Goal: Task Accomplishment & Management: Manage account settings

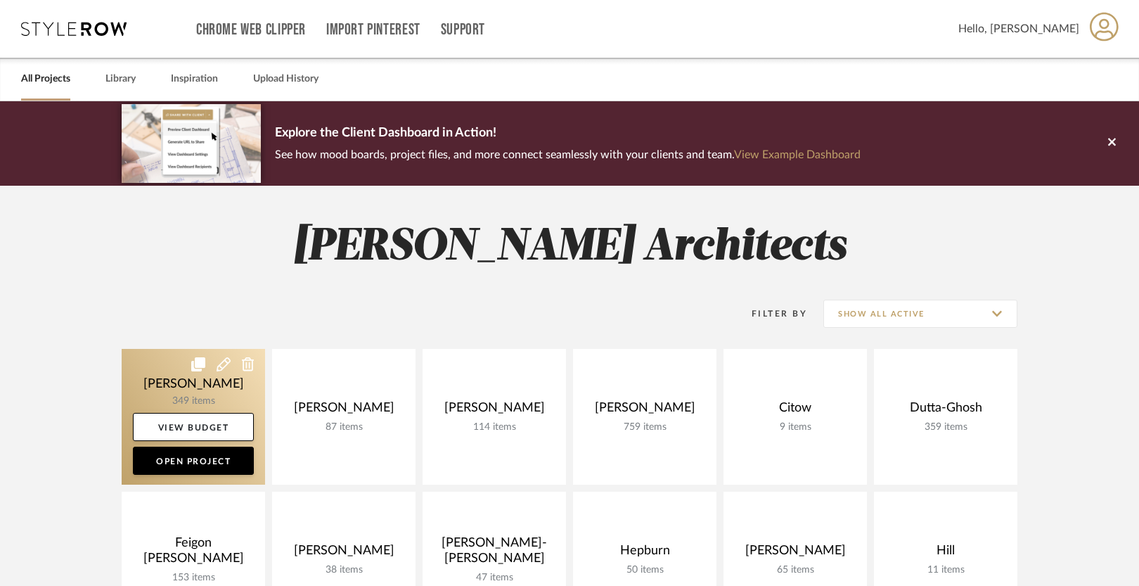
click at [141, 375] on link at bounding box center [193, 417] width 143 height 136
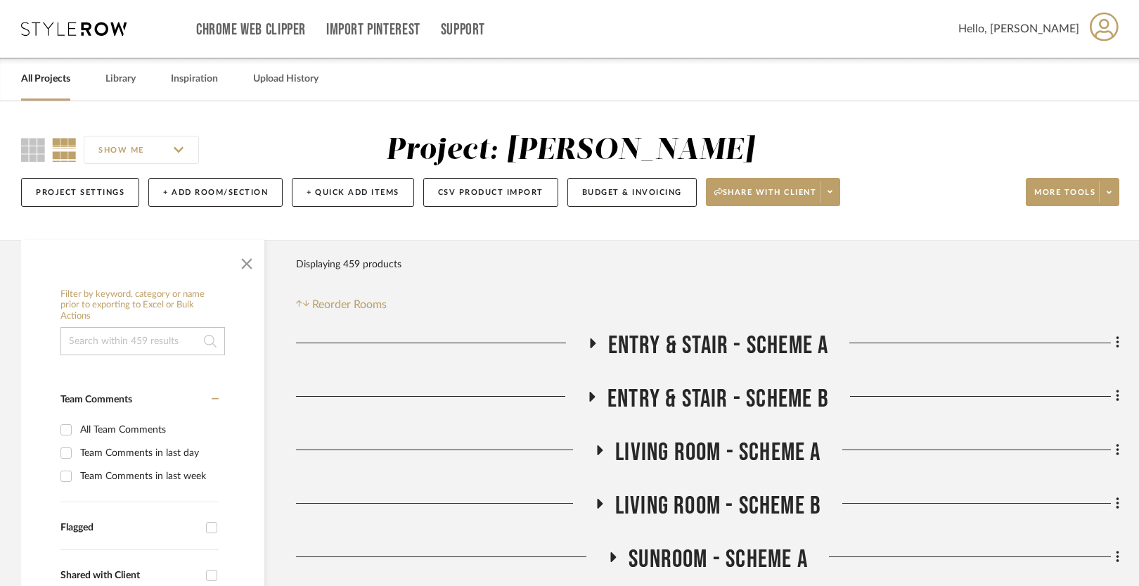
click at [676, 345] on span "Entry & Stair - Scheme A" at bounding box center [718, 345] width 221 height 30
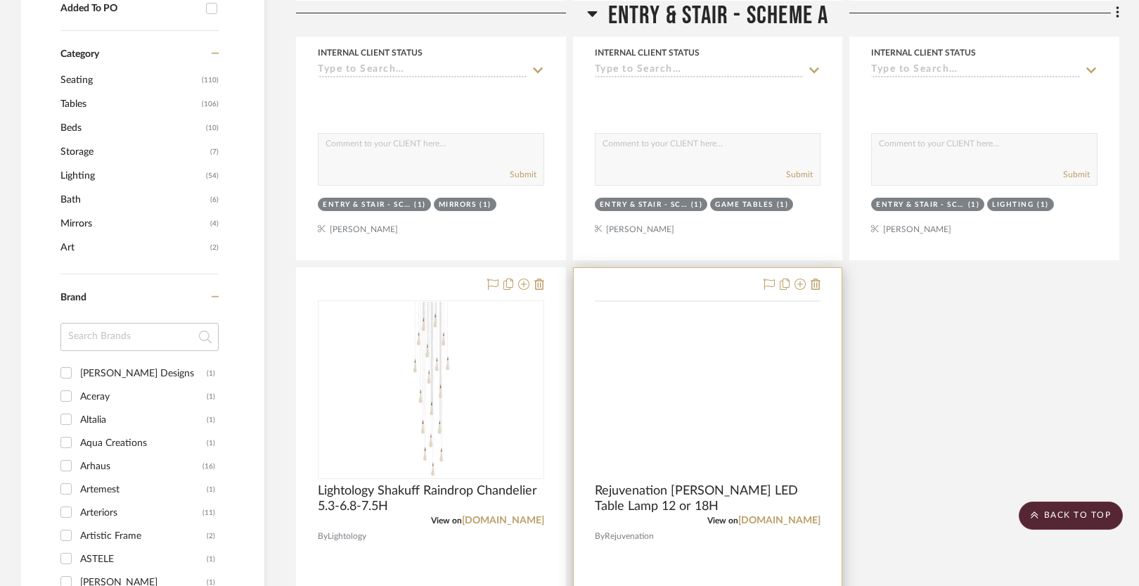
scroll to position [753, 0]
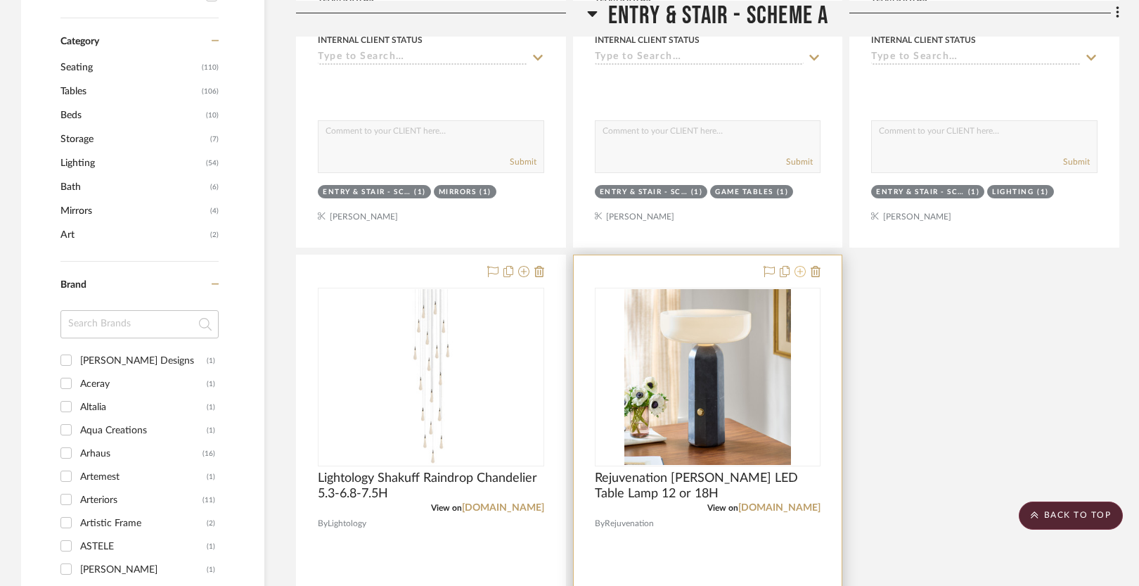
click at [797, 275] on icon at bounding box center [799, 271] width 11 height 11
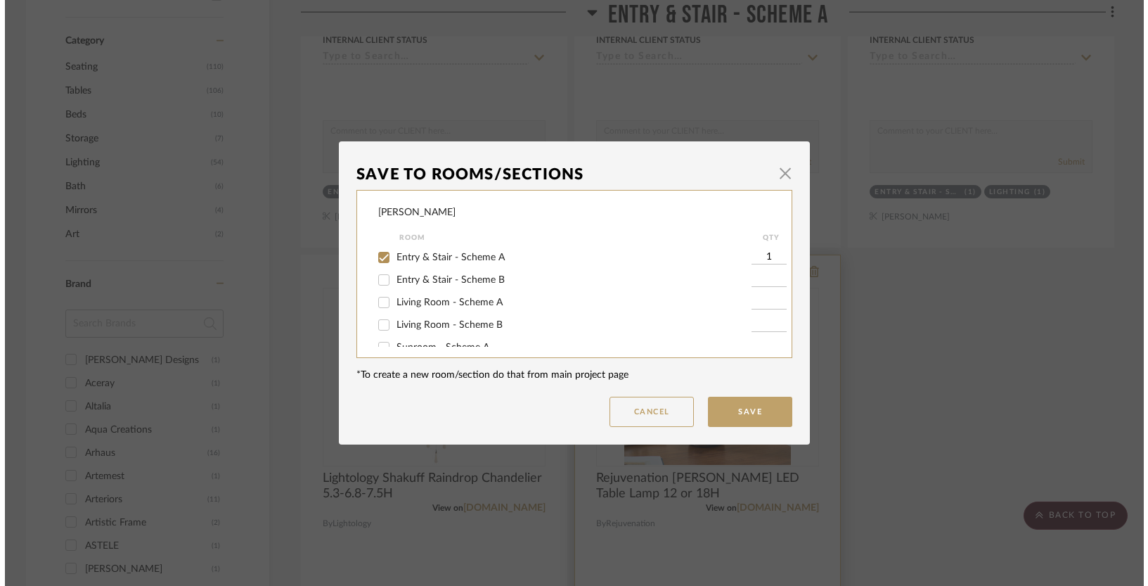
scroll to position [0, 0]
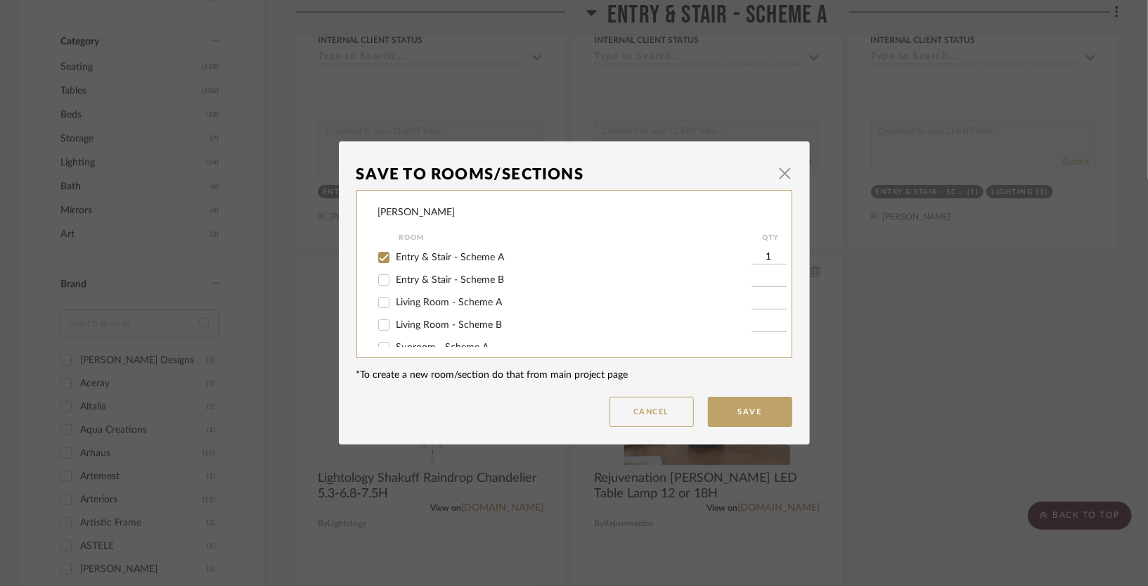
click at [382, 257] on input "Entry & Stair - Scheme A" at bounding box center [384, 257] width 22 height 22
checkbox input "false"
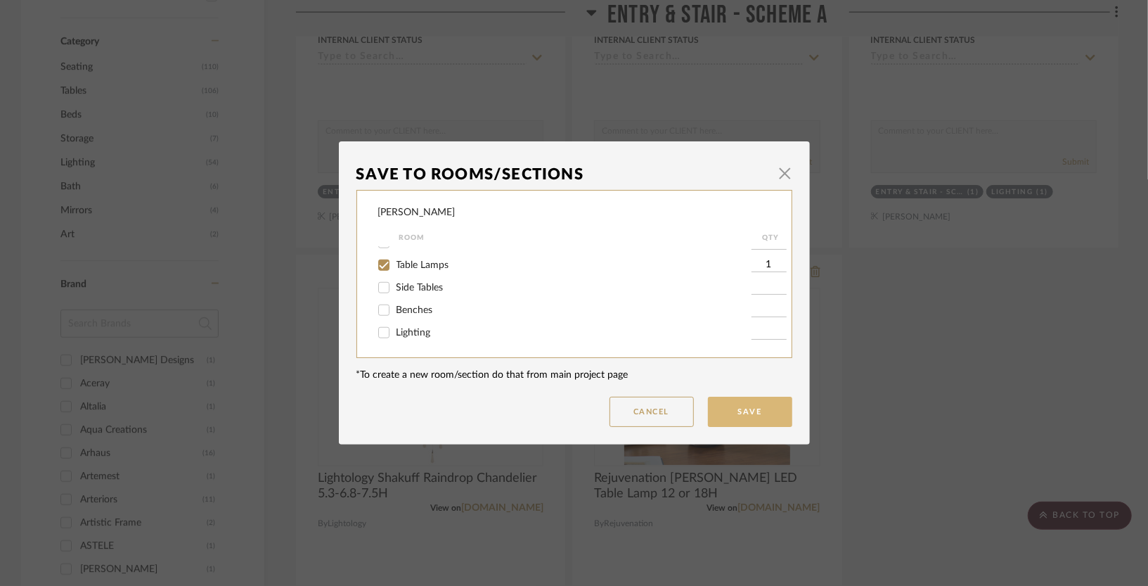
click at [728, 409] on button "Save" at bounding box center [750, 411] width 84 height 30
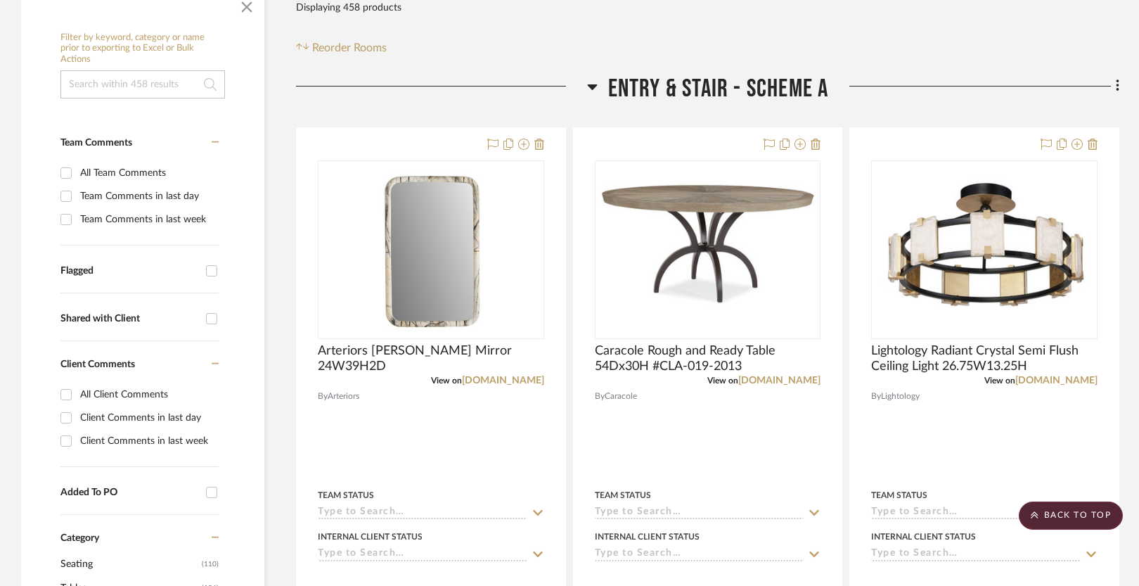
scroll to position [254, 0]
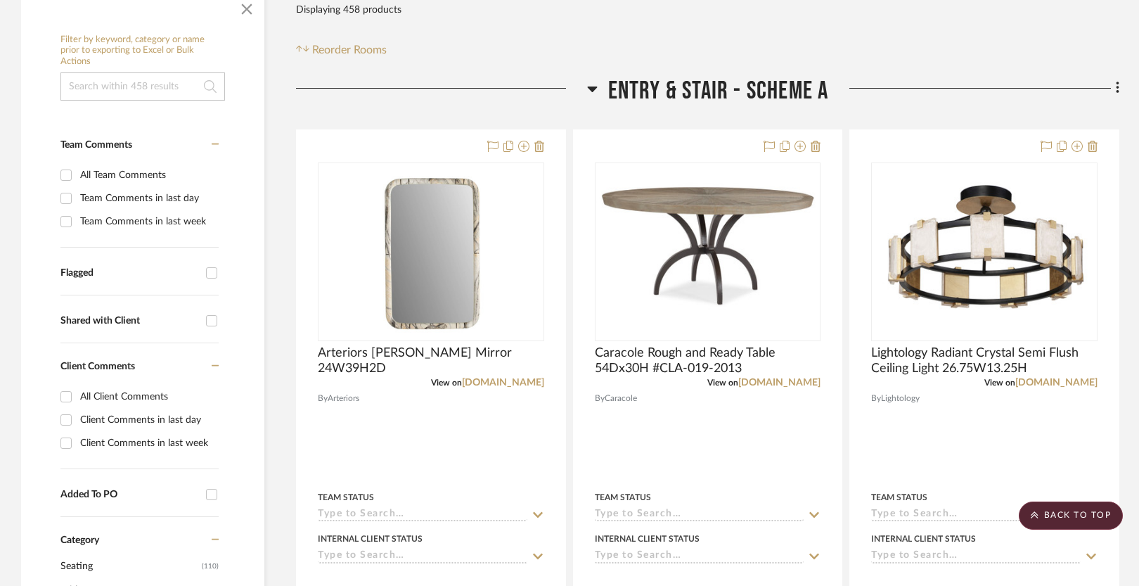
click at [710, 92] on span "Entry & Stair - Scheme A" at bounding box center [718, 91] width 221 height 30
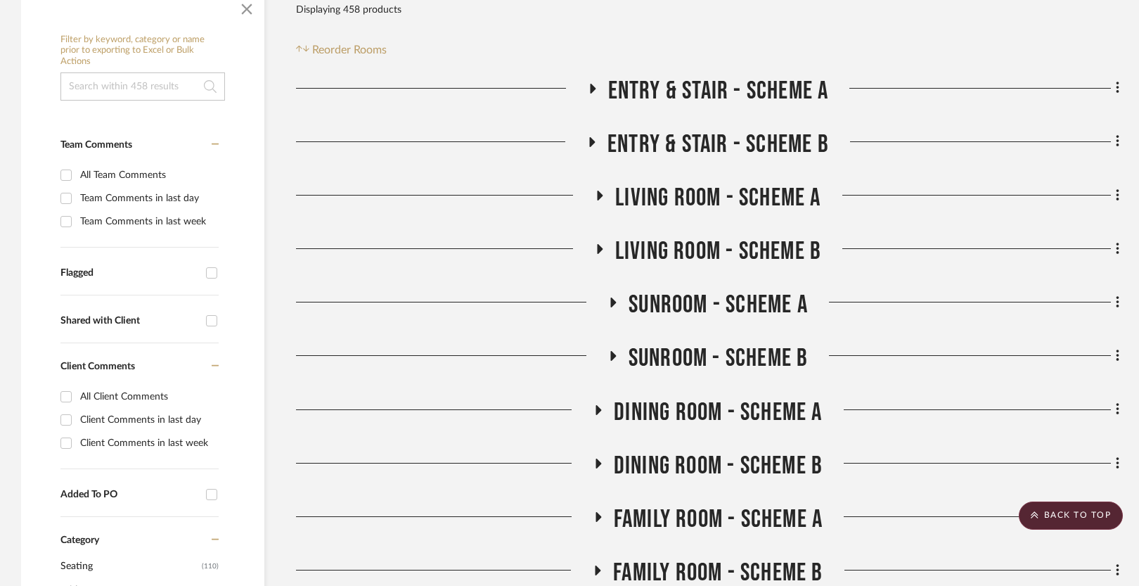
click at [686, 145] on span "Entry & Stair - Scheme B" at bounding box center [717, 144] width 221 height 30
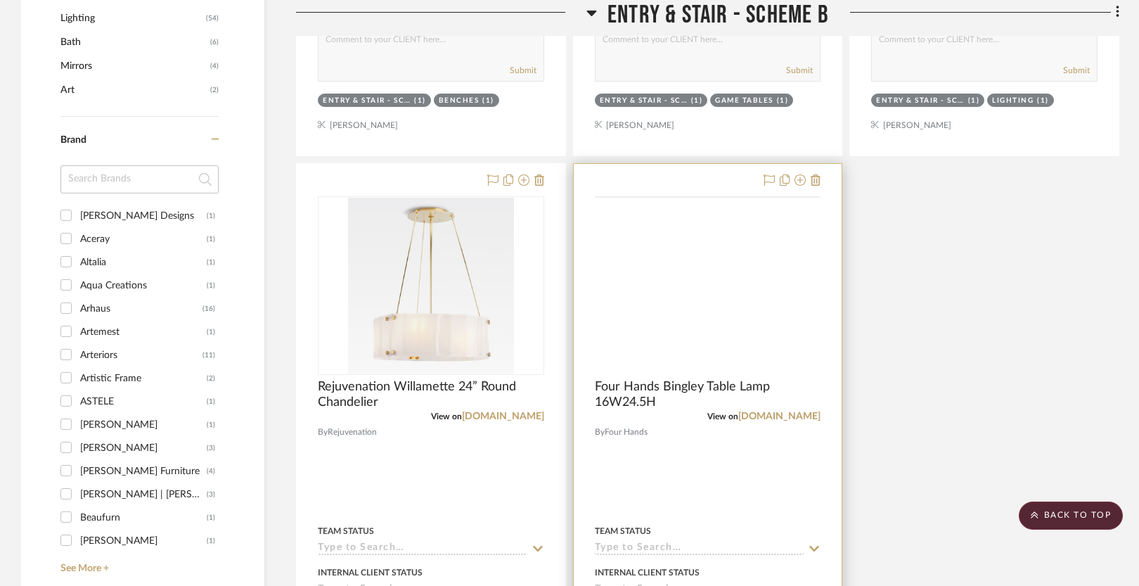
scroll to position [901, 0]
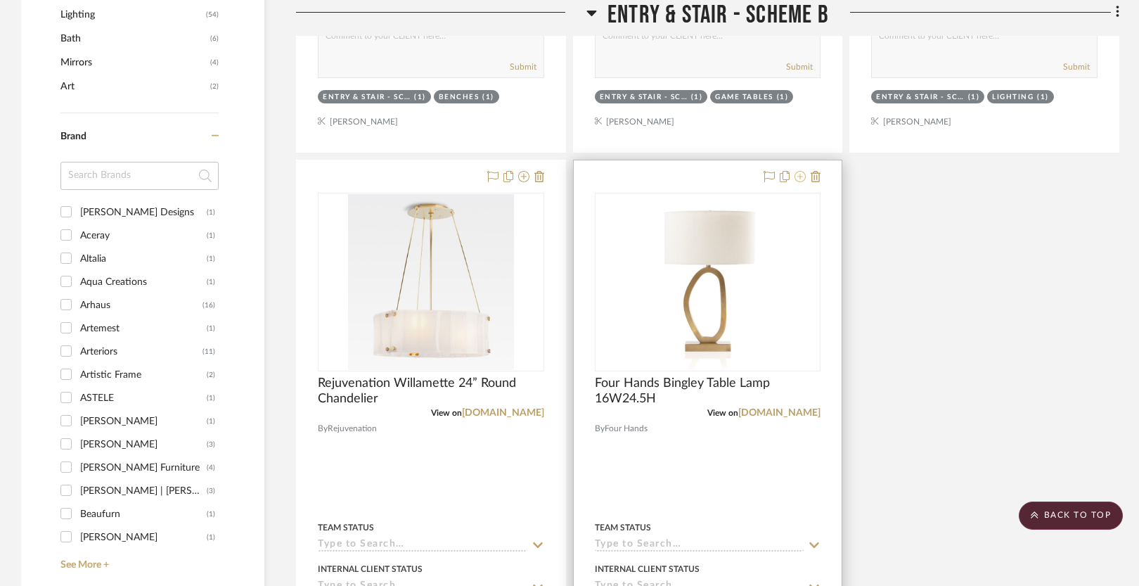
click at [799, 177] on icon at bounding box center [799, 176] width 11 height 11
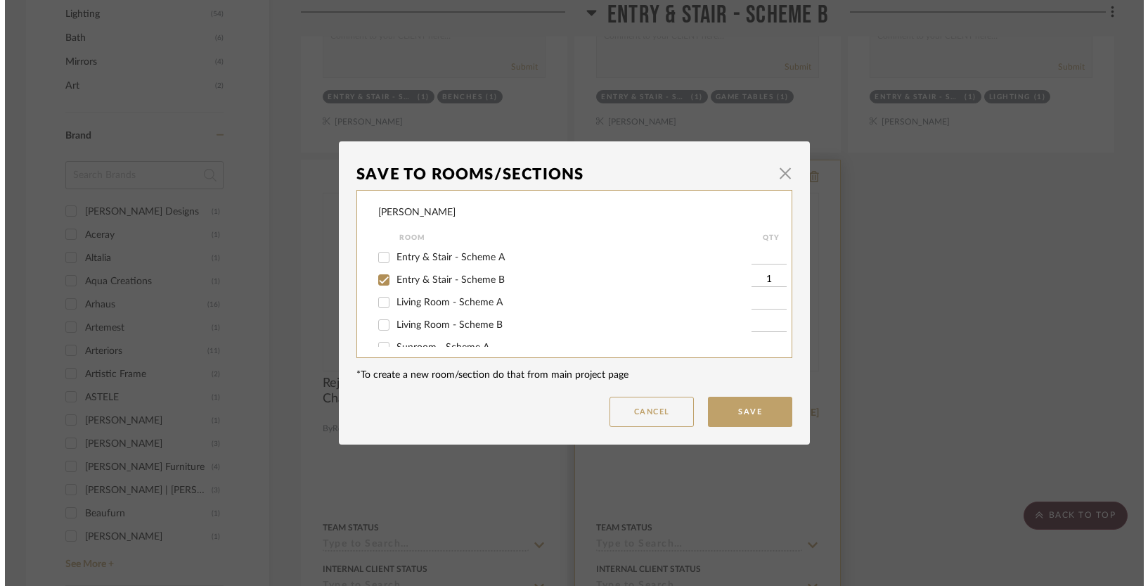
scroll to position [0, 0]
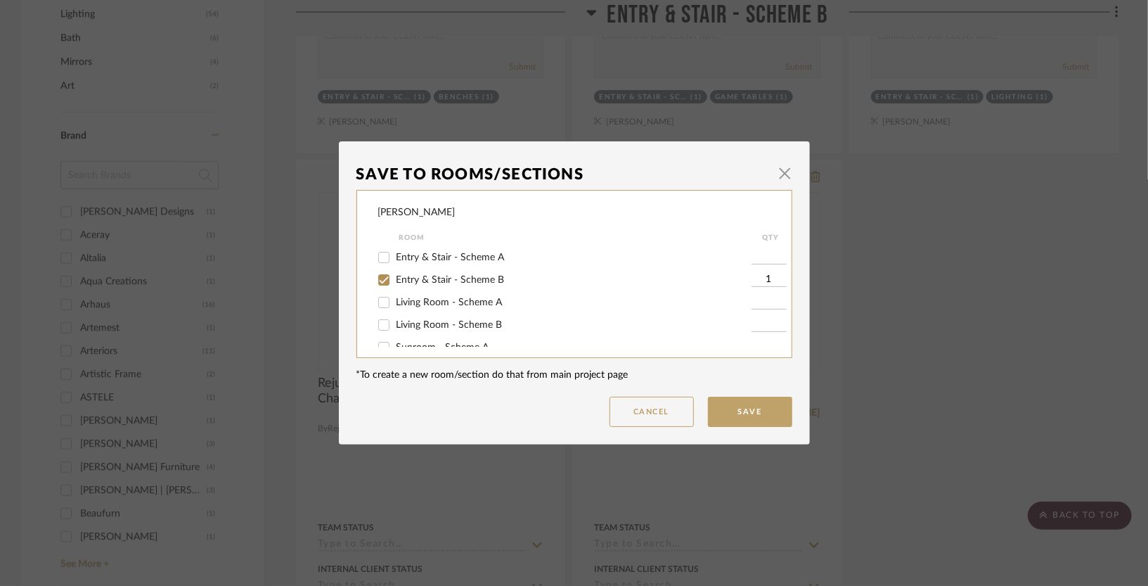
click at [429, 278] on span "Entry & Stair - Scheme B" at bounding box center [450, 280] width 108 height 10
click at [395, 278] on input "Entry & Stair - Scheme B" at bounding box center [384, 280] width 22 height 22
checkbox input "false"
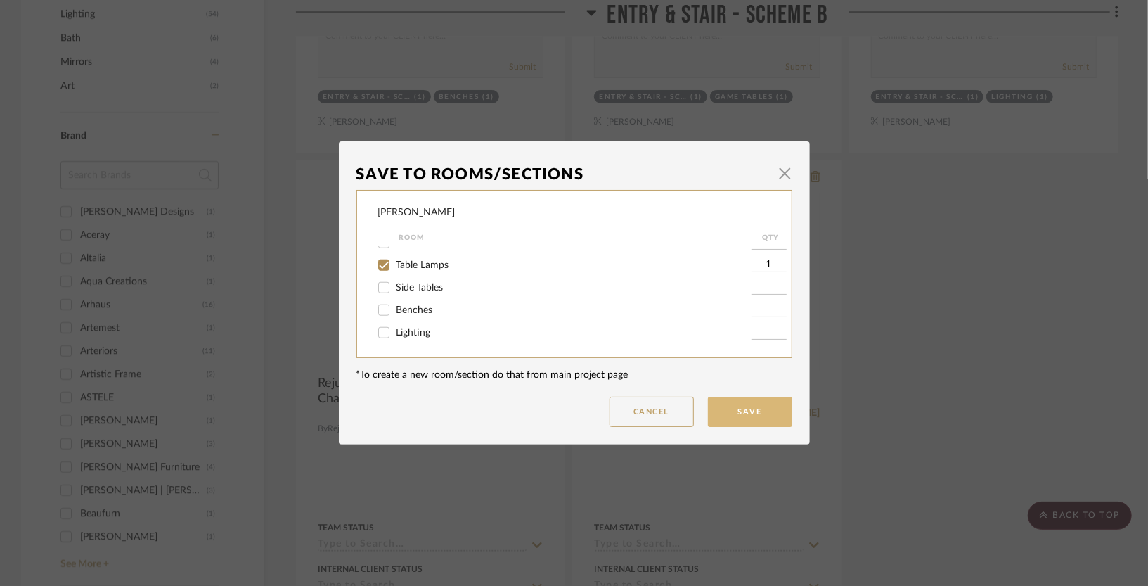
click at [763, 409] on button "Save" at bounding box center [750, 411] width 84 height 30
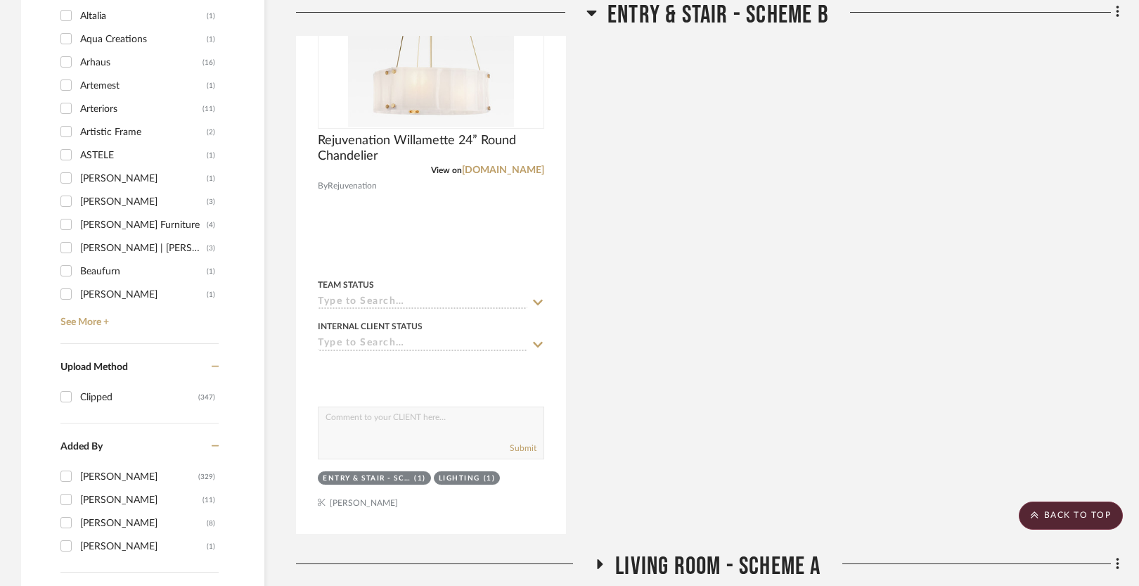
scroll to position [1144, 0]
click at [668, 11] on span "Entry & Stair - Scheme B" at bounding box center [717, 15] width 221 height 30
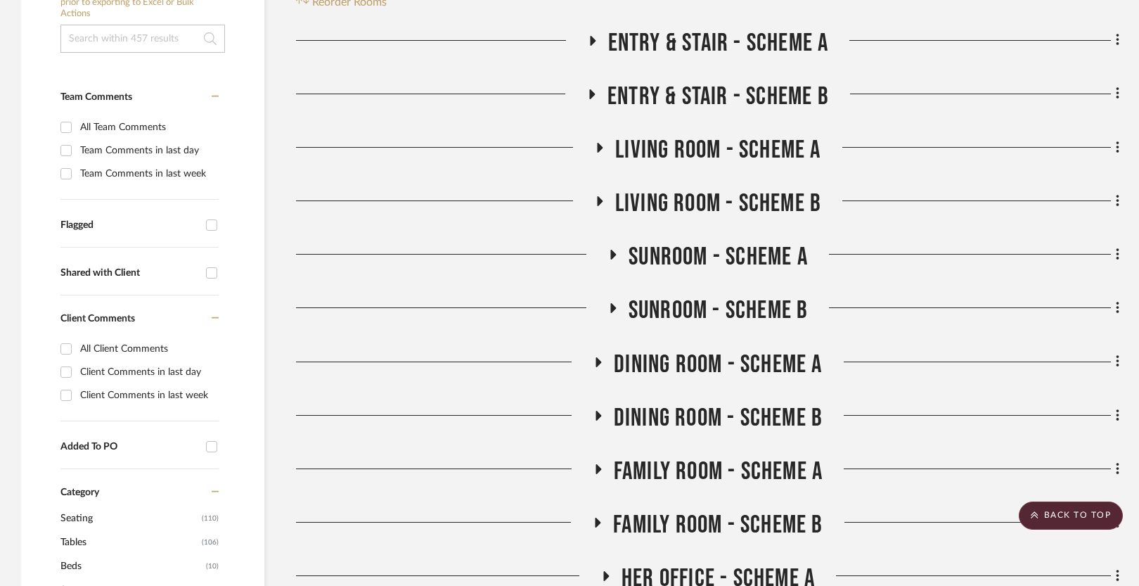
scroll to position [261, 0]
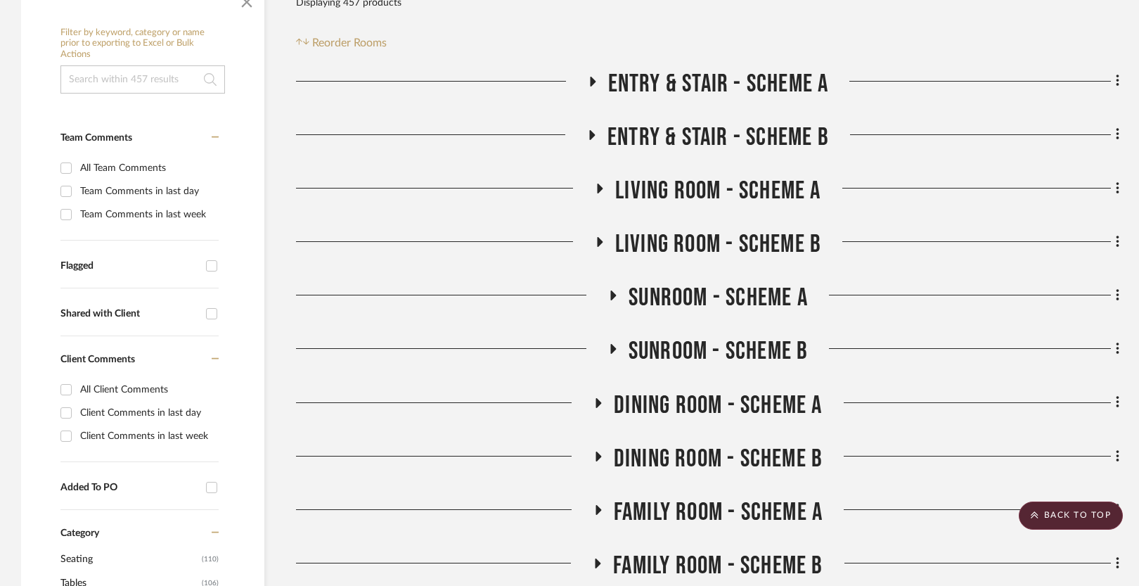
click at [680, 190] on span "Living Room - Scheme A" at bounding box center [717, 191] width 205 height 30
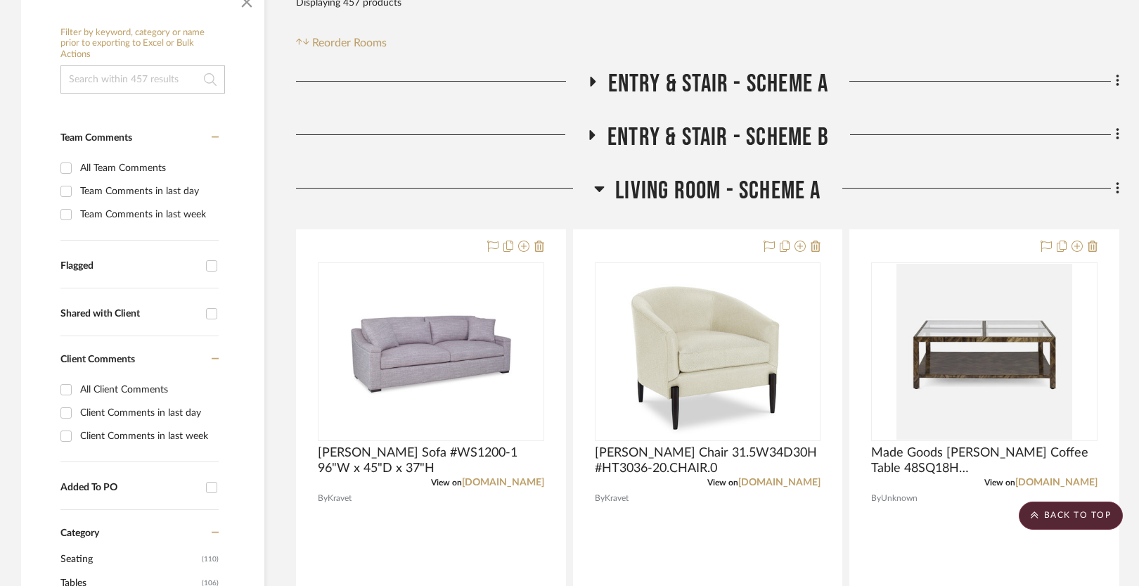
click at [676, 190] on span "Living Room - Scheme A" at bounding box center [717, 191] width 205 height 30
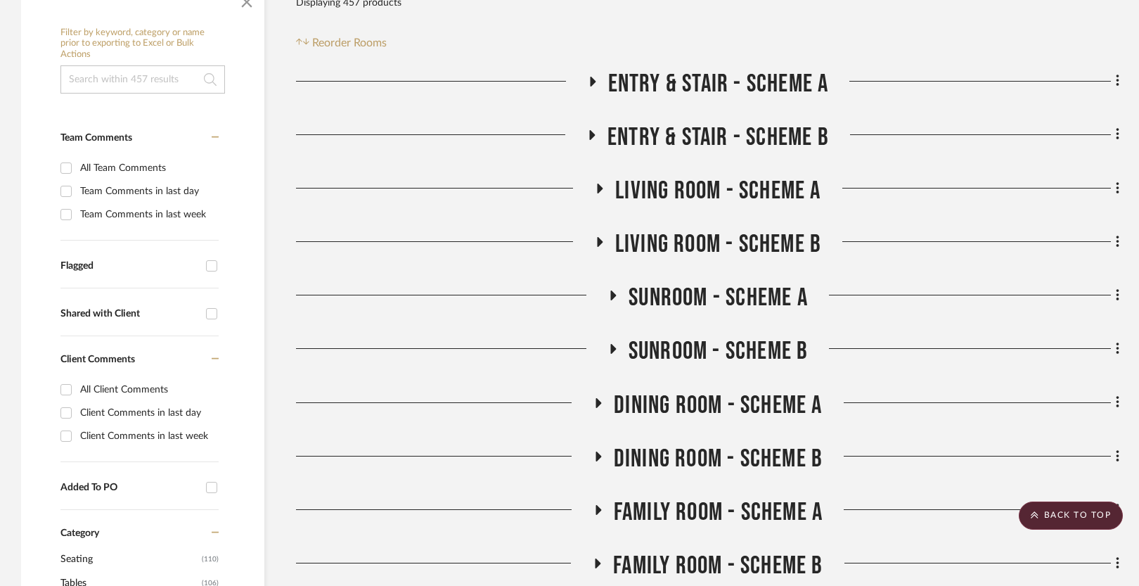
click at [668, 233] on span "Living Room - Scheme B" at bounding box center [718, 244] width 206 height 30
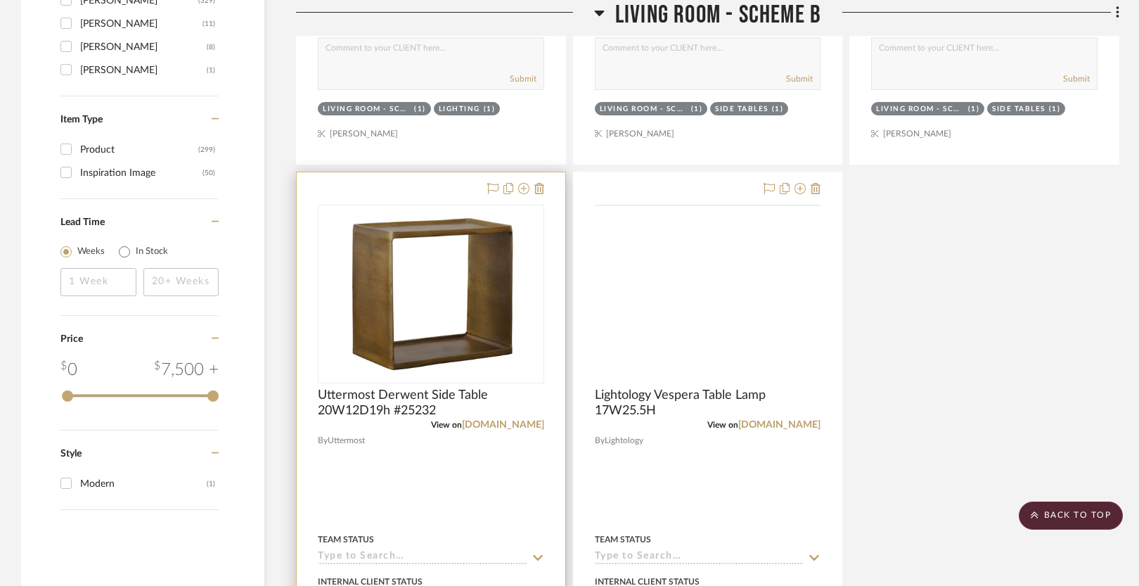
scroll to position [1626, 0]
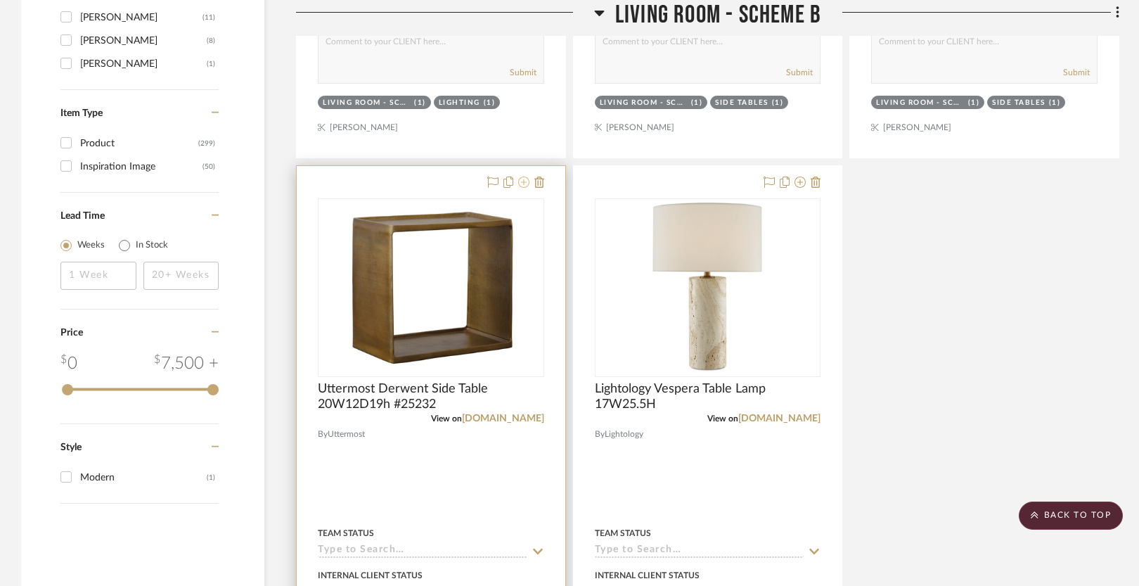
click at [523, 181] on icon at bounding box center [523, 181] width 11 height 11
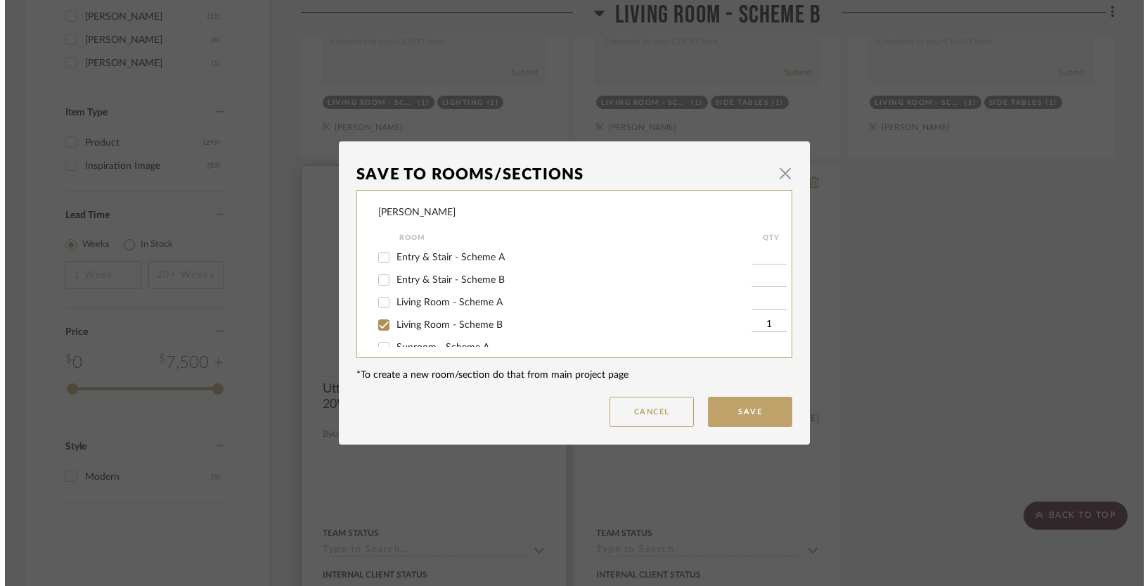
scroll to position [0, 0]
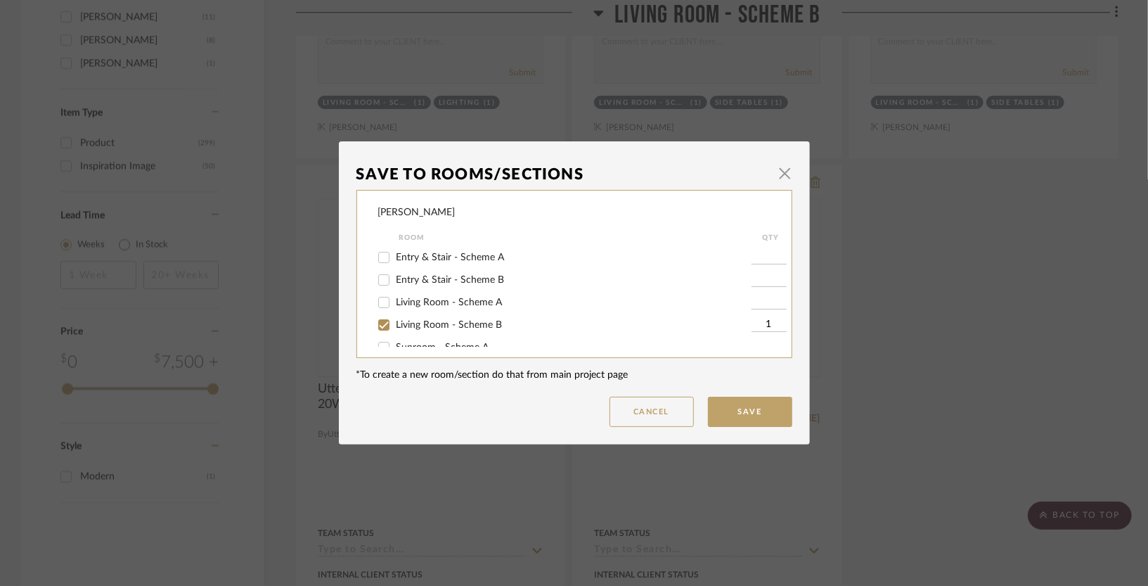
click at [426, 324] on span "Living Room - Scheme B" at bounding box center [449, 325] width 106 height 10
click at [395, 324] on input "Living Room - Scheme B" at bounding box center [384, 325] width 22 height 22
checkbox input "false"
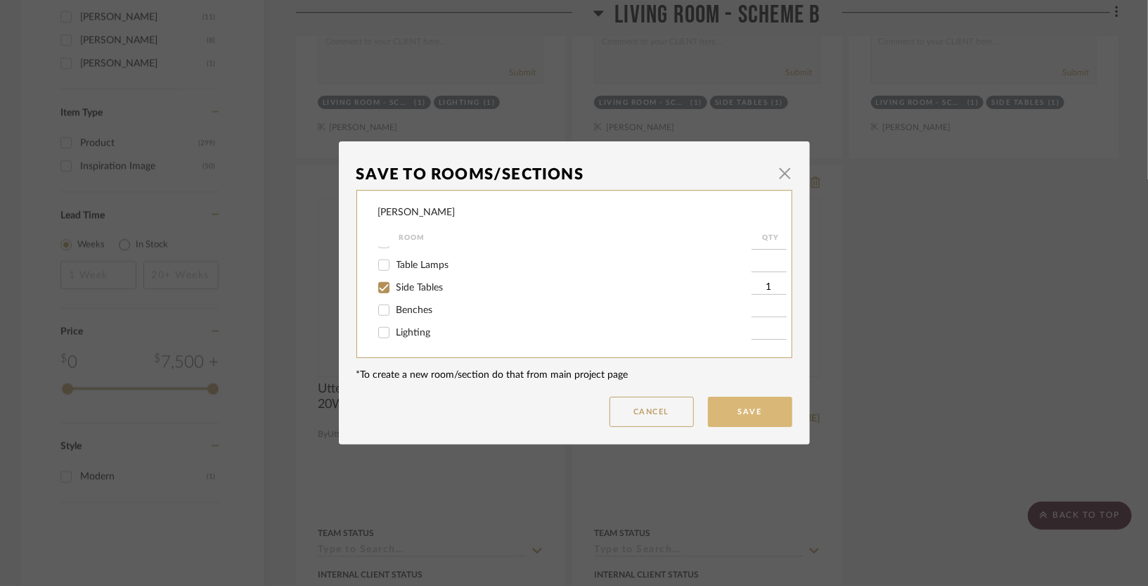
click at [746, 422] on button "Save" at bounding box center [750, 411] width 84 height 30
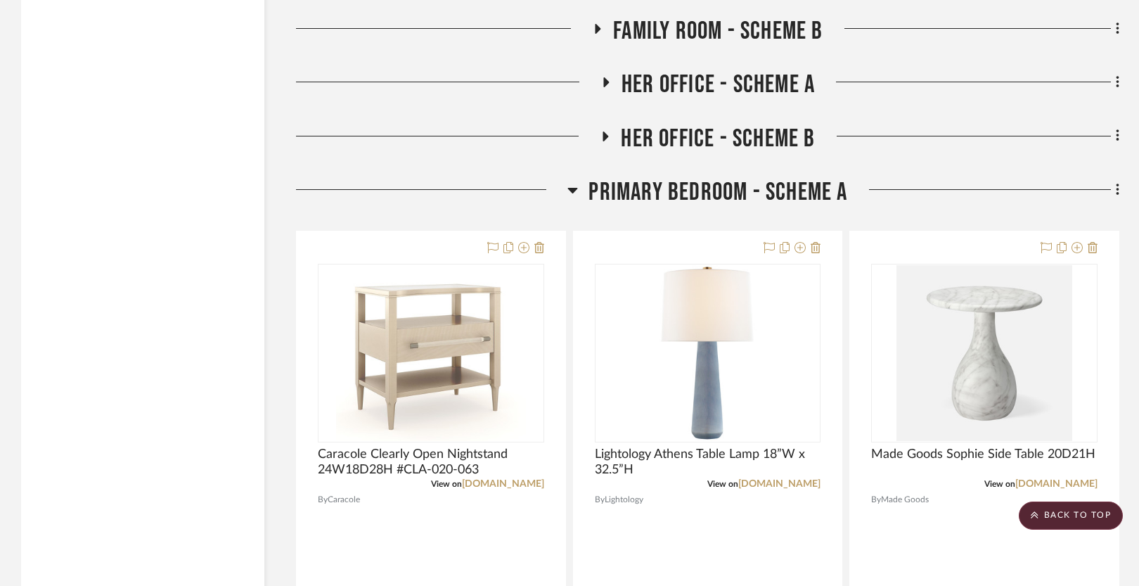
scroll to position [2741, 0]
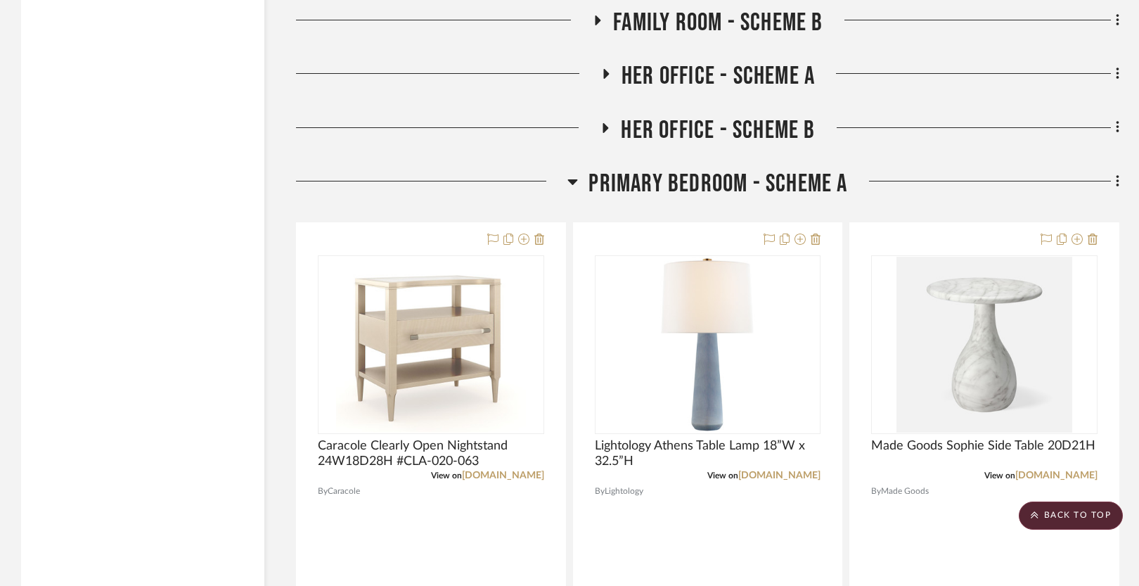
click at [690, 183] on span "Primary Bedroom - Scheme A" at bounding box center [717, 184] width 259 height 30
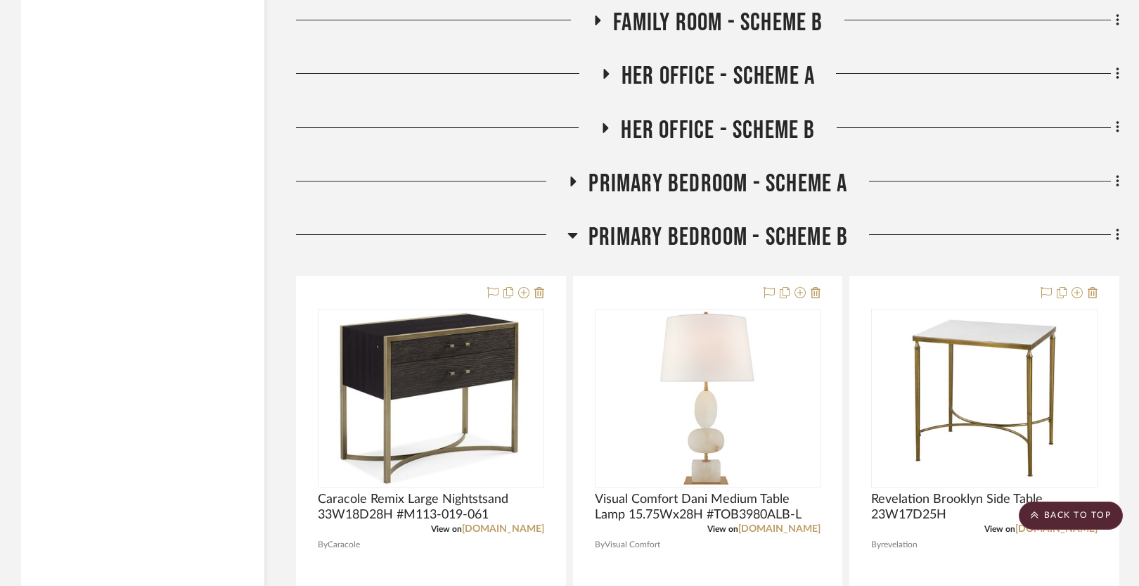
click at [680, 238] on span "Primary Bedroom - Scheme B" at bounding box center [717, 237] width 259 height 30
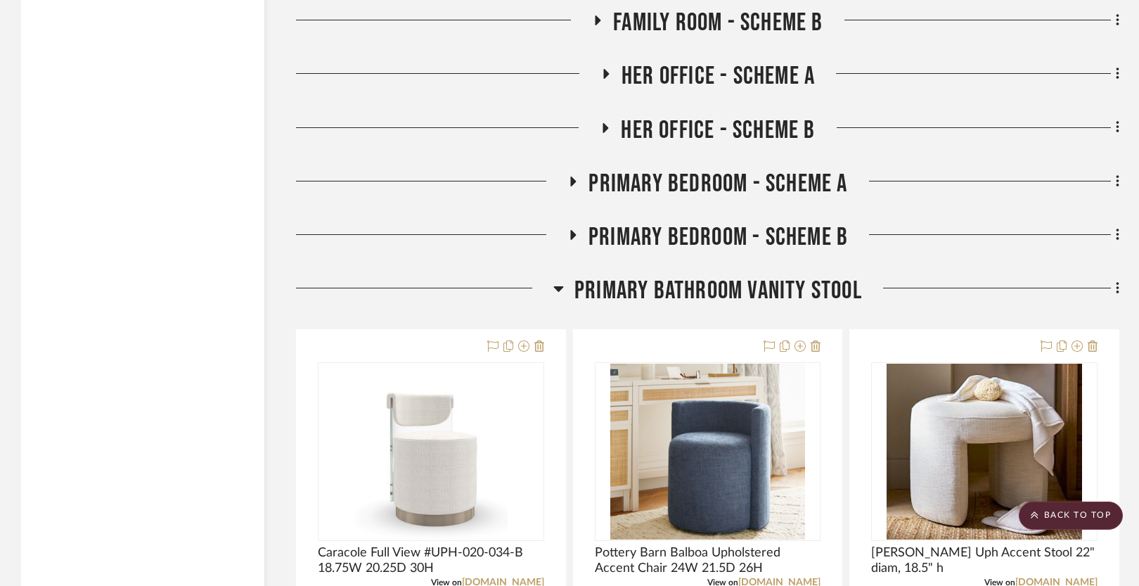
click at [668, 288] on span "Primary Bathroom Vanity Stool" at bounding box center [718, 291] width 288 height 30
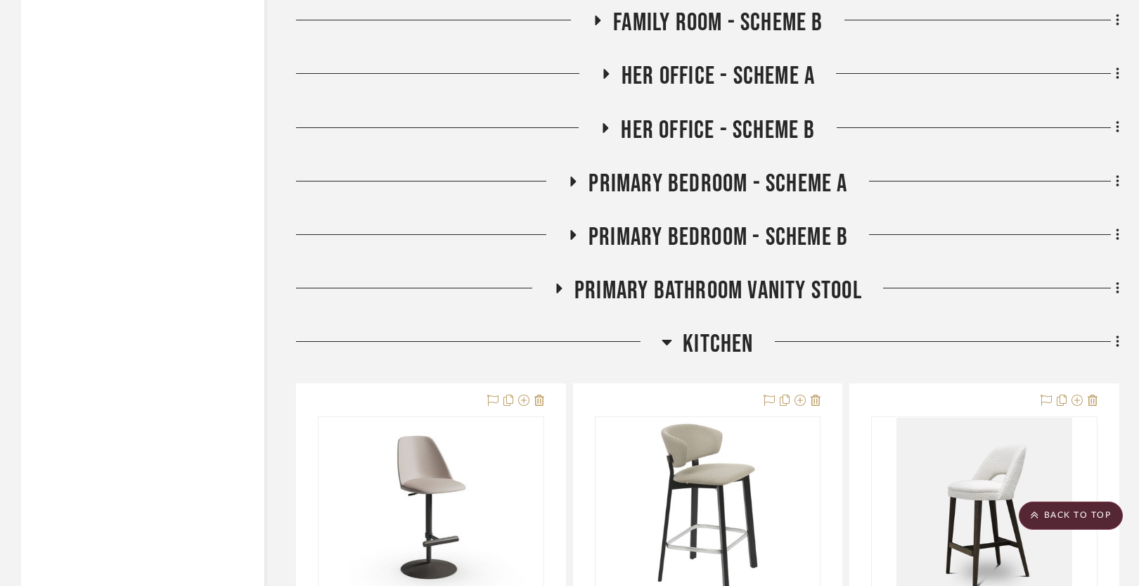
click at [711, 341] on span "Kitchen" at bounding box center [718, 344] width 70 height 30
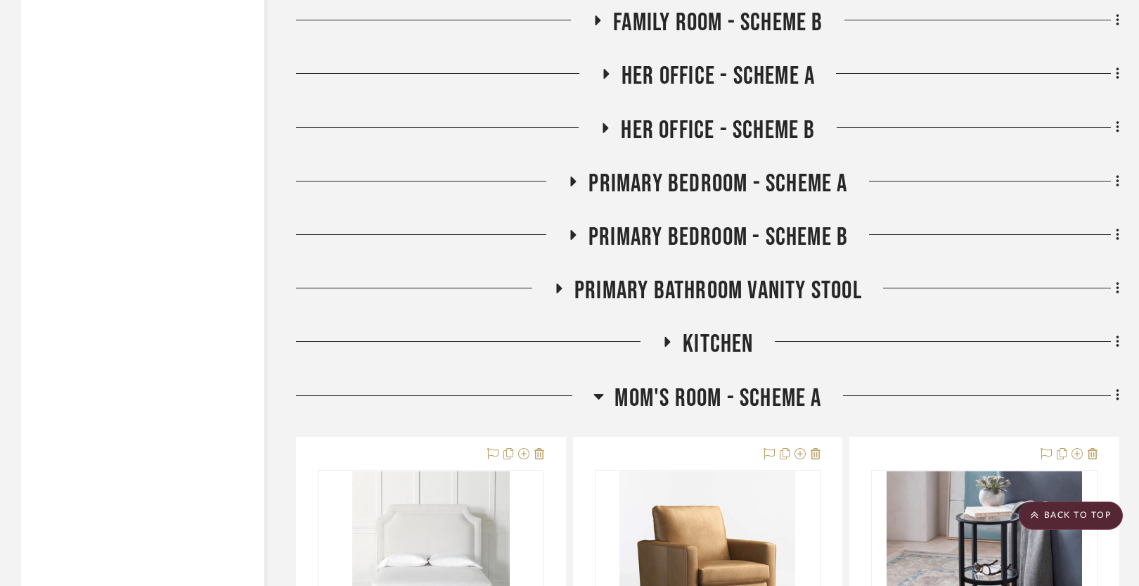
click at [677, 398] on span "Mom's Room - Scheme A" at bounding box center [717, 398] width 207 height 30
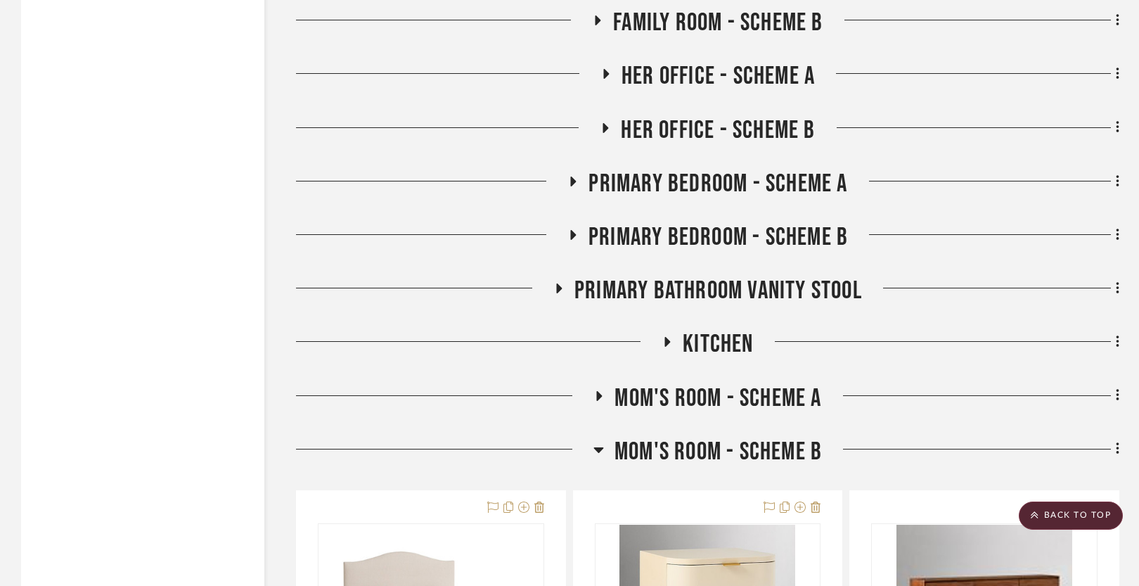
click at [665, 440] on span "Mom's Room - Scheme B" at bounding box center [717, 452] width 207 height 30
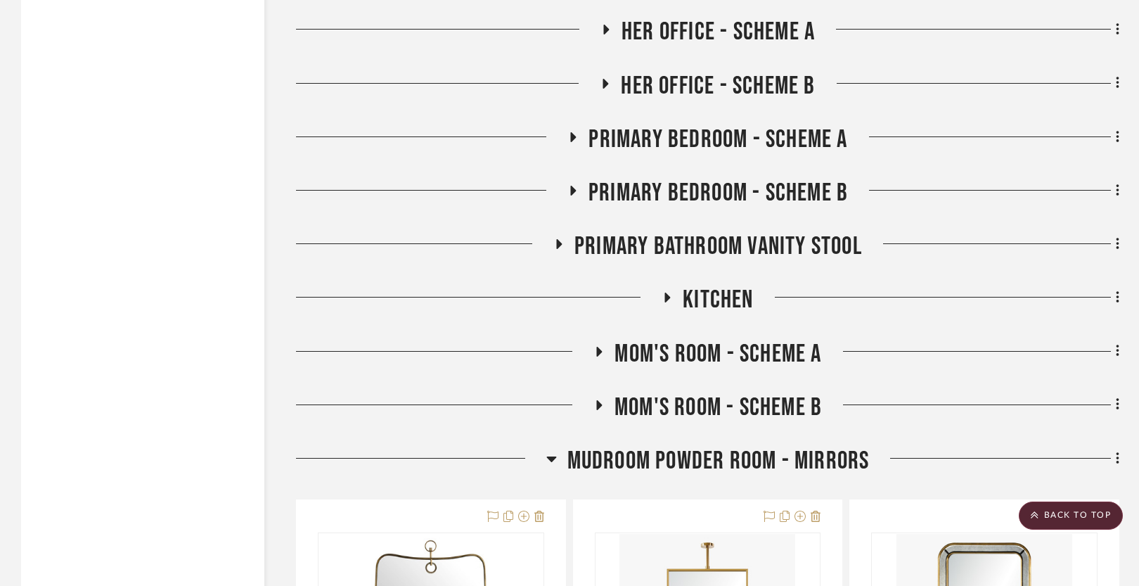
scroll to position [2803, 0]
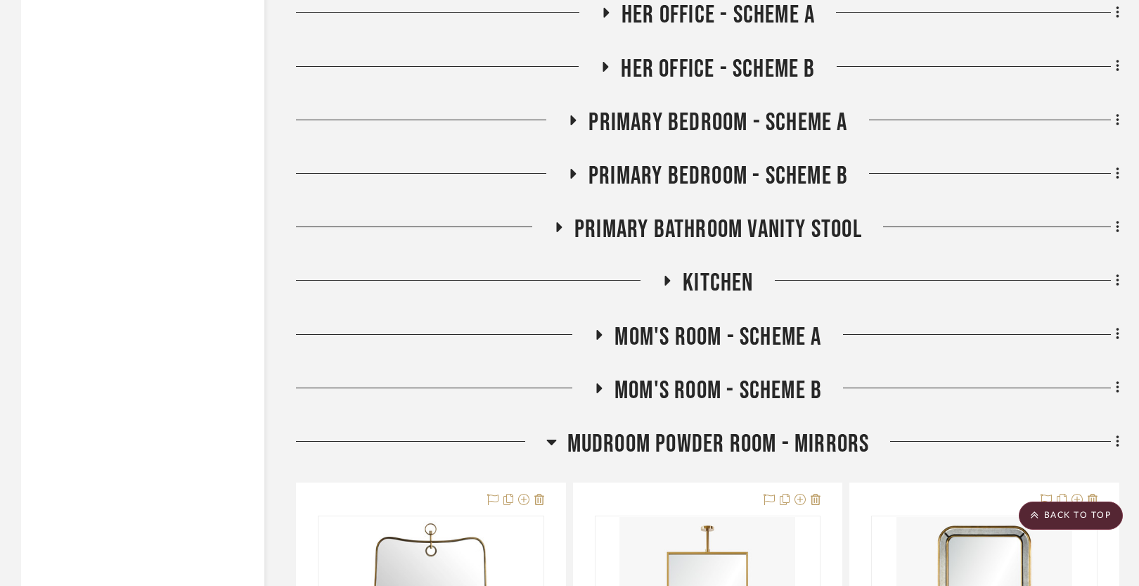
click at [641, 434] on span "Mudroom Powder Room - Mirrors" at bounding box center [718, 444] width 302 height 30
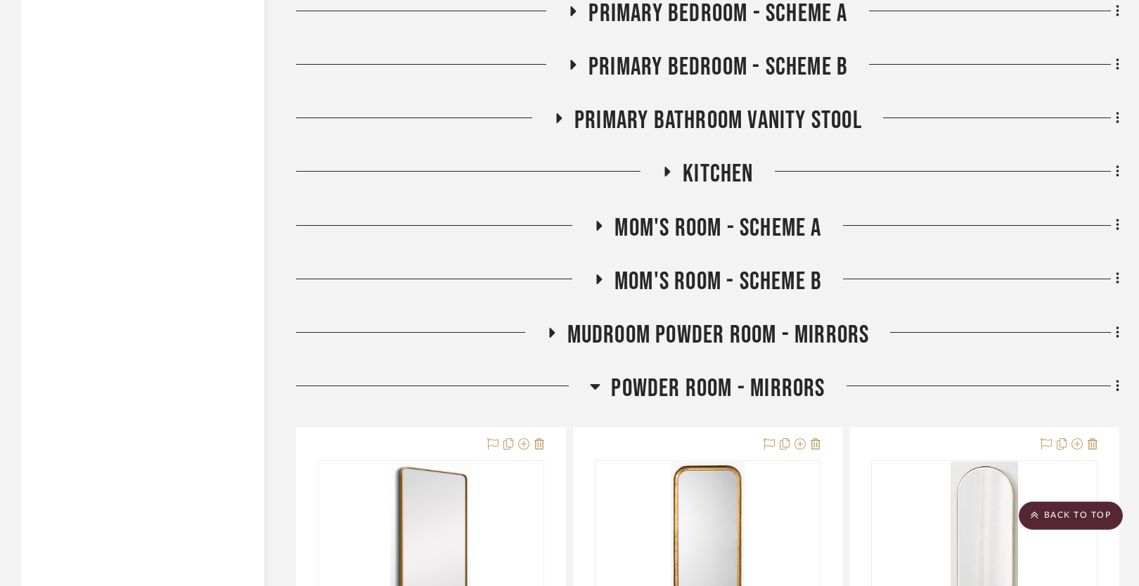
scroll to position [2930, 0]
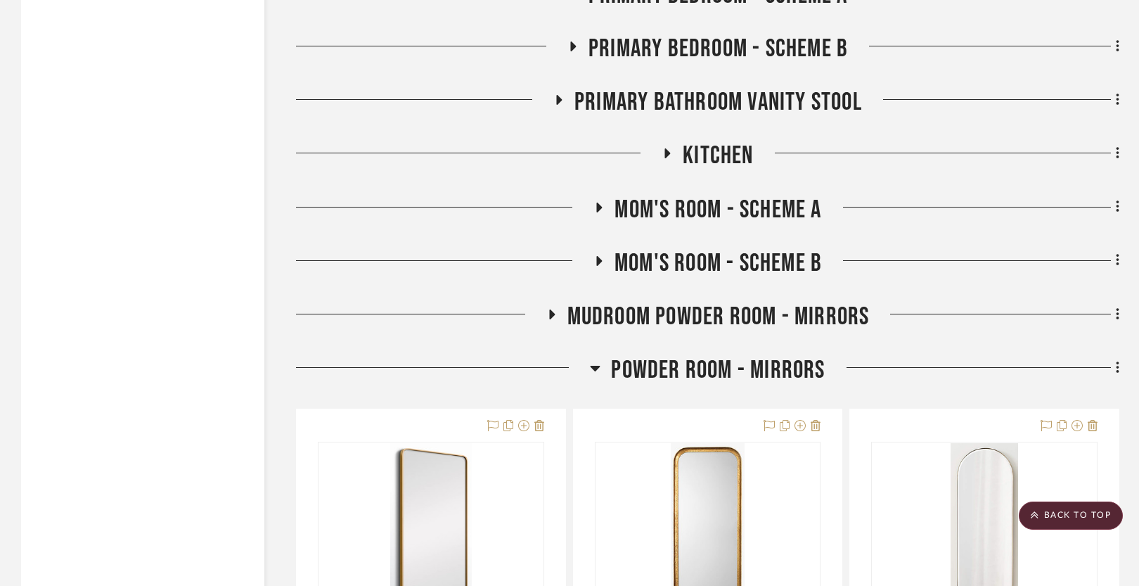
click at [675, 361] on span "Powder Room - Mirrors" at bounding box center [718, 370] width 214 height 30
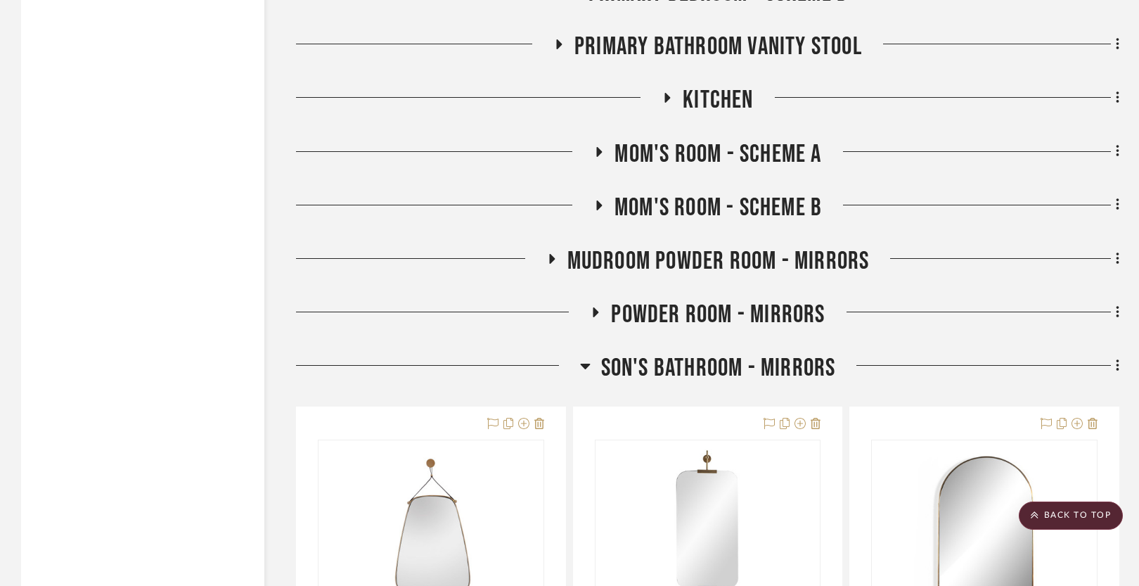
scroll to position [2986, 0]
click at [664, 360] on span "Son's Bathroom - Mirrors" at bounding box center [718, 367] width 235 height 30
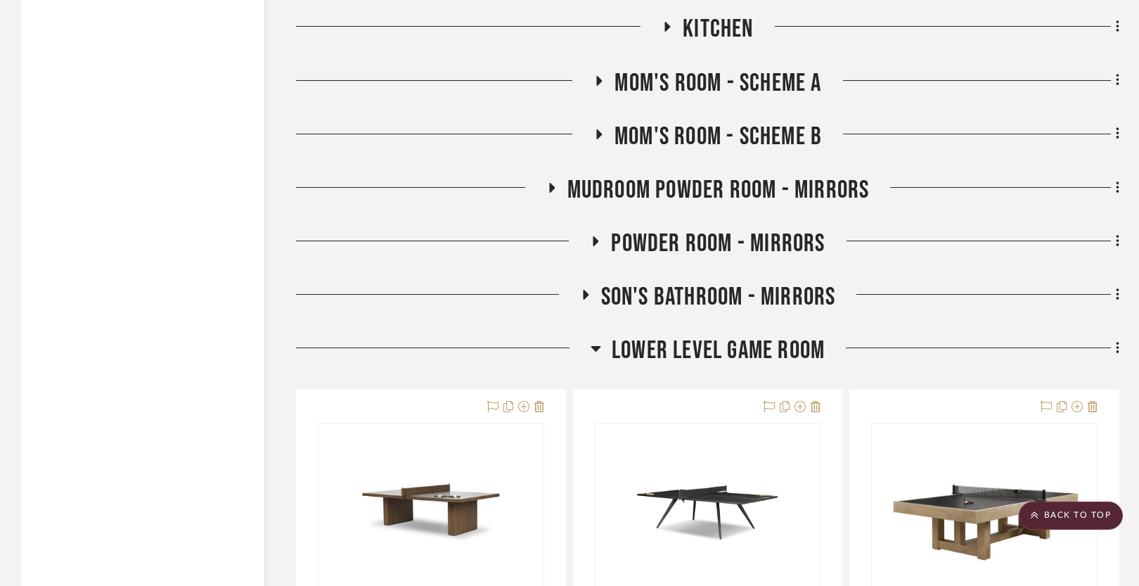
scroll to position [3070, 0]
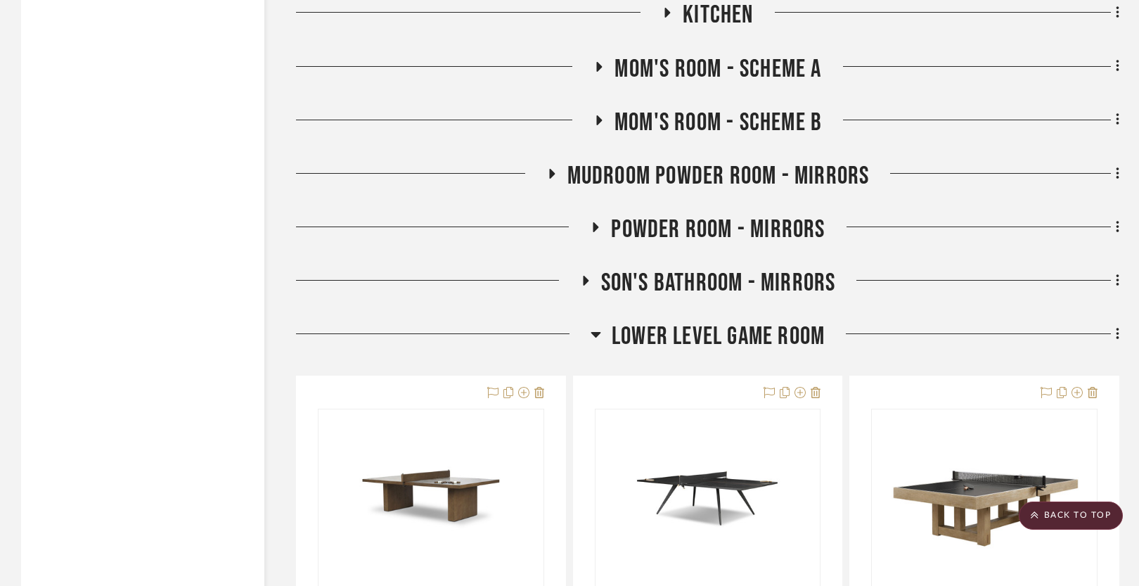
click at [680, 332] on span "Lower level Game Room" at bounding box center [718, 336] width 213 height 30
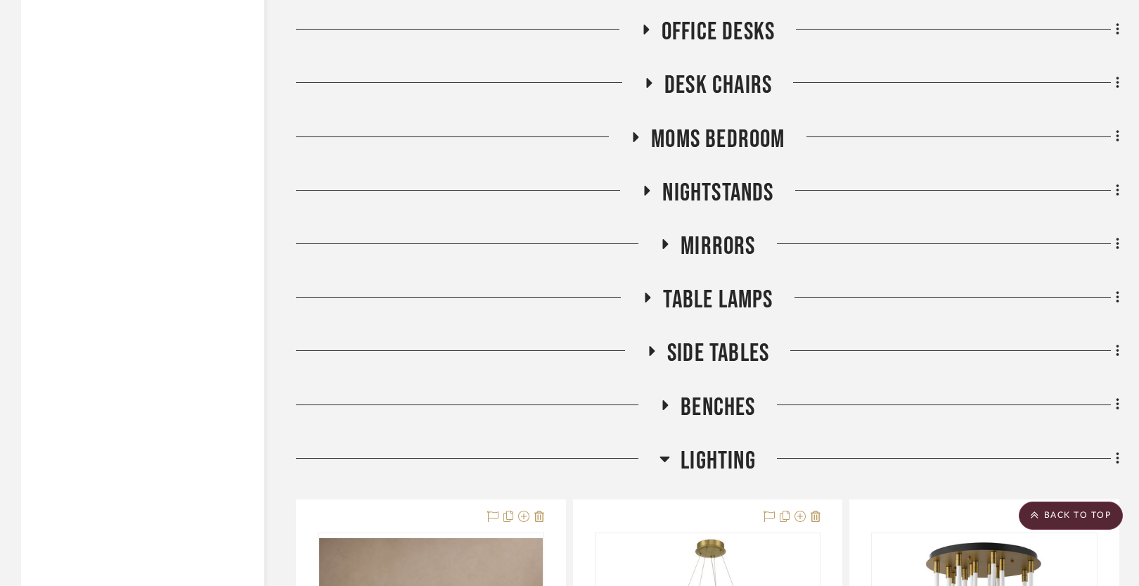
scroll to position [4188, 0]
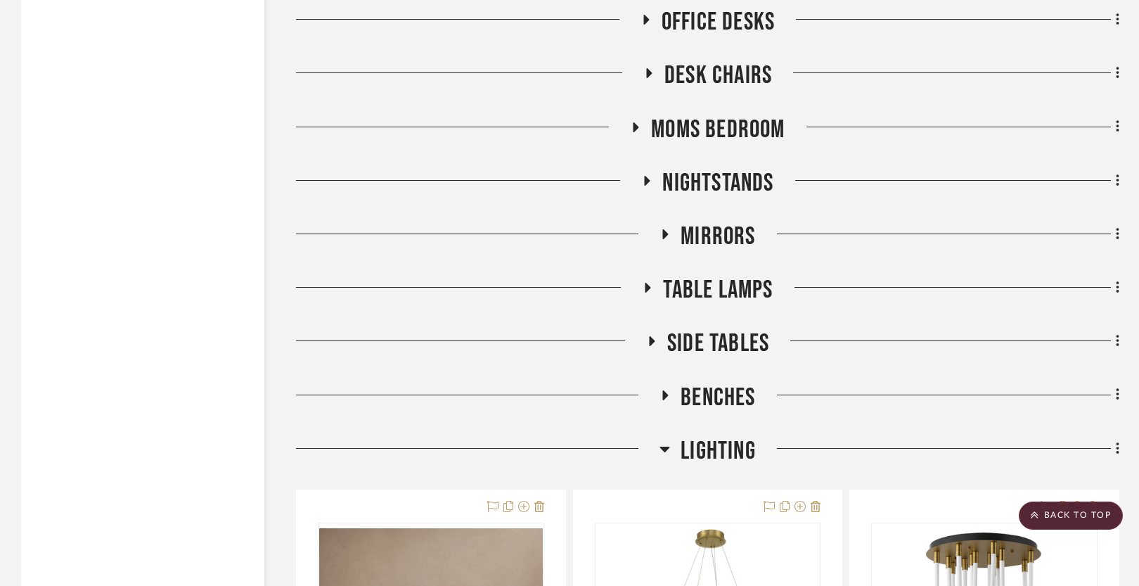
click at [714, 336] on span "Side Tables" at bounding box center [718, 343] width 102 height 30
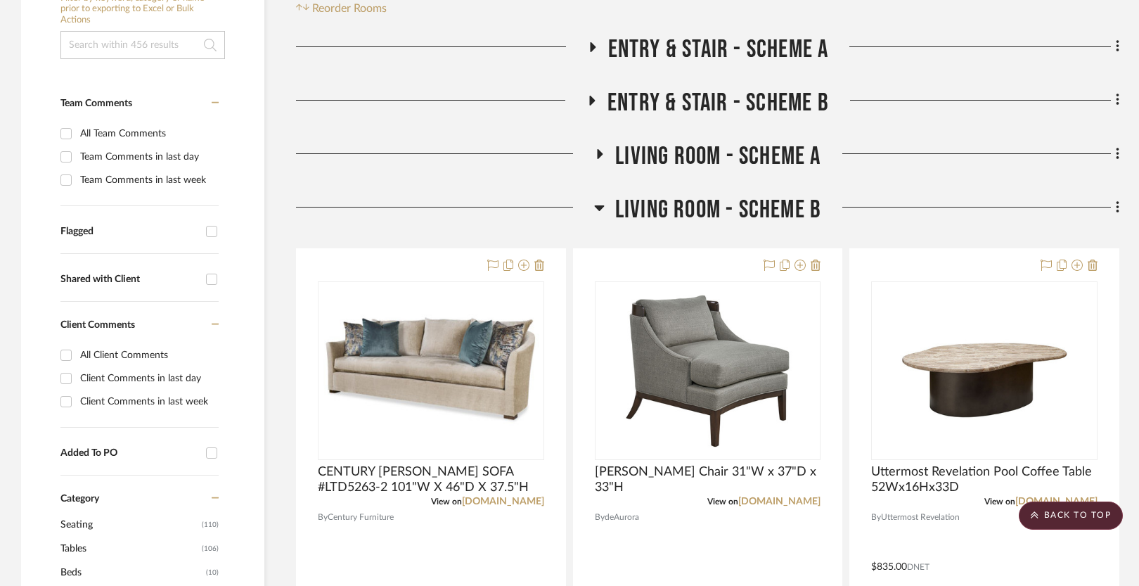
scroll to position [284, 0]
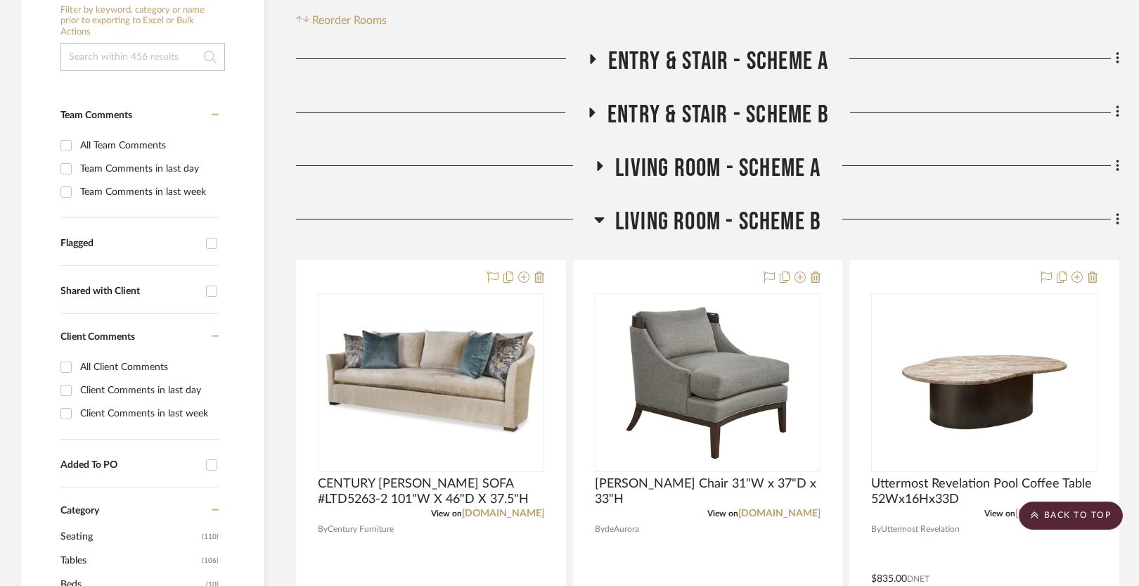
click at [657, 219] on span "Living Room - Scheme B" at bounding box center [718, 222] width 206 height 30
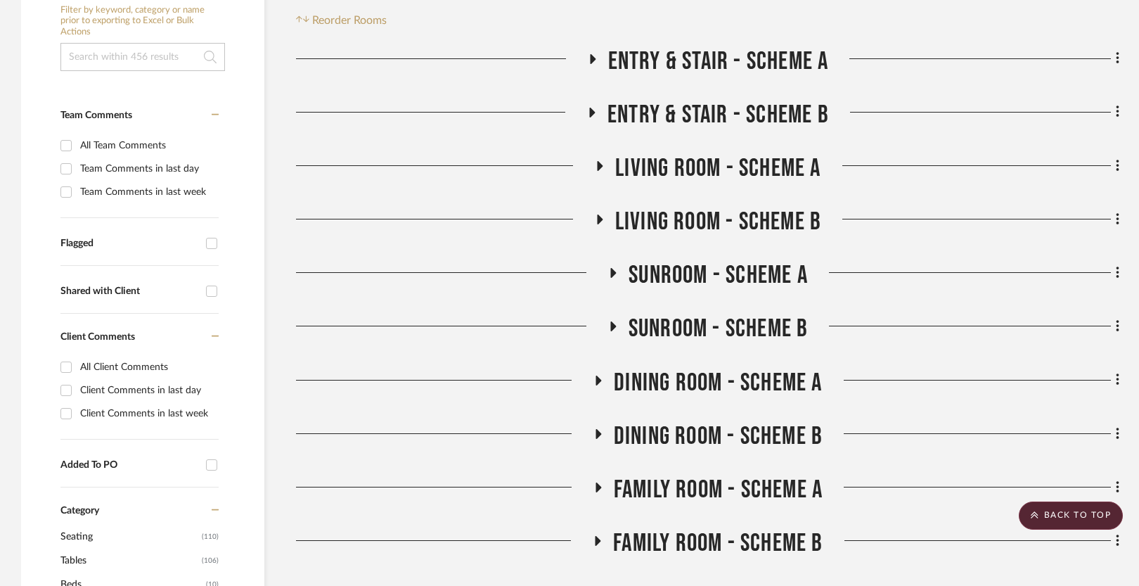
click at [669, 164] on span "Living Room - Scheme A" at bounding box center [717, 168] width 205 height 30
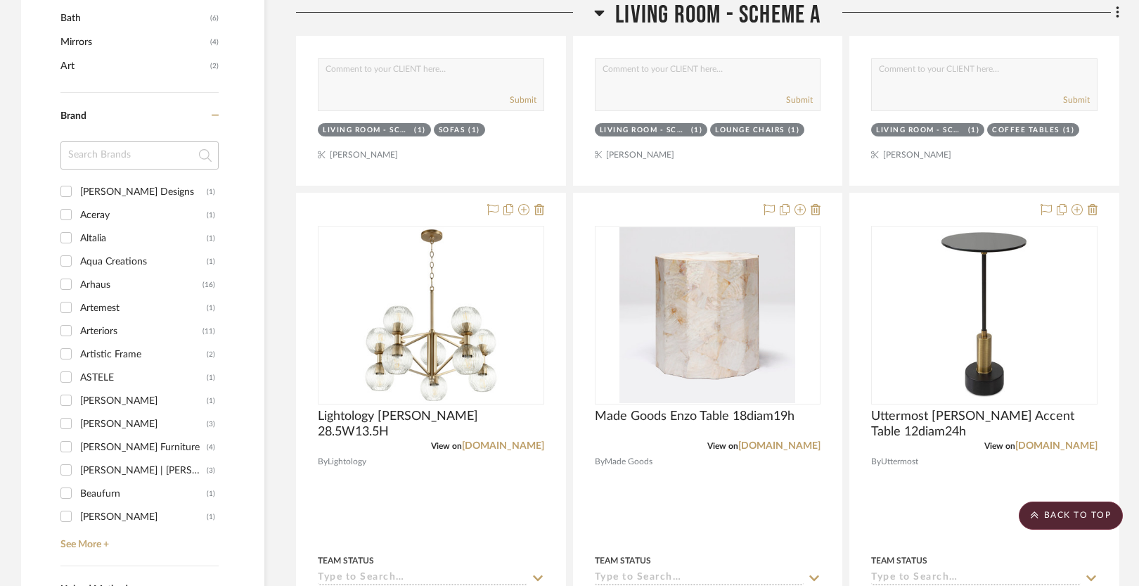
scroll to position [919, 0]
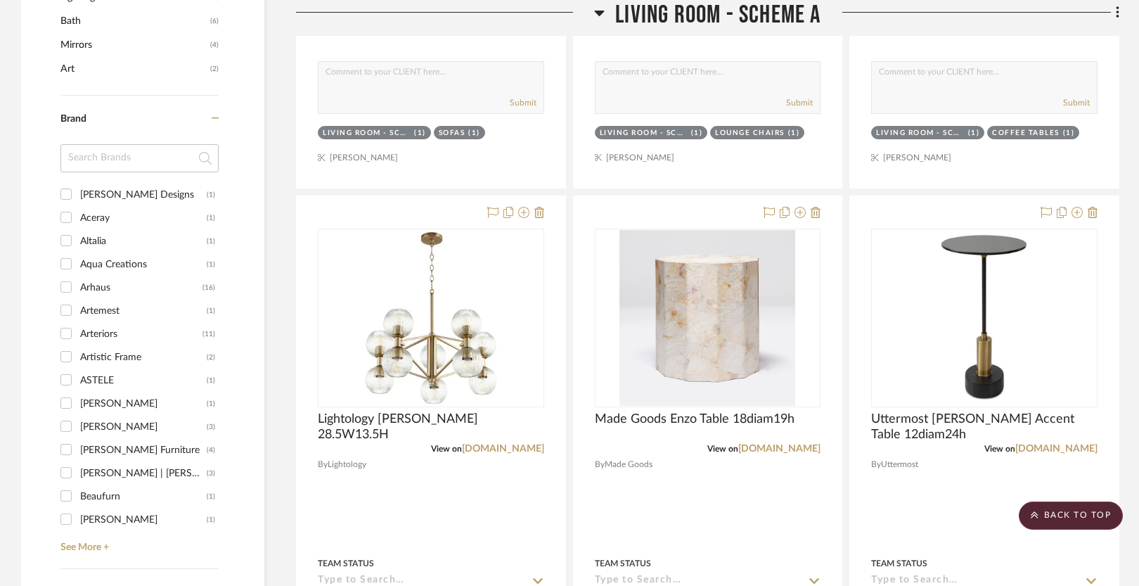
click at [651, 15] on span "Living Room - Scheme A" at bounding box center [717, 15] width 205 height 30
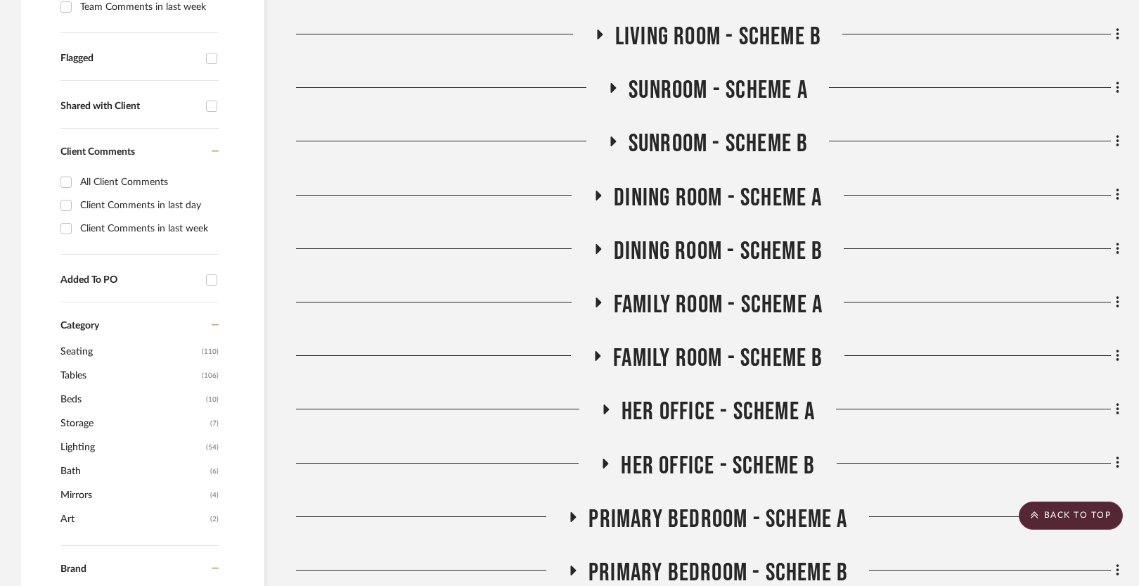
scroll to position [464, 0]
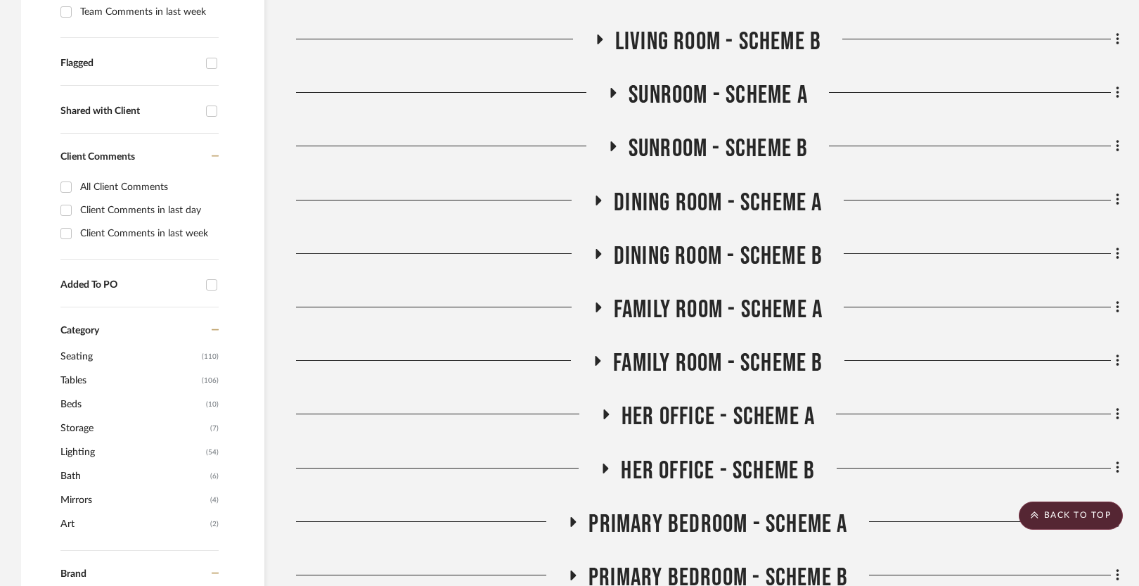
click at [652, 89] on span "Sunroom - Scheme A" at bounding box center [717, 95] width 179 height 30
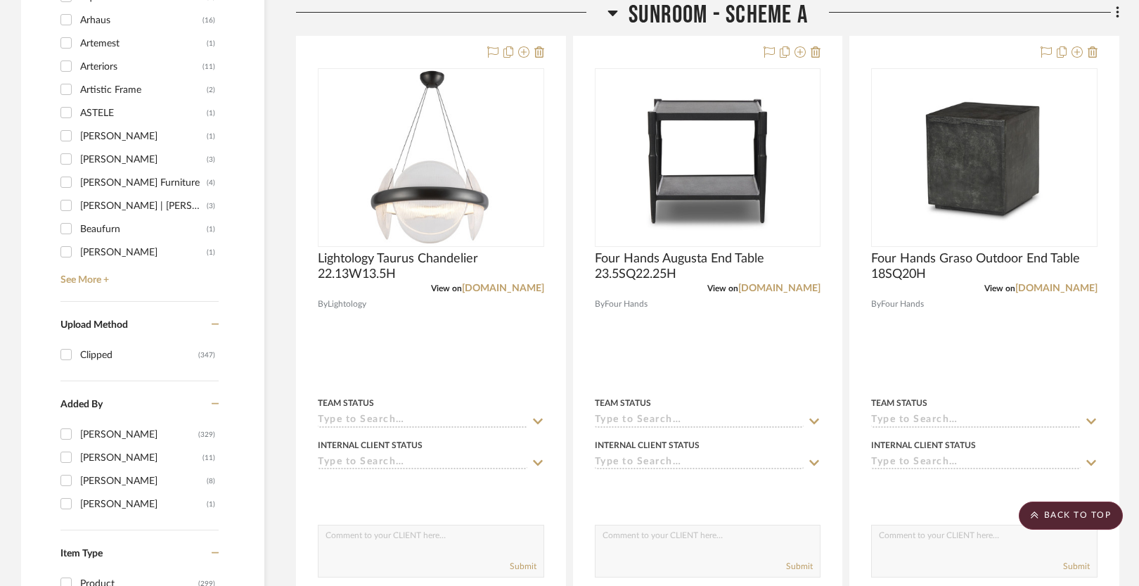
scroll to position [1188, 0]
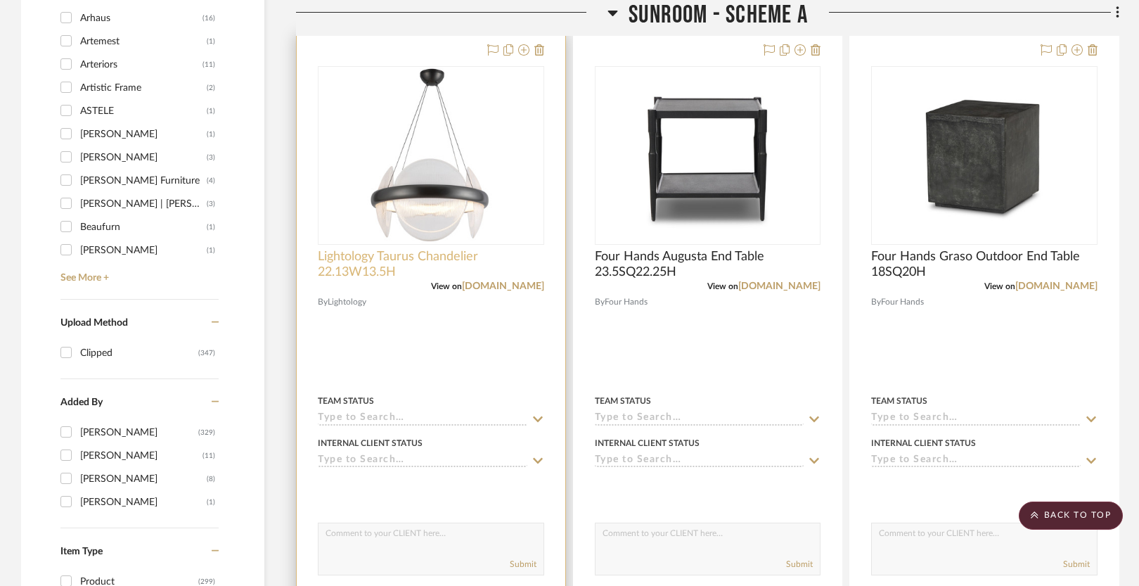
click at [392, 261] on span "Lightology Taurus Chandelier 22.13W13.5H" at bounding box center [431, 264] width 226 height 31
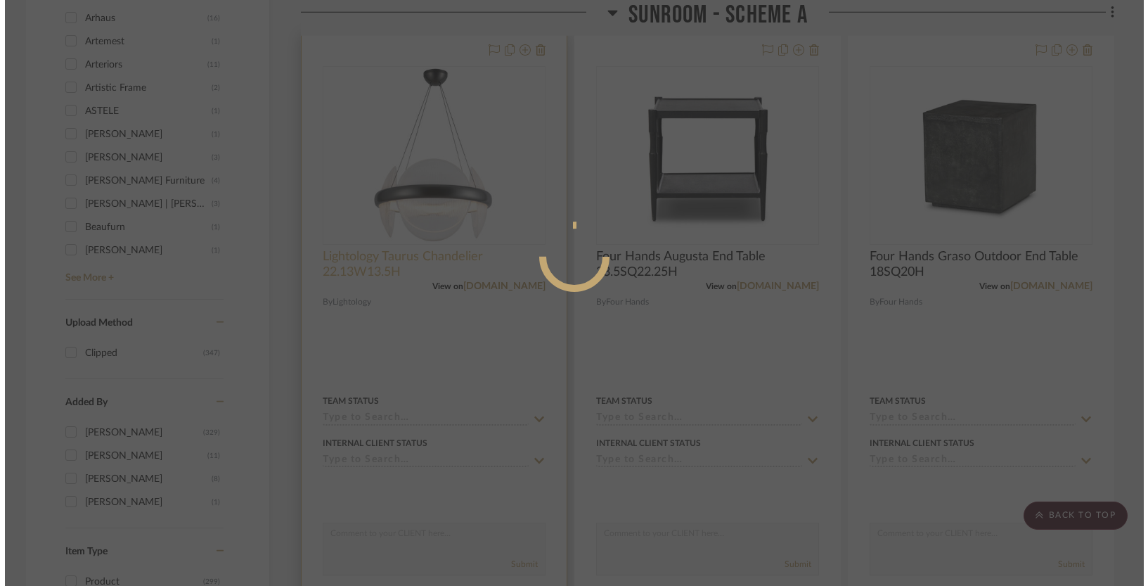
scroll to position [0, 0]
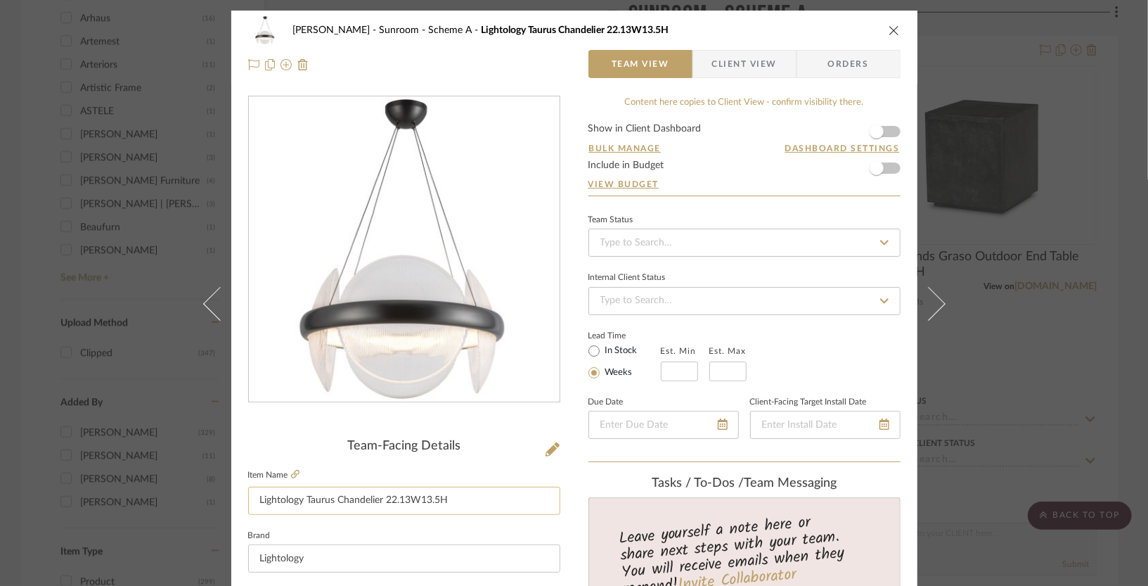
drag, startPoint x: 458, startPoint y: 496, endPoint x: 382, endPoint y: 497, distance: 76.6
click at [382, 497] on input "Lightology Taurus Chandelier 22.13W13.5H" at bounding box center [404, 500] width 312 height 28
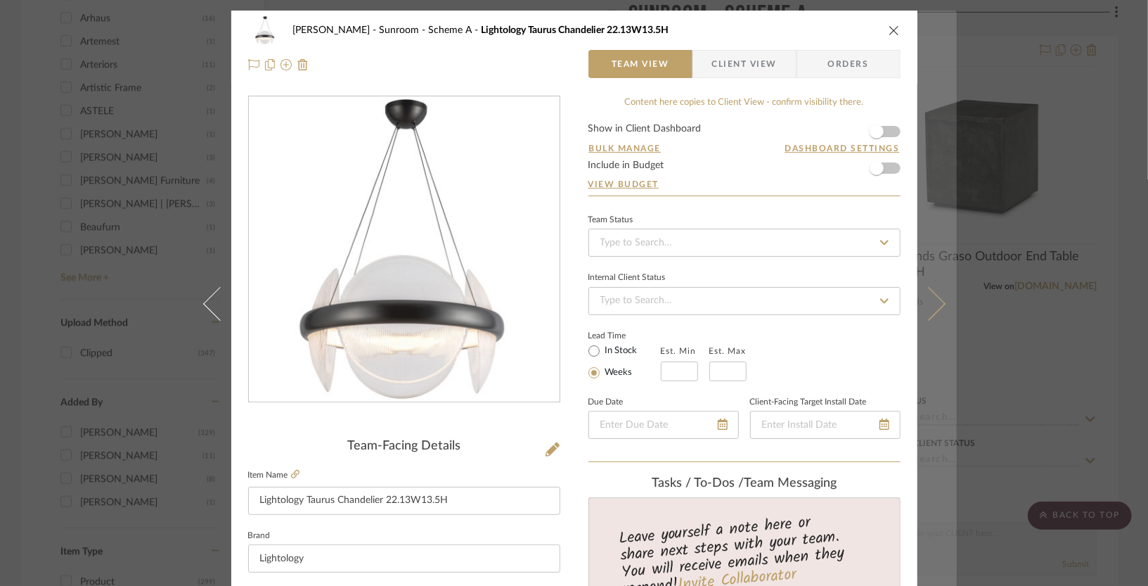
click at [931, 306] on icon at bounding box center [928, 303] width 34 height 34
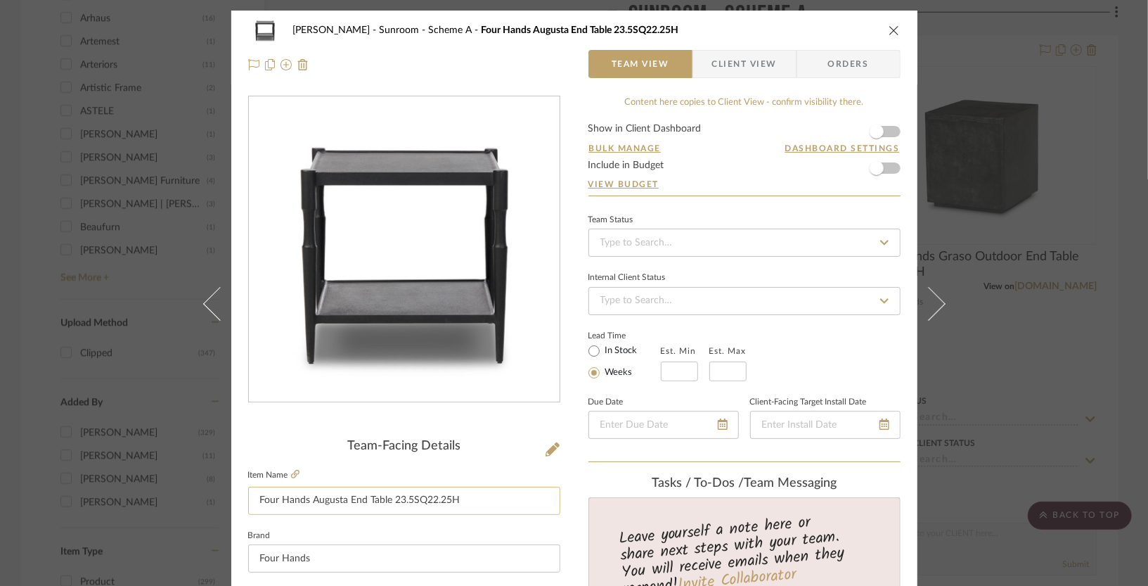
drag, startPoint x: 460, startPoint y: 500, endPoint x: 389, endPoint y: 500, distance: 70.3
click at [389, 500] on input "Four Hands Augusta End Table 23.5SQ22.25H" at bounding box center [404, 500] width 312 height 28
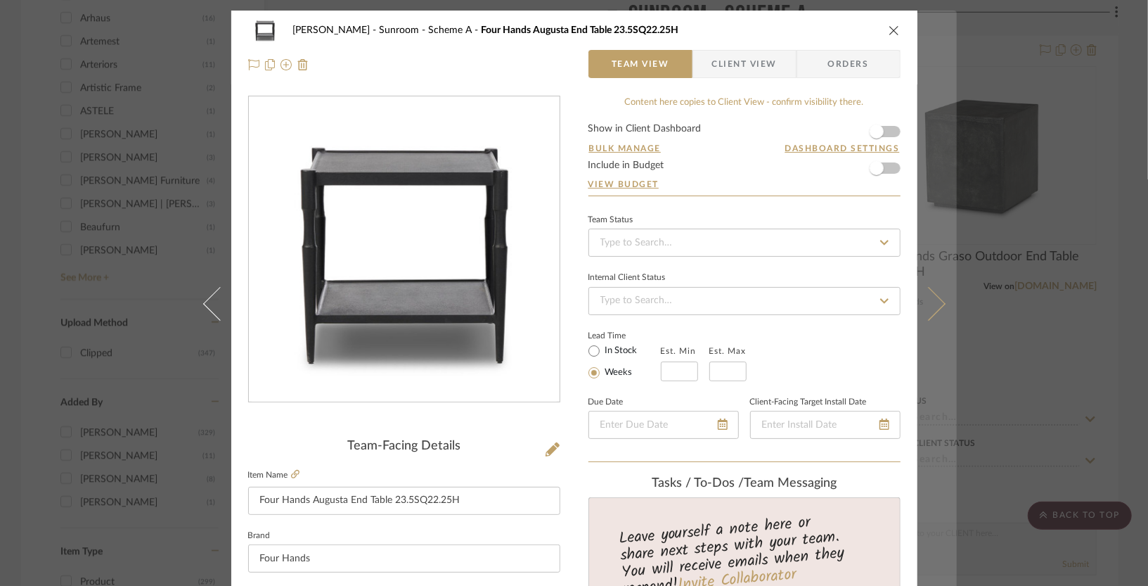
click at [931, 315] on button at bounding box center [936, 304] width 39 height 586
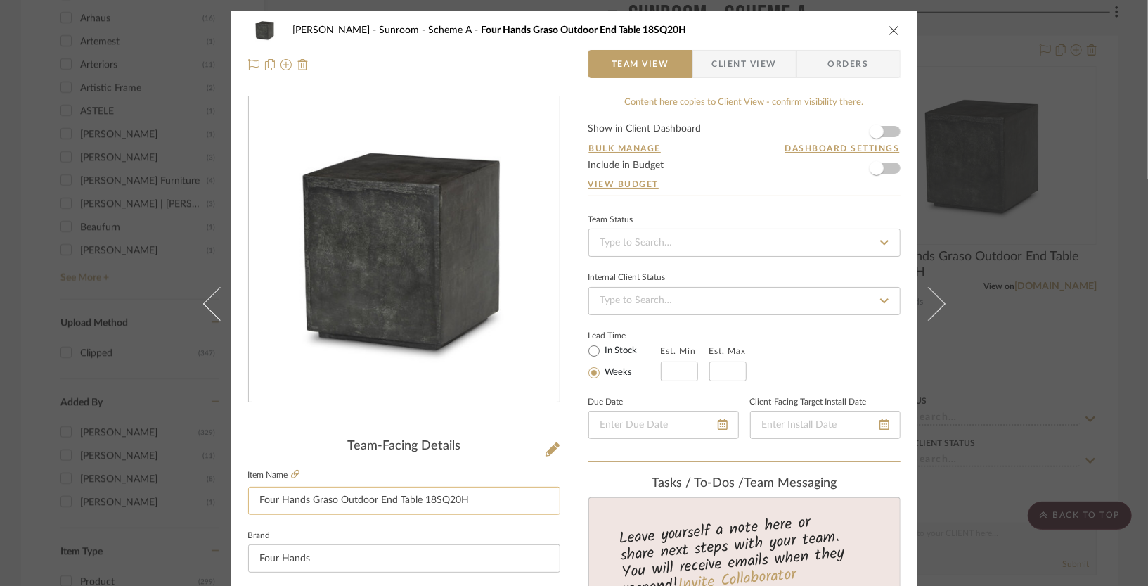
drag, startPoint x: 464, startPoint y: 501, endPoint x: 420, endPoint y: 500, distance: 43.6
click at [420, 500] on input "Four Hands Graso Outdoor End Table 18SQ20H" at bounding box center [404, 500] width 312 height 28
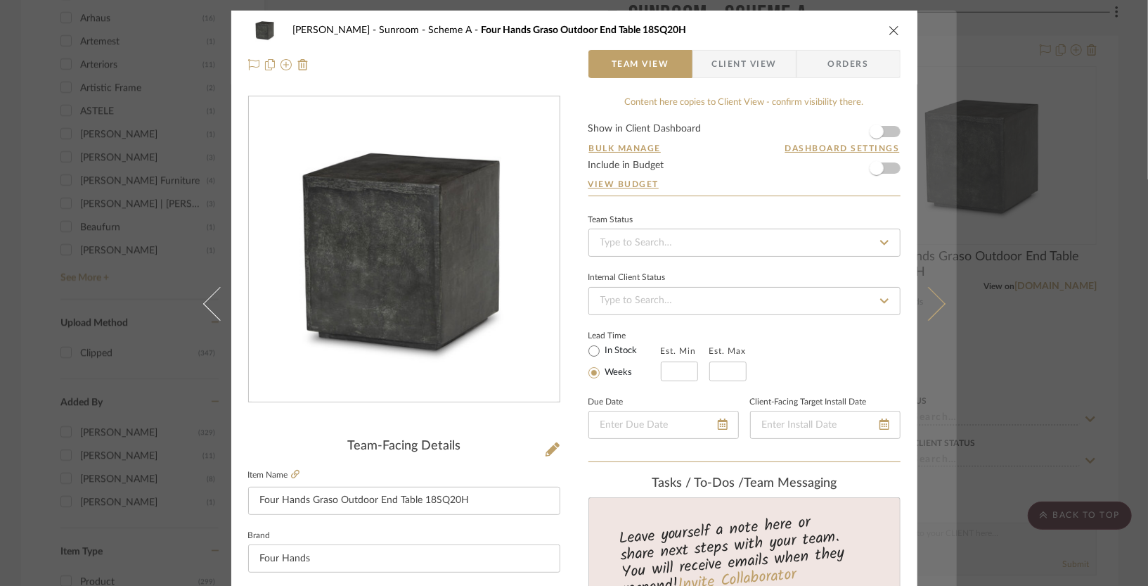
click at [936, 299] on icon at bounding box center [928, 303] width 34 height 34
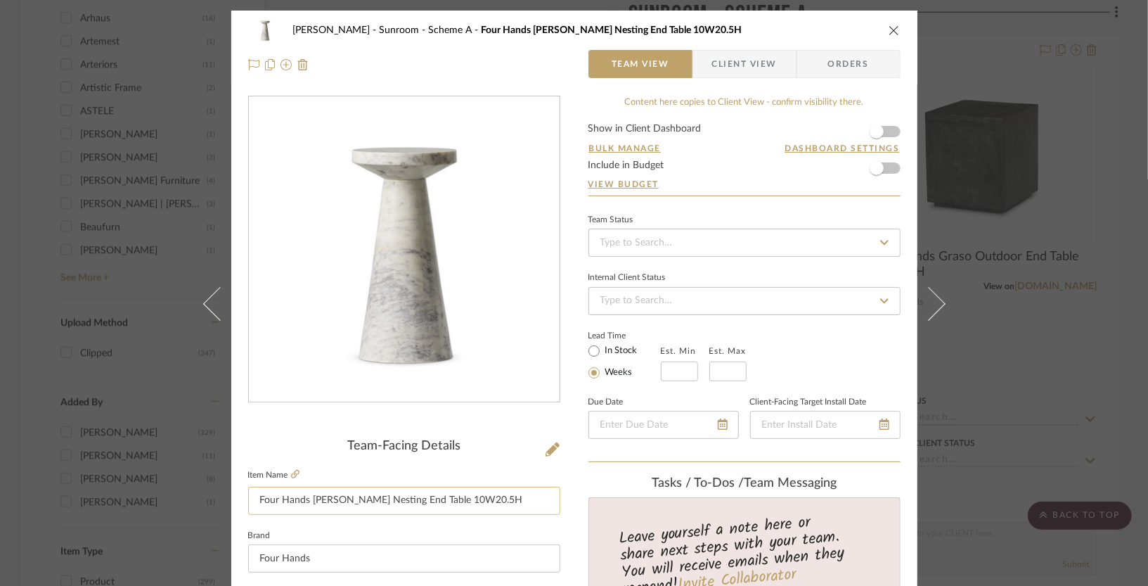
drag, startPoint x: 474, startPoint y: 500, endPoint x: 417, endPoint y: 500, distance: 57.6
click at [417, 500] on input "Four Hands [PERSON_NAME] Nesting End Table 10W20.5H" at bounding box center [404, 500] width 312 height 28
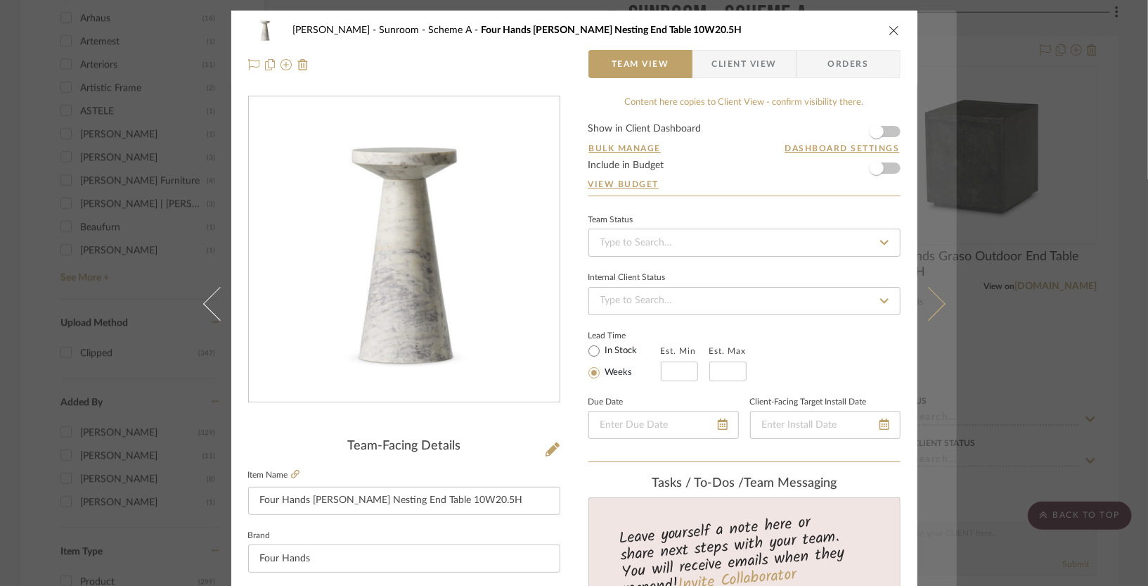
click at [936, 299] on icon at bounding box center [928, 303] width 34 height 34
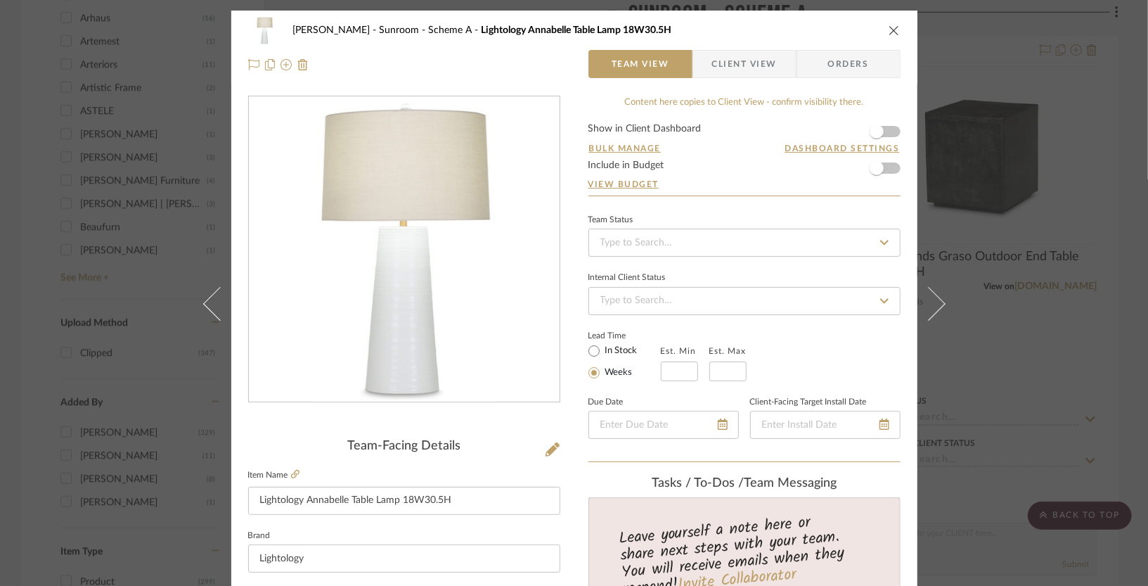
click at [889, 31] on icon "close" at bounding box center [894, 30] width 11 height 11
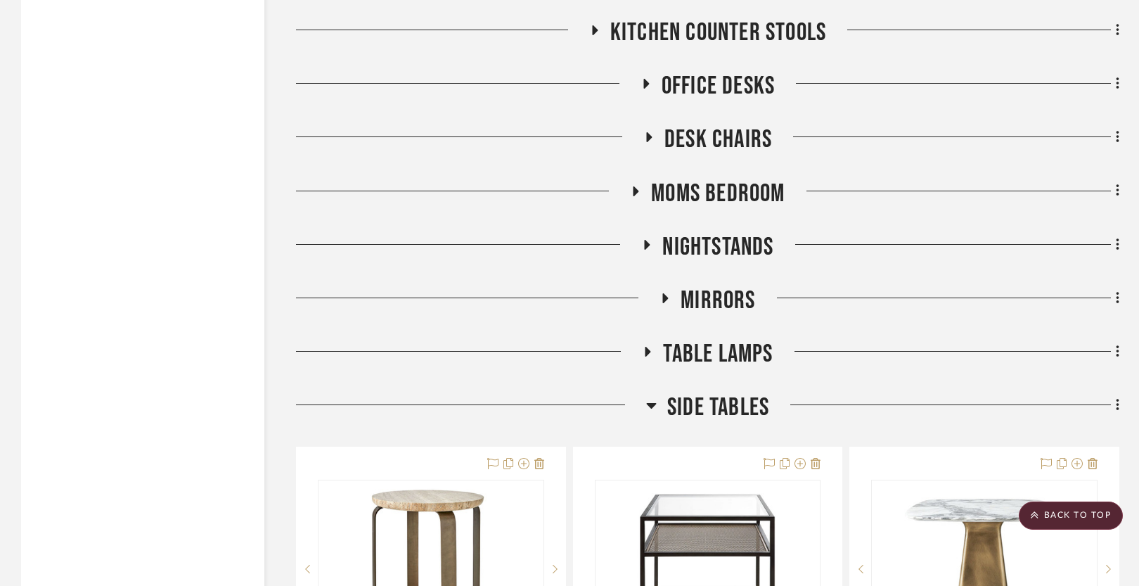
scroll to position [4128, 0]
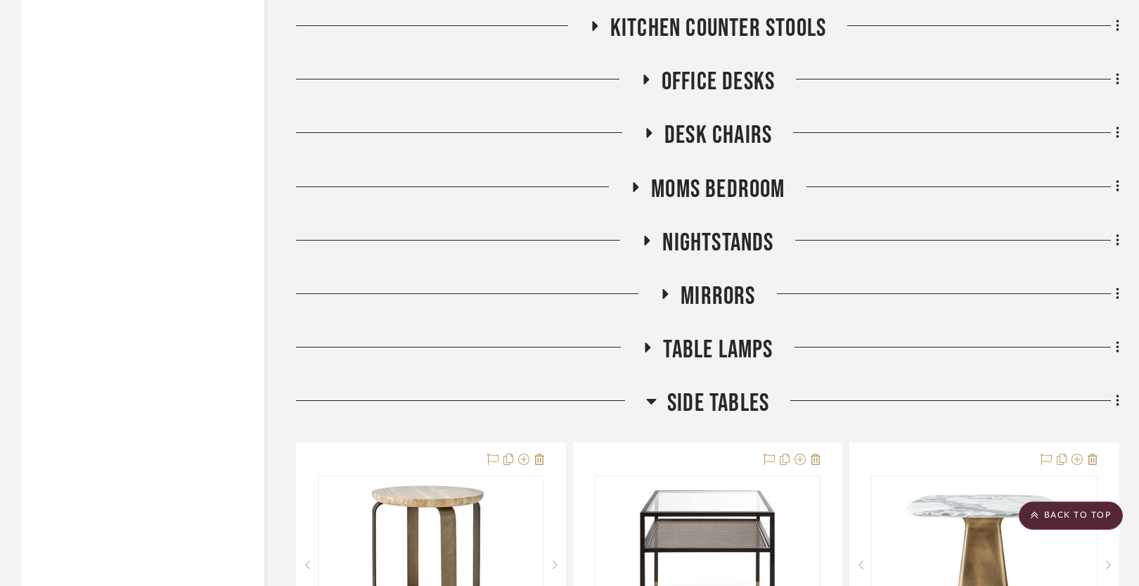
click at [708, 335] on span "Table Lamps" at bounding box center [718, 350] width 110 height 30
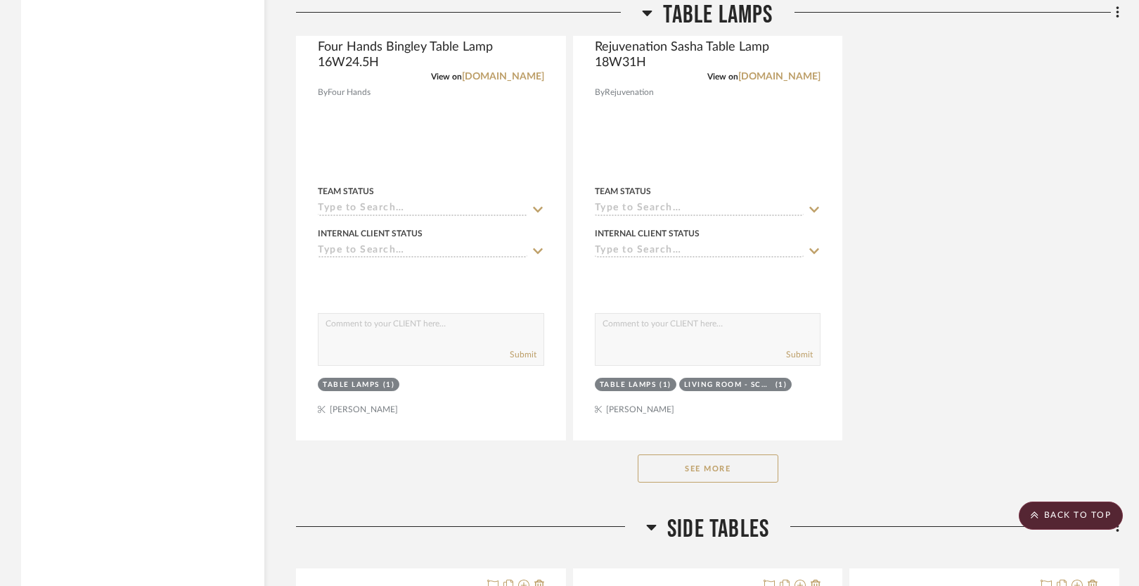
scroll to position [5950, 0]
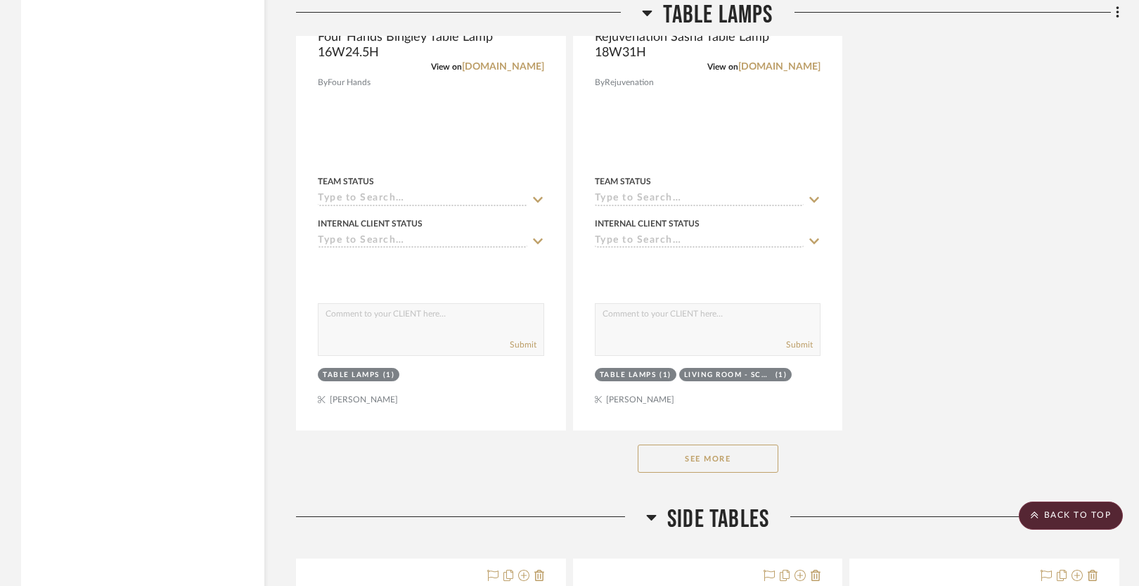
click at [695, 454] on button "See More" at bounding box center [708, 458] width 141 height 28
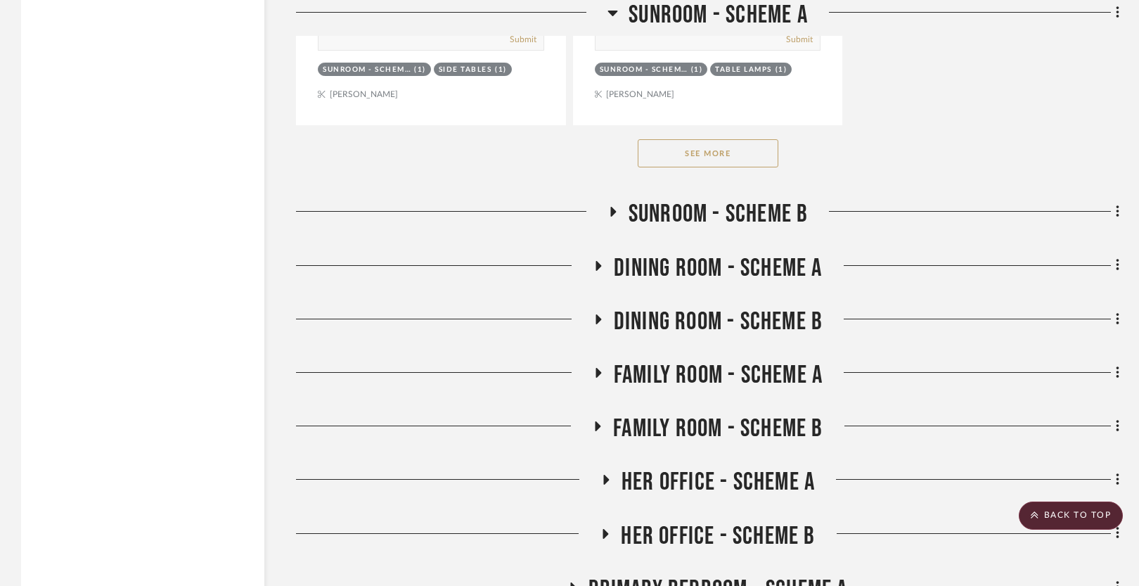
scroll to position [2334, 0]
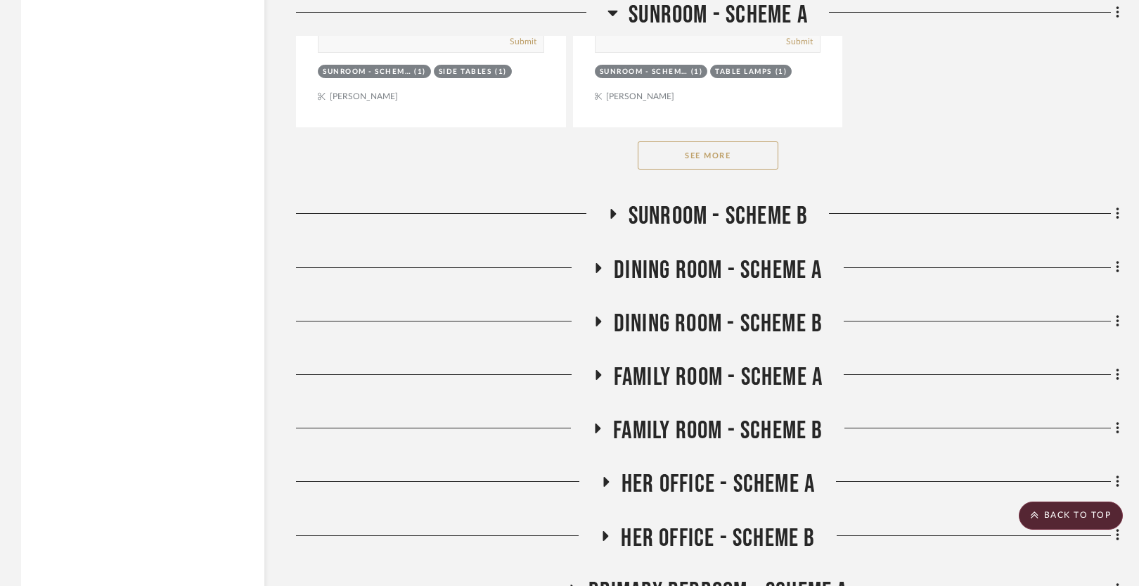
click at [767, 9] on span "Sunroom - Scheme A" at bounding box center [717, 15] width 179 height 30
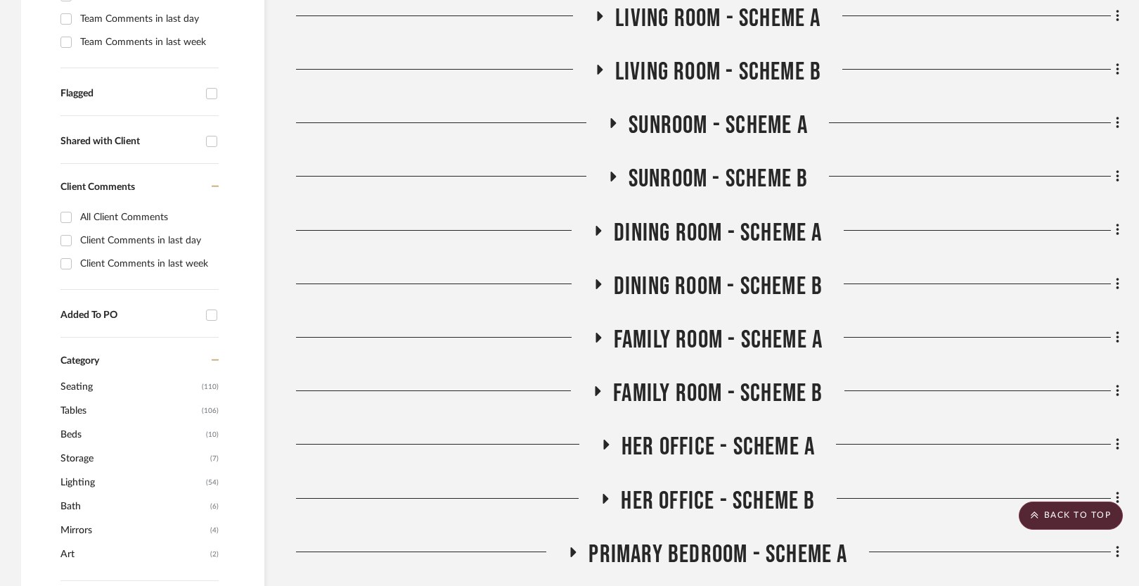
scroll to position [429, 0]
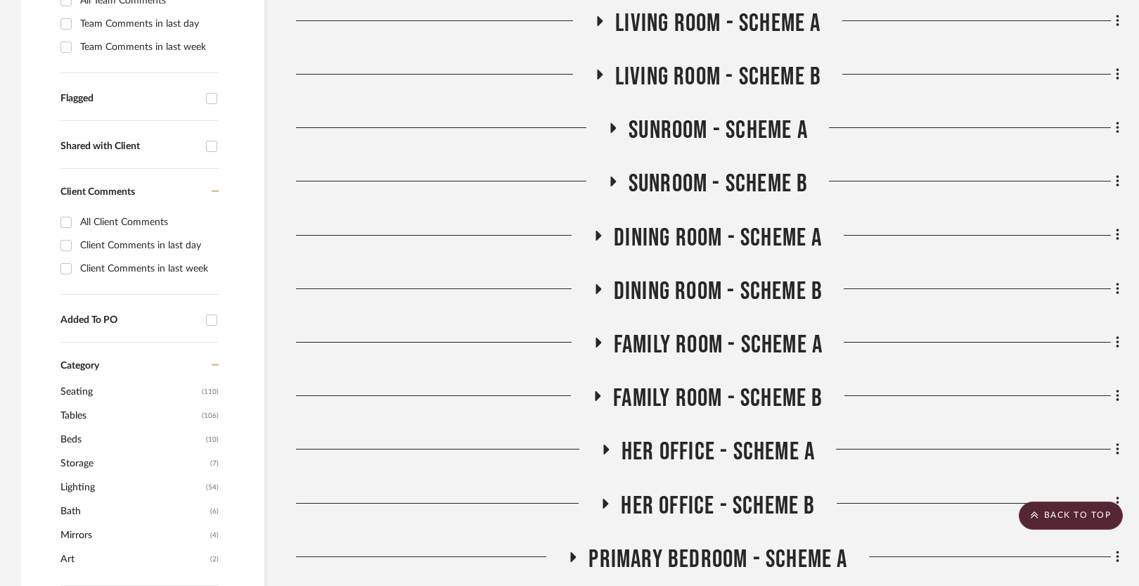
click at [697, 186] on span "Sunroom - Scheme B" at bounding box center [718, 184] width 180 height 30
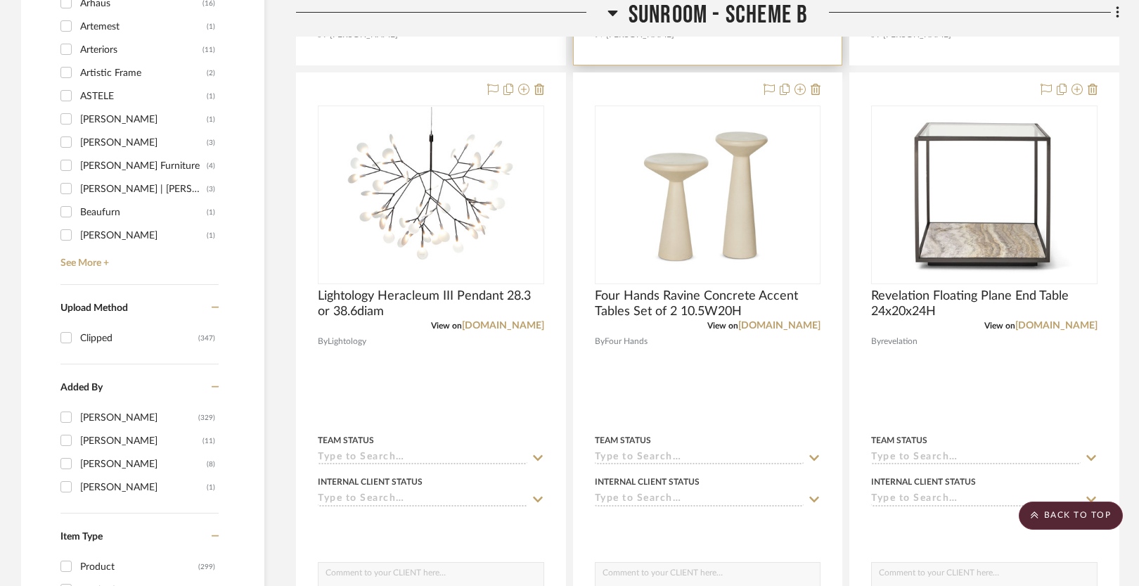
scroll to position [1203, 0]
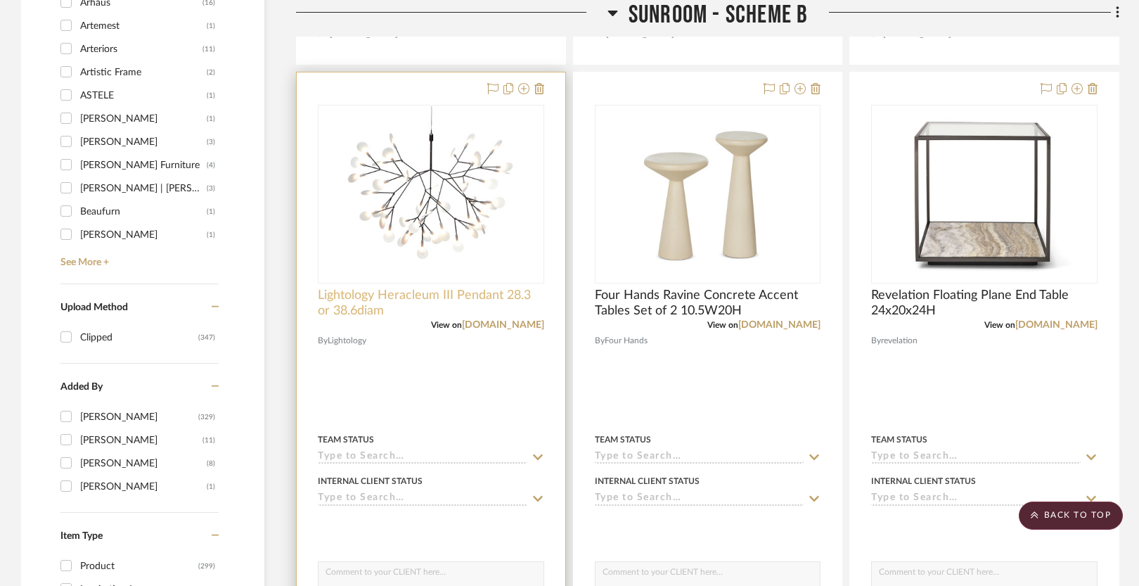
click at [401, 298] on span "Lightology Heracleum III Pendant 28.3 or 38.6diam" at bounding box center [431, 303] width 226 height 31
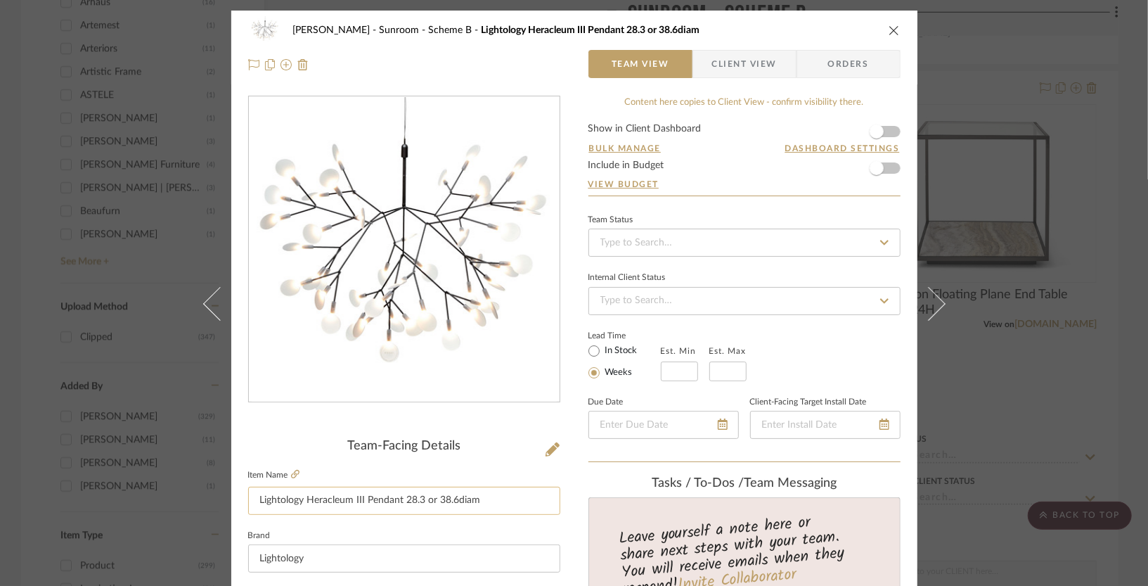
drag, startPoint x: 482, startPoint y: 498, endPoint x: 401, endPoint y: 499, distance: 81.6
click at [401, 499] on input "Lightology Heracleum III Pendant 28.3 or 38.6diam" at bounding box center [404, 500] width 312 height 28
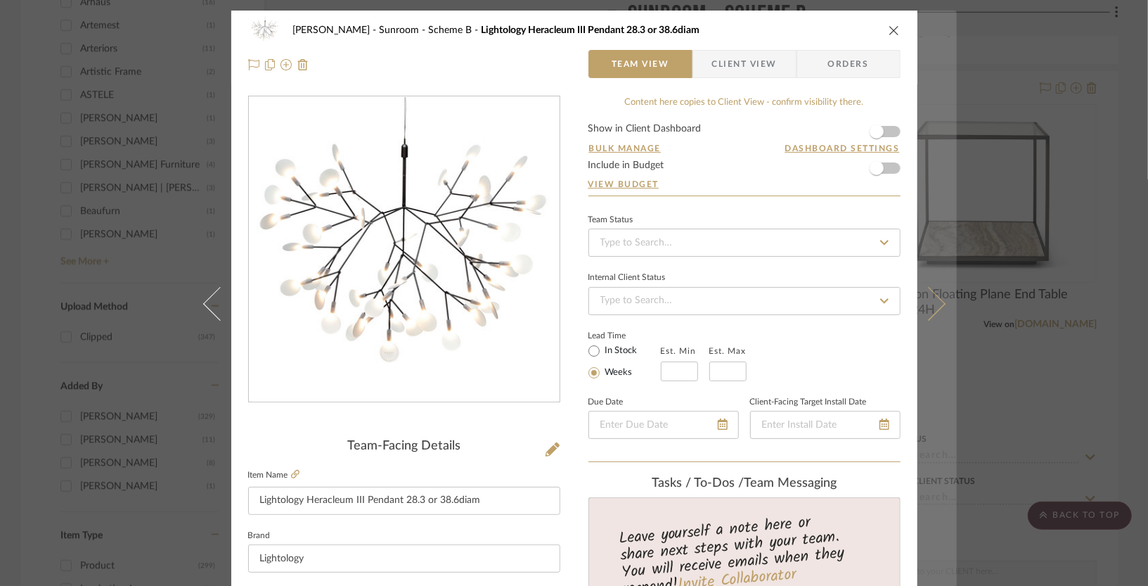
click at [938, 305] on icon at bounding box center [928, 303] width 34 height 34
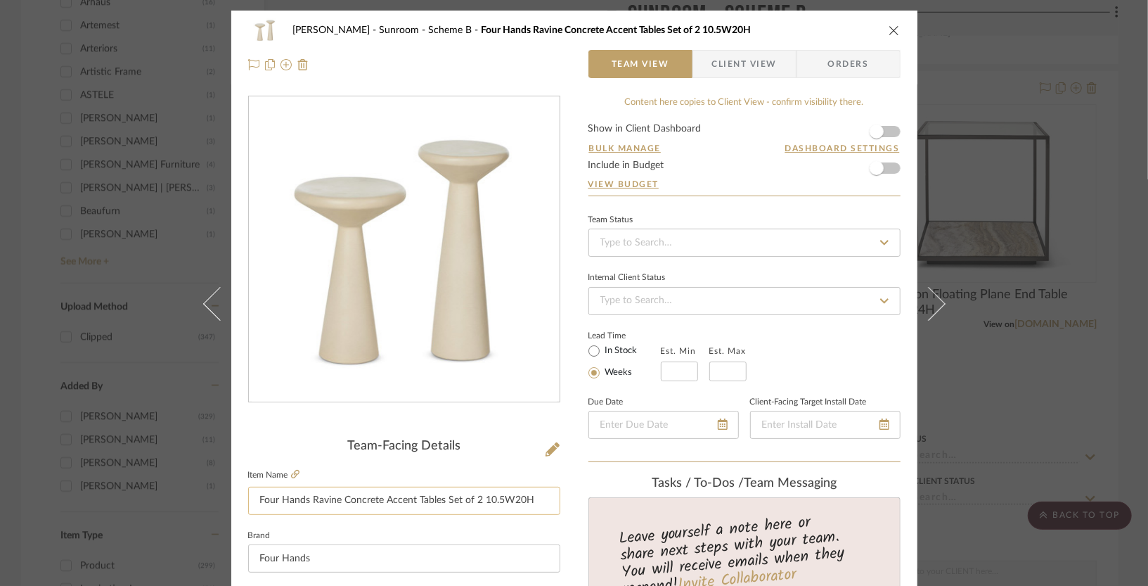
drag, startPoint x: 531, startPoint y: 499, endPoint x: 479, endPoint y: 497, distance: 52.8
click at [479, 497] on input "Four Hands Ravine Concrete Accent Tables Set of 2 10.5W20H" at bounding box center [404, 500] width 312 height 28
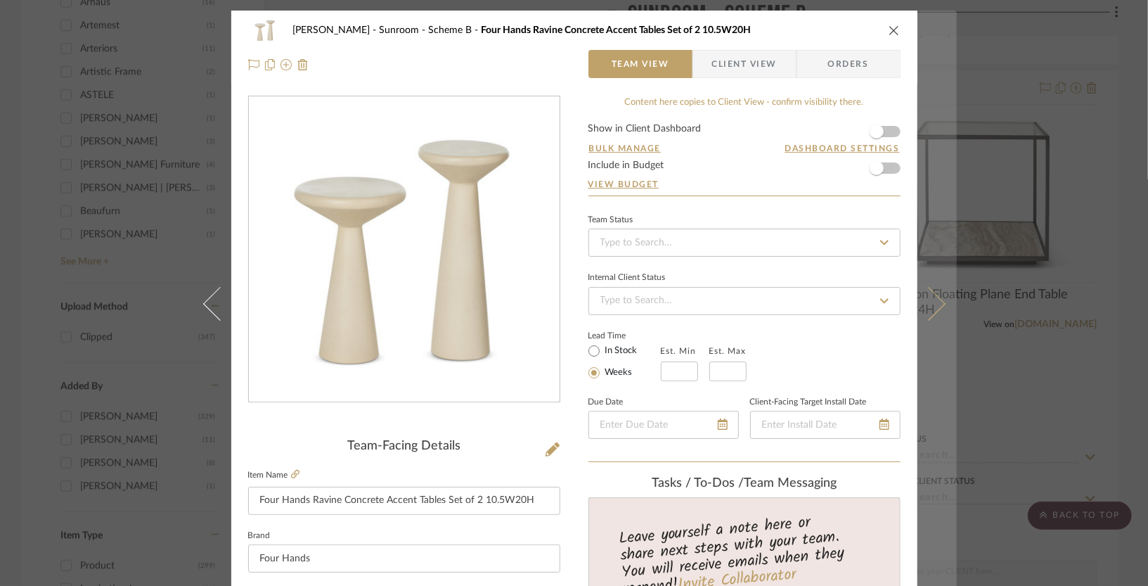
click at [933, 316] on button at bounding box center [936, 304] width 39 height 586
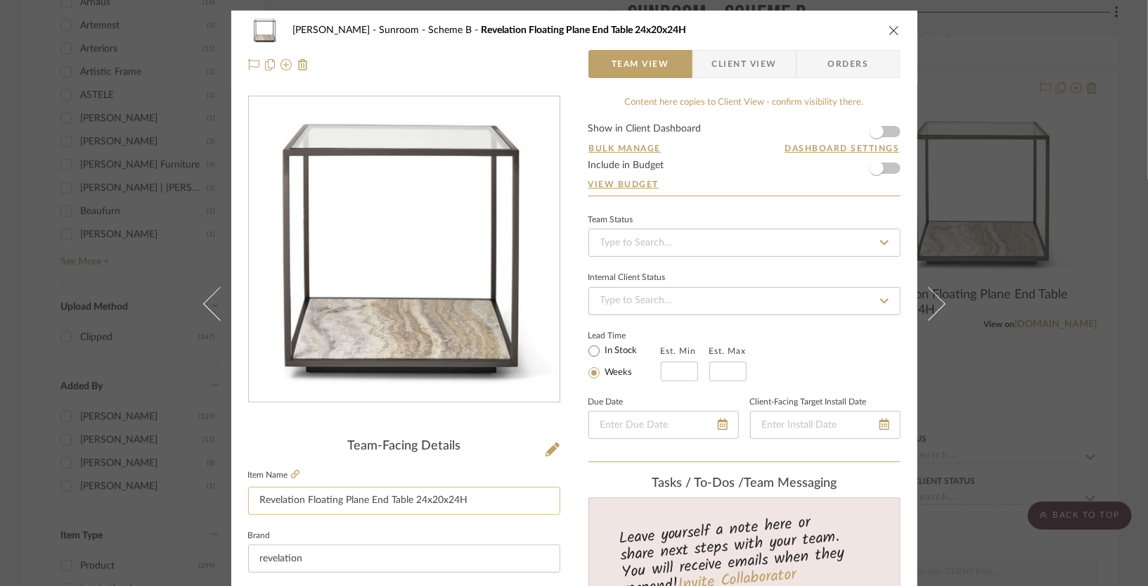
drag, startPoint x: 466, startPoint y: 495, endPoint x: 409, endPoint y: 494, distance: 56.9
click at [409, 494] on input "Revelation Floating Plane End Table 24x20x24H" at bounding box center [404, 500] width 312 height 28
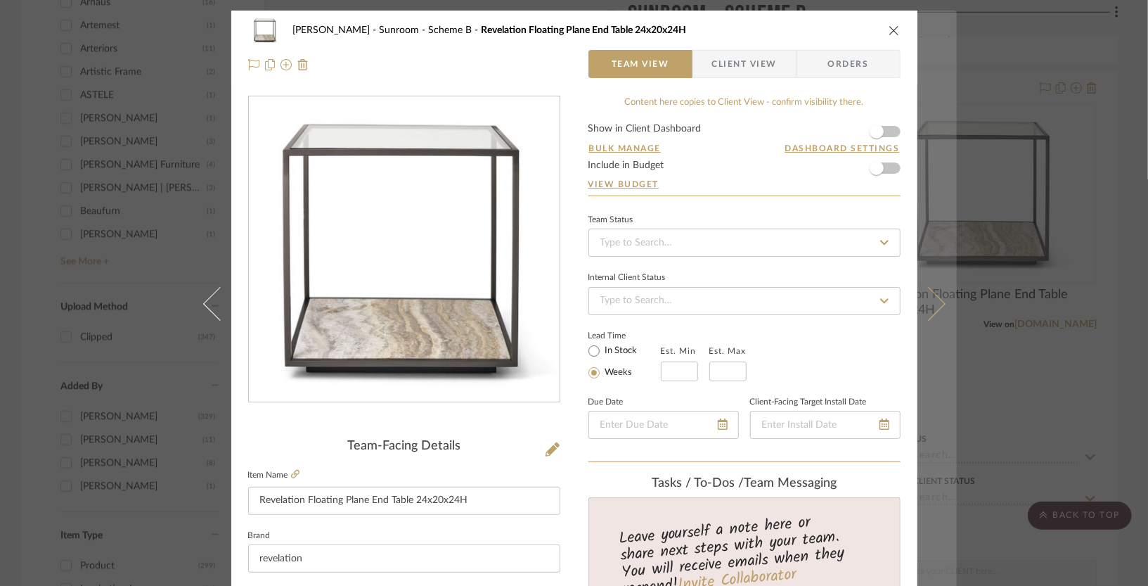
click at [938, 295] on button at bounding box center [936, 304] width 39 height 586
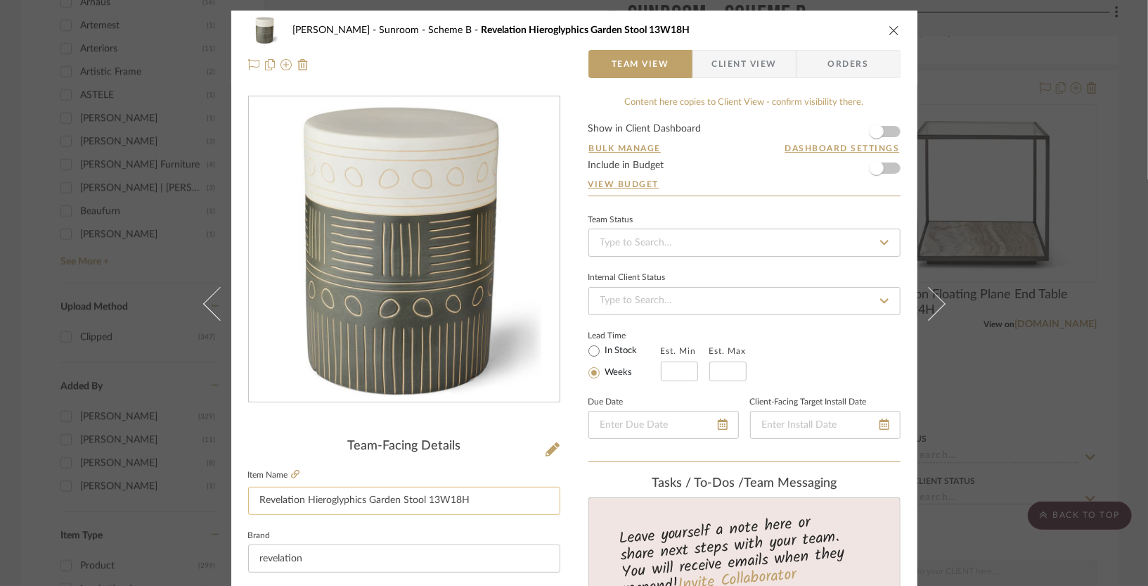
drag, startPoint x: 465, startPoint y: 496, endPoint x: 423, endPoint y: 496, distance: 42.2
click at [423, 496] on input "Revelation Hieroglyphics Garden Stool 13W18H" at bounding box center [404, 500] width 312 height 28
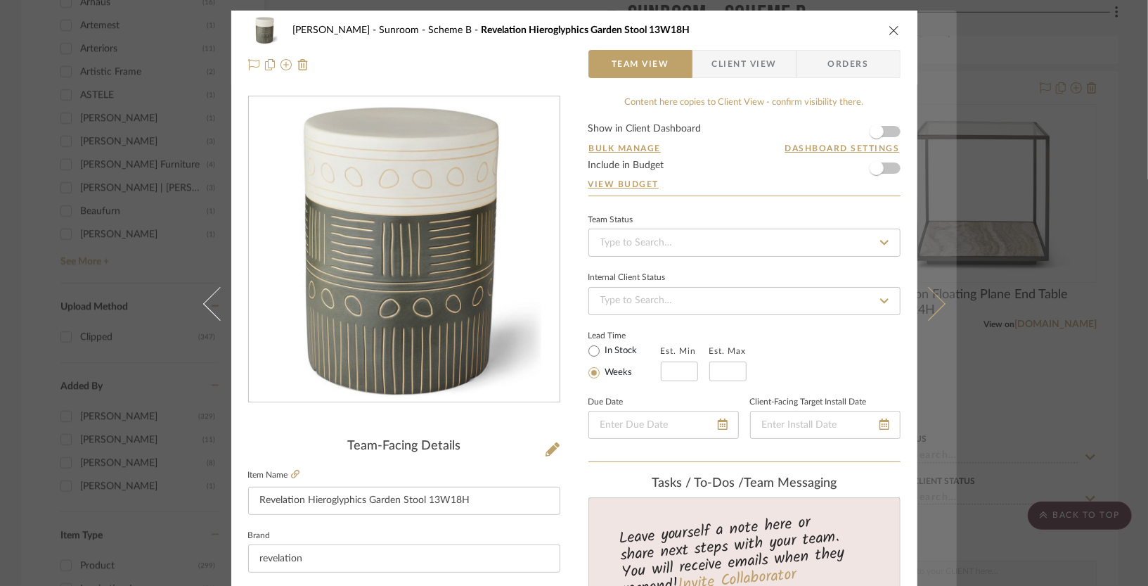
click at [921, 297] on icon at bounding box center [928, 303] width 34 height 34
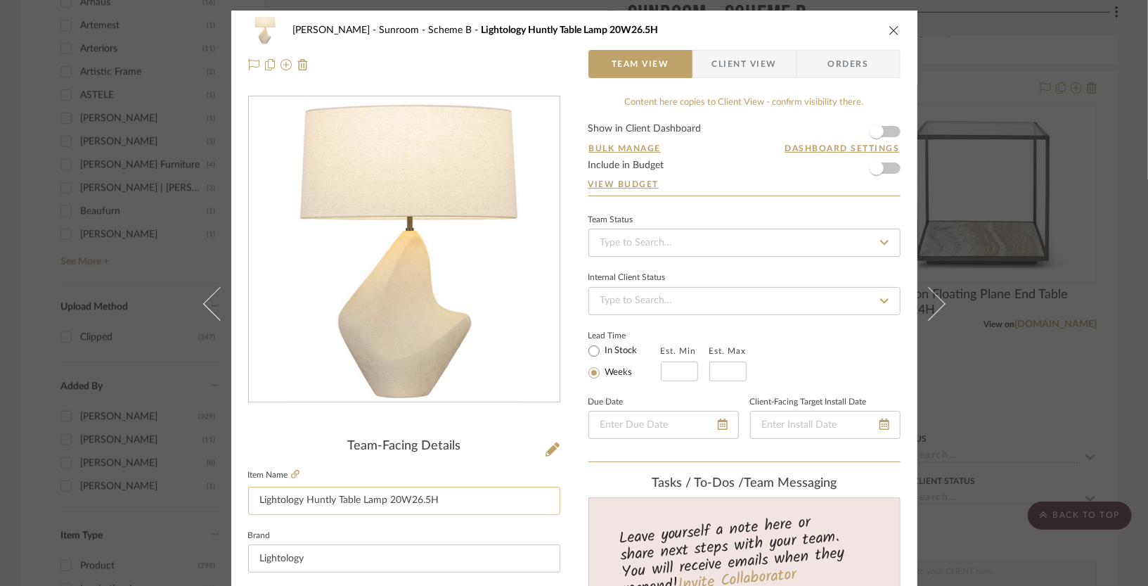
drag, startPoint x: 445, startPoint y: 493, endPoint x: 385, endPoint y: 493, distance: 59.7
click at [385, 493] on input "Lightology Huntly Table Lamp 20W26.5H" at bounding box center [404, 500] width 312 height 28
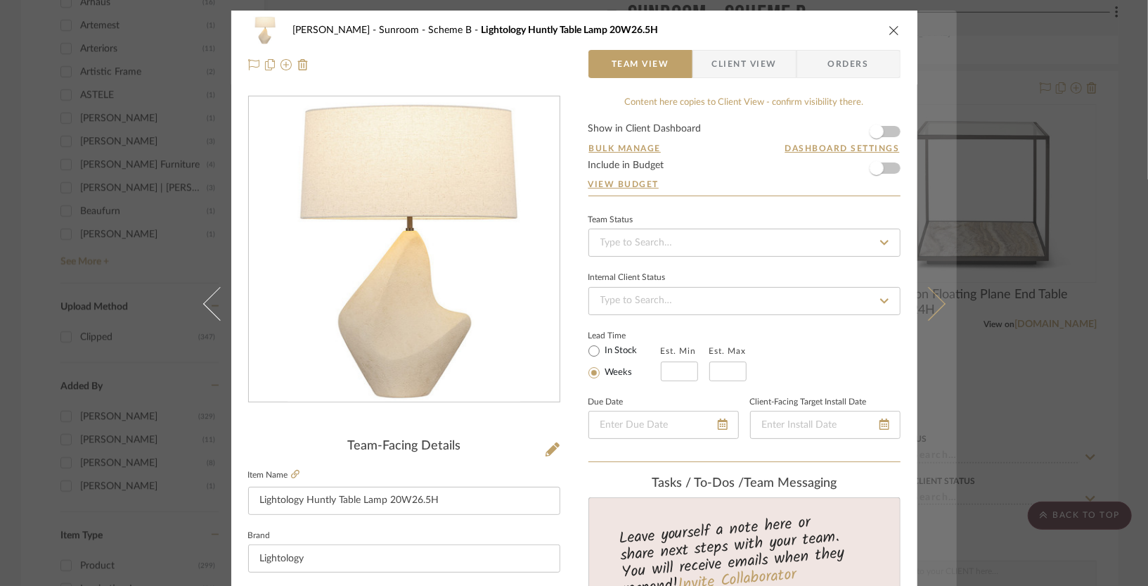
click at [948, 301] on button at bounding box center [936, 304] width 39 height 586
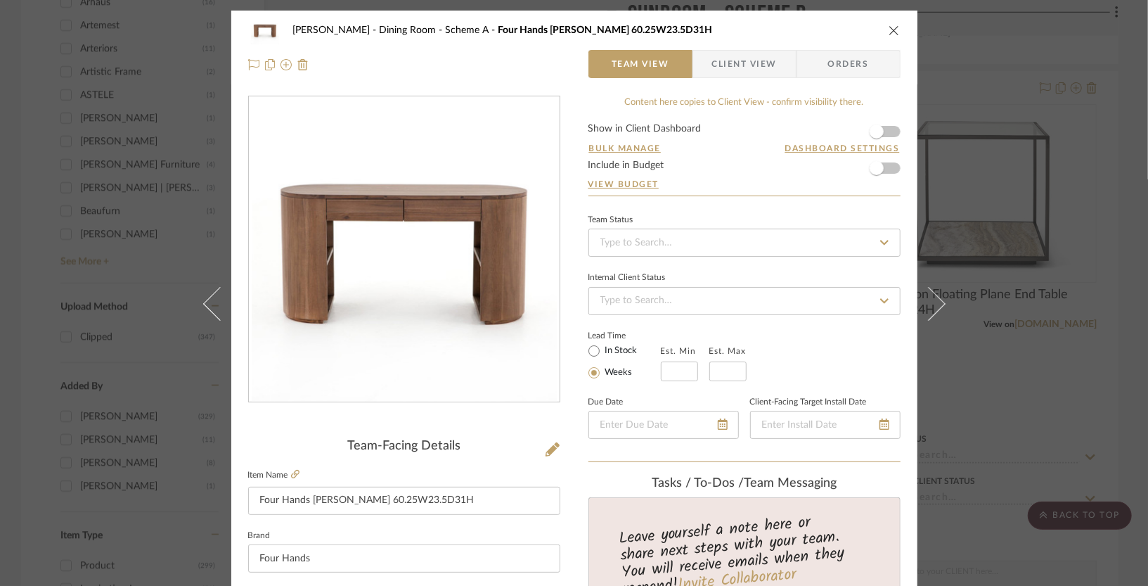
click at [890, 28] on icon "close" at bounding box center [894, 30] width 11 height 11
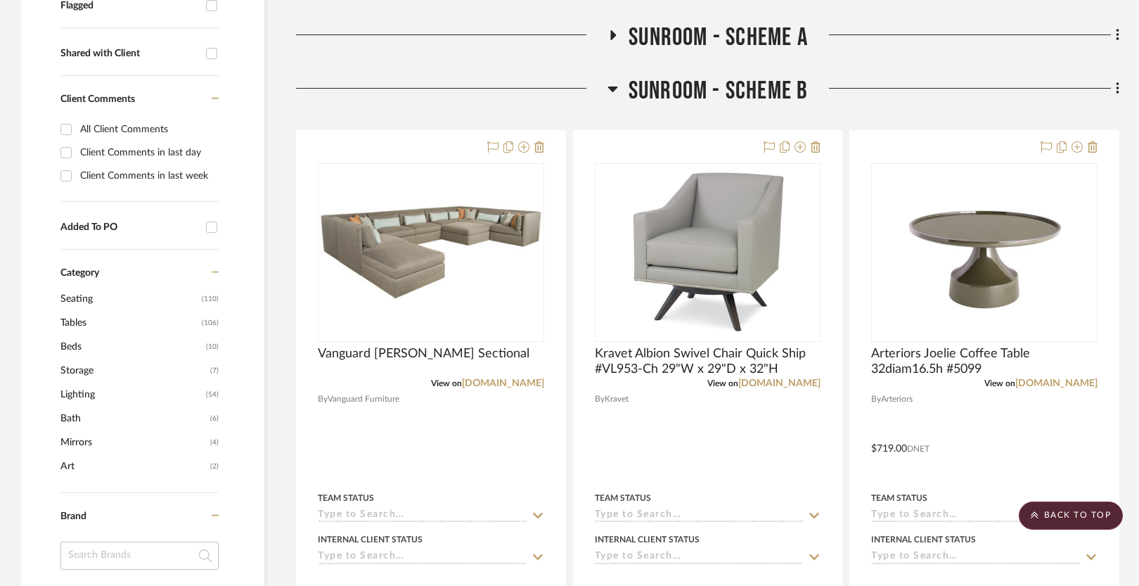
scroll to position [519, 0]
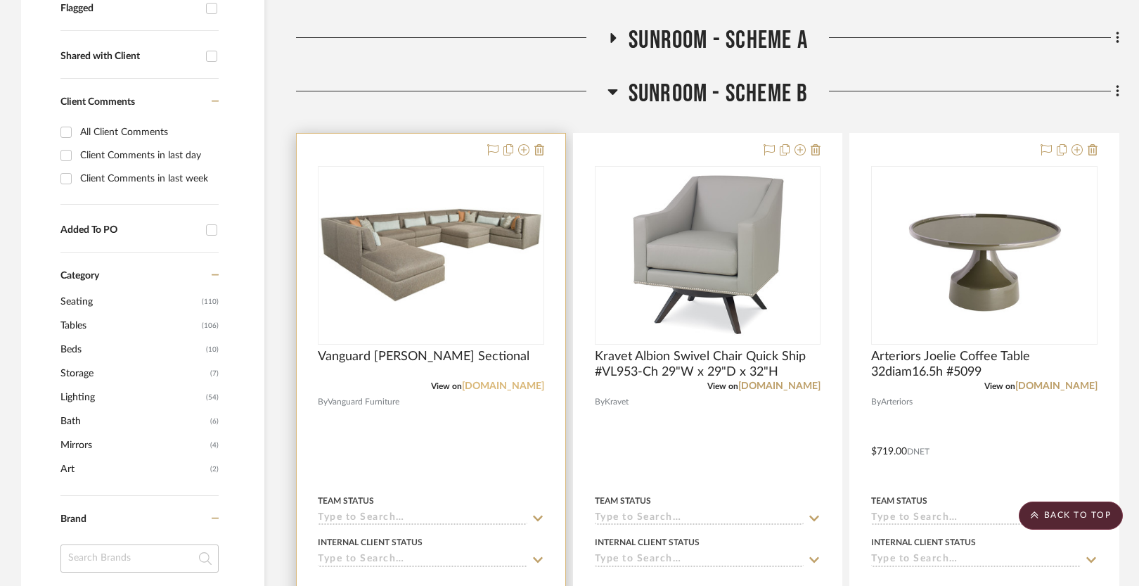
click at [482, 384] on link "vanguardfurniture.com" at bounding box center [503, 386] width 82 height 10
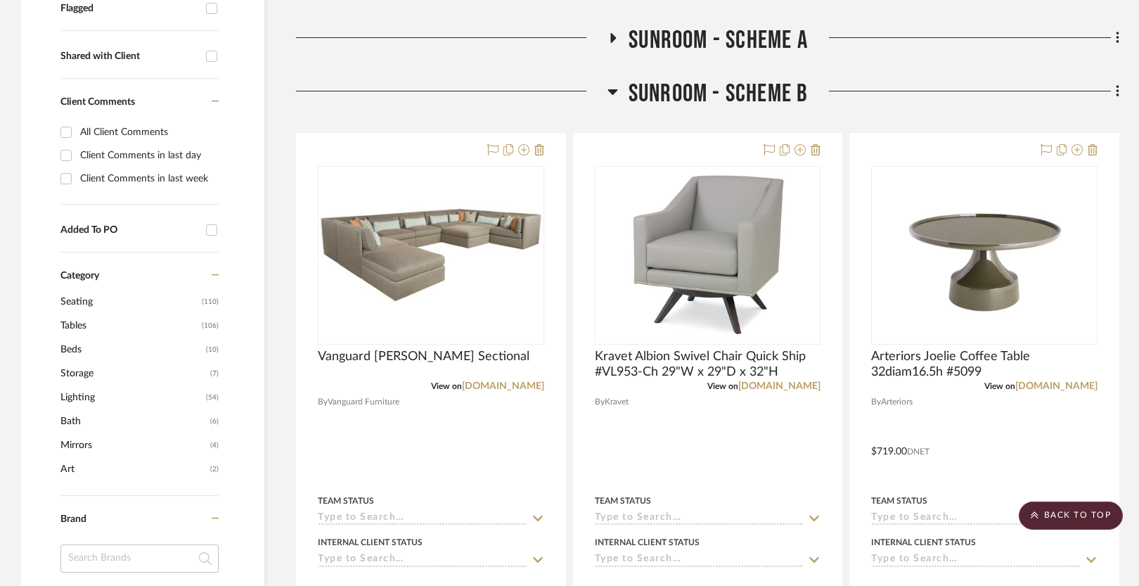
click at [671, 91] on span "Sunroom - Scheme B" at bounding box center [718, 94] width 180 height 30
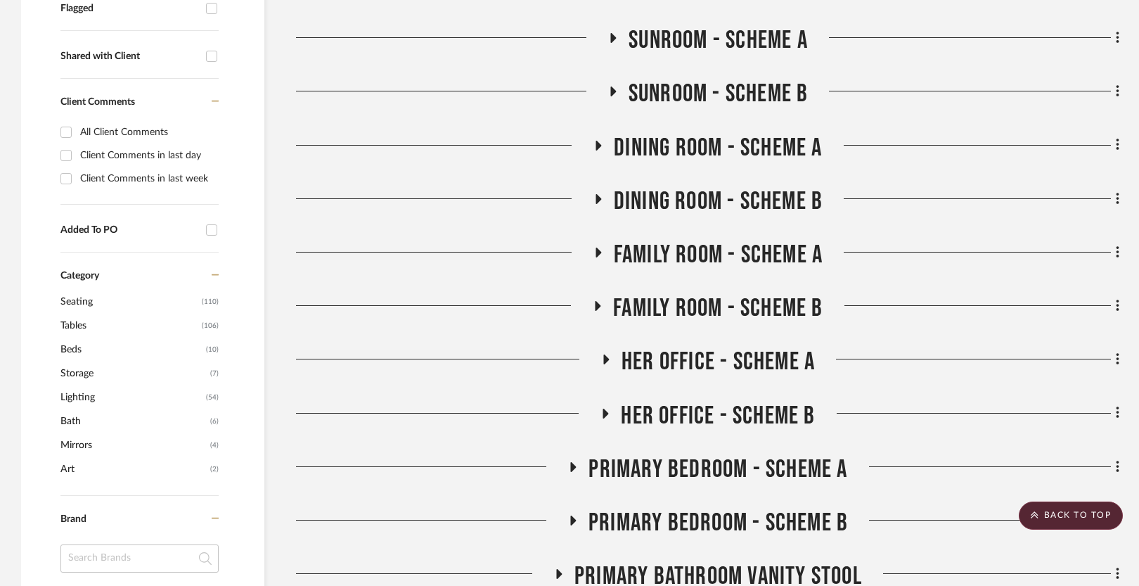
click at [665, 141] on span "Dining Room - Scheme A" at bounding box center [718, 148] width 208 height 30
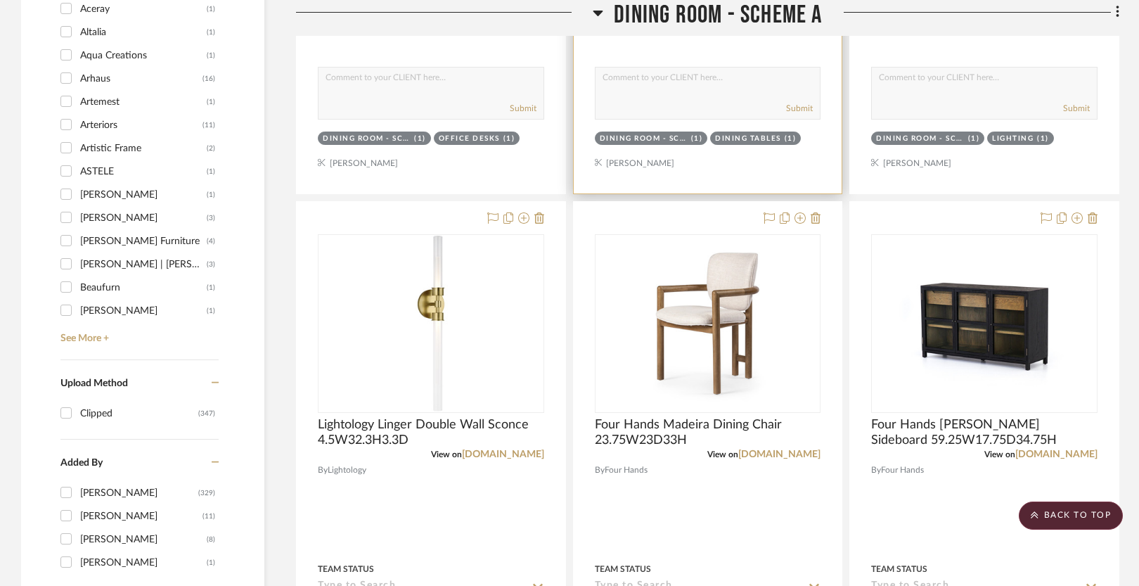
scroll to position [1128, 0]
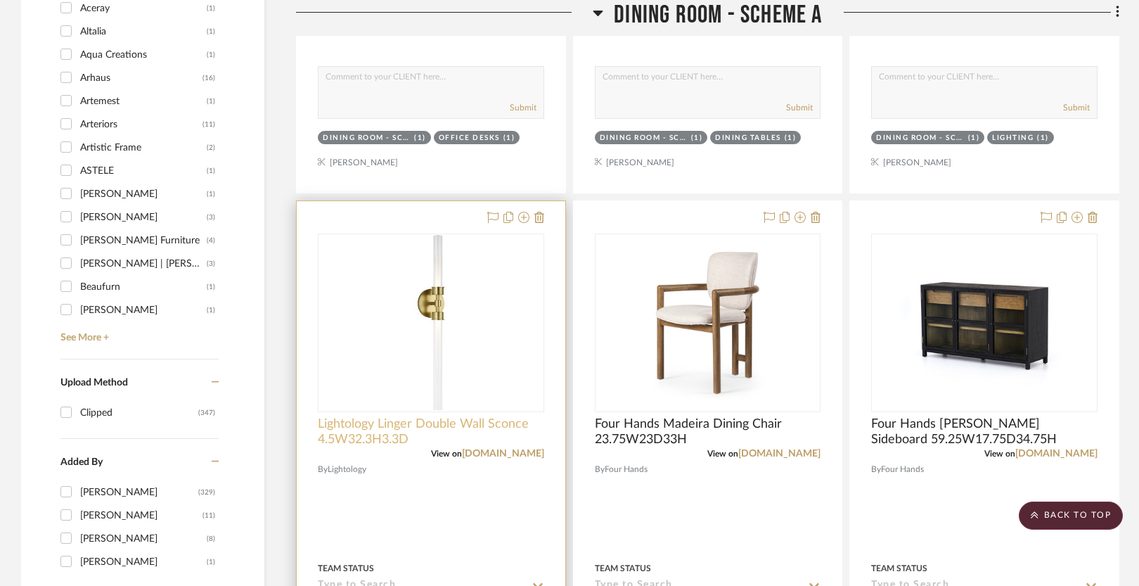
click at [438, 423] on span "Lightology Linger Double Wall Sconce 4.5W32.3H3.3D" at bounding box center [431, 431] width 226 height 31
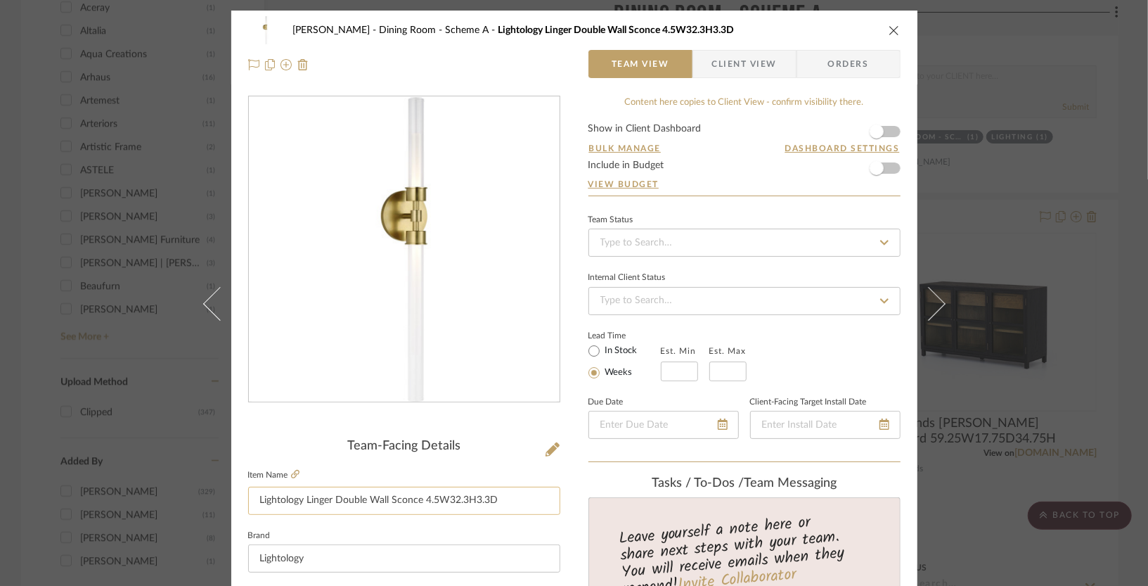
drag, startPoint x: 508, startPoint y: 501, endPoint x: 422, endPoint y: 502, distance: 86.5
click at [422, 502] on input "Lightology Linger Double Wall Sconce 4.5W32.3H3.3D" at bounding box center [404, 500] width 312 height 28
click at [893, 25] on icon "close" at bounding box center [894, 30] width 11 height 11
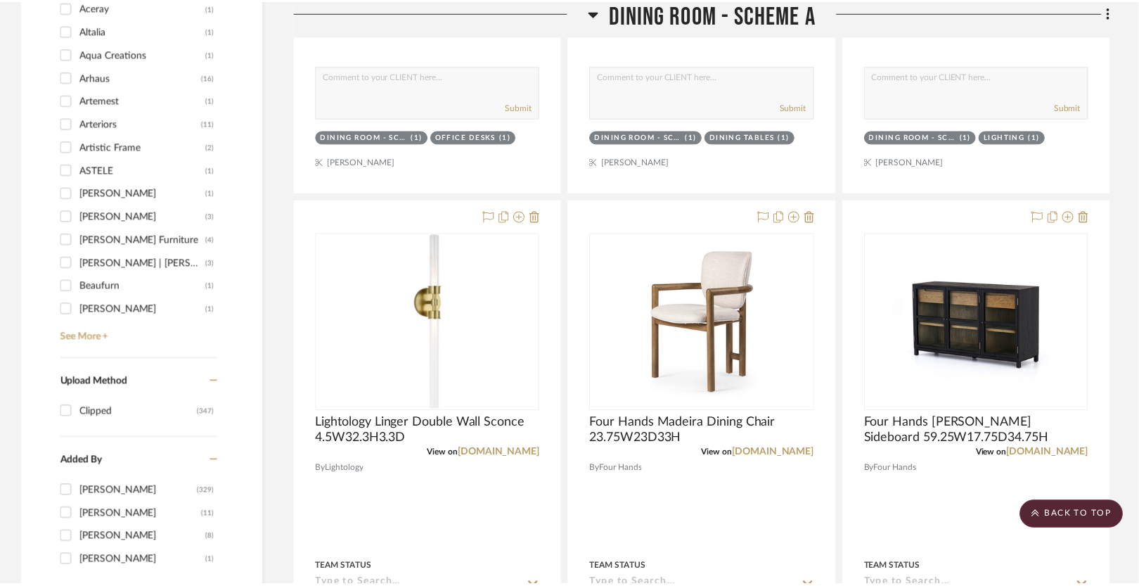
scroll to position [1128, 0]
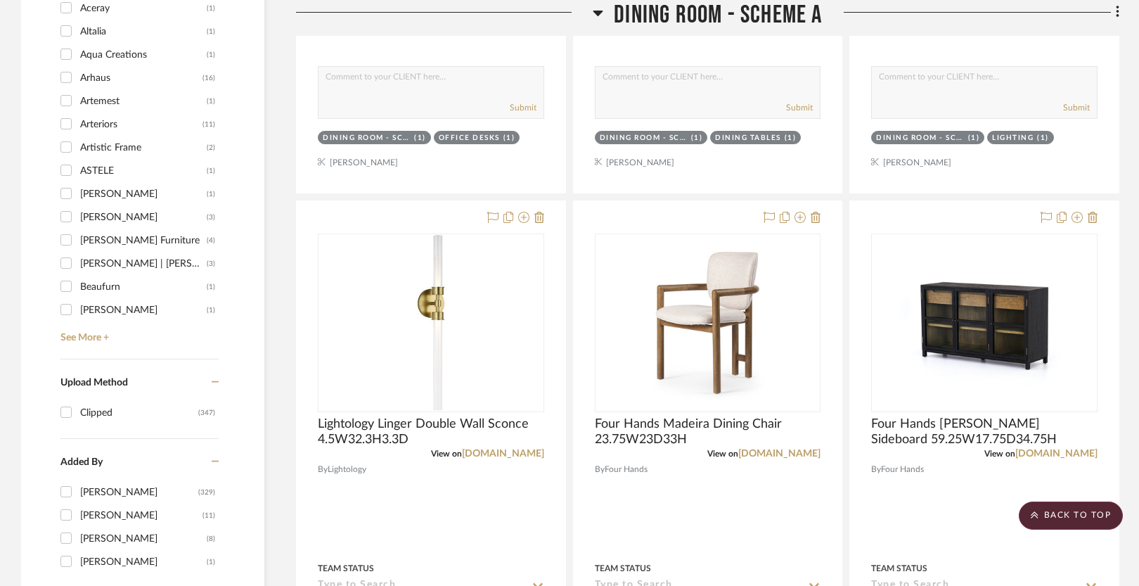
click at [727, 14] on span "Dining Room - Scheme A" at bounding box center [718, 15] width 208 height 30
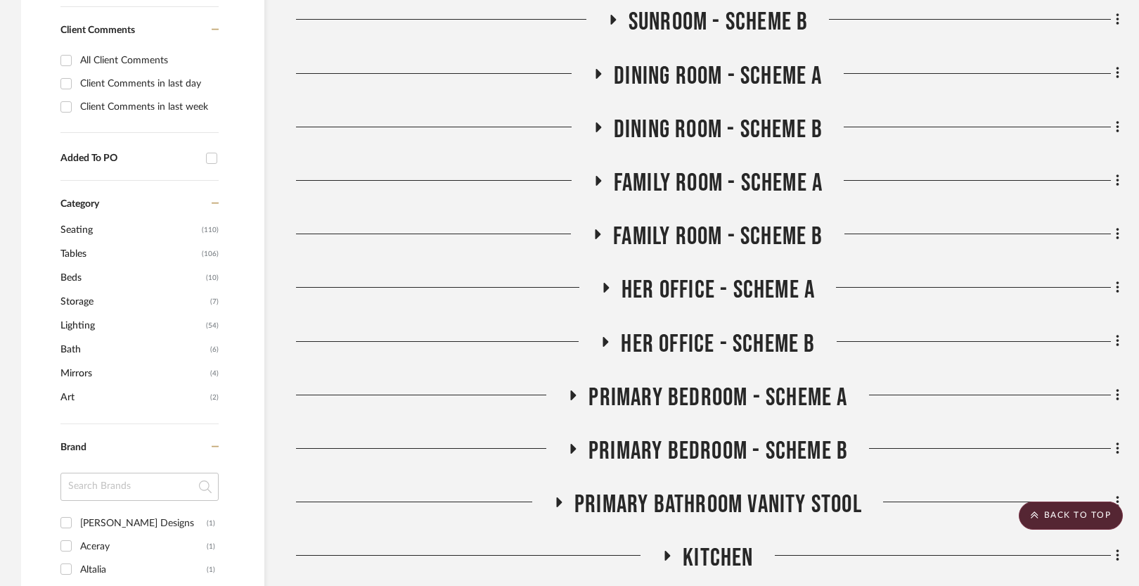
scroll to position [557, 0]
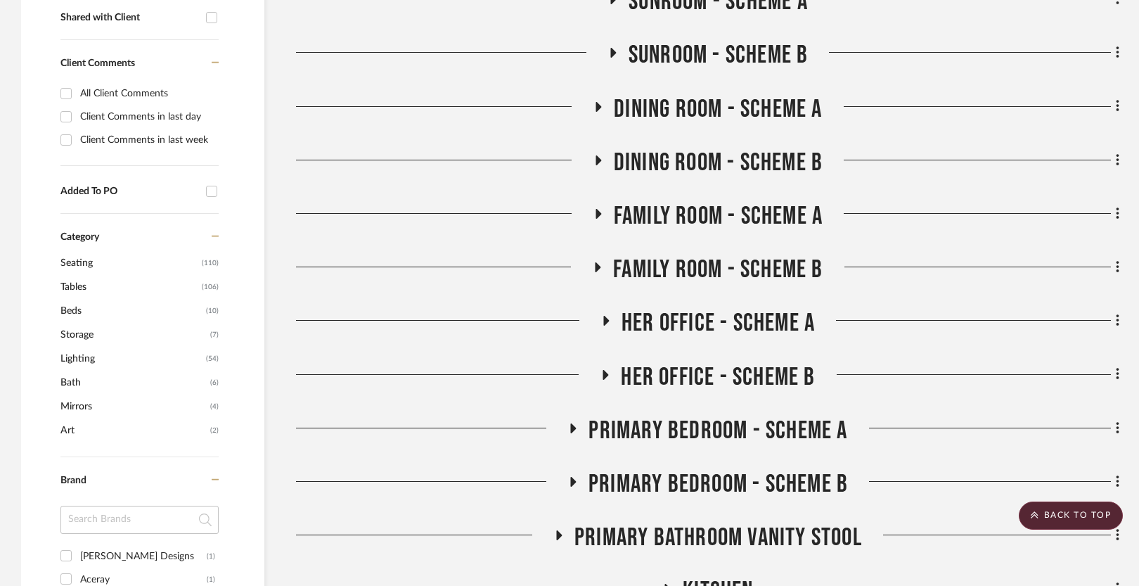
click at [668, 174] on span "Dining Room - Scheme B" at bounding box center [718, 163] width 209 height 30
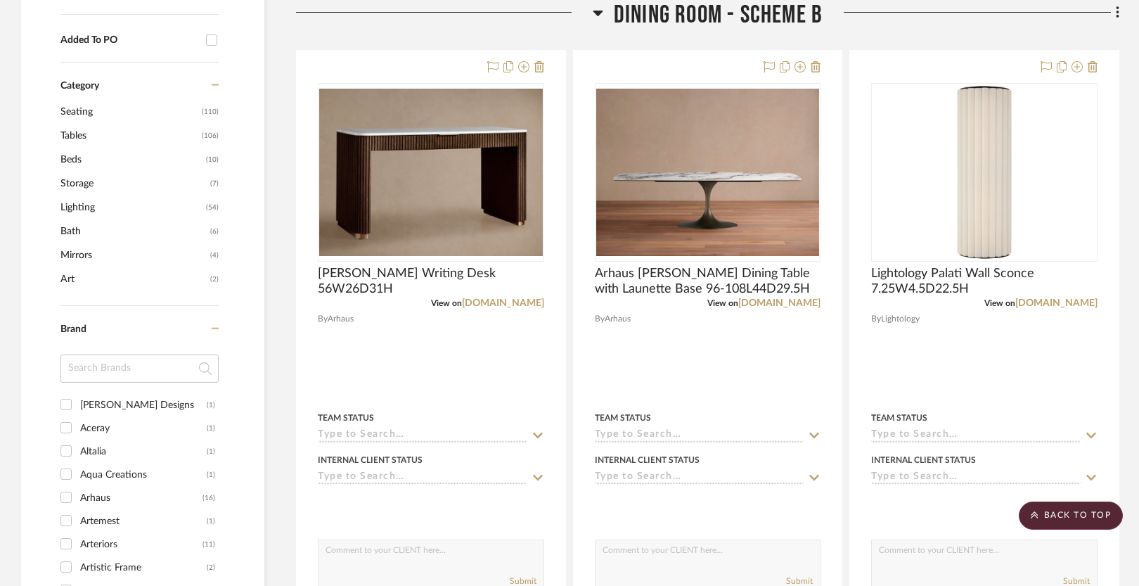
scroll to position [712, 0]
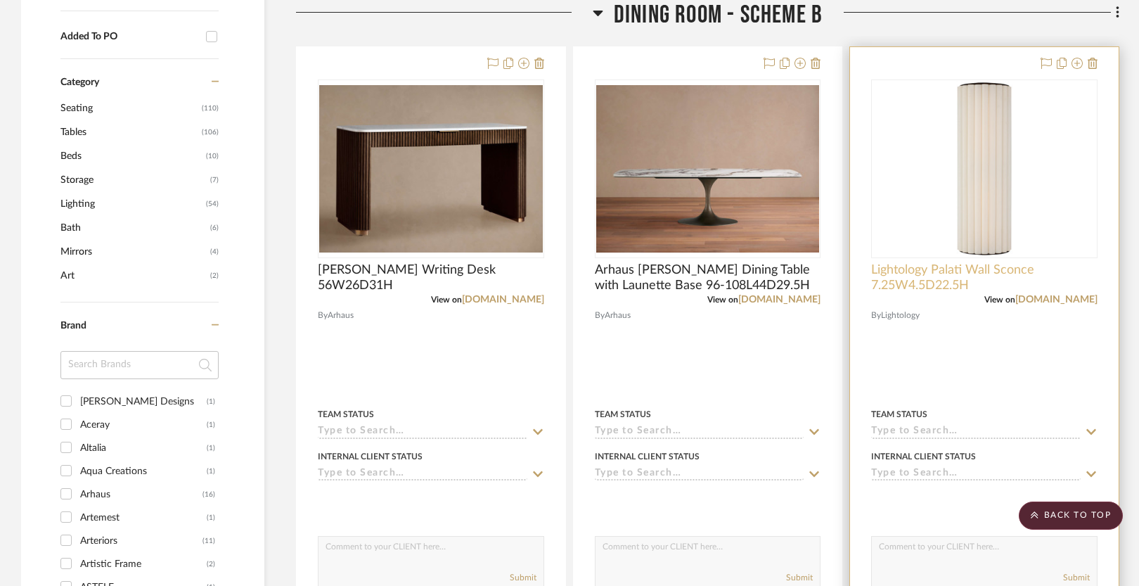
click at [938, 279] on span "Lightology Palati Wall Sconce 7.25W4.5D22.5H" at bounding box center [984, 277] width 226 height 31
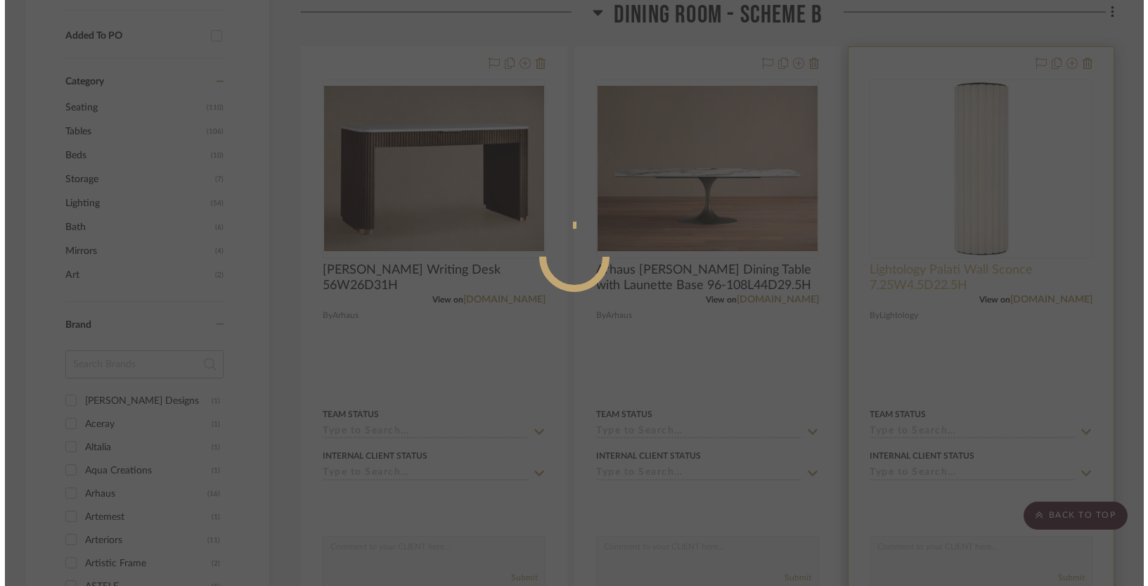
scroll to position [0, 0]
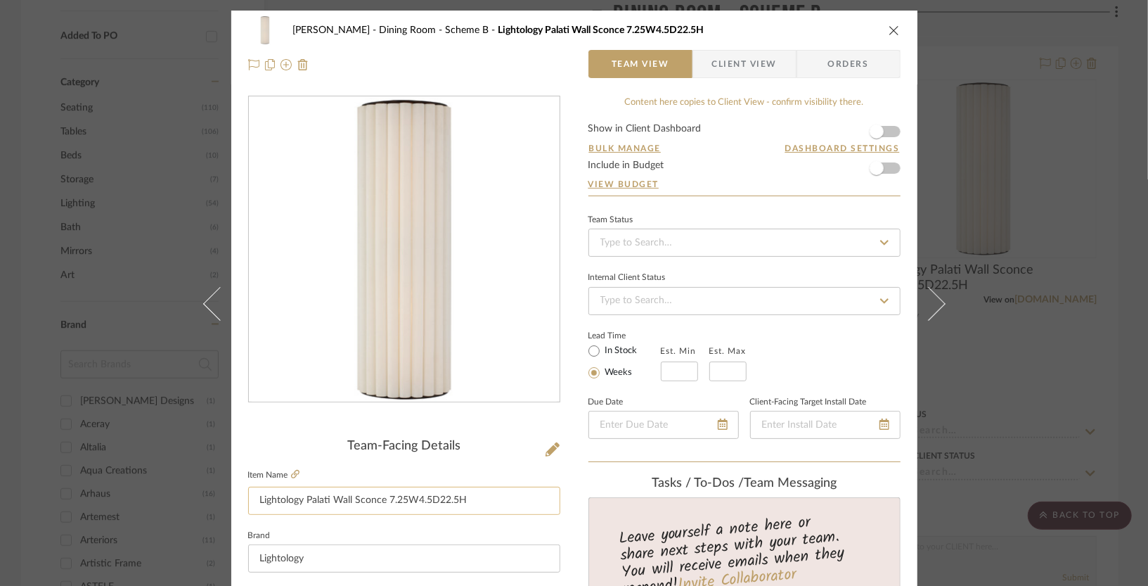
drag, startPoint x: 465, startPoint y: 507, endPoint x: 385, endPoint y: 510, distance: 80.2
click at [385, 510] on input "Lightology Palati Wall Sconce 7.25W4.5D22.5H" at bounding box center [404, 500] width 312 height 28
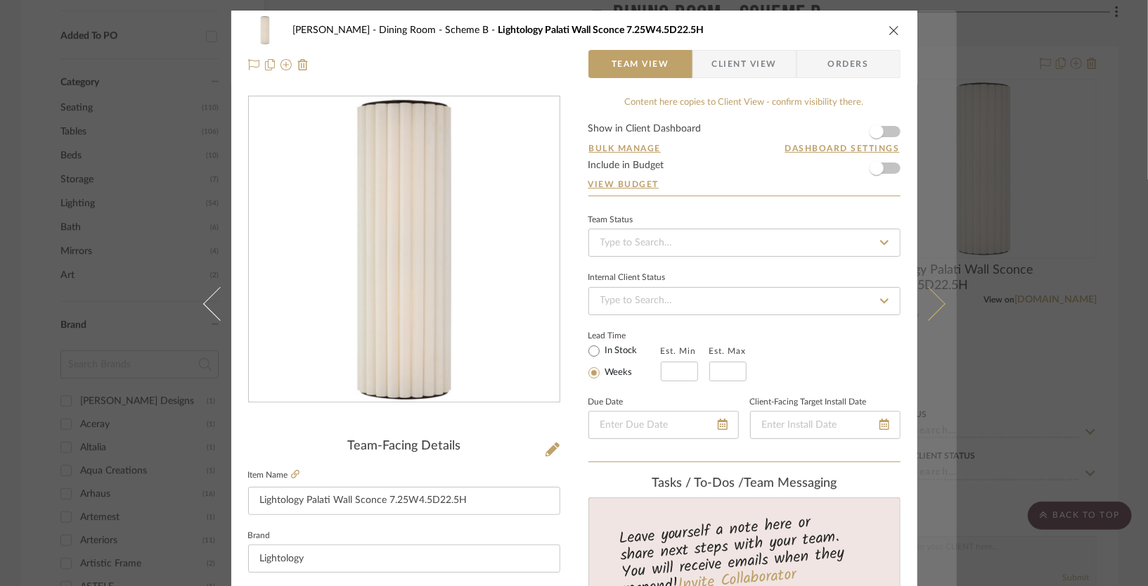
click at [930, 294] on icon at bounding box center [928, 303] width 34 height 34
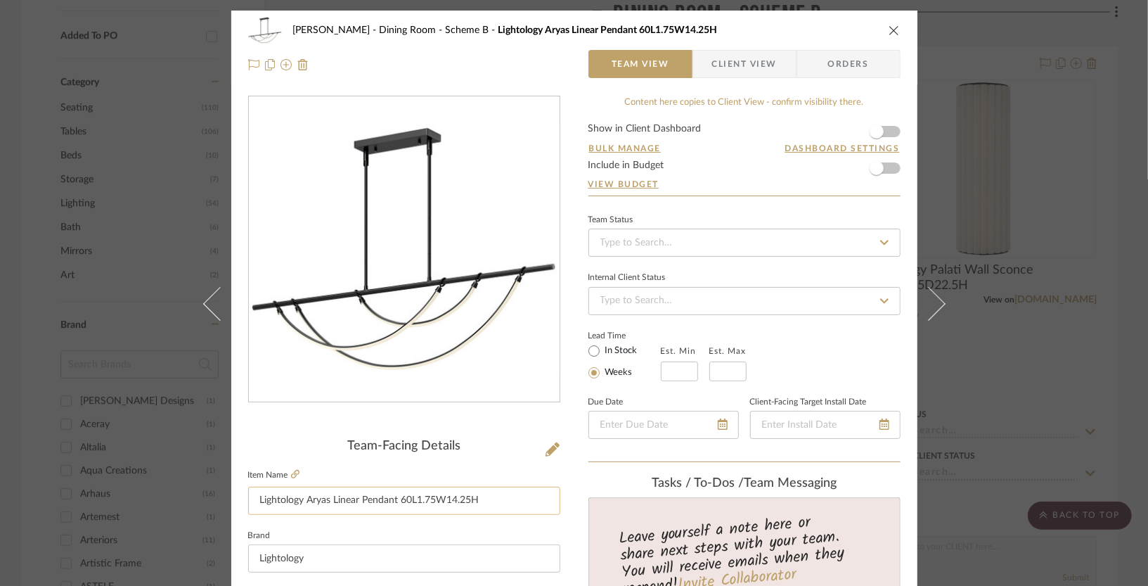
drag, startPoint x: 490, startPoint y: 502, endPoint x: 399, endPoint y: 506, distance: 91.5
click at [399, 506] on input "Lightology Aryas Linear Pendant 60L1.75W14.25H" at bounding box center [404, 500] width 312 height 28
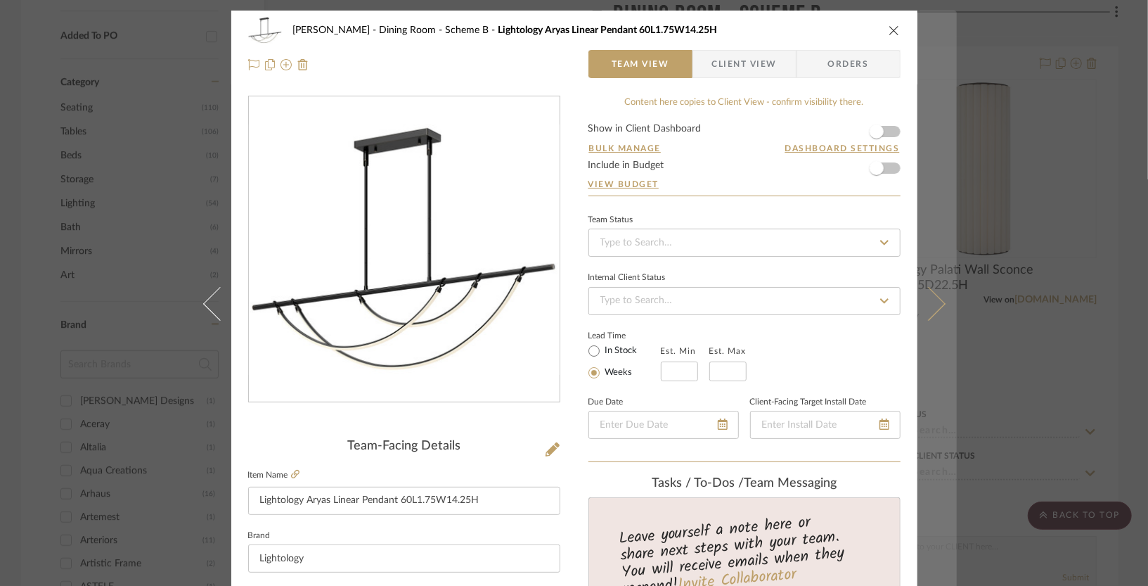
click at [926, 302] on icon at bounding box center [928, 303] width 34 height 34
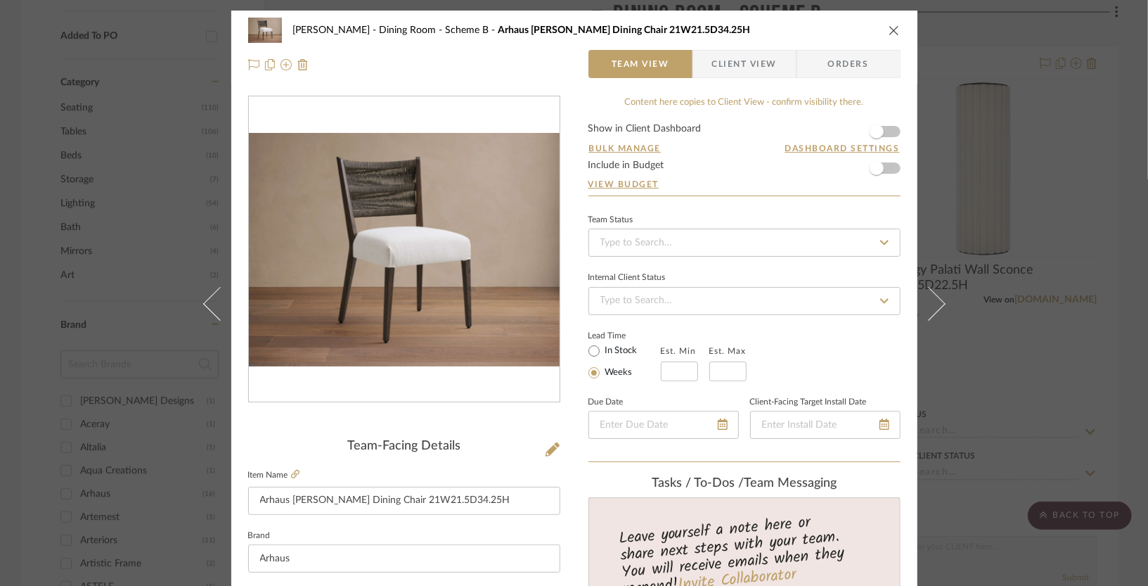
click at [926, 302] on icon at bounding box center [928, 303] width 34 height 34
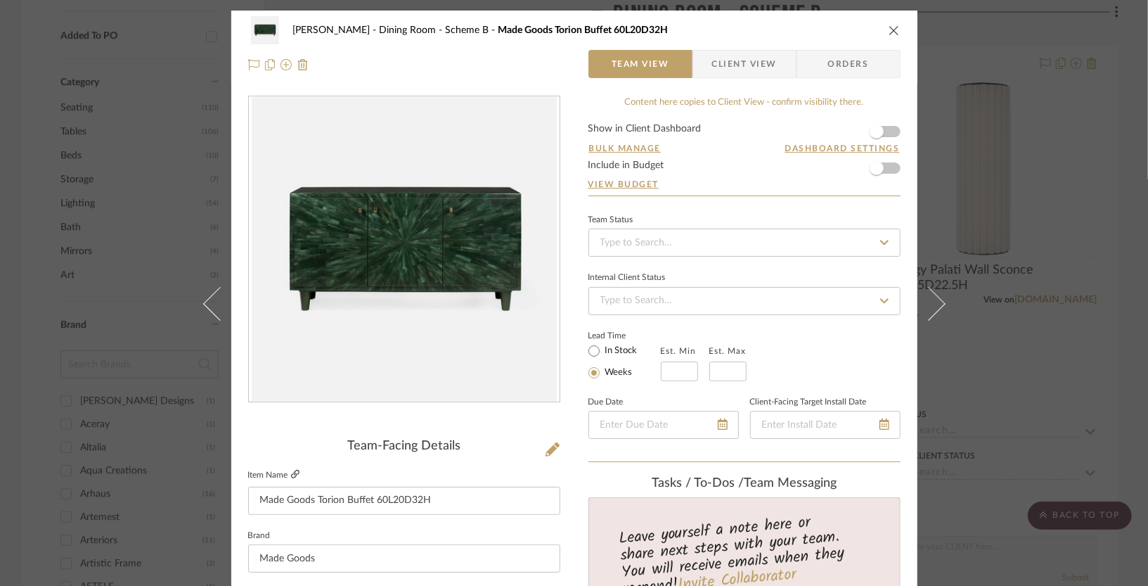
click at [291, 472] on icon at bounding box center [295, 474] width 8 height 8
click at [893, 31] on icon "close" at bounding box center [894, 30] width 11 height 11
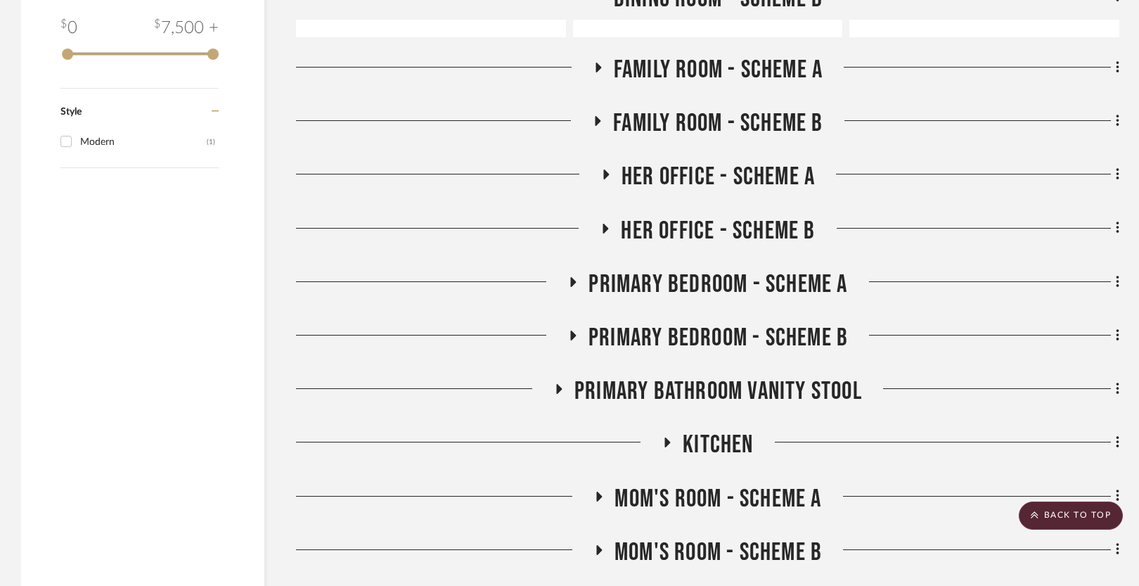
scroll to position [1954, 0]
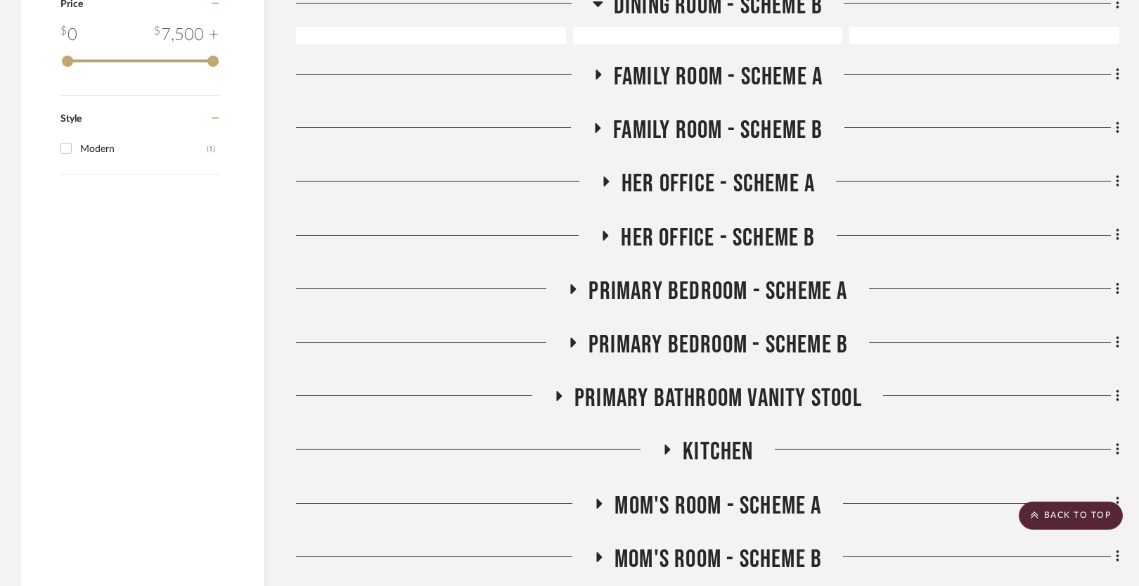
click at [711, 172] on span "Her Office - Scheme A" at bounding box center [717, 184] width 193 height 30
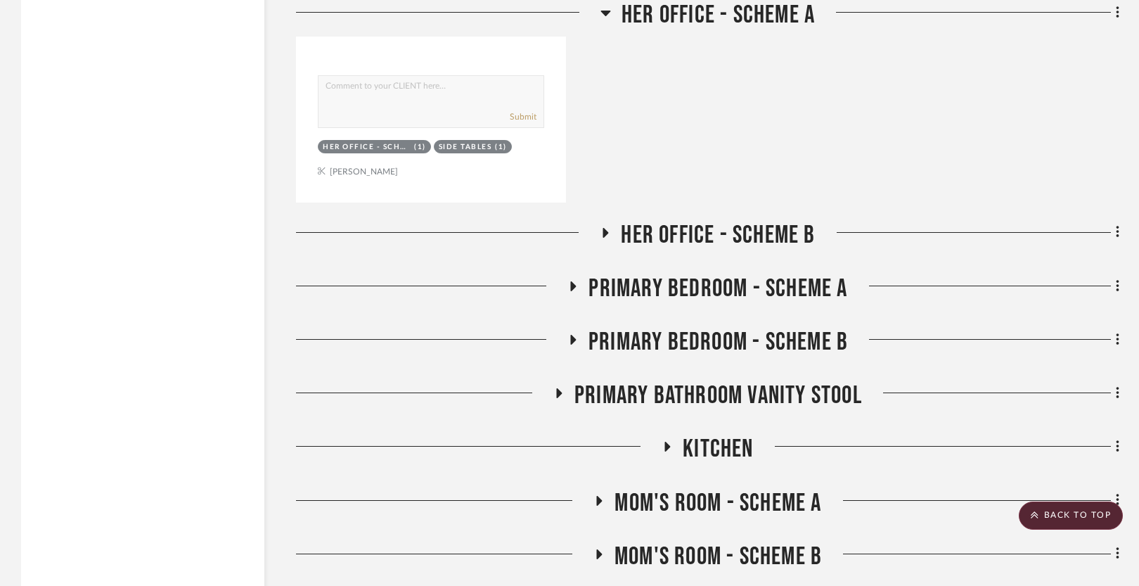
scroll to position [3218, 0]
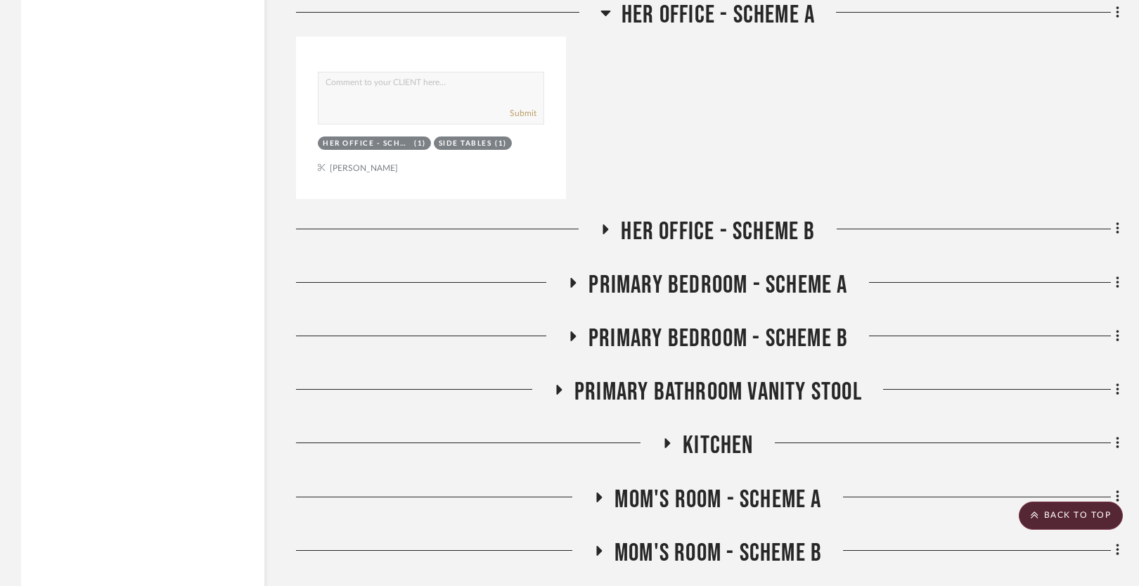
click at [689, 231] on span "Her Office - Scheme B" at bounding box center [718, 232] width 194 height 30
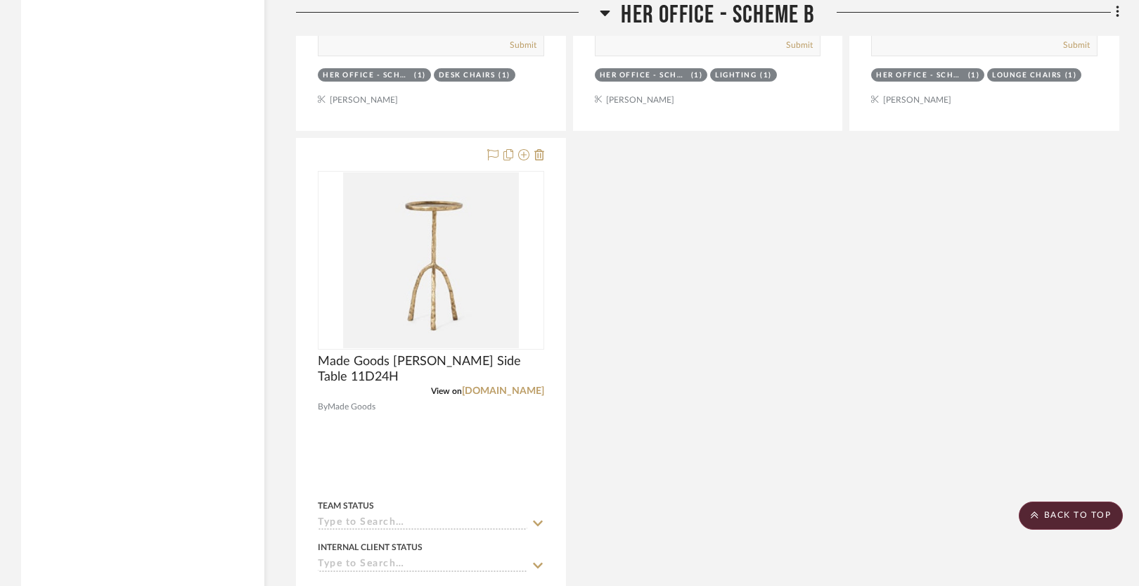
scroll to position [3975, 0]
click at [663, 11] on span "Her Office - Scheme B" at bounding box center [718, 15] width 194 height 30
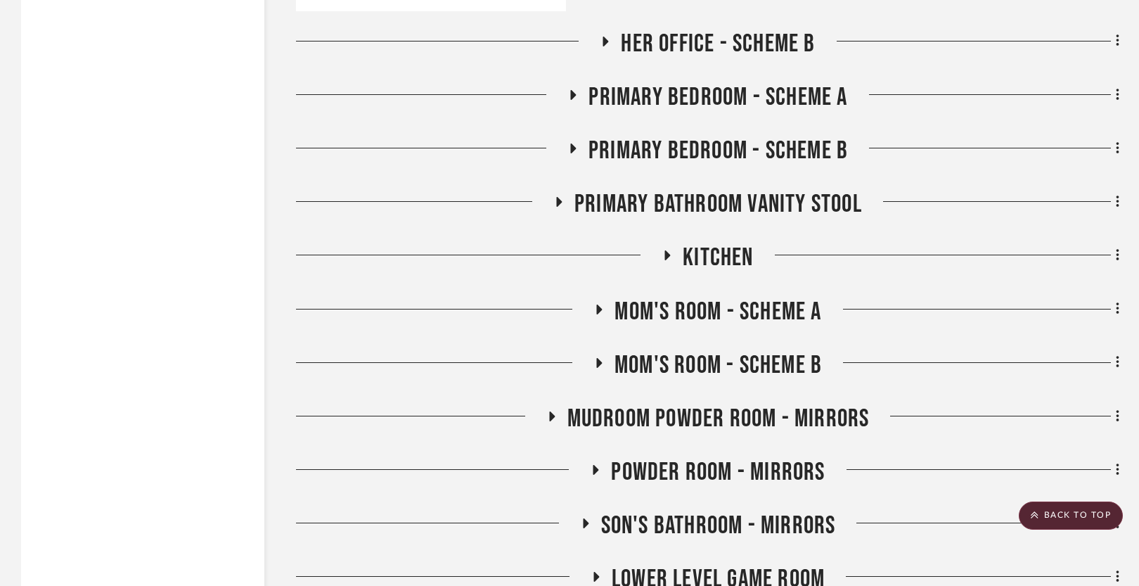
scroll to position [3397, 0]
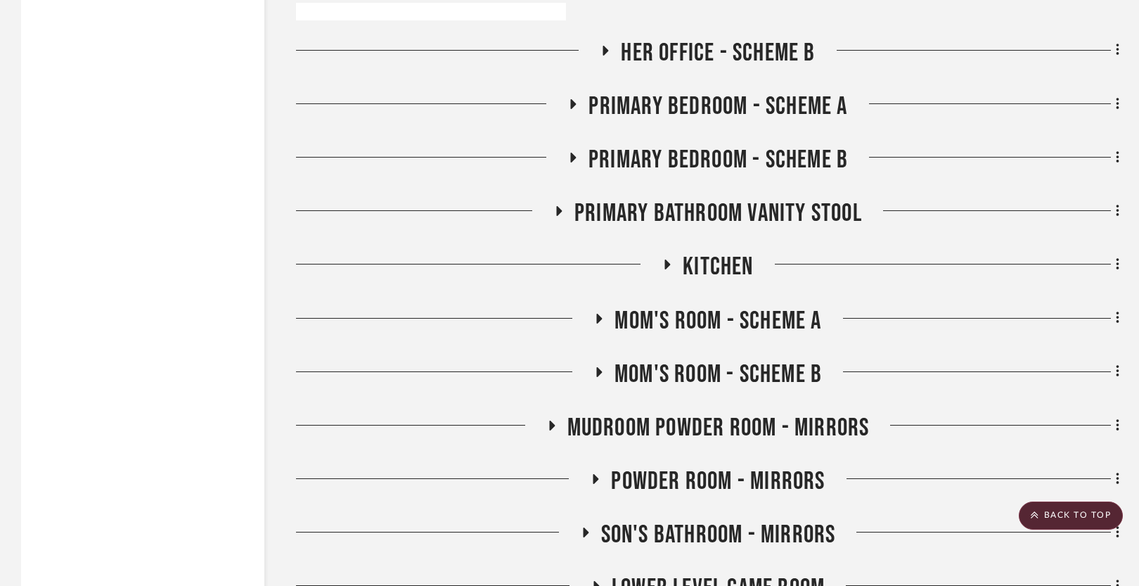
click at [700, 273] on span "Kitchen" at bounding box center [718, 267] width 70 height 30
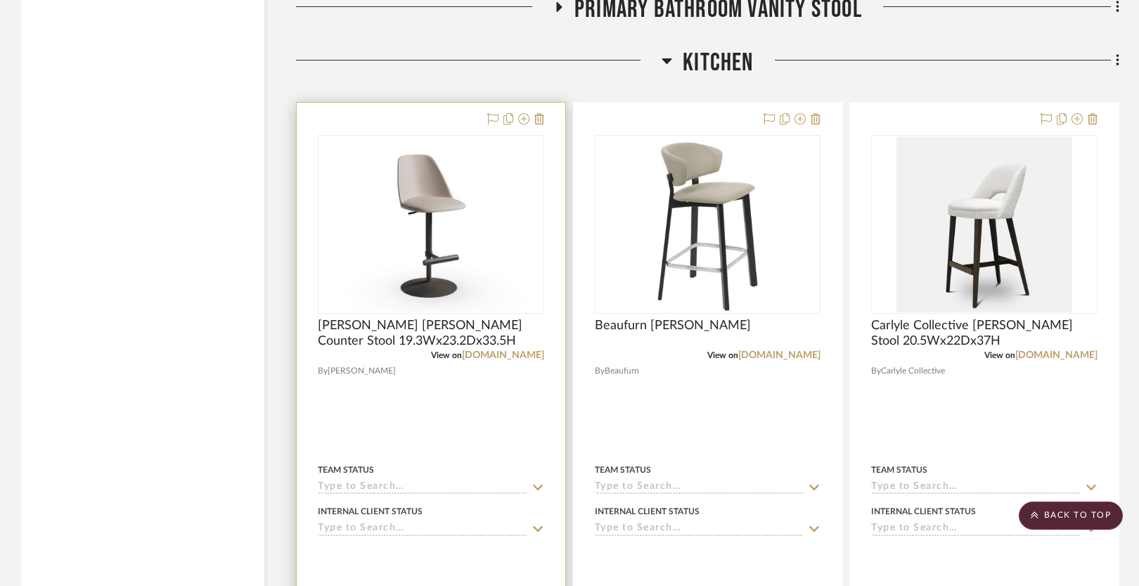
scroll to position [3607, 0]
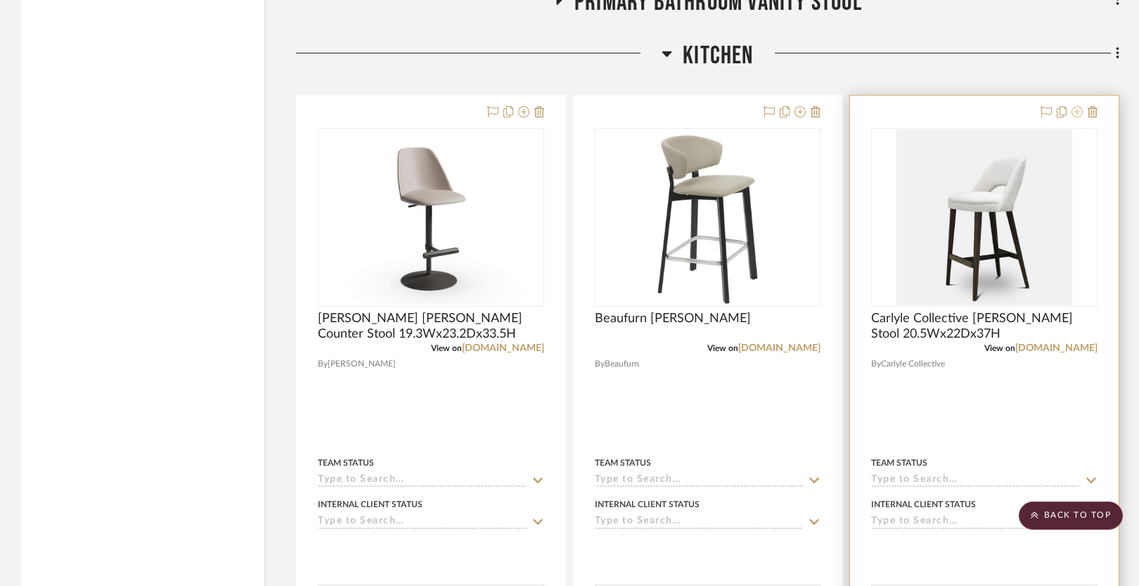
click at [1077, 115] on icon at bounding box center [1076, 111] width 11 height 11
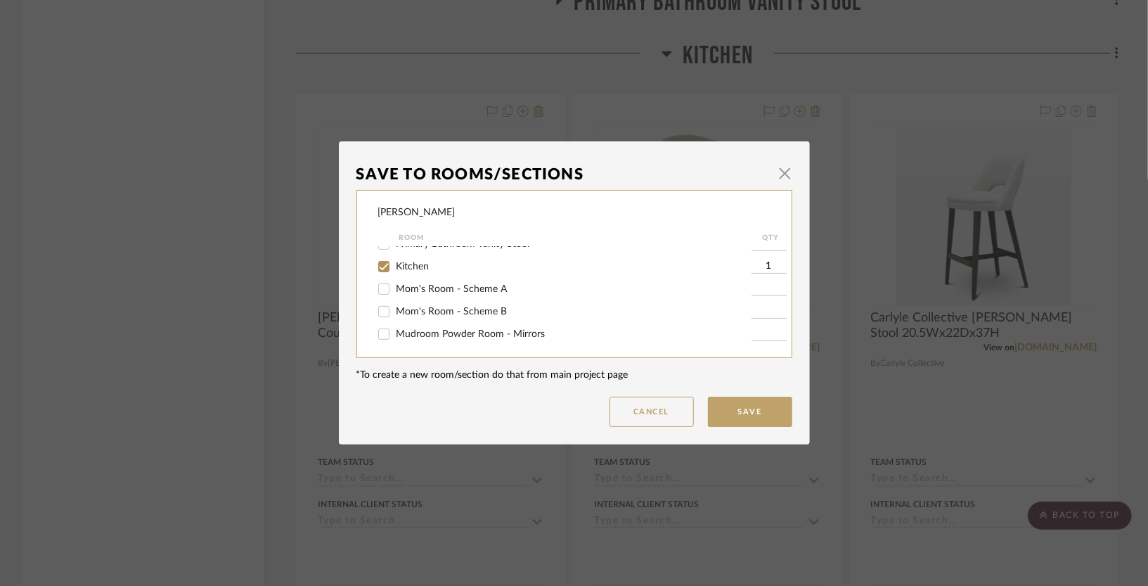
scroll to position [329, 0]
click at [408, 261] on span "Kitchen" at bounding box center [412, 266] width 33 height 10
click at [395, 260] on input "Kitchen" at bounding box center [384, 265] width 22 height 22
checkbox input "false"
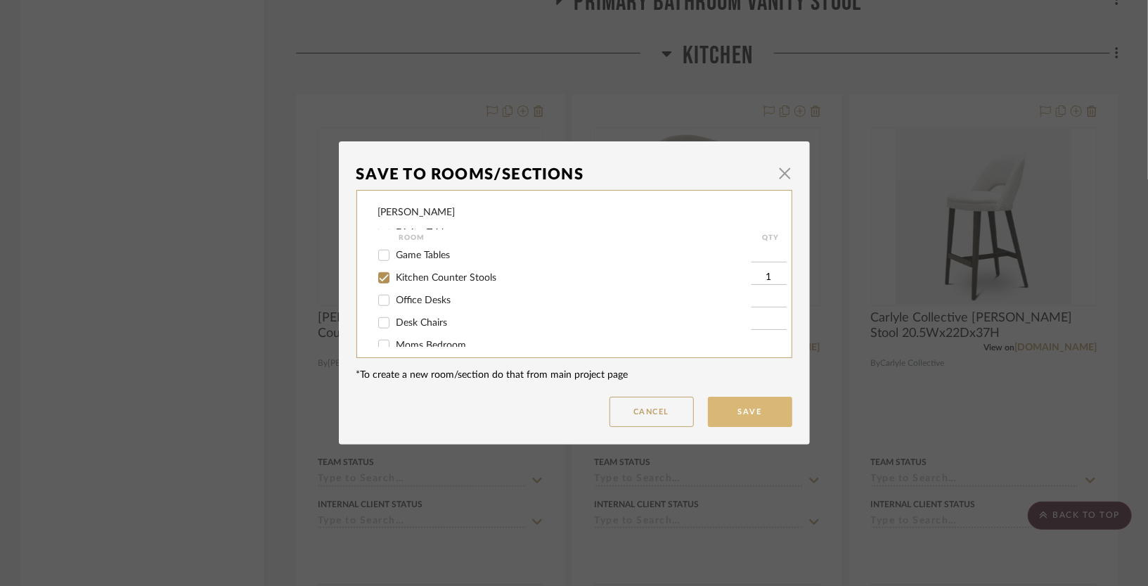
click at [747, 406] on button "Save" at bounding box center [750, 411] width 84 height 30
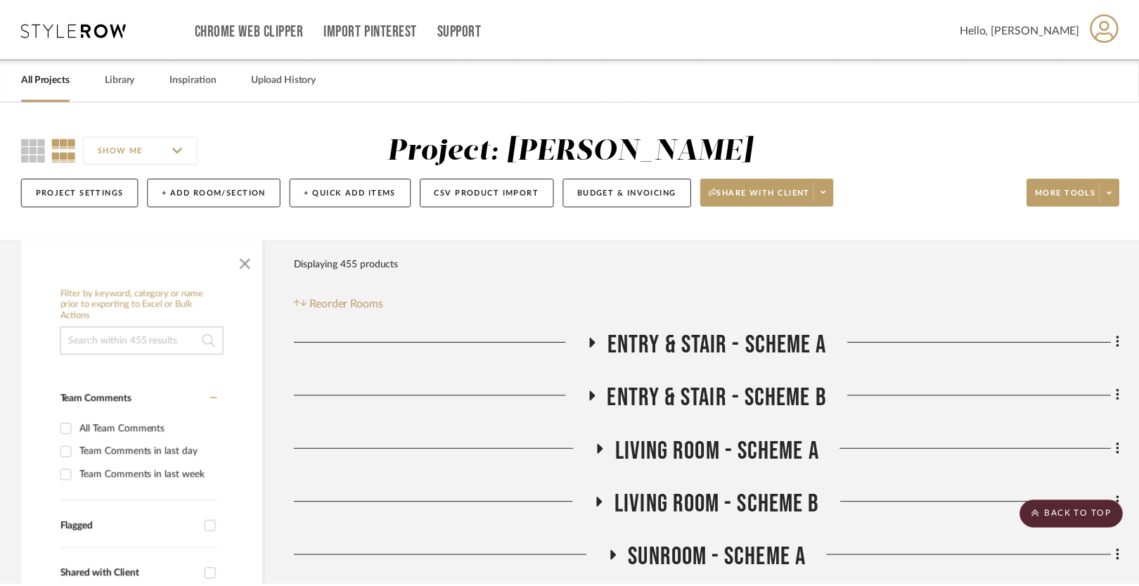
scroll to position [3607, 0]
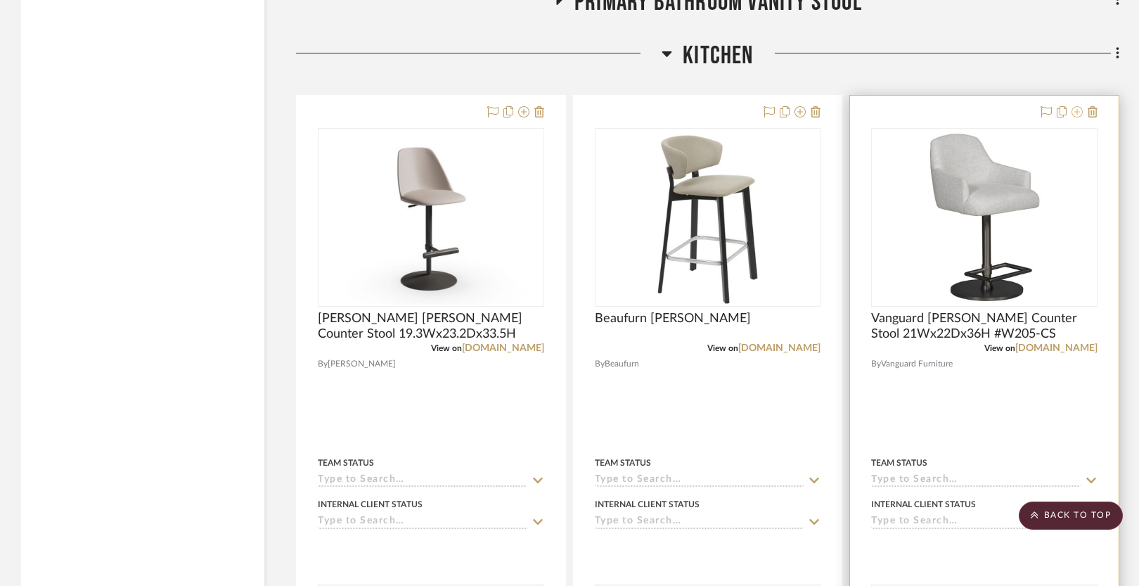
click at [1075, 110] on icon at bounding box center [1076, 111] width 11 height 11
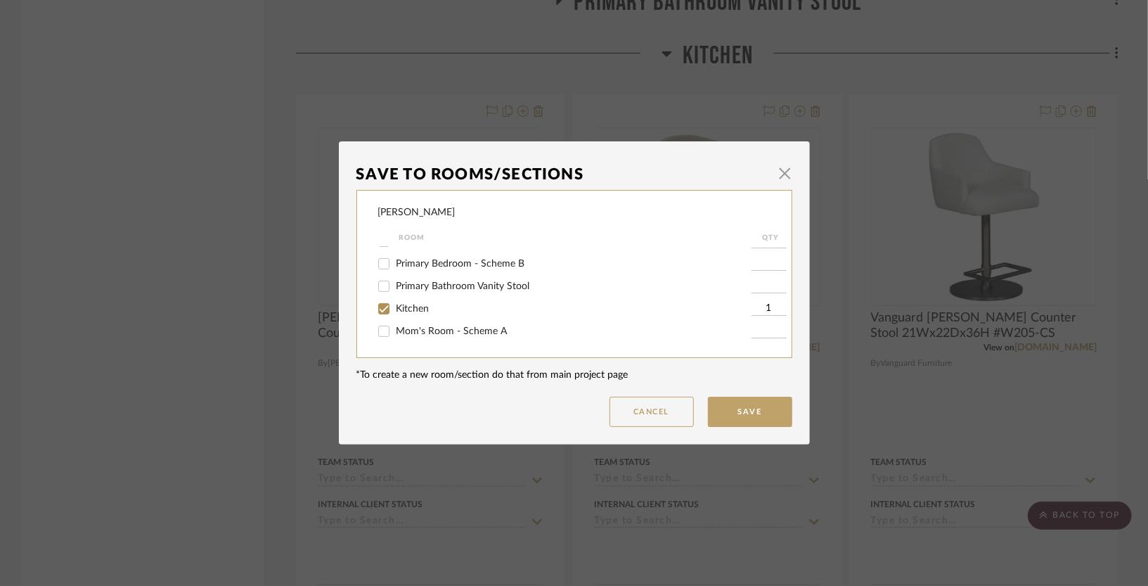
scroll to position [291, 0]
click at [398, 300] on span "Kitchen" at bounding box center [412, 304] width 33 height 10
click at [395, 300] on input "Kitchen" at bounding box center [384, 303] width 22 height 22
checkbox input "false"
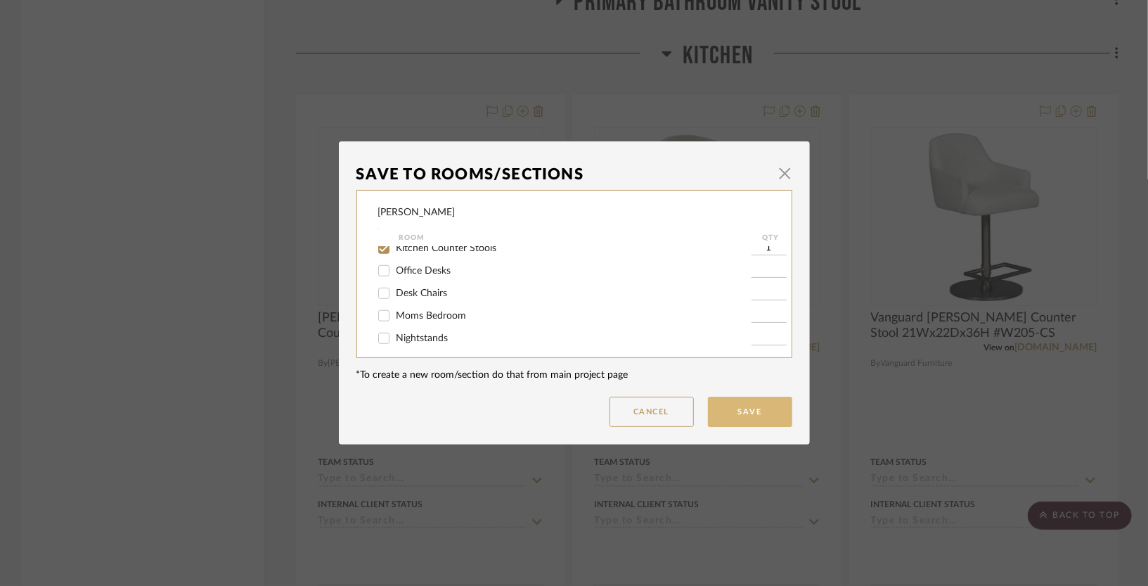
click at [739, 418] on button "Save" at bounding box center [750, 411] width 84 height 30
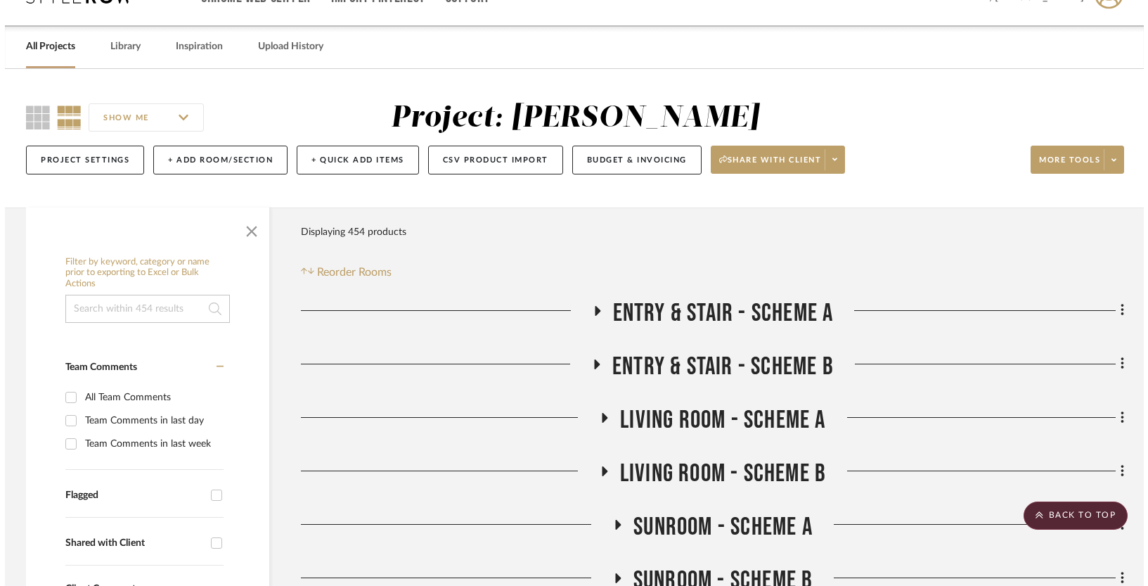
scroll to position [0, 0]
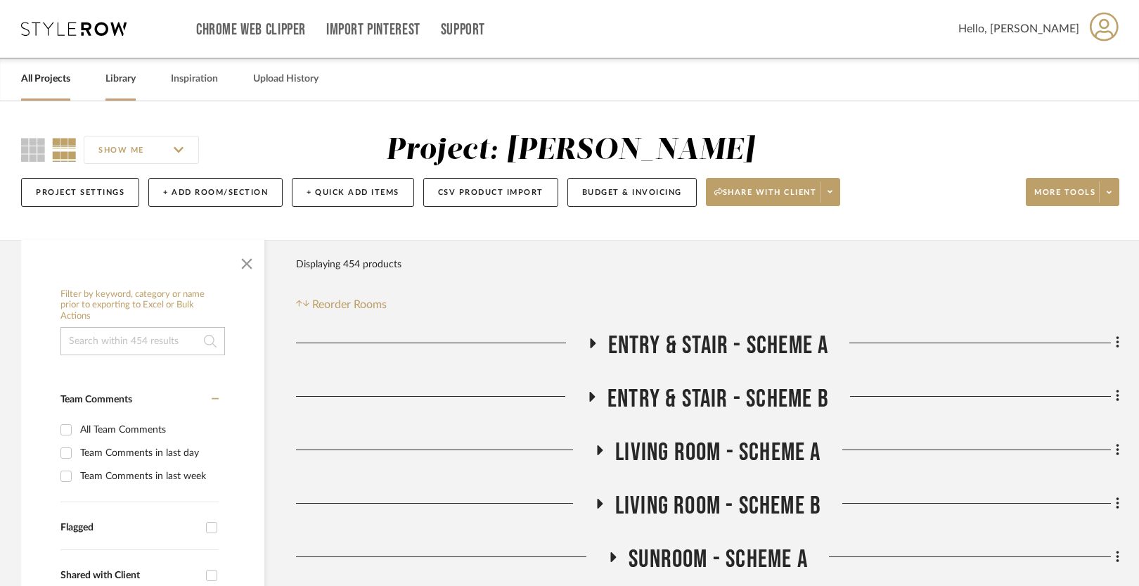
click at [114, 82] on link "Library" at bounding box center [120, 79] width 30 height 19
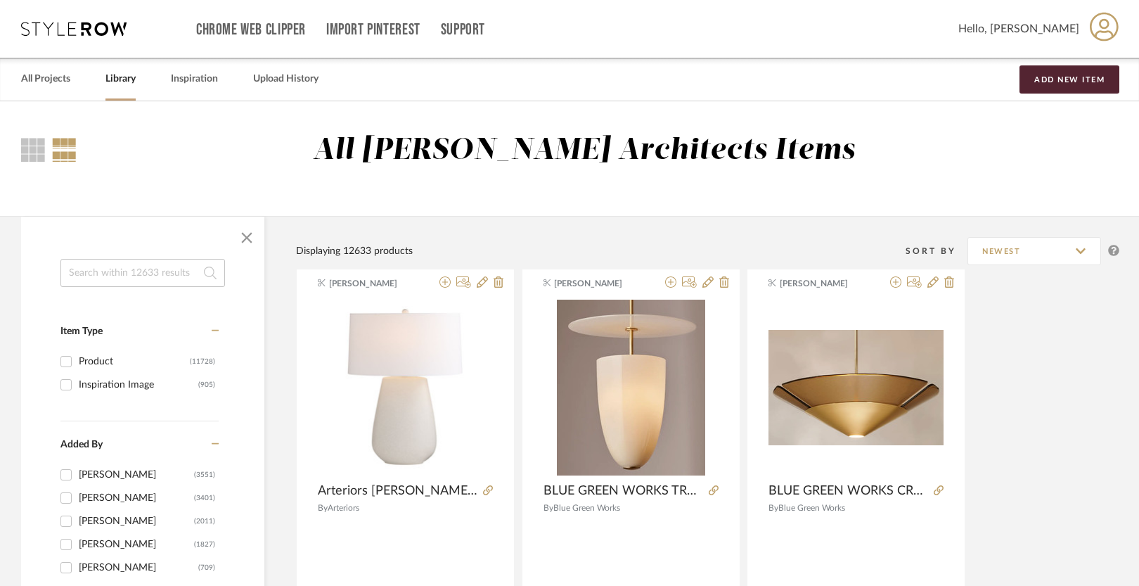
click at [99, 272] on input at bounding box center [142, 273] width 164 height 28
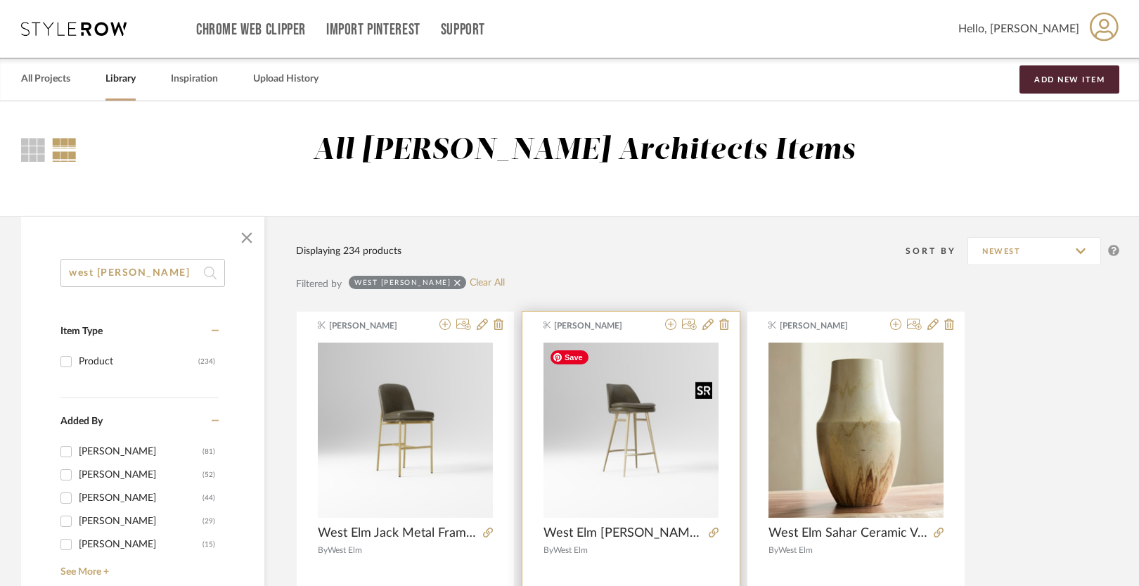
type input "west elm finley"
click at [649, 457] on img "0" at bounding box center [630, 429] width 175 height 175
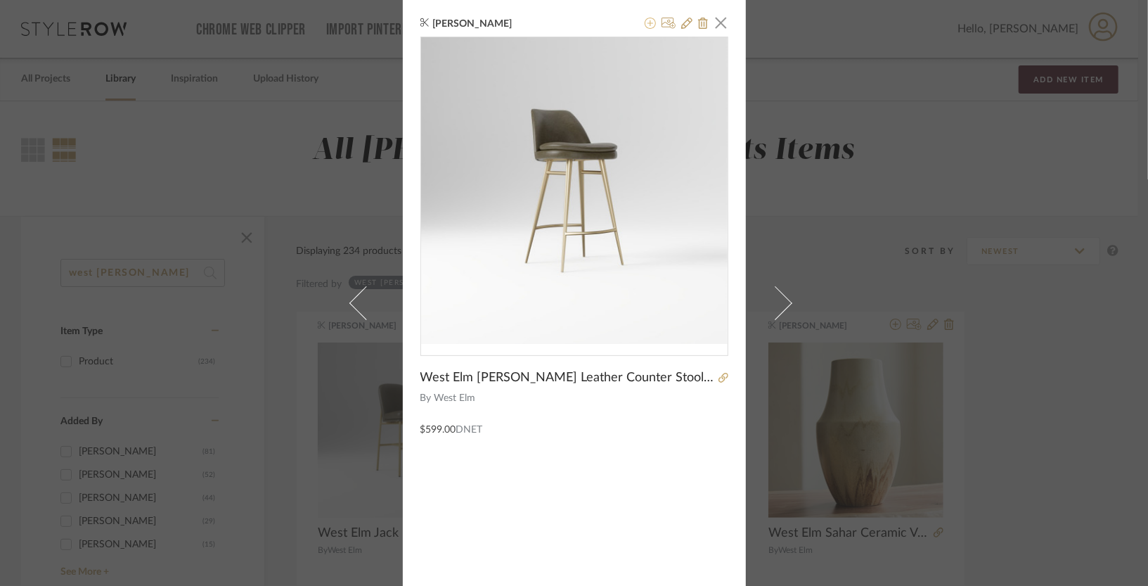
click at [645, 24] on icon at bounding box center [650, 23] width 11 height 11
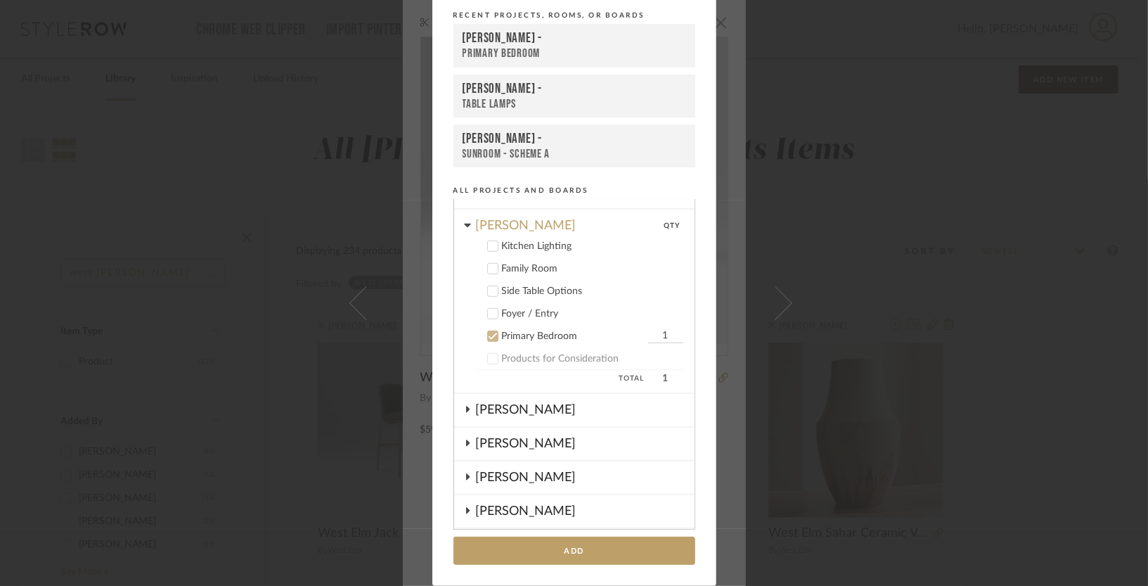
scroll to position [527, 0]
click at [519, 332] on div "Primary Bedroom" at bounding box center [573, 338] width 143 height 12
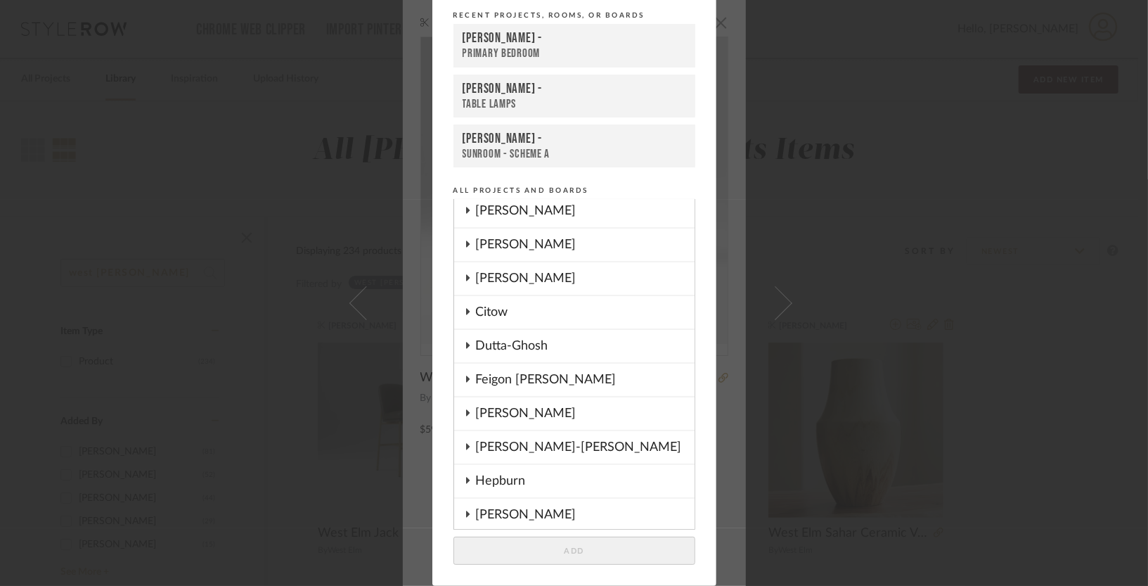
scroll to position [0, 0]
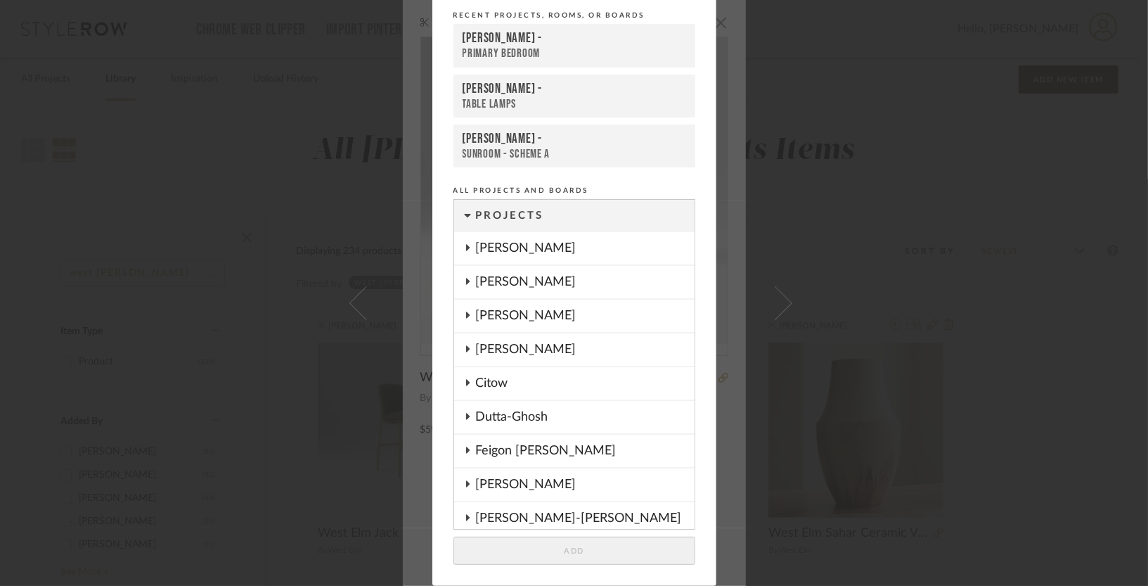
click at [514, 239] on div "[PERSON_NAME]" at bounding box center [585, 248] width 219 height 32
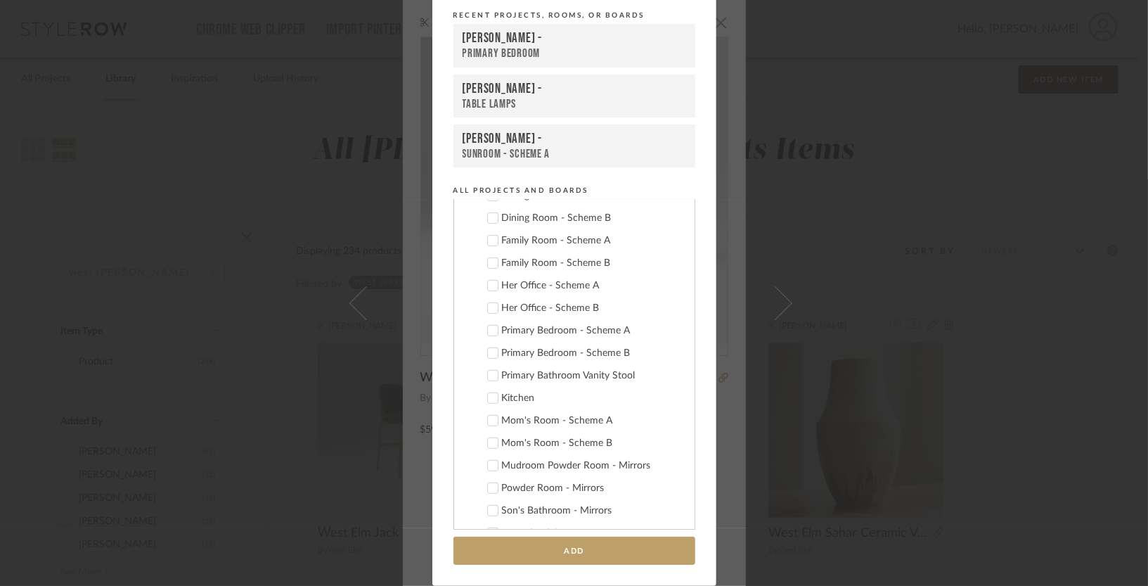
scroll to position [212, 0]
click at [510, 387] on label "Kitchen" at bounding box center [579, 394] width 208 height 14
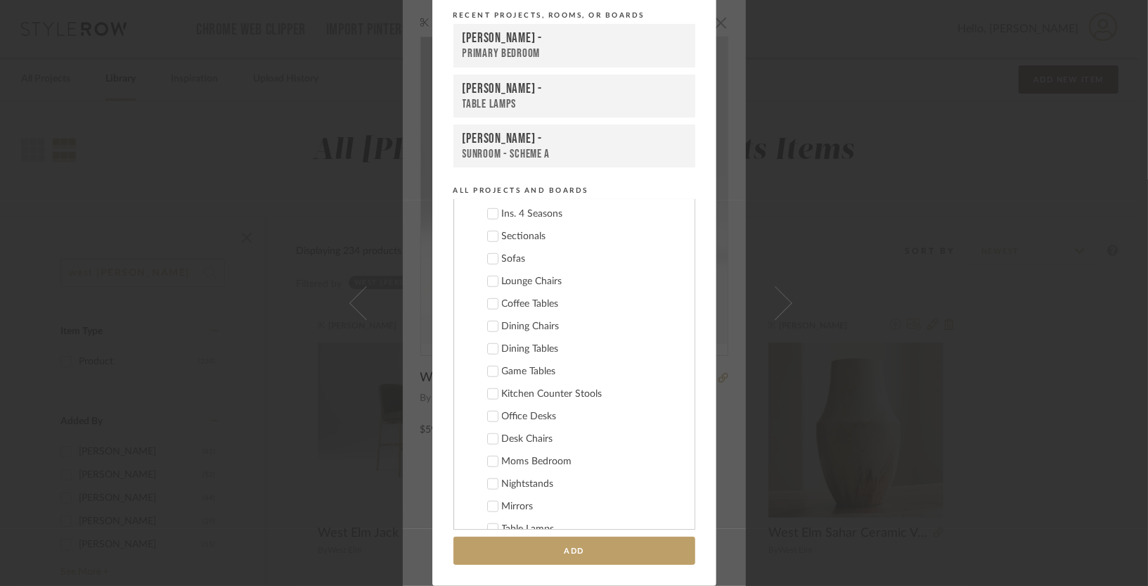
scroll to position [672, 0]
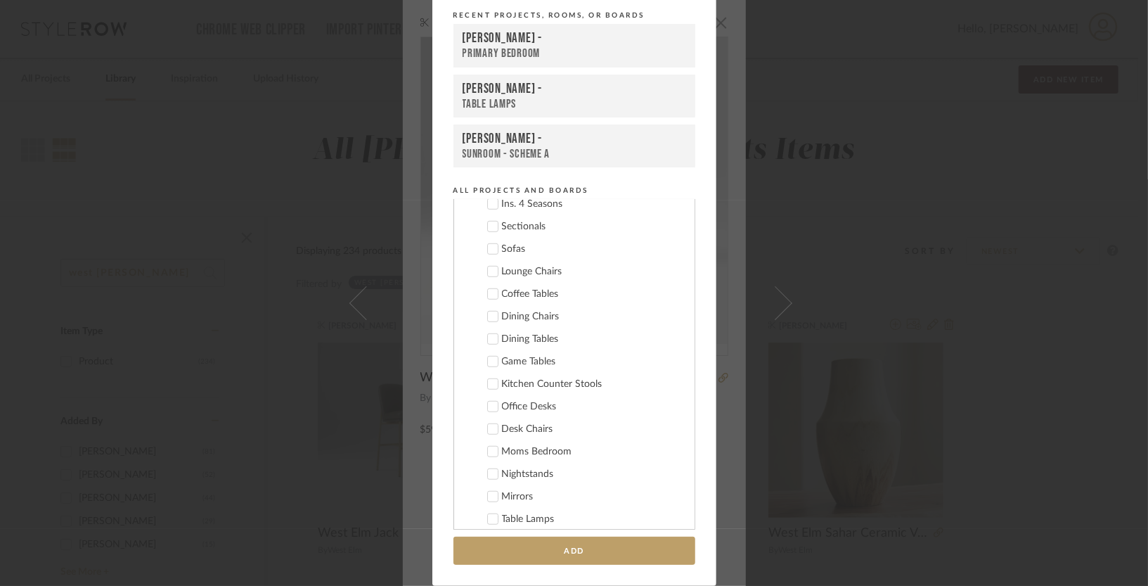
click at [494, 382] on label "Kitchen Counter Stools" at bounding box center [579, 384] width 208 height 14
click at [547, 547] on button "Add" at bounding box center [574, 550] width 242 height 29
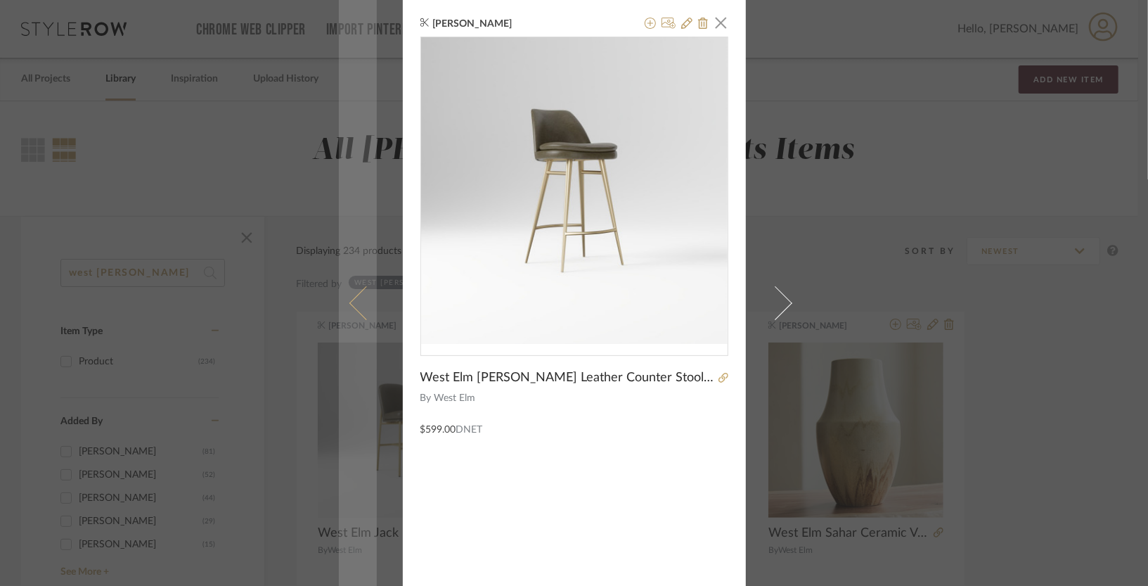
click at [344, 308] on link at bounding box center [358, 302] width 38 height 605
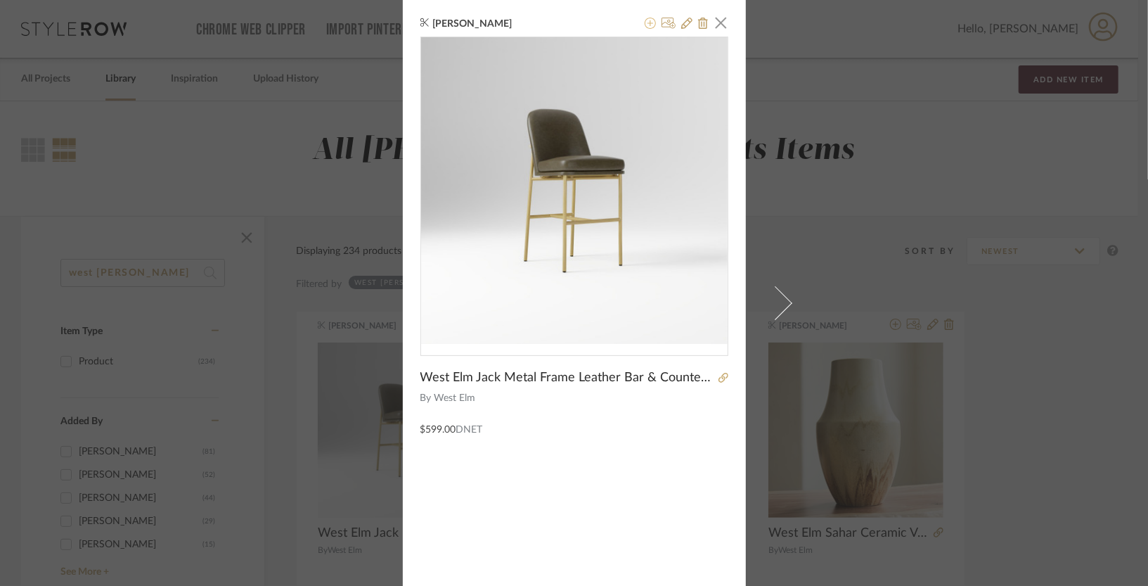
click at [645, 24] on icon at bounding box center [650, 23] width 11 height 11
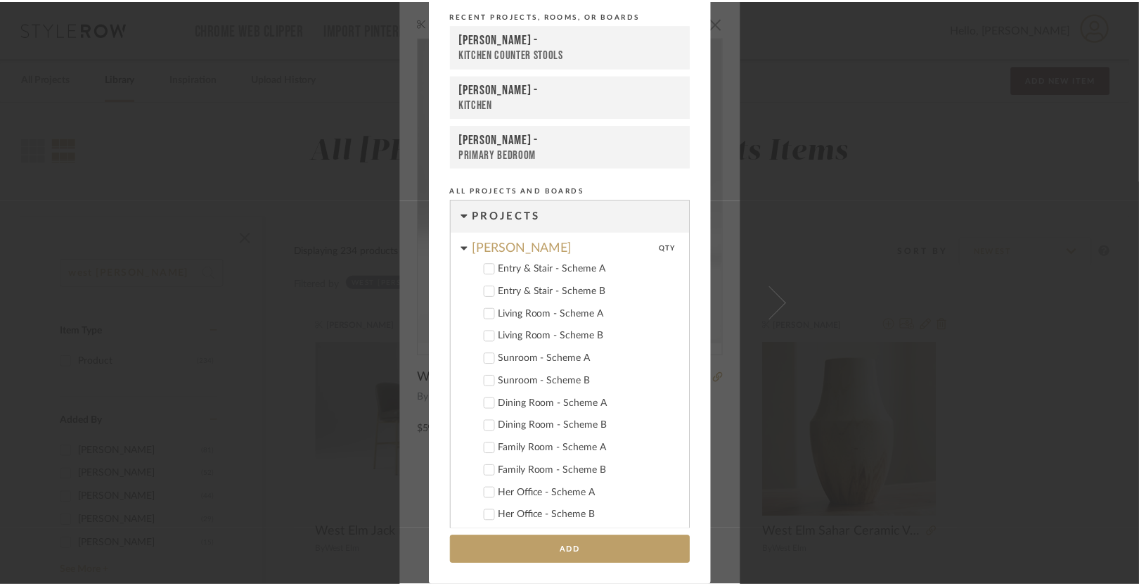
scroll to position [844, 0]
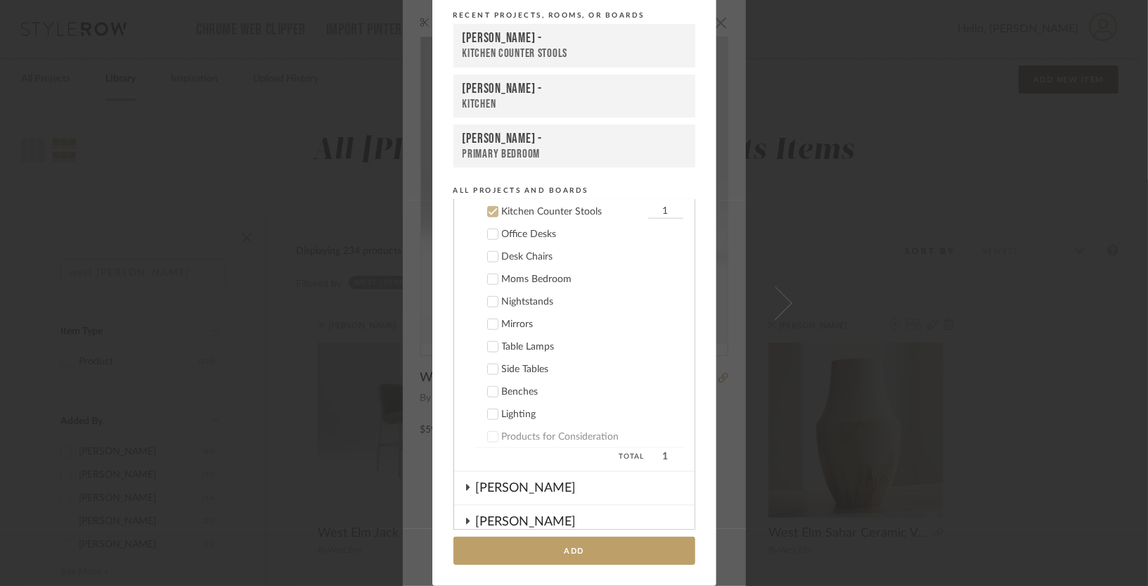
click at [529, 42] on div "[PERSON_NAME] -" at bounding box center [575, 38] width 224 height 17
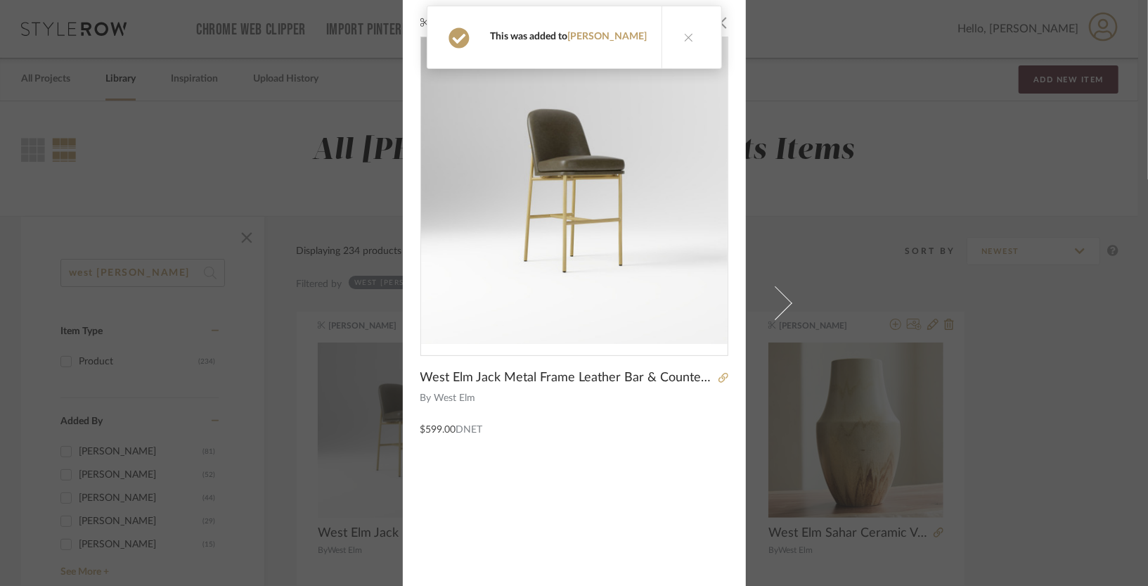
click at [1029, 343] on div "K Tyler × West Elm Jack Metal Frame Leather Bar & Counter Stools 18.5Wx21.9Dx40…" at bounding box center [574, 293] width 1148 height 586
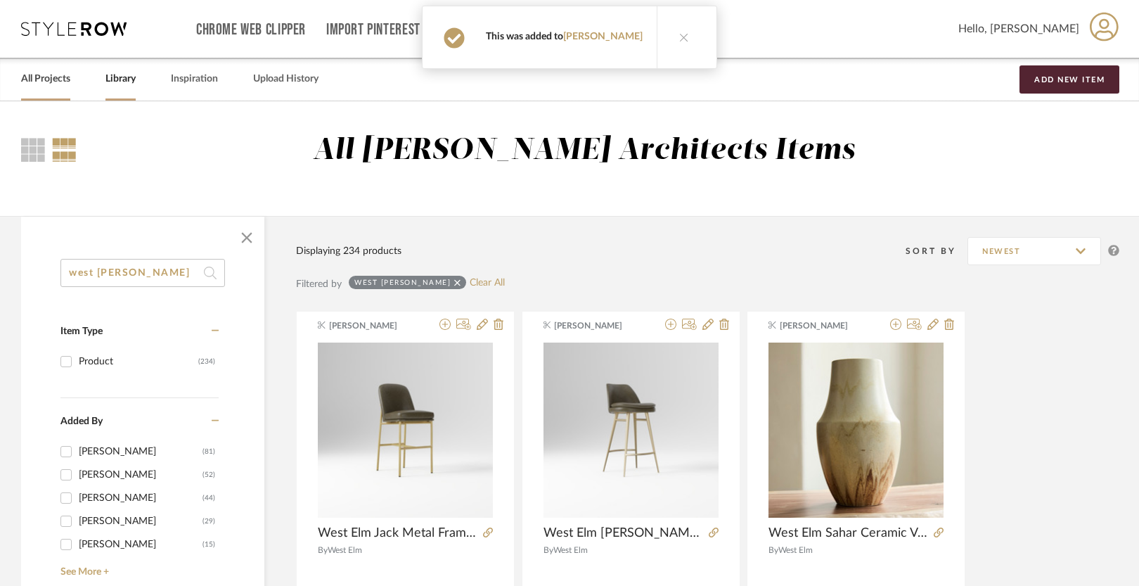
click at [55, 76] on link "All Projects" at bounding box center [45, 79] width 49 height 19
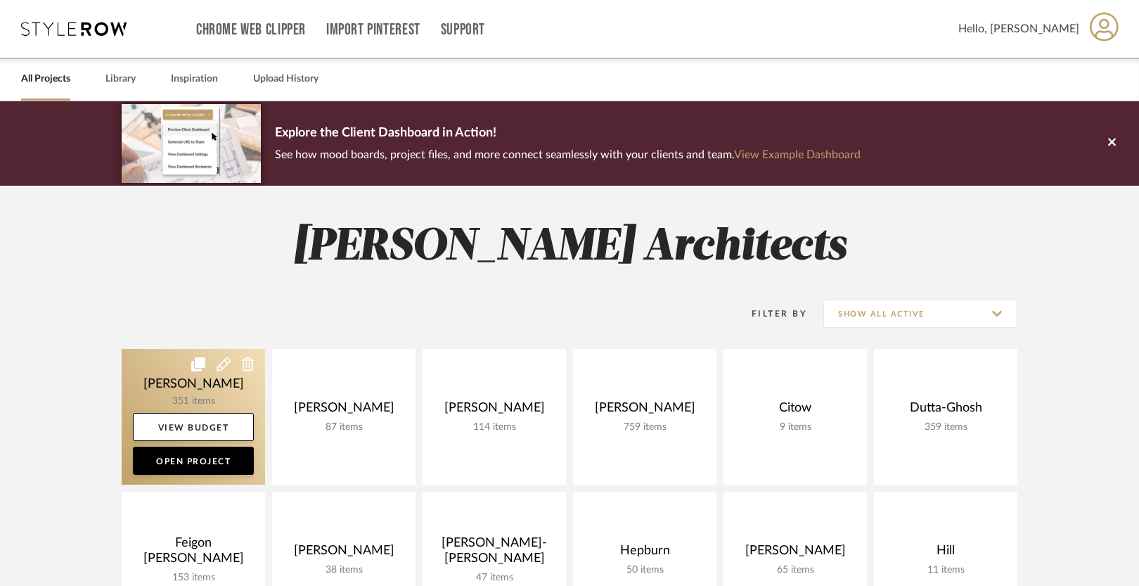
click at [146, 374] on link at bounding box center [193, 417] width 143 height 136
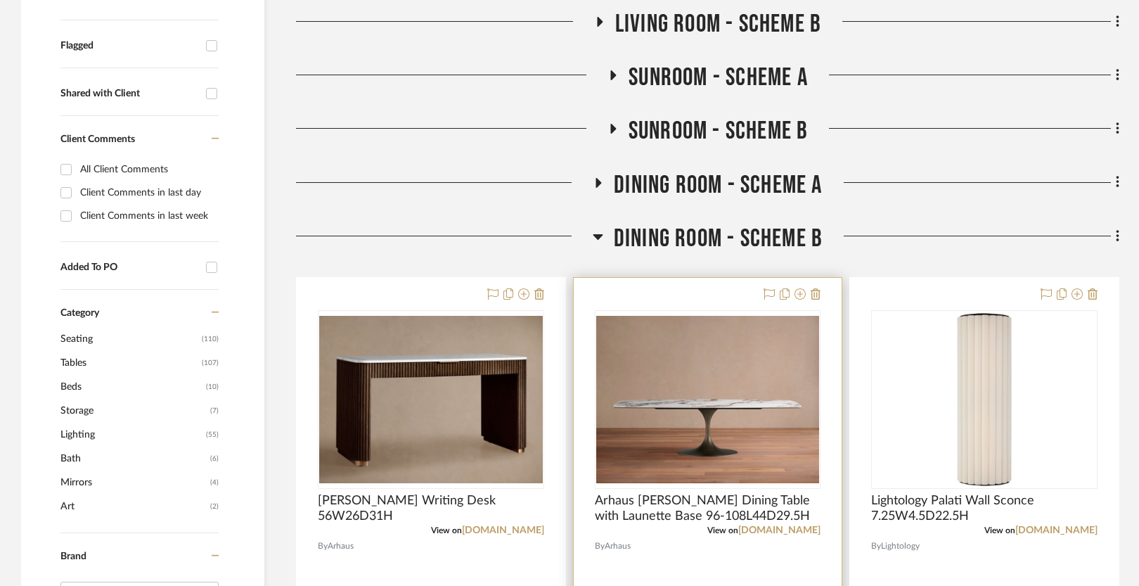
scroll to position [488, 0]
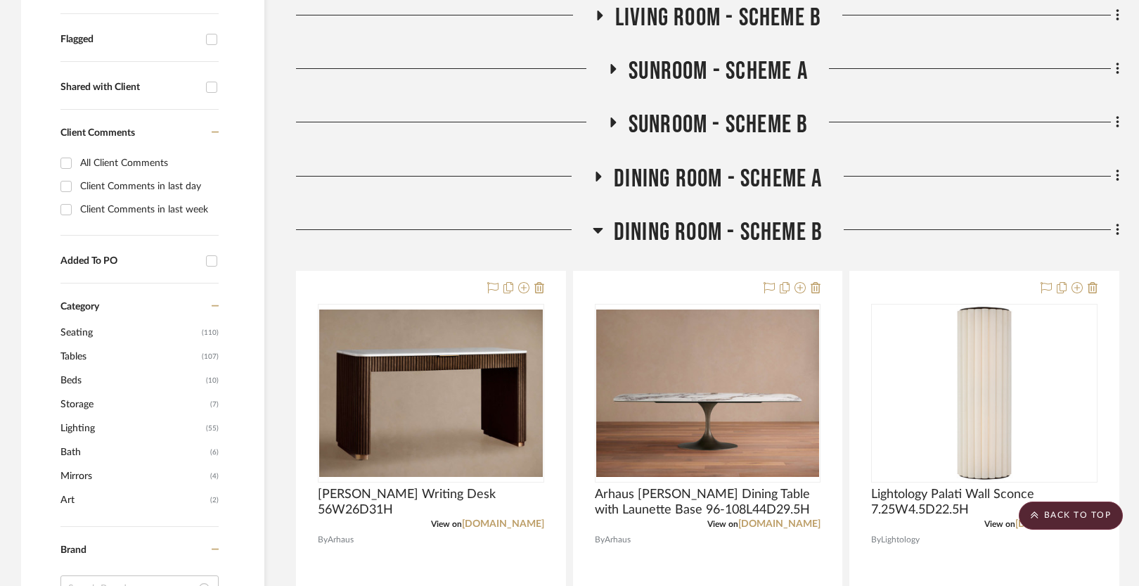
click at [754, 236] on span "Dining Room - Scheme B" at bounding box center [718, 232] width 209 height 30
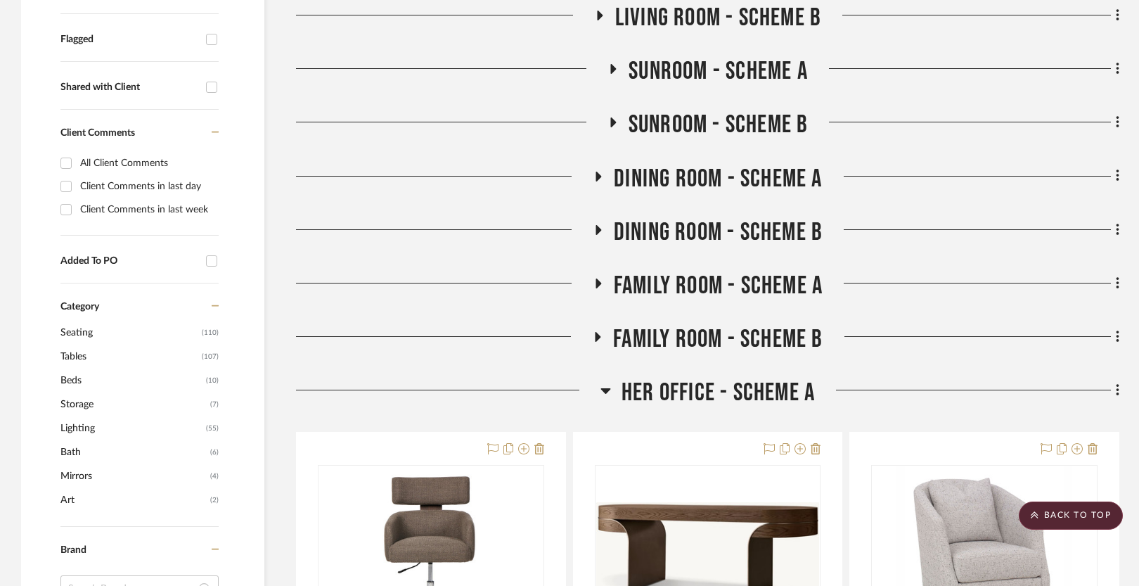
click at [727, 381] on span "Her Office - Scheme A" at bounding box center [717, 392] width 193 height 30
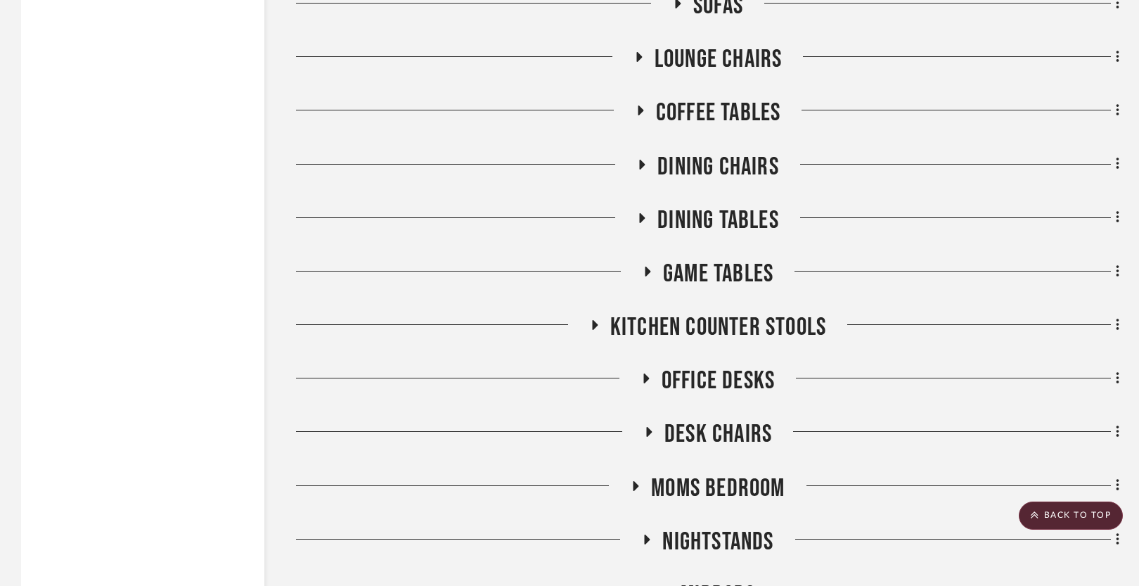
scroll to position [2528, 0]
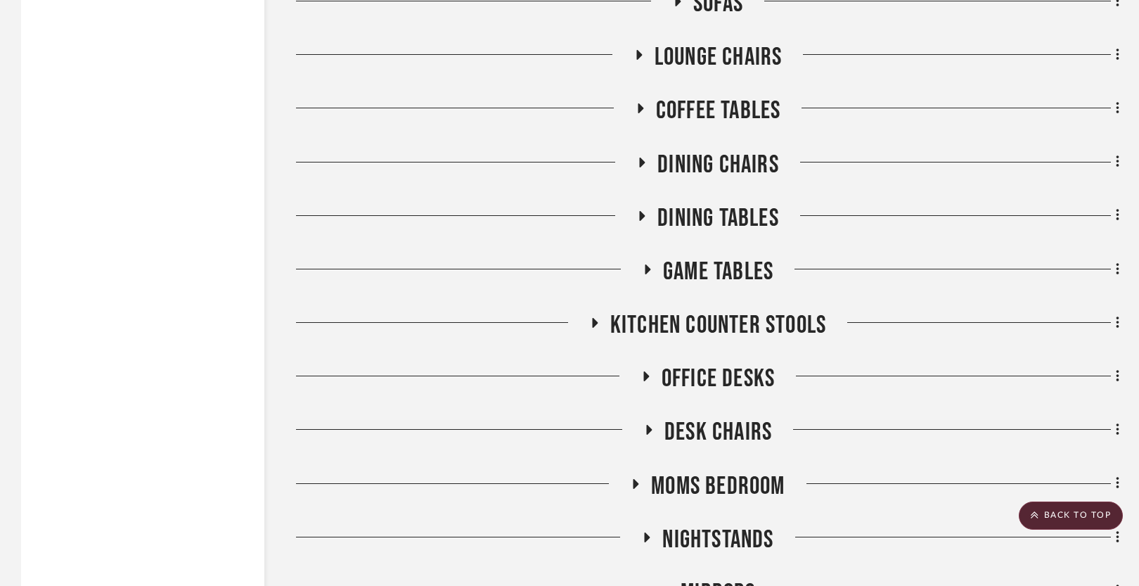
click at [727, 324] on span "Kitchen Counter Stools" at bounding box center [718, 325] width 216 height 30
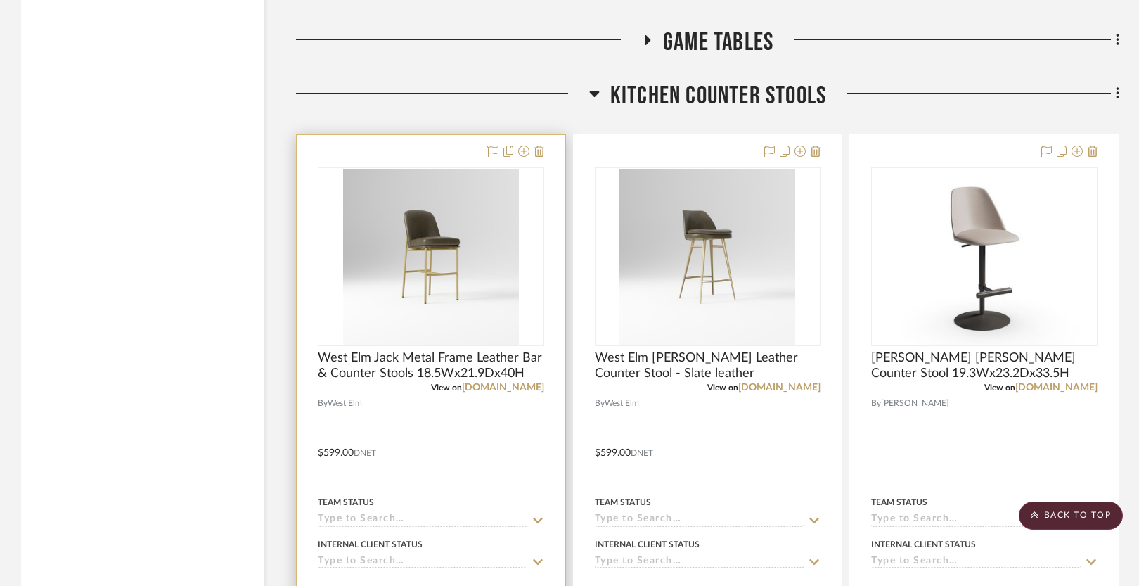
scroll to position [2746, 0]
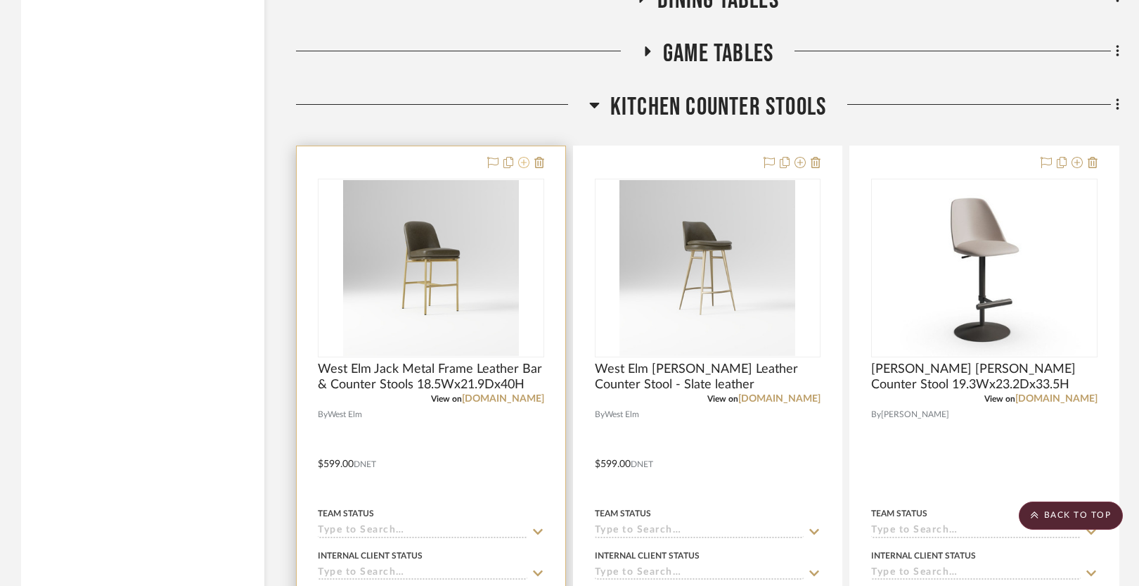
click at [521, 162] on icon at bounding box center [523, 162] width 11 height 11
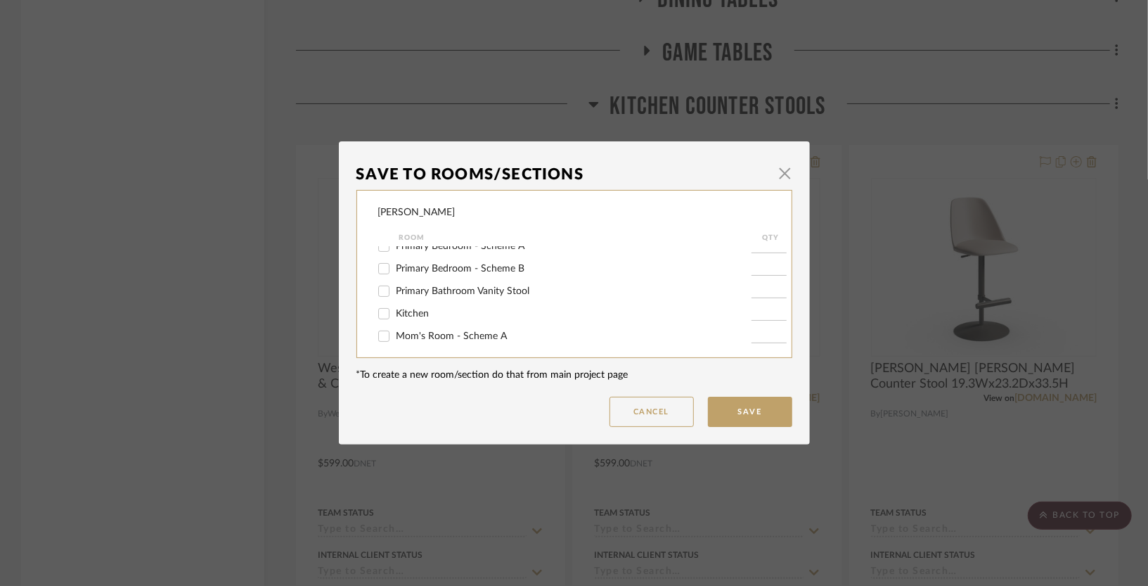
scroll to position [291, 0]
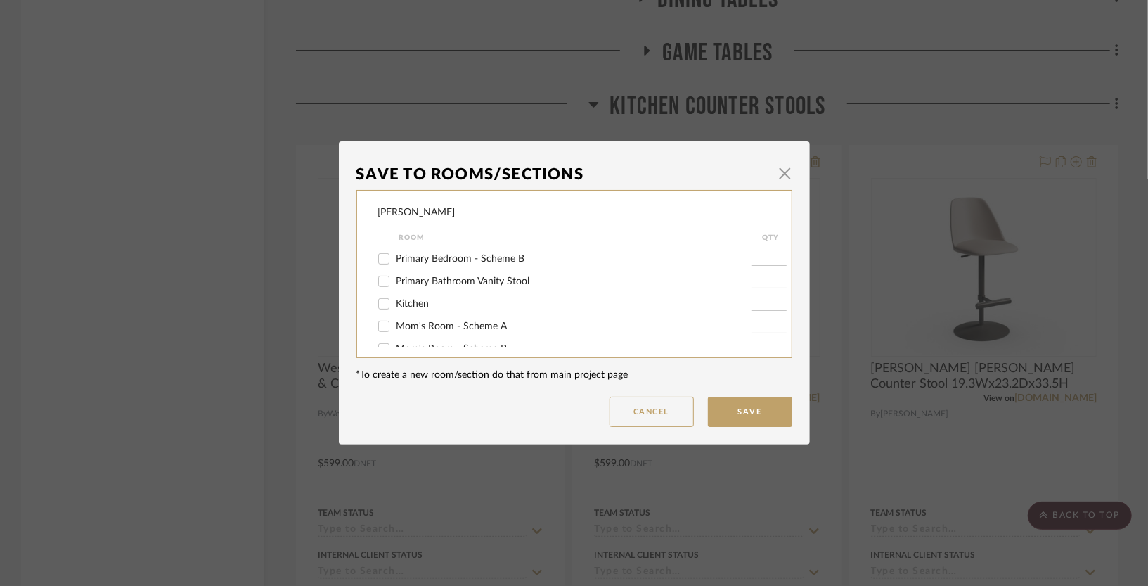
click at [398, 300] on span "Kitchen" at bounding box center [412, 304] width 33 height 10
click at [395, 300] on input "Kitchen" at bounding box center [384, 303] width 22 height 22
checkbox input "true"
type input "1"
click at [741, 419] on button "Save" at bounding box center [750, 411] width 84 height 30
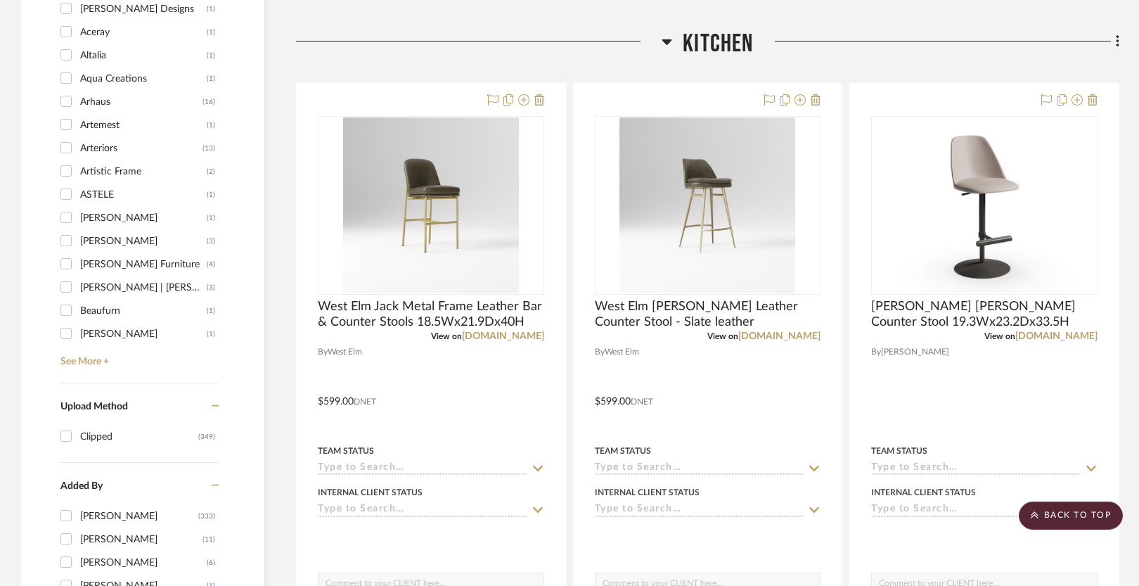
scroll to position [1075, 0]
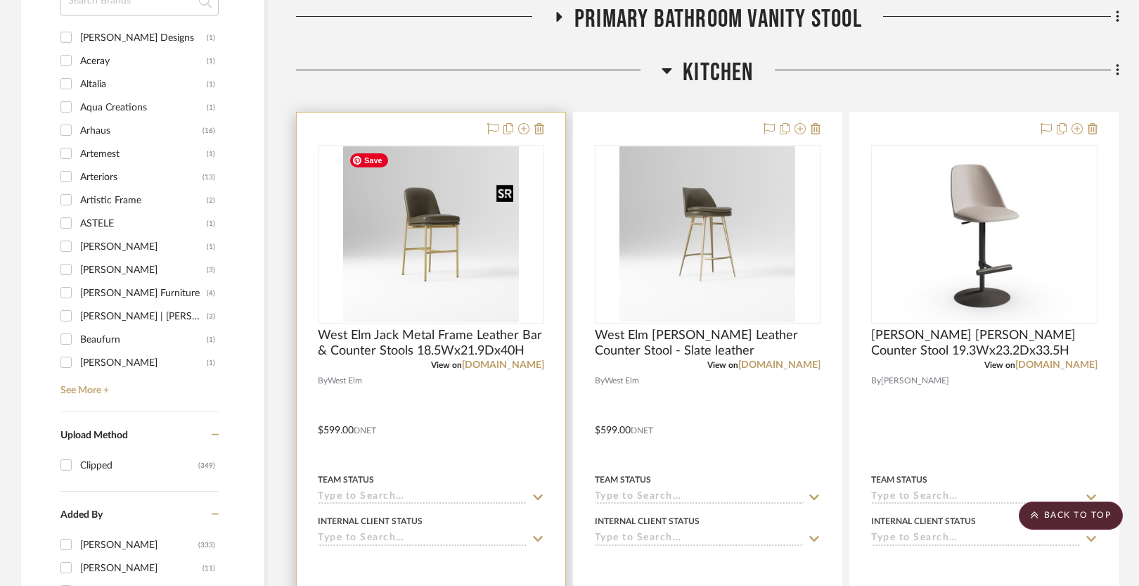
click at [0, 0] on img at bounding box center [0, 0] width 0 height 0
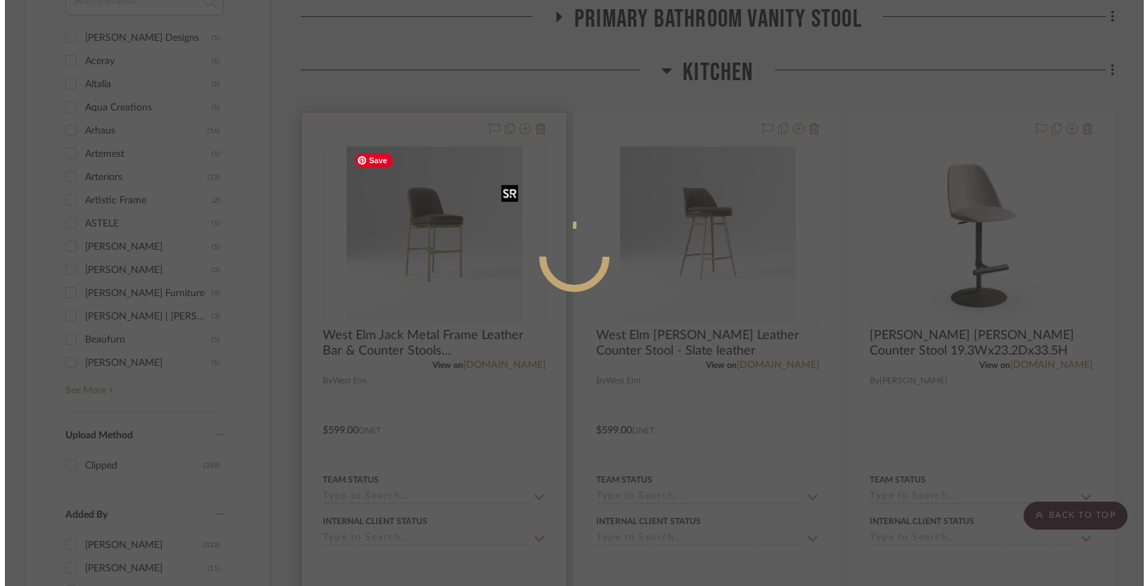
scroll to position [0, 0]
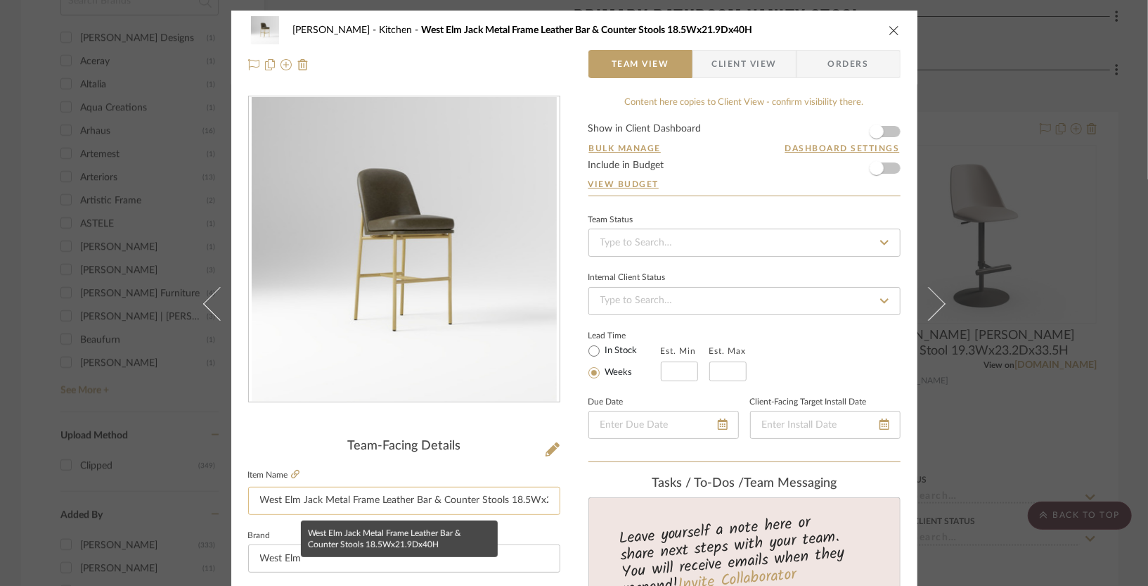
click at [510, 500] on input "West Elm Jack Metal Frame Leather Bar & Counter Stools 18.5Wx21.9Dx40H" at bounding box center [404, 500] width 312 height 28
drag, startPoint x: 503, startPoint y: 499, endPoint x: 619, endPoint y: 489, distance: 115.7
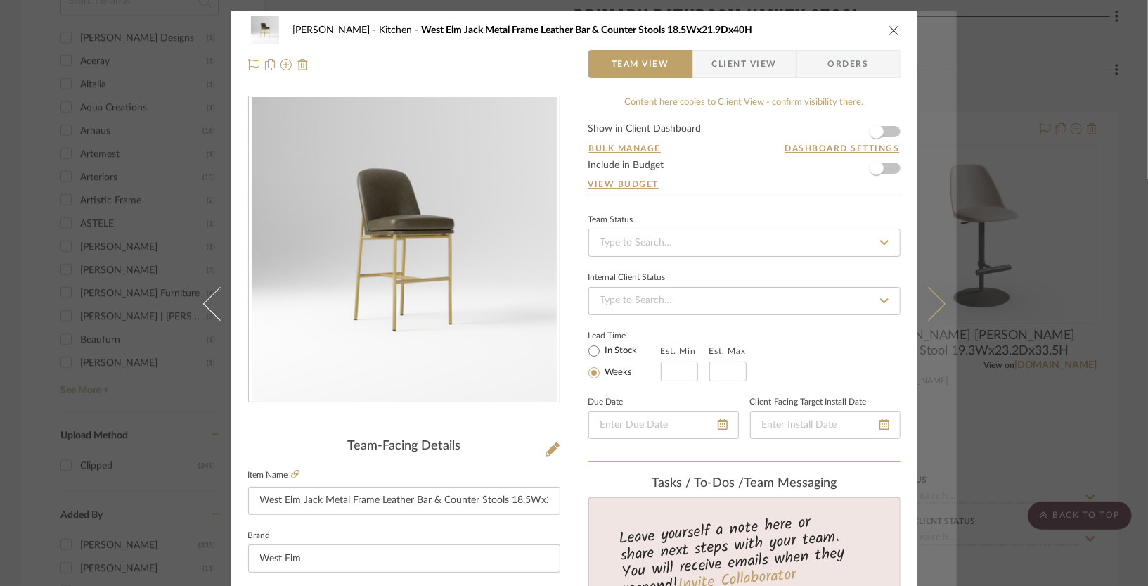
click at [936, 304] on icon at bounding box center [928, 303] width 34 height 34
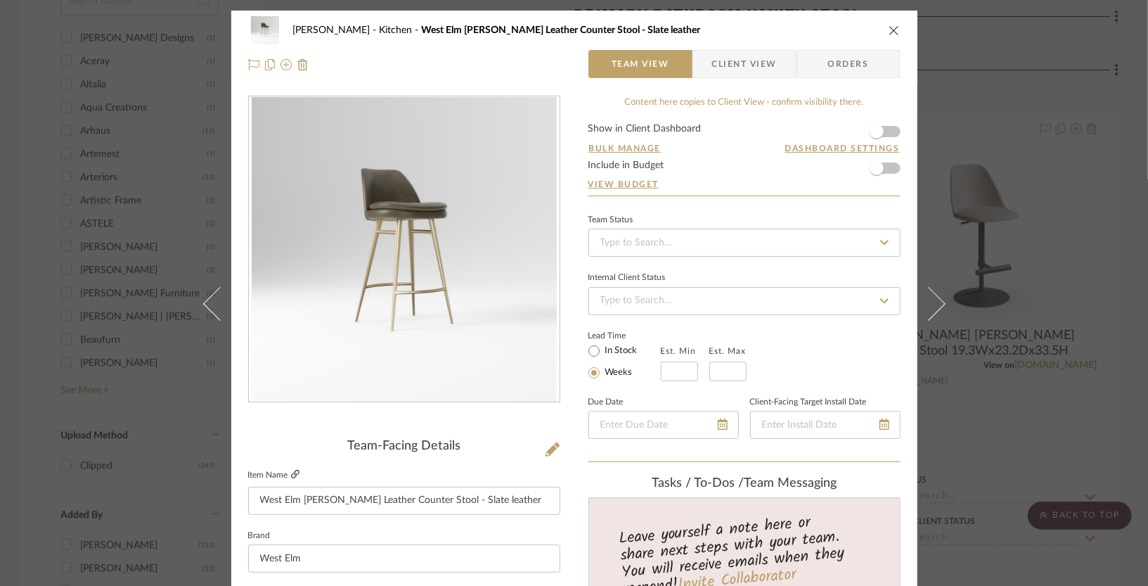
click at [291, 471] on icon at bounding box center [295, 474] width 8 height 8
click at [523, 494] on input "West Elm Finley Leather Counter Stool - Slate leather" at bounding box center [404, 500] width 312 height 28
paste input "17.5"w x 20.1"d x 34"h"
type input "West Elm [PERSON_NAME] Leather Counter Stool - Slate leather 17.5"w x 20.1"d x …"
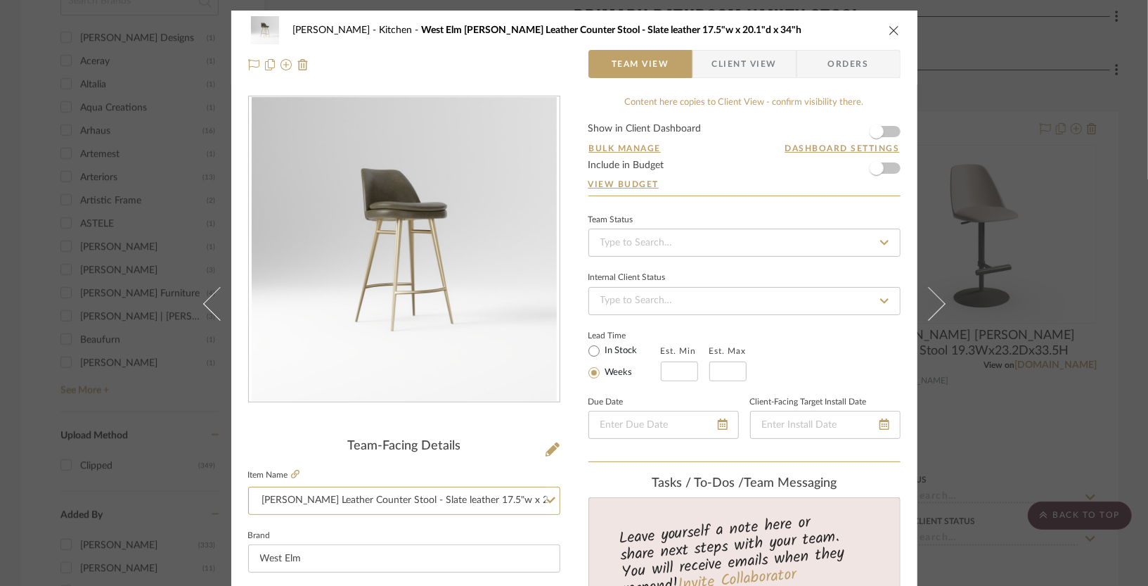
scroll to position [0, 0]
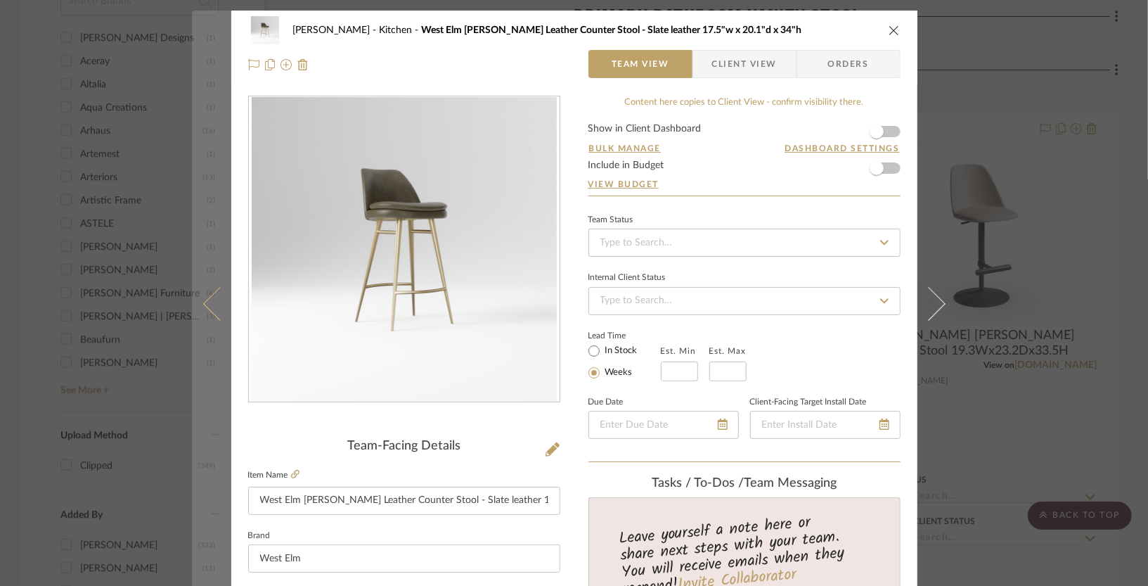
click at [202, 311] on button at bounding box center [211, 304] width 39 height 586
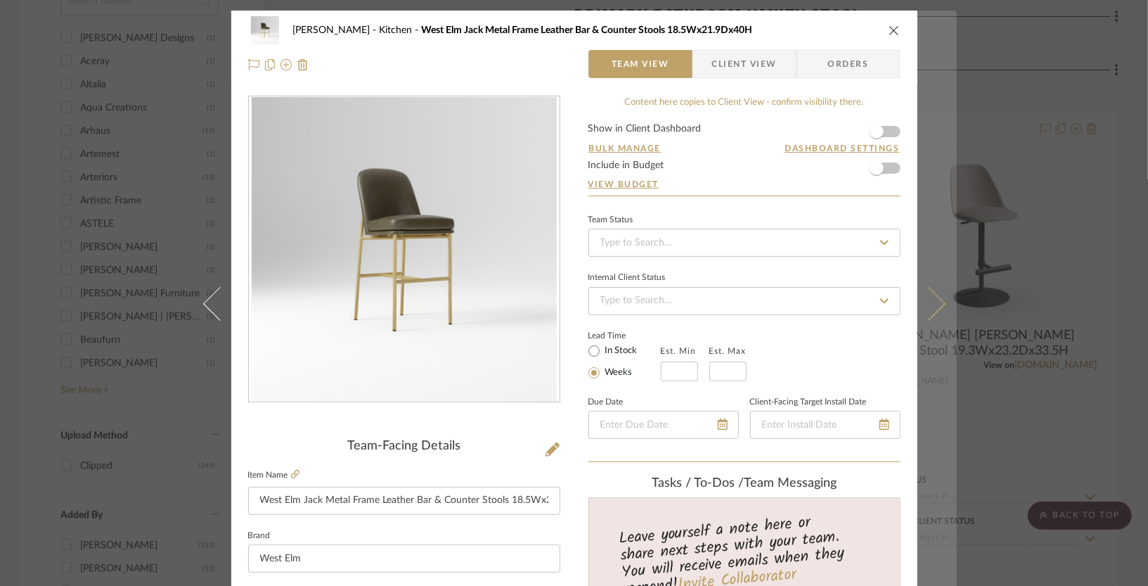
click at [924, 318] on icon at bounding box center [928, 303] width 34 height 34
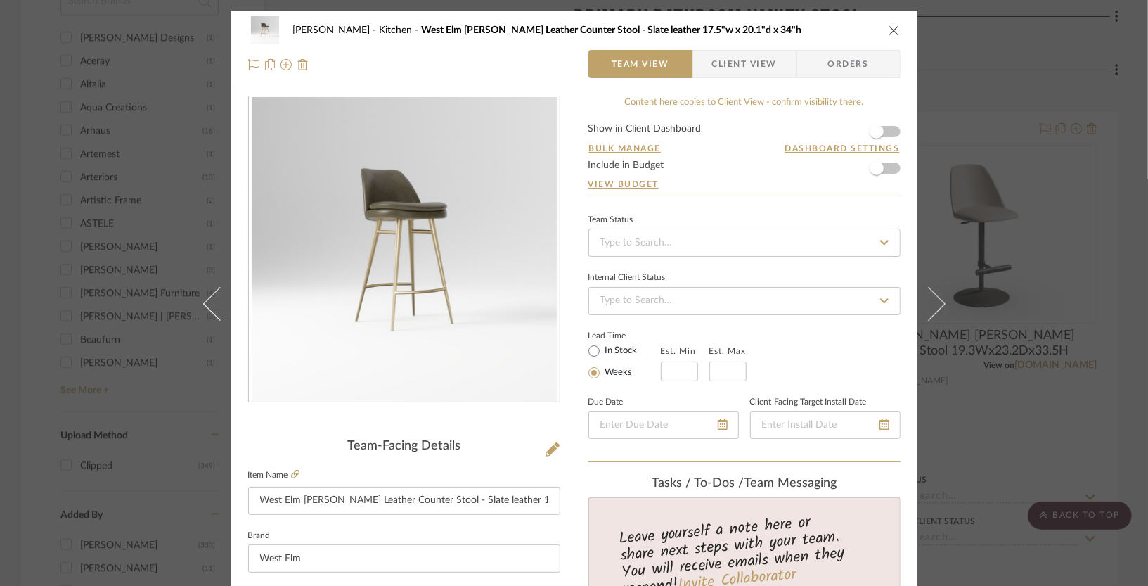
click at [924, 318] on icon at bounding box center [928, 303] width 34 height 34
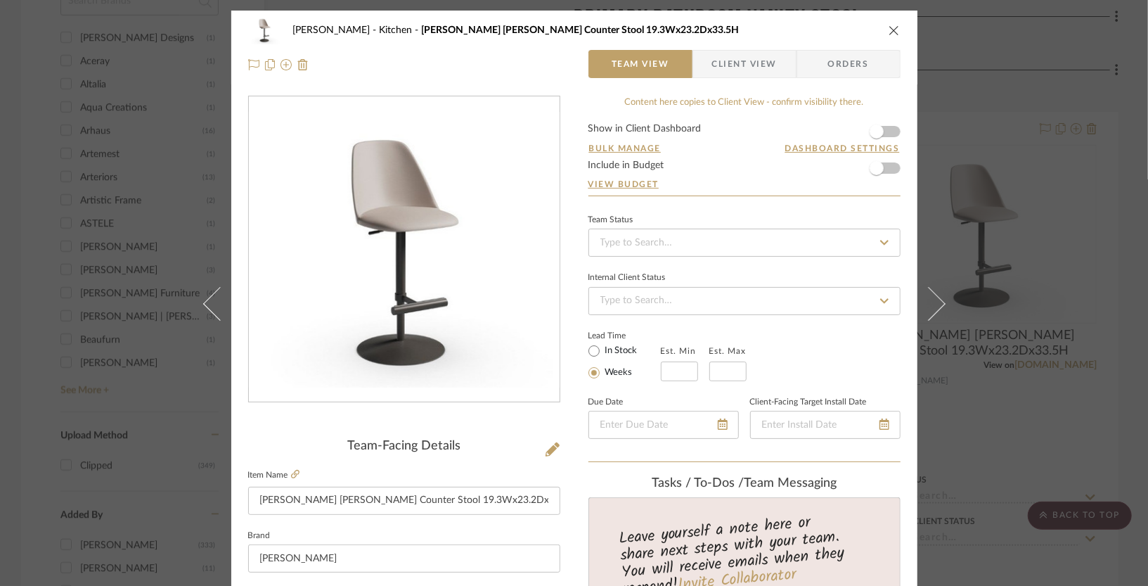
click at [924, 318] on icon at bounding box center [928, 303] width 34 height 34
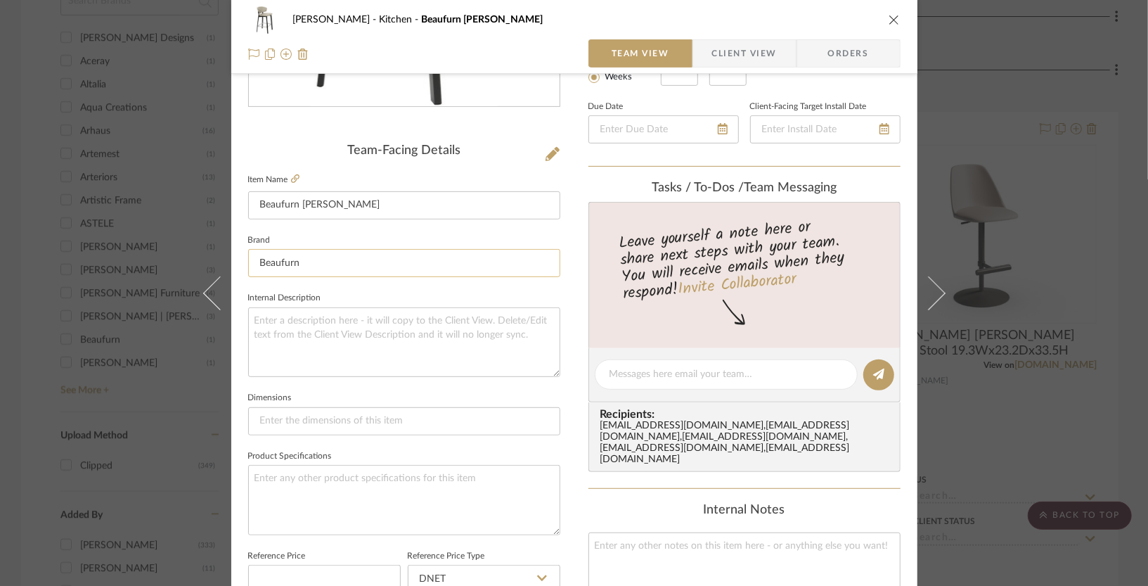
scroll to position [297, 0]
click at [292, 174] on icon at bounding box center [295, 177] width 8 height 8
click at [889, 16] on icon "close" at bounding box center [894, 19] width 11 height 11
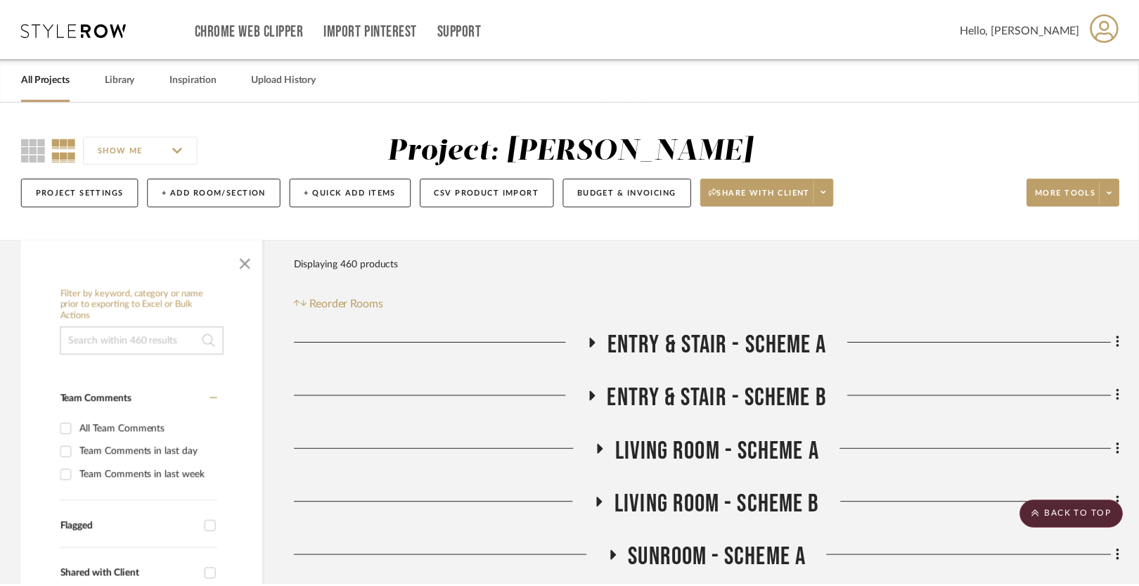
scroll to position [1075, 0]
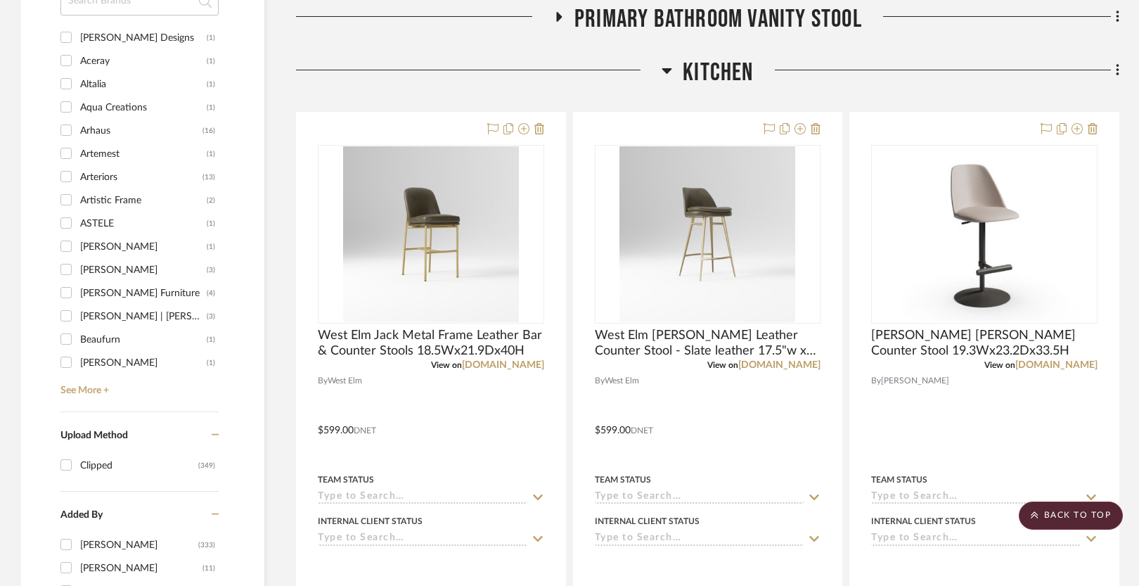
click at [704, 76] on span "Kitchen" at bounding box center [718, 73] width 70 height 30
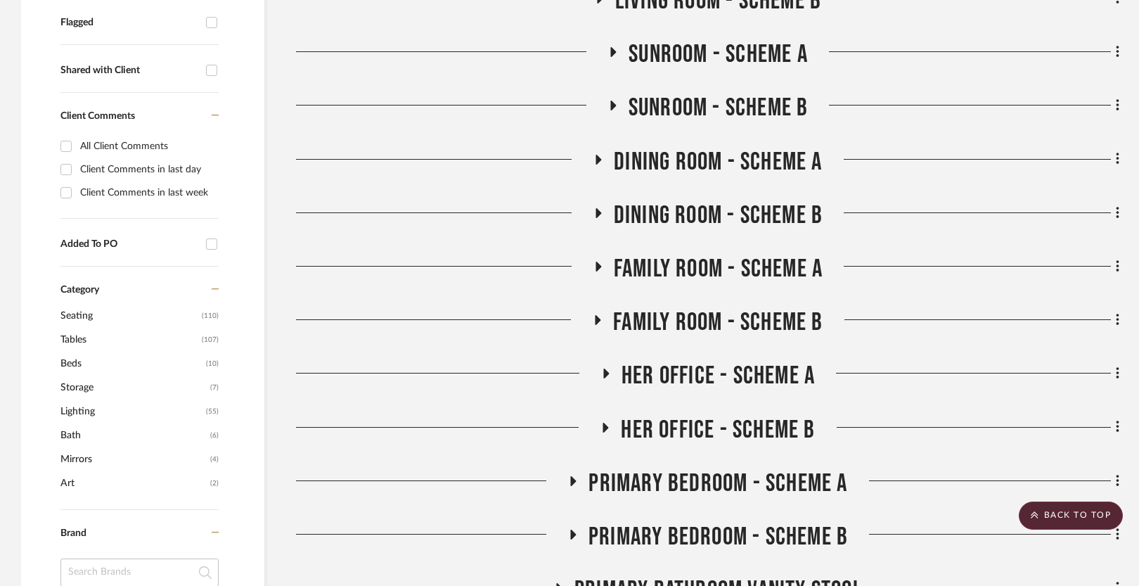
scroll to position [500, 0]
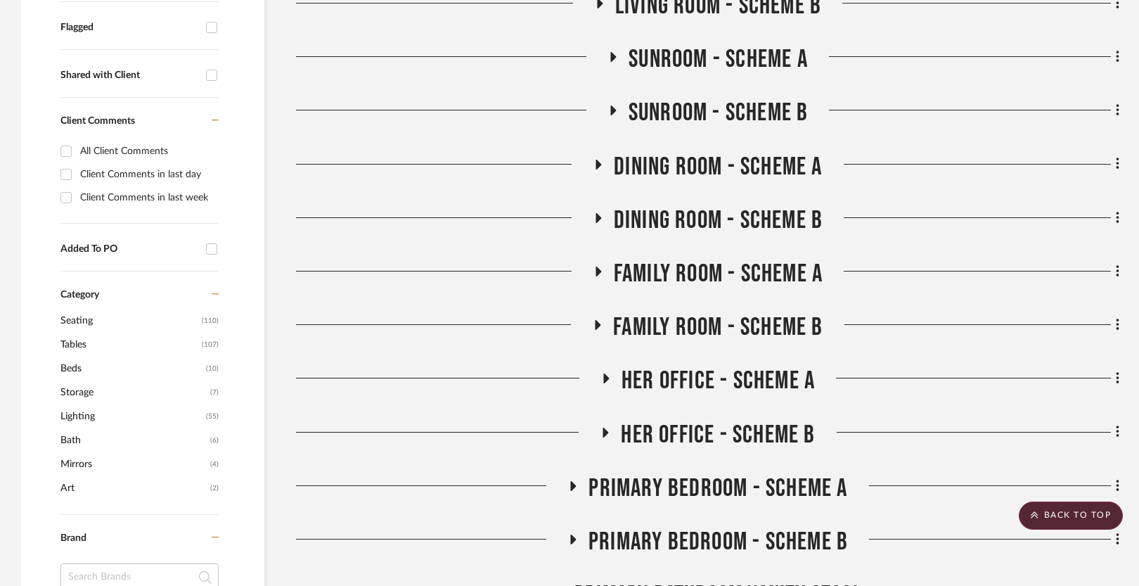
click at [662, 271] on span "Family Room - Scheme A" at bounding box center [718, 274] width 209 height 30
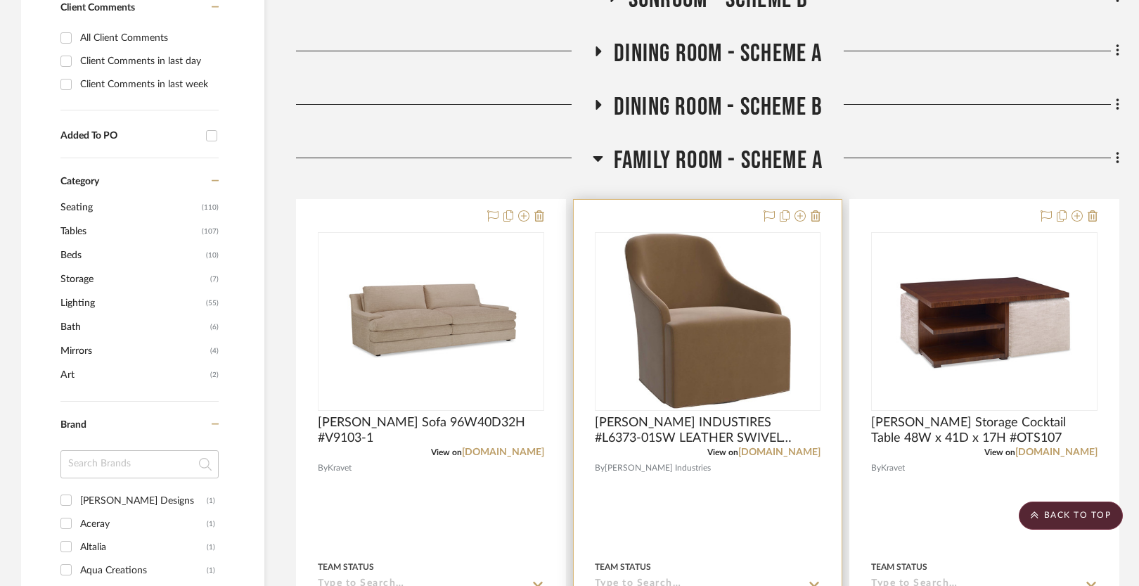
scroll to position [647, 0]
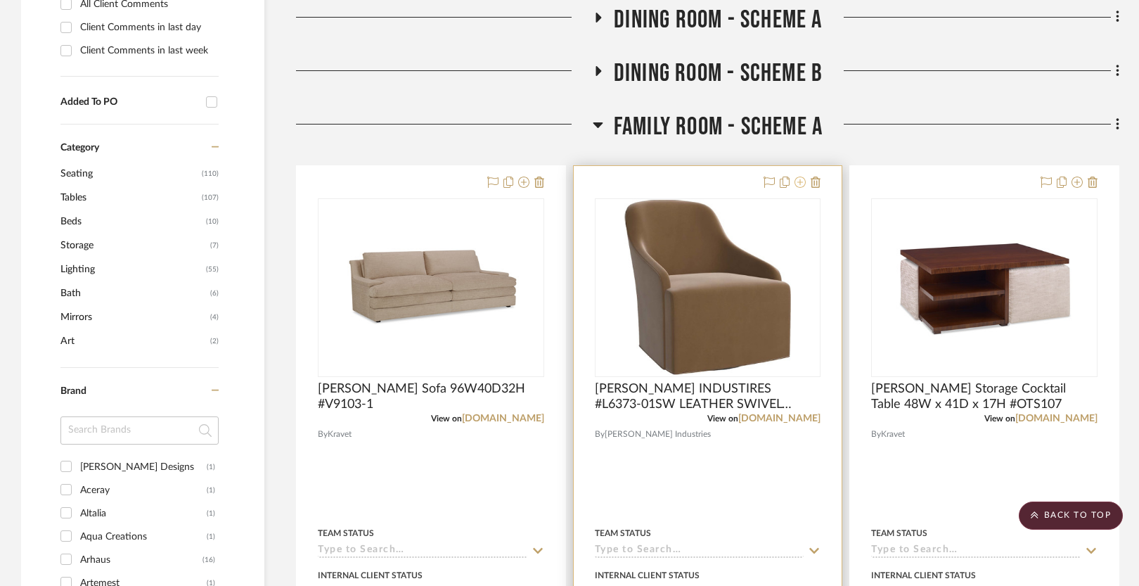
click at [799, 181] on icon at bounding box center [799, 181] width 11 height 11
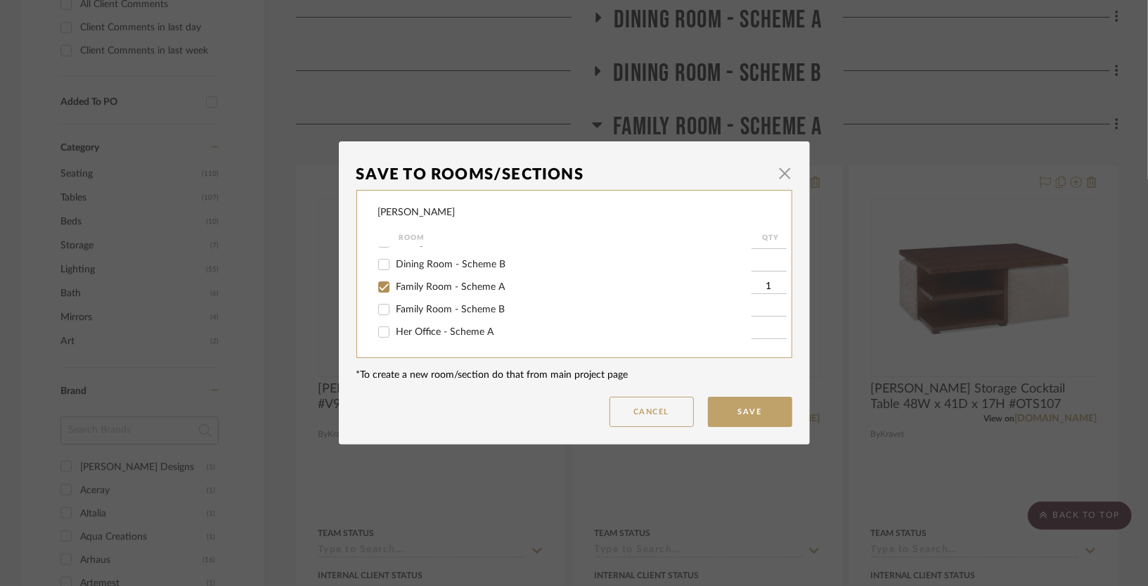
scroll to position [158, 0]
click at [383, 278] on input "Family Room - Scheme A" at bounding box center [384, 279] width 22 height 22
checkbox input "false"
click at [742, 408] on button "Save" at bounding box center [750, 411] width 84 height 30
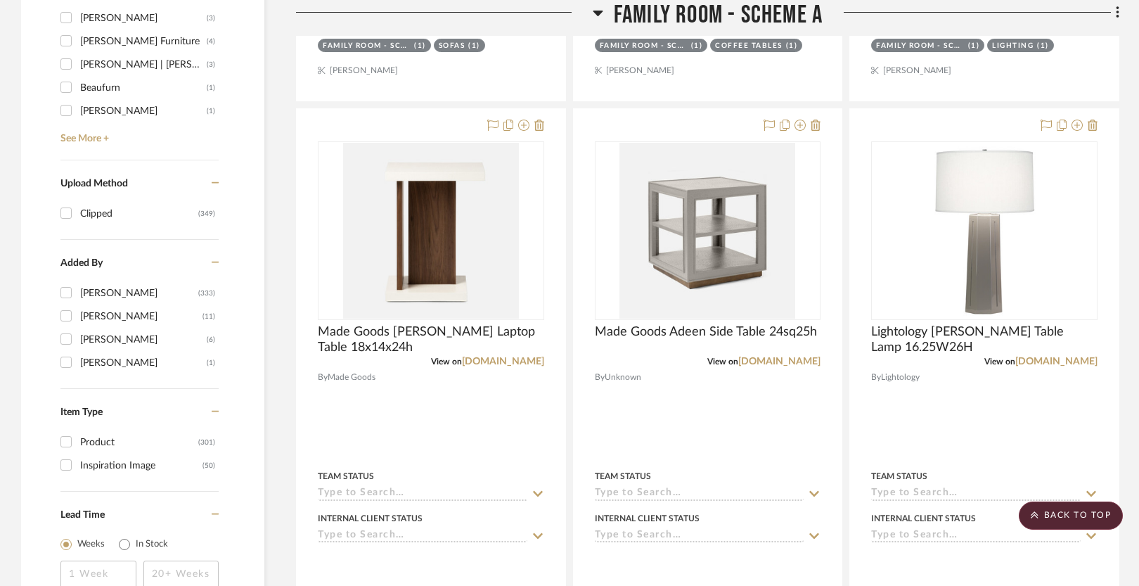
scroll to position [1341, 0]
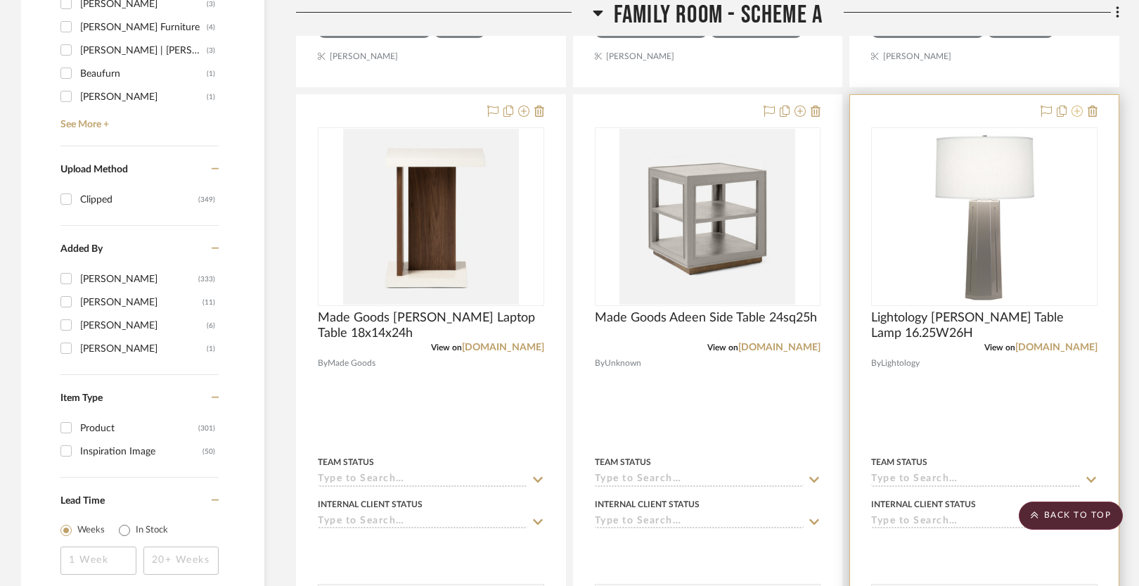
click at [1075, 112] on icon at bounding box center [1076, 110] width 11 height 11
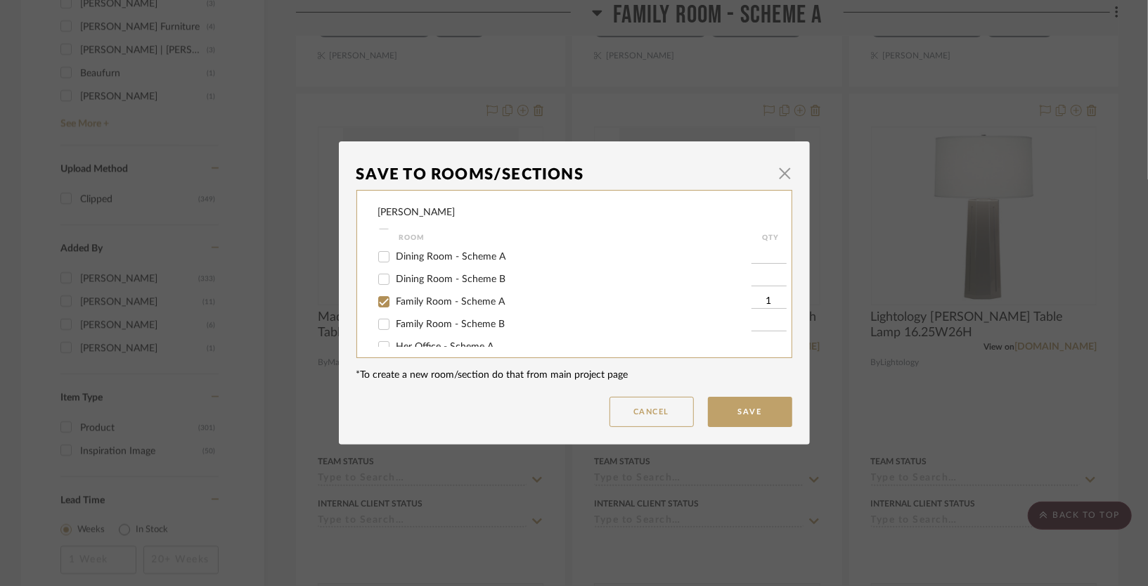
scroll to position [150, 0]
click at [436, 285] on span "Family Room - Scheme A" at bounding box center [450, 288] width 109 height 10
click at [395, 285] on input "Family Room - Scheme A" at bounding box center [384, 287] width 22 height 22
checkbox input "false"
click at [755, 411] on button "Save" at bounding box center [750, 411] width 84 height 30
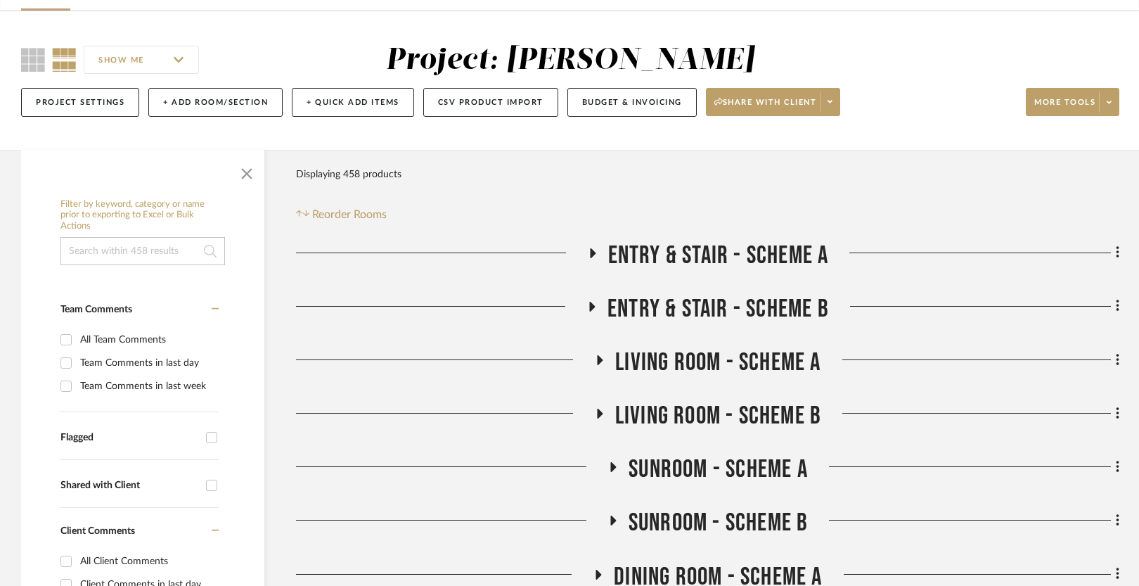
scroll to position [0, 0]
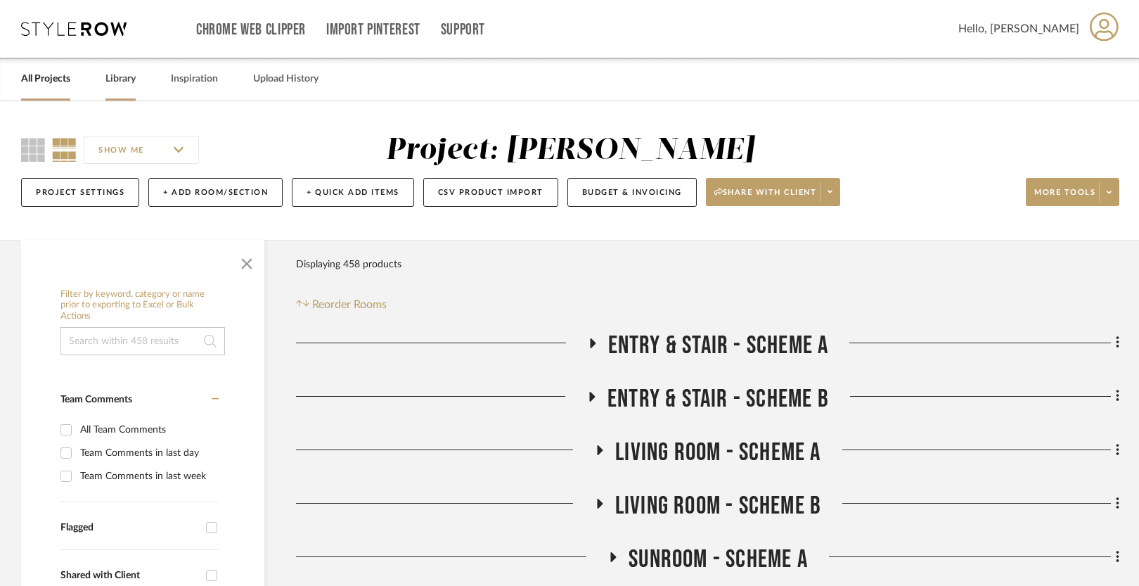
click at [123, 79] on link "Library" at bounding box center [120, 79] width 30 height 19
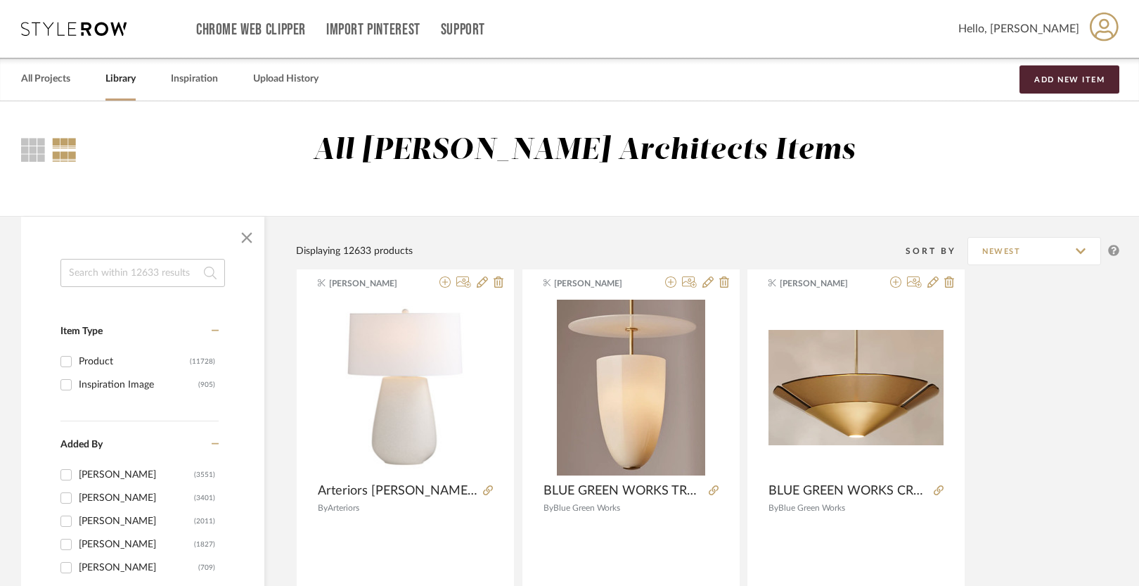
click at [102, 269] on input at bounding box center [142, 273] width 164 height 28
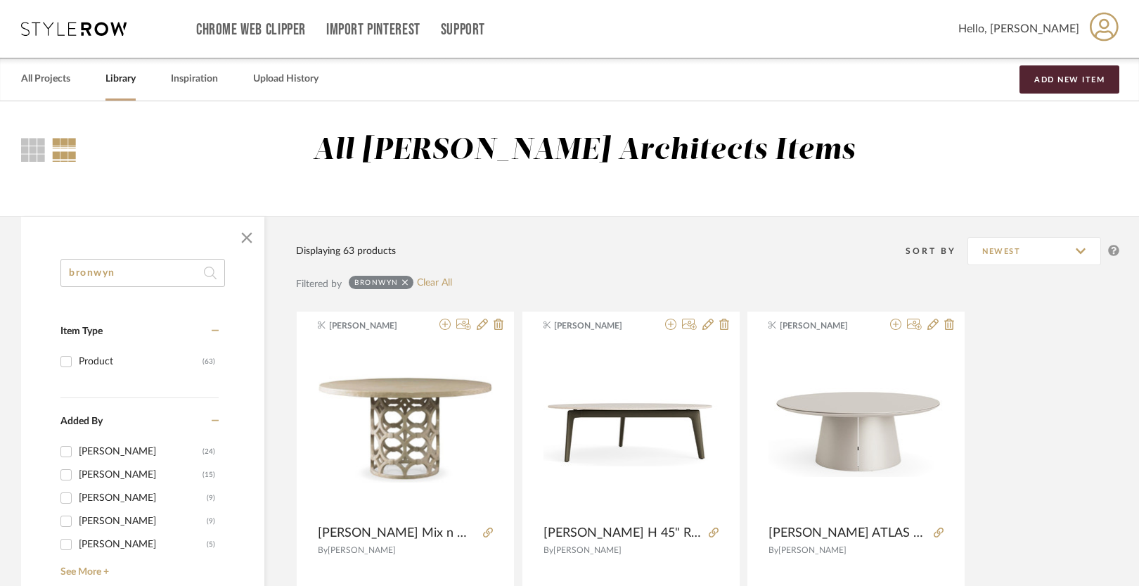
click at [138, 267] on input "bronwyn" at bounding box center [142, 273] width 164 height 28
type input "bro swiv"
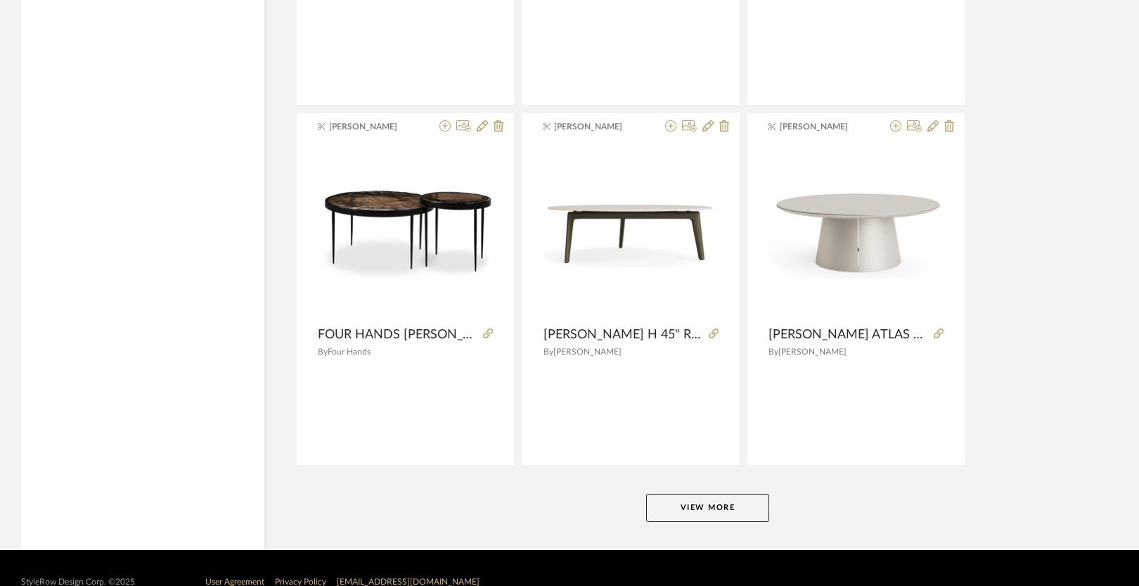
scroll to position [4182, 0]
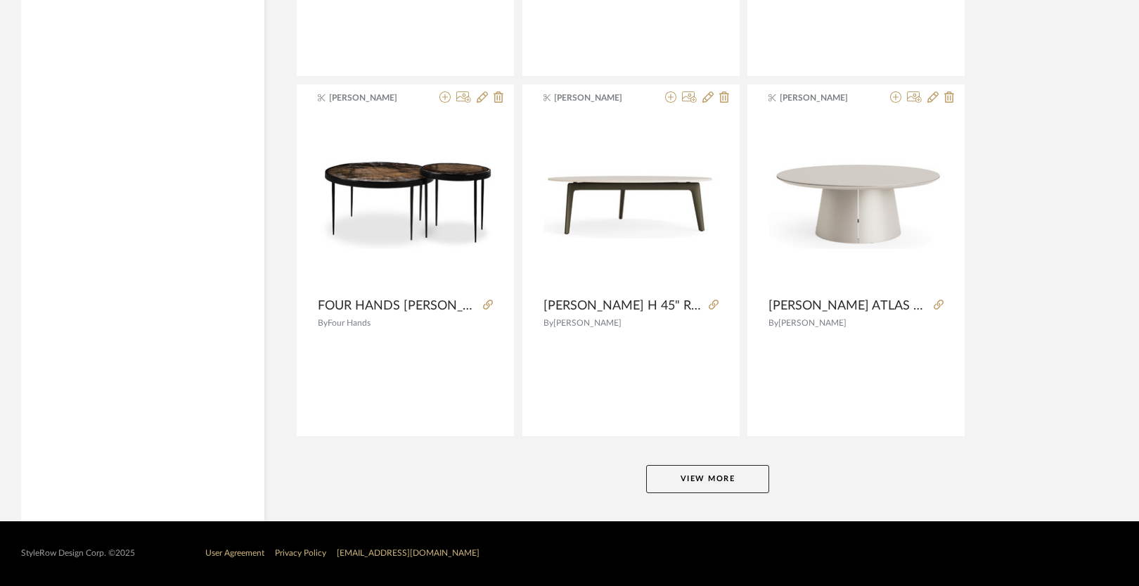
click at [700, 479] on button "View More" at bounding box center [707, 479] width 123 height 28
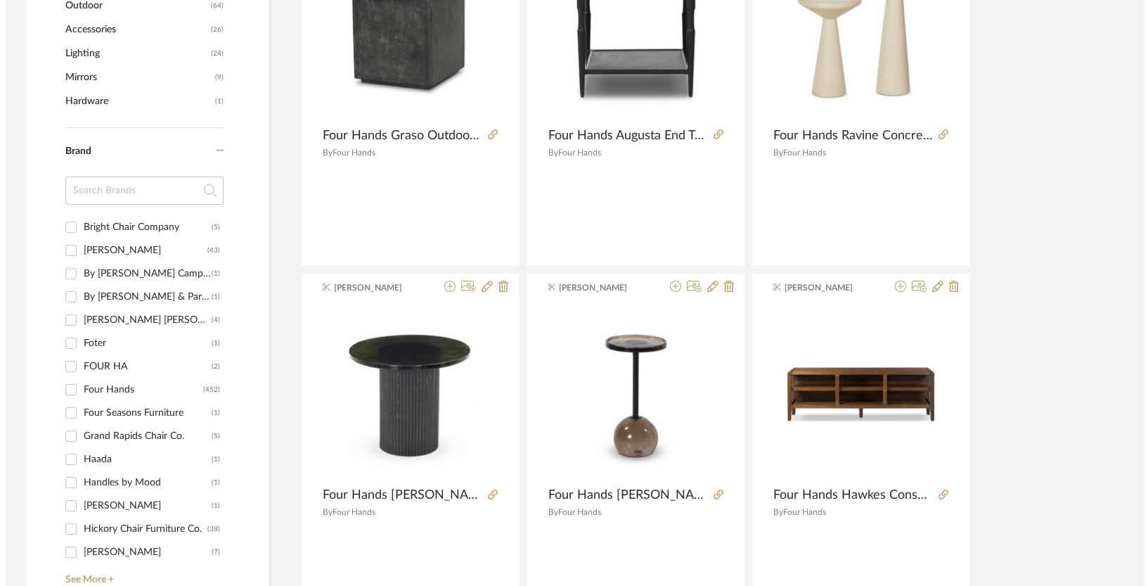
scroll to position [0, 0]
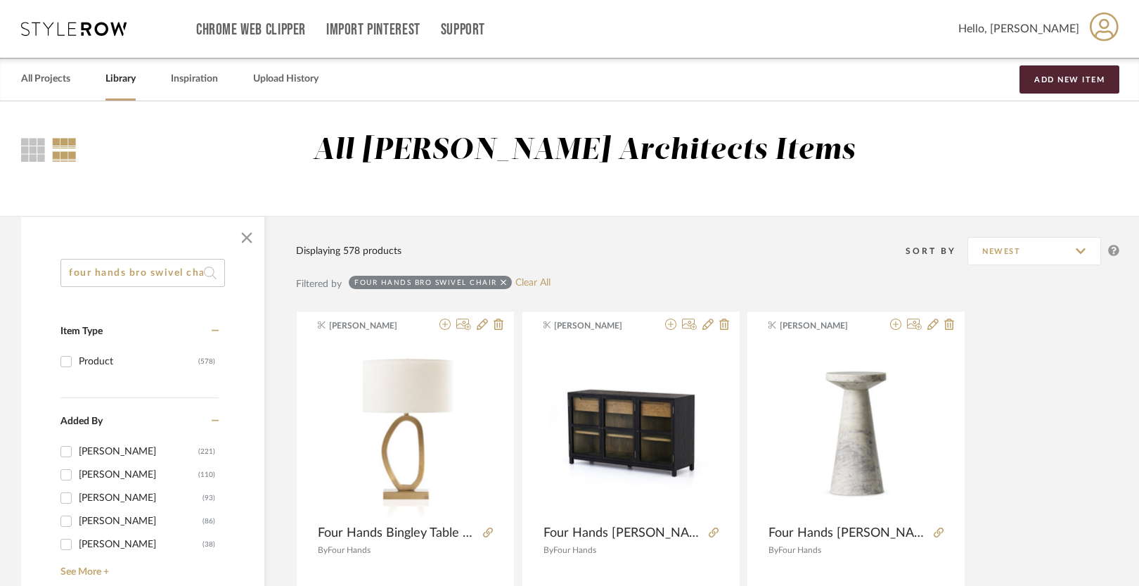
click at [138, 261] on input "four hands bro swivel chair" at bounding box center [142, 273] width 164 height 28
type input "f"
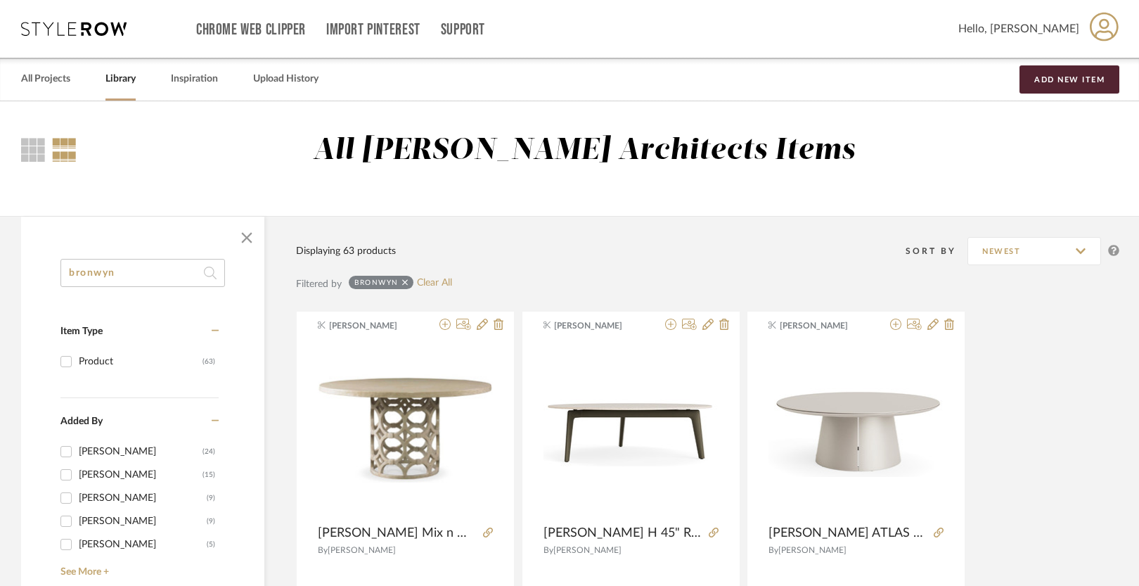
drag, startPoint x: 129, startPoint y: 267, endPoint x: 48, endPoint y: 271, distance: 81.6
paste input "225264-002"
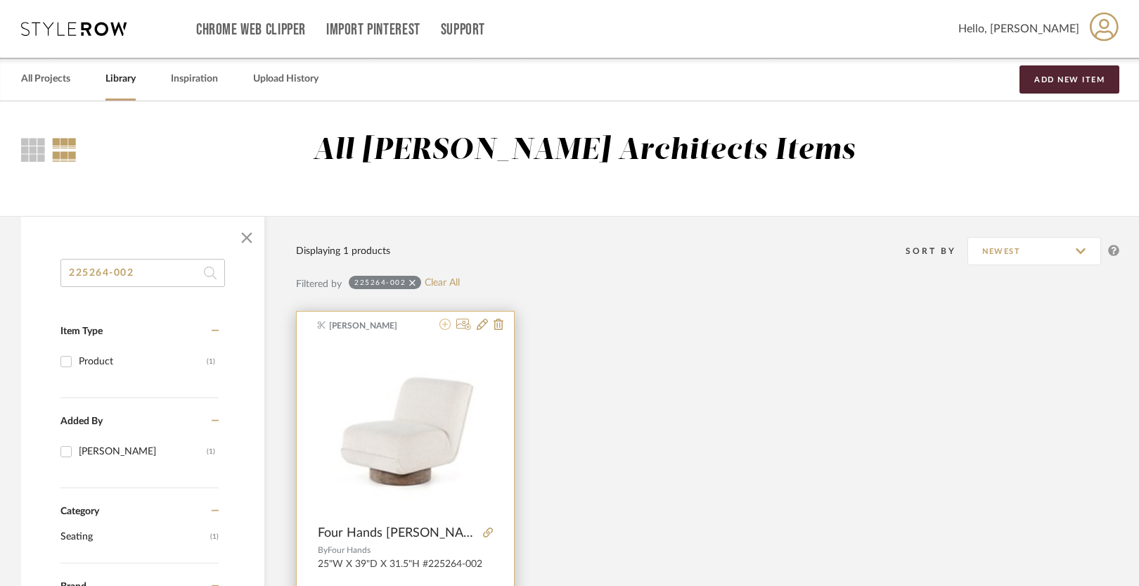
click at [445, 324] on icon at bounding box center [444, 323] width 11 height 11
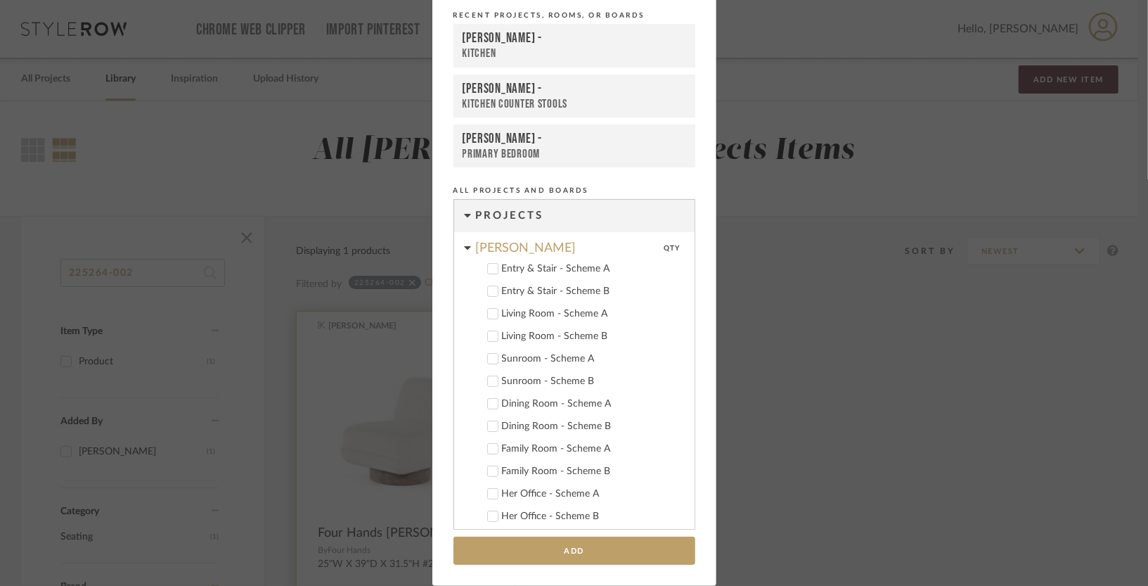
scroll to position [394, 0]
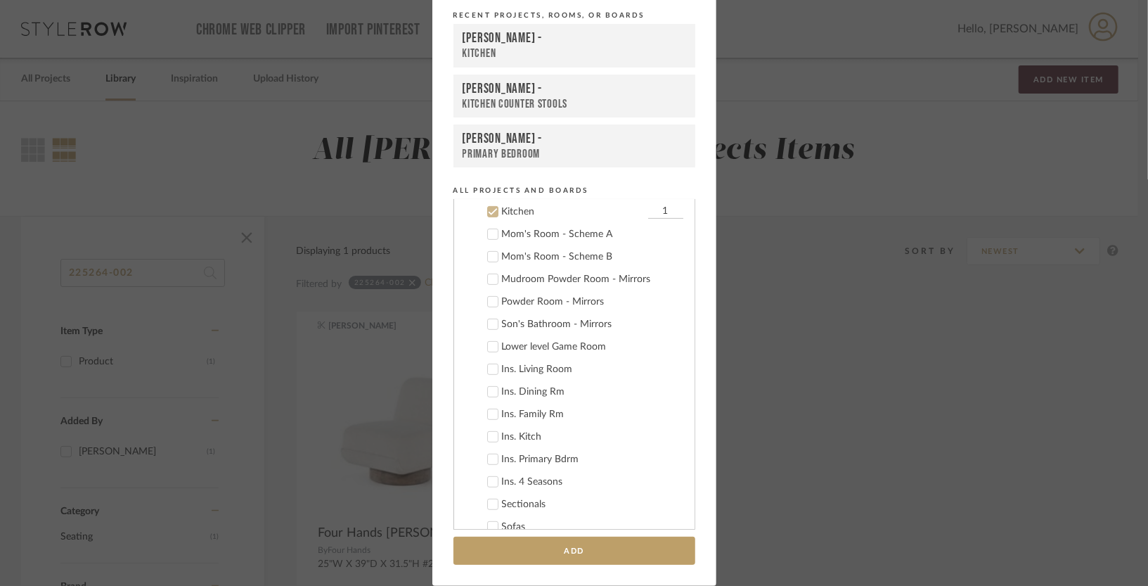
click at [489, 209] on icon at bounding box center [493, 212] width 10 height 10
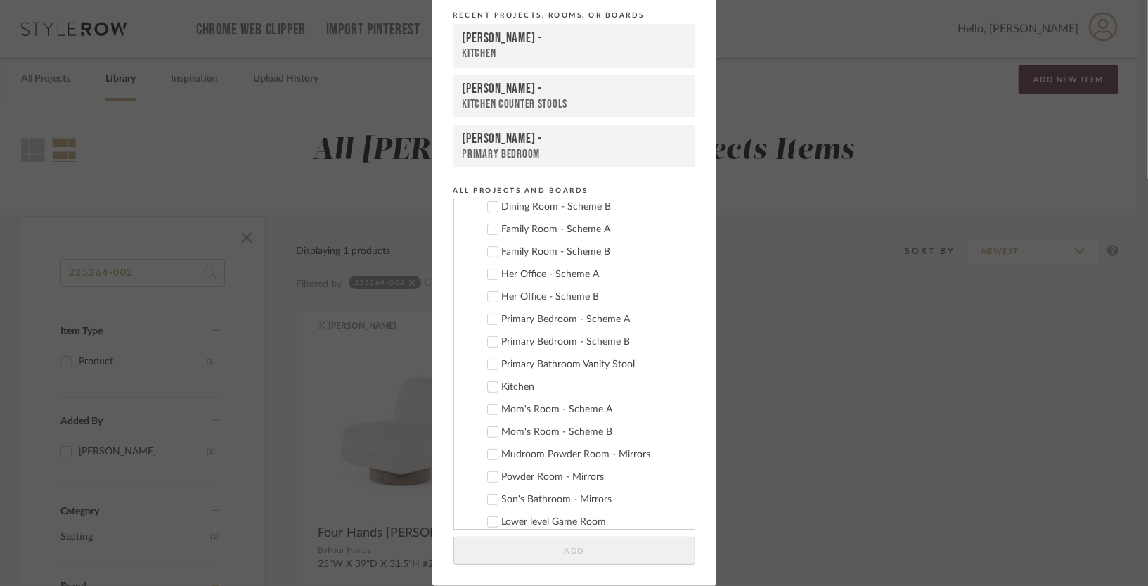
scroll to position [207, 0]
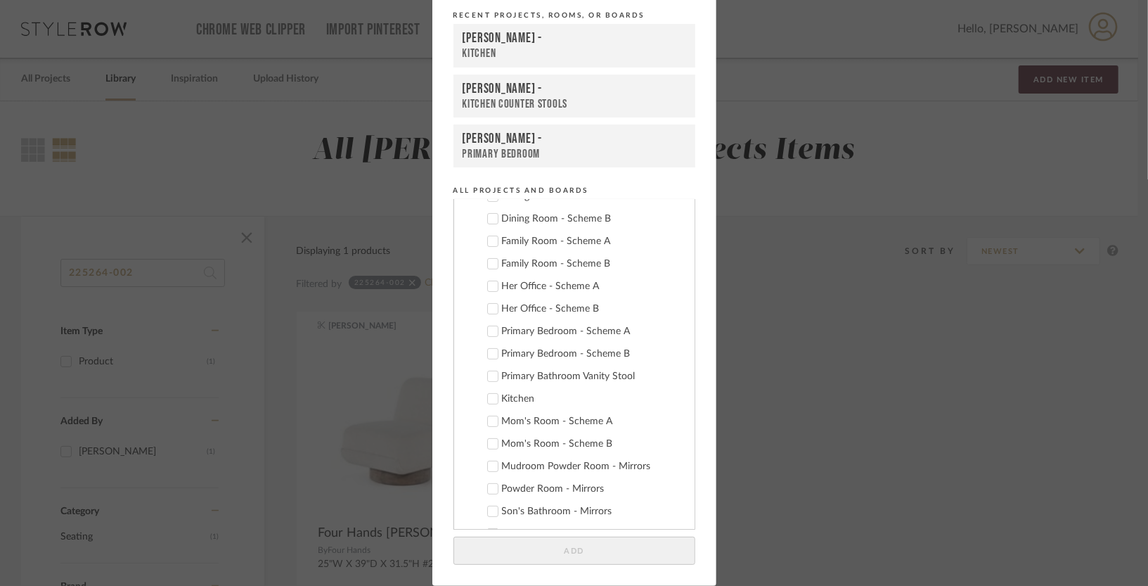
click at [495, 240] on label "Family Room - Scheme A" at bounding box center [579, 241] width 208 height 14
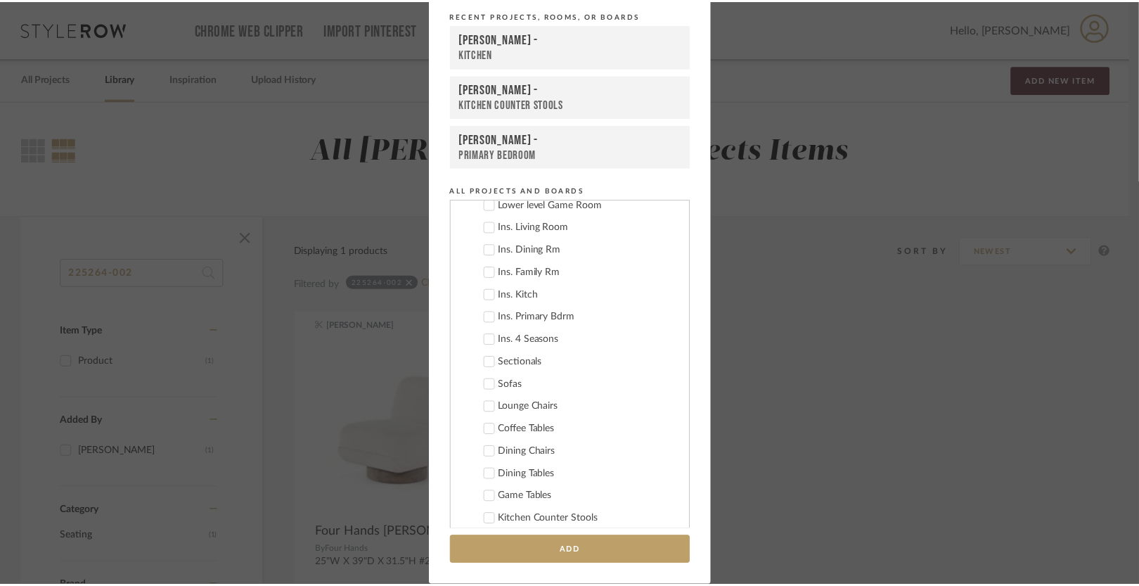
scroll to position [542, 0]
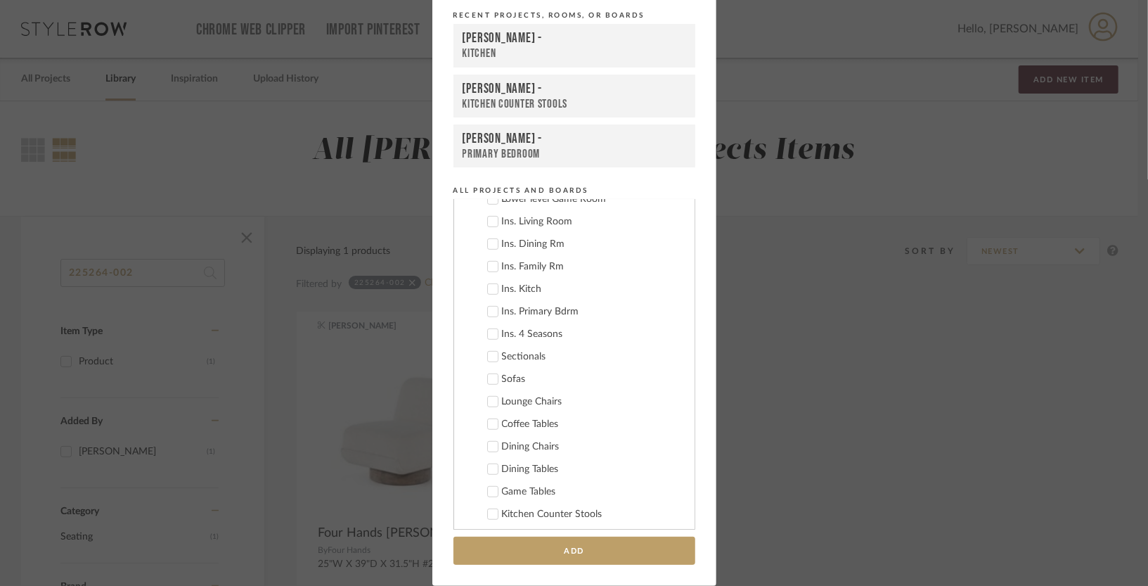
click at [491, 399] on icon at bounding box center [492, 402] width 9 height 7
click at [526, 550] on button "Add" at bounding box center [574, 550] width 242 height 29
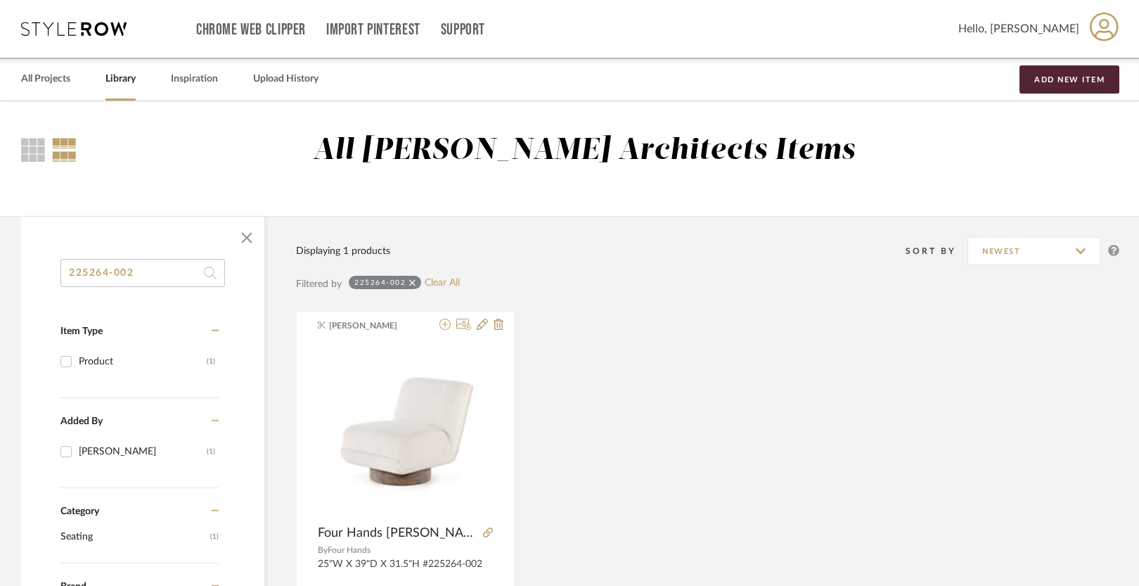
click at [157, 272] on input "225264-002" at bounding box center [142, 273] width 164 height 28
drag, startPoint x: 146, startPoint y: 270, endPoint x: 38, endPoint y: 267, distance: 107.6
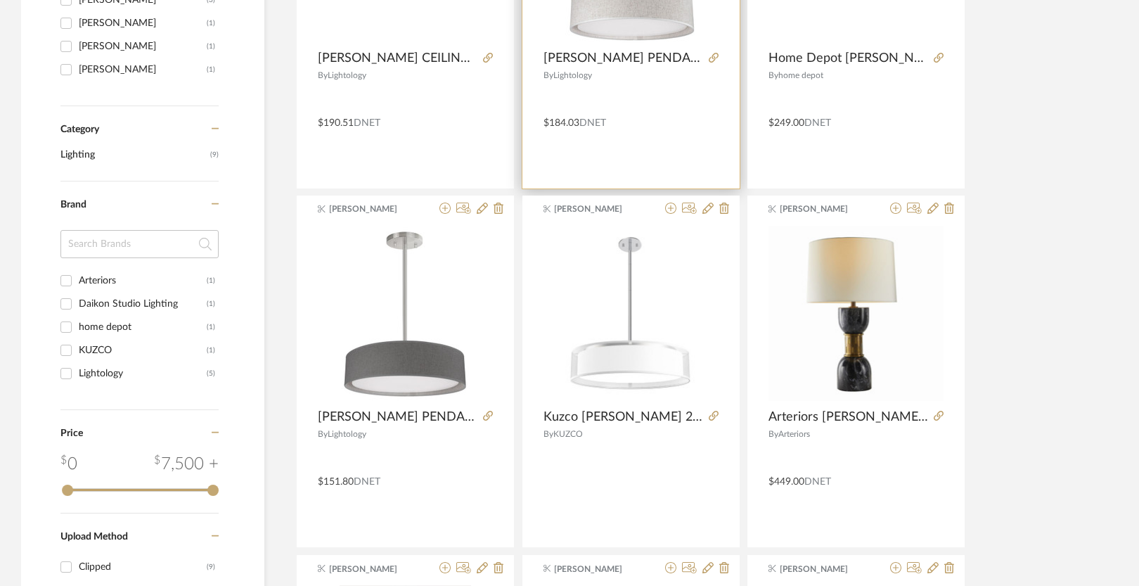
scroll to position [476, 0]
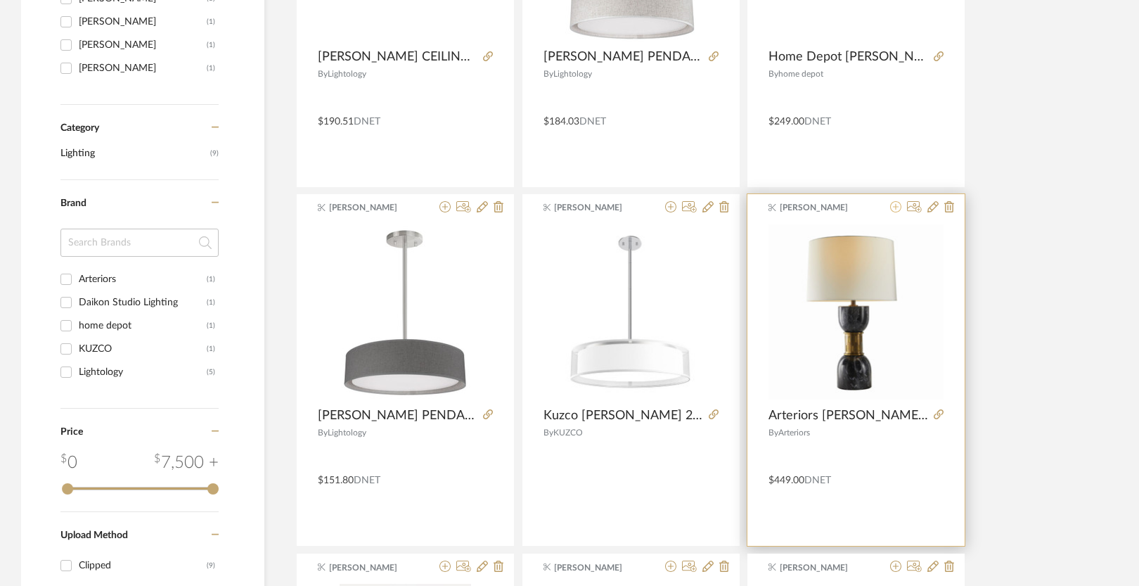
click at [895, 208] on icon at bounding box center [895, 206] width 11 height 11
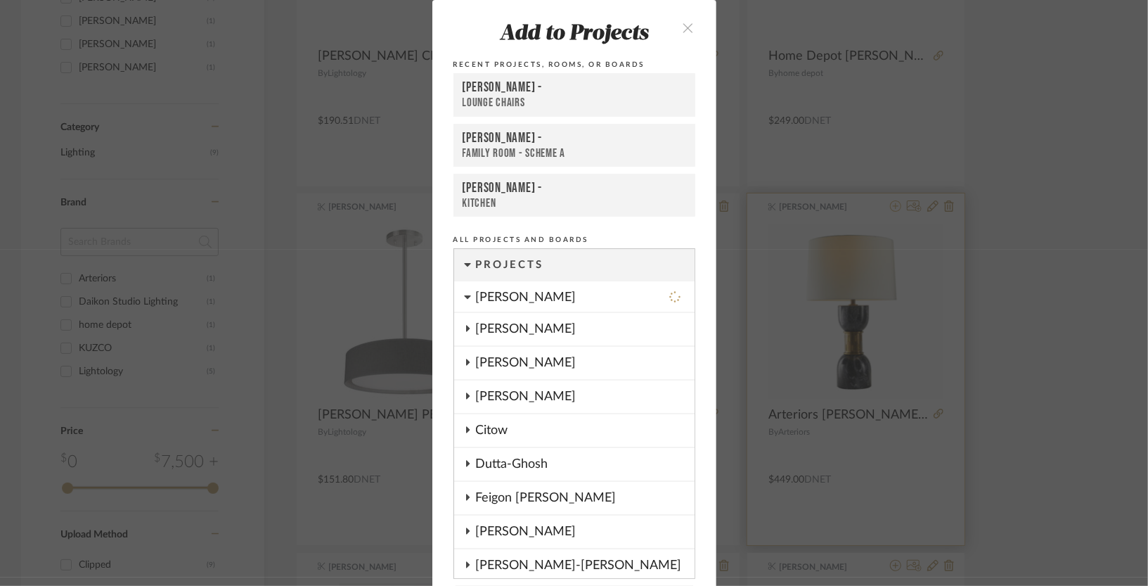
scroll to position [50, 0]
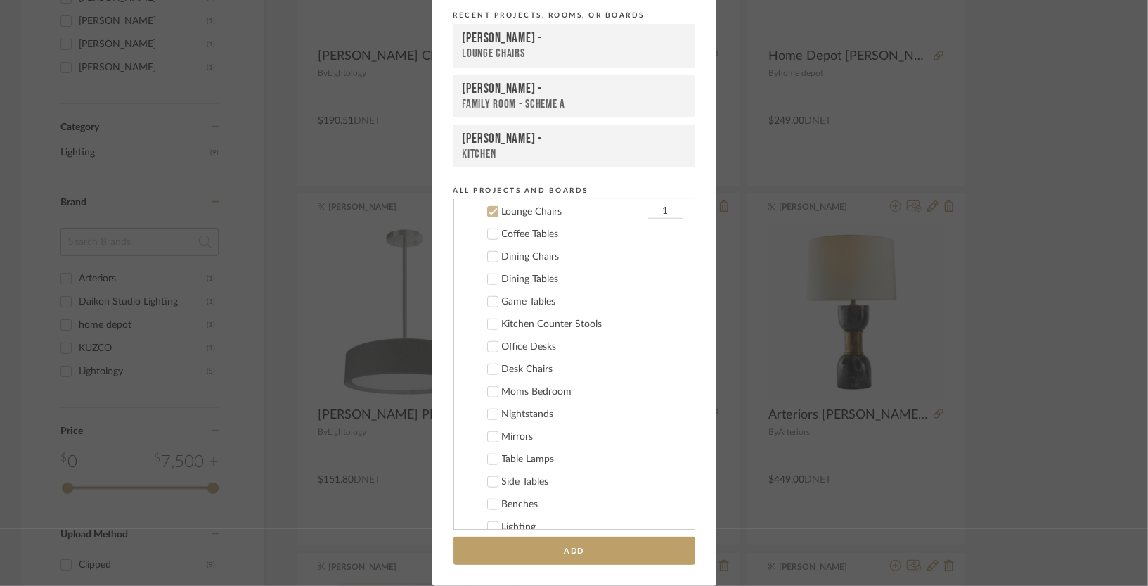
click at [493, 209] on label "Lounge Chairs 1" at bounding box center [579, 212] width 208 height 14
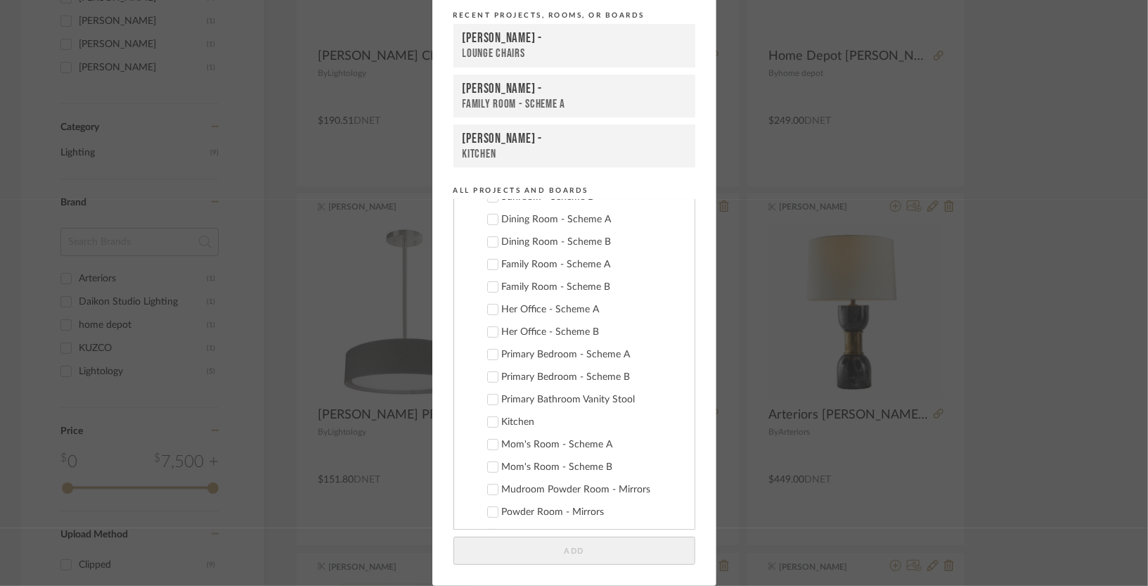
scroll to position [183, 0]
click at [506, 261] on div "Family Room - Scheme A" at bounding box center [592, 265] width 181 height 12
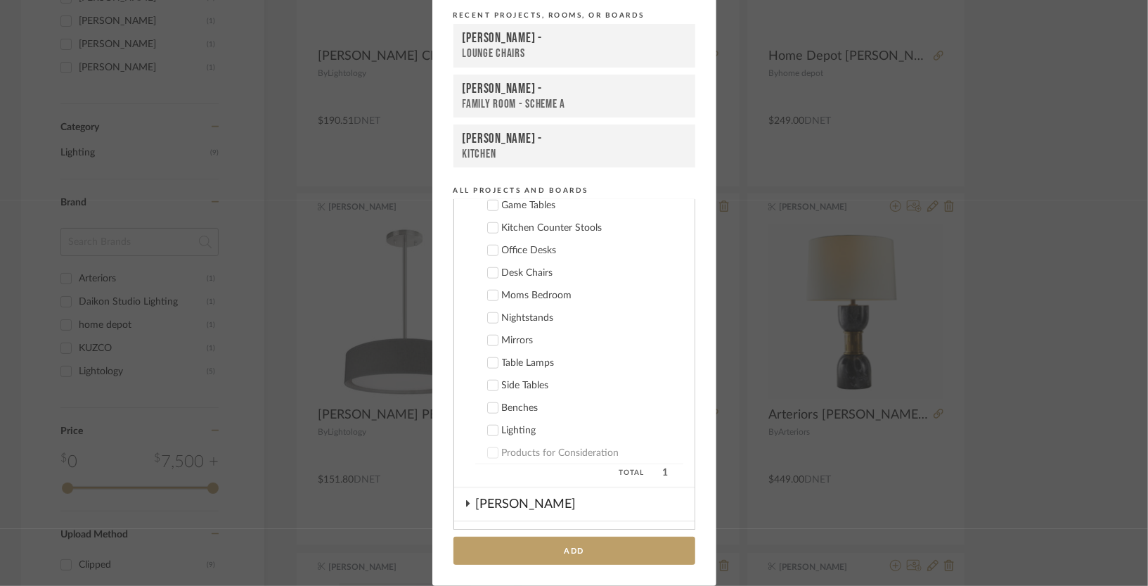
scroll to position [830, 0]
click at [504, 357] on div "Table Lamps" at bounding box center [592, 361] width 181 height 12
click at [539, 551] on button "Add" at bounding box center [574, 550] width 242 height 29
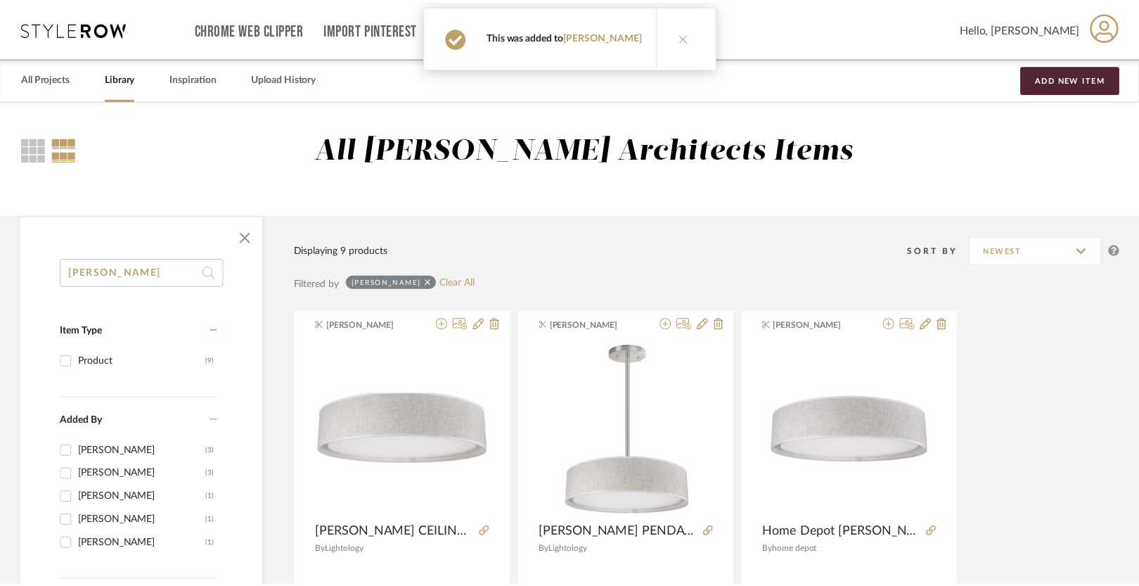
scroll to position [476, 0]
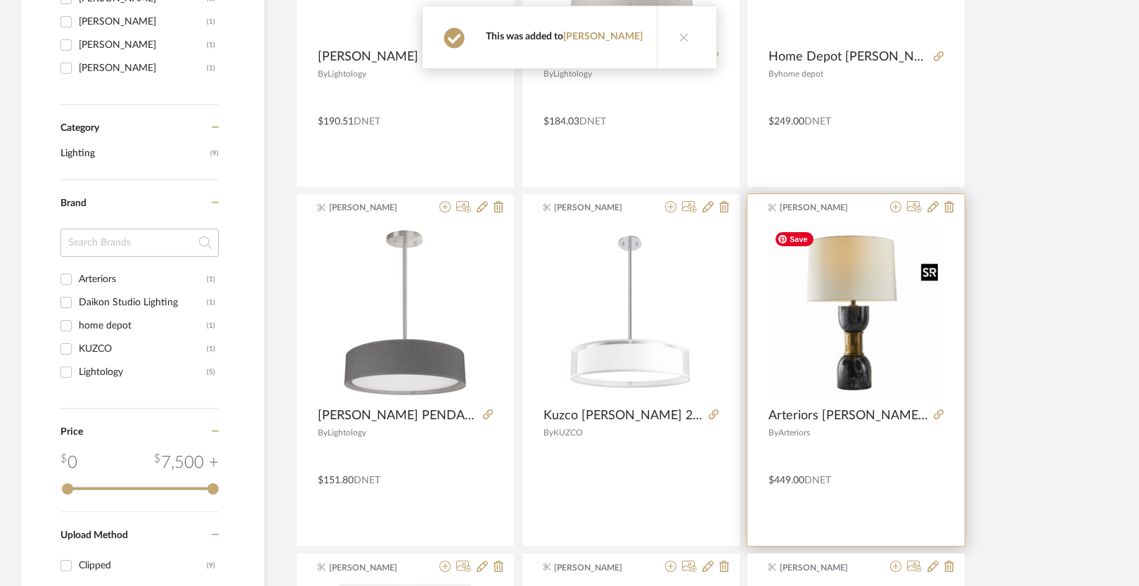
click at [855, 324] on img "0" at bounding box center [855, 311] width 175 height 175
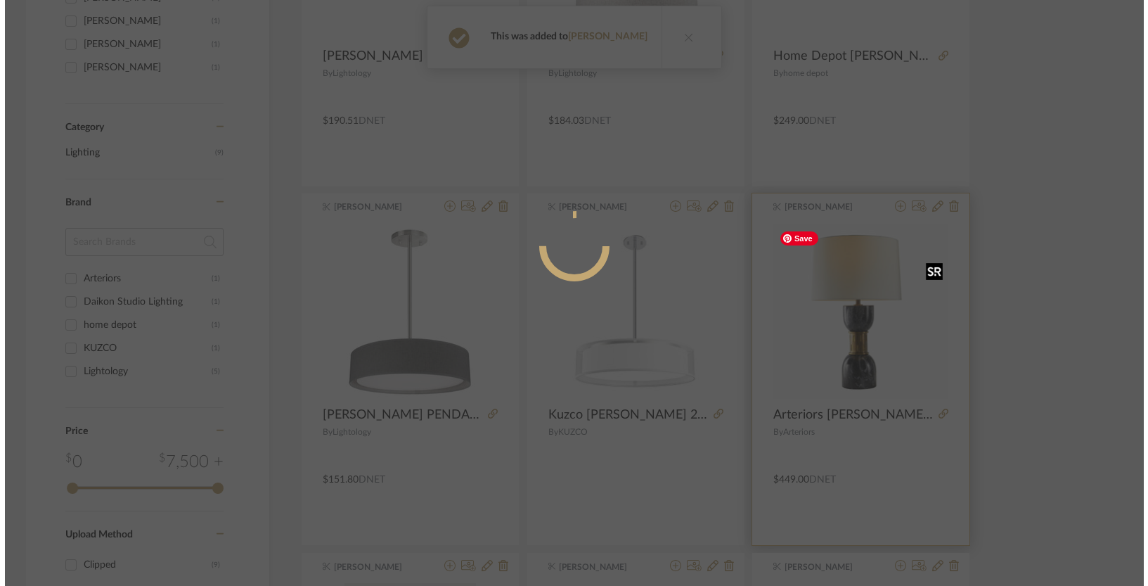
scroll to position [0, 0]
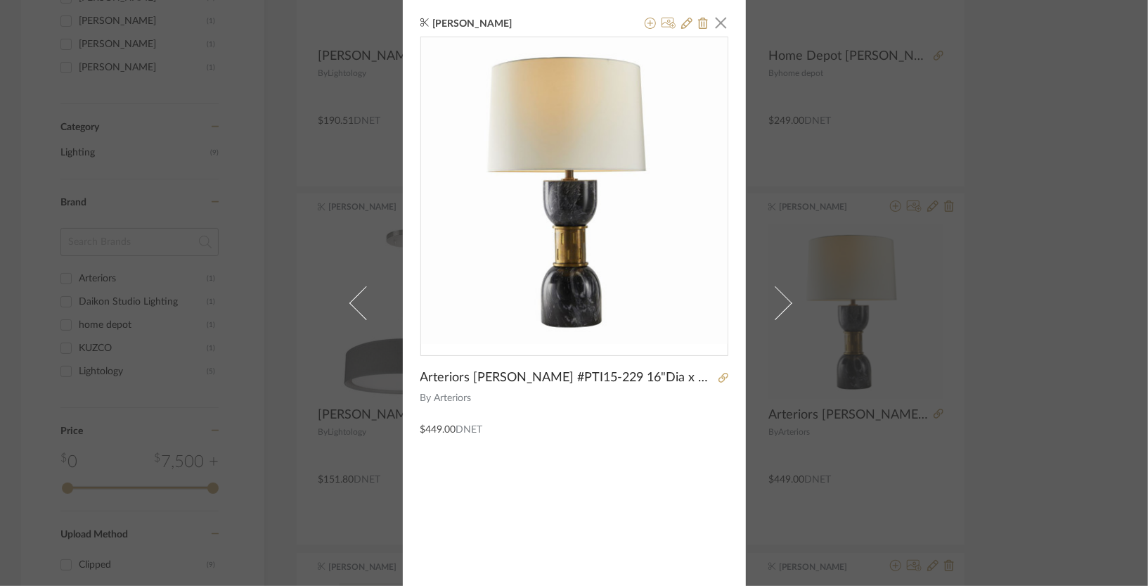
click at [619, 377] on span "Arteriors [PERSON_NAME] #PTI15-229 16"Dia x 27"H" at bounding box center [567, 377] width 294 height 15
click at [493, 373] on span "Arteriors [PERSON_NAME] #PTI15-229 16"Dia x 27"H" at bounding box center [567, 377] width 294 height 15
click at [718, 12] on span "button" at bounding box center [721, 22] width 28 height 28
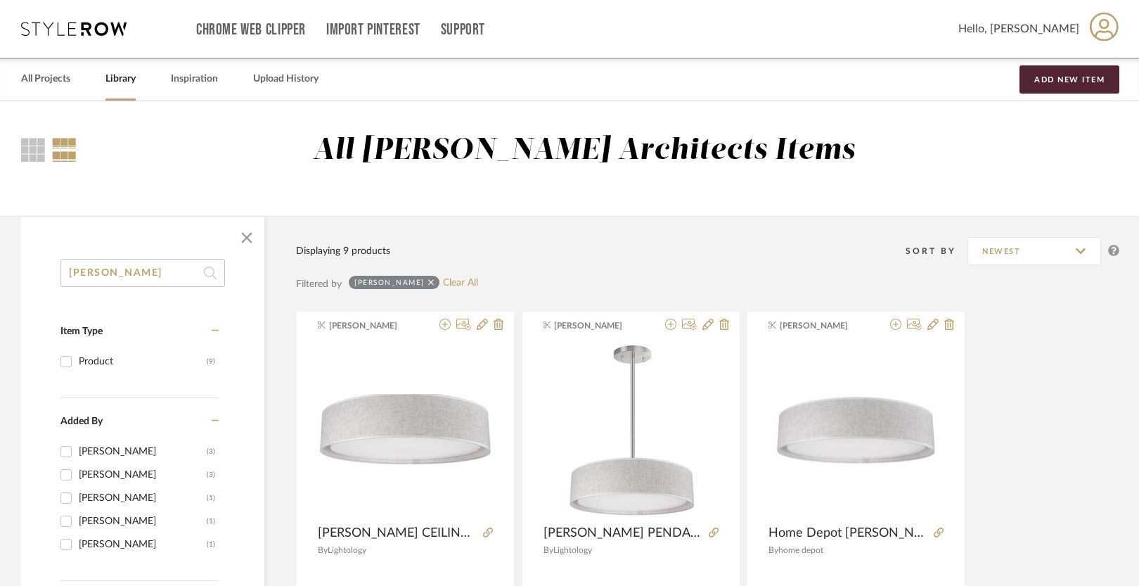
click at [134, 271] on input "[PERSON_NAME]" at bounding box center [142, 273] width 164 height 28
type input "d"
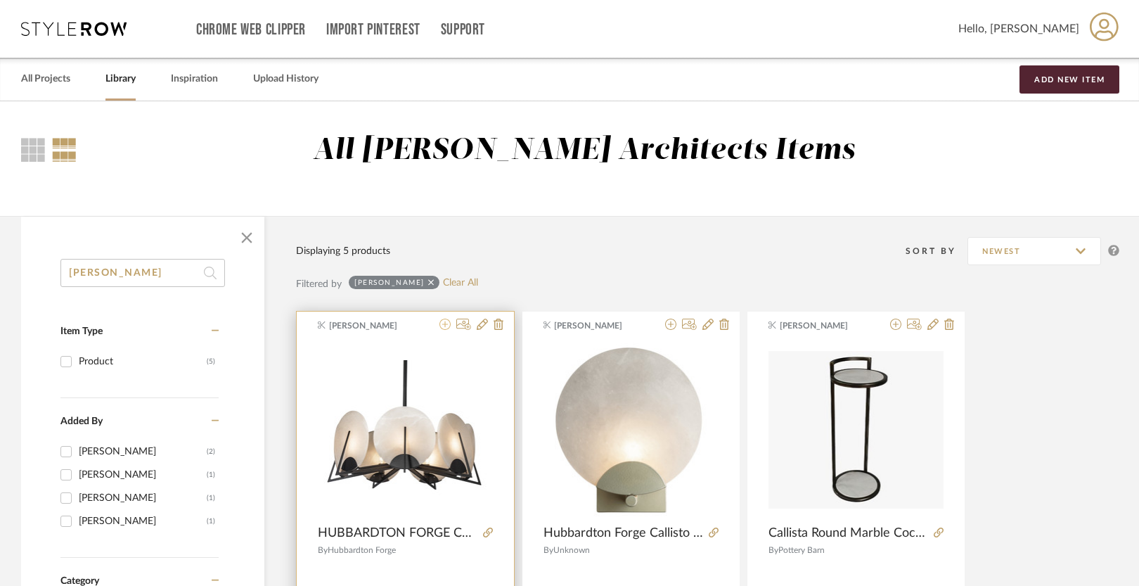
click at [444, 323] on icon at bounding box center [444, 323] width 11 height 11
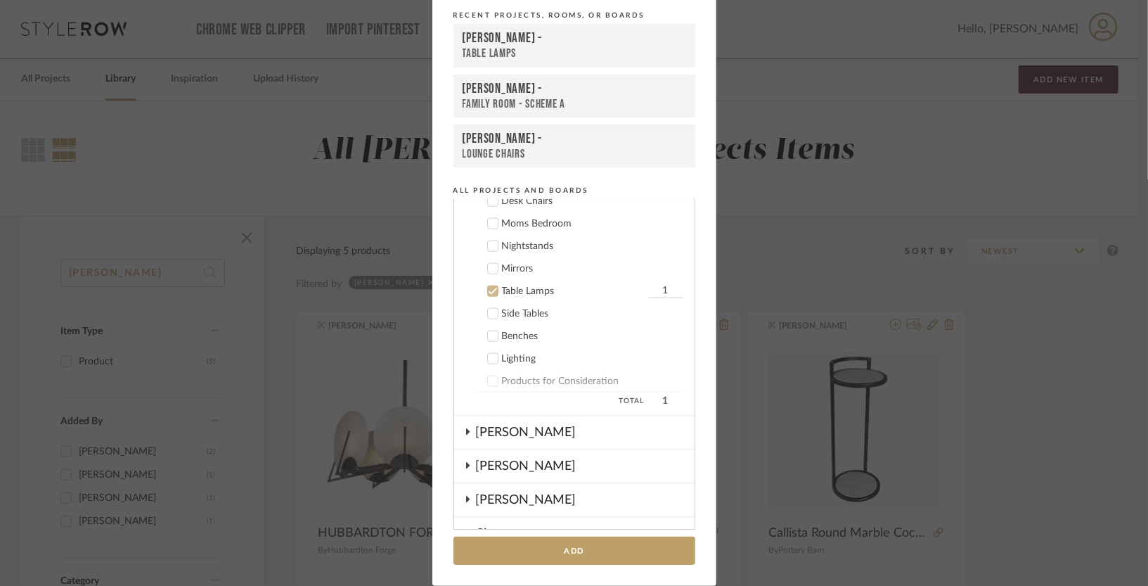
scroll to position [898, 0]
click at [522, 290] on div "Table Lamps" at bounding box center [573, 293] width 143 height 12
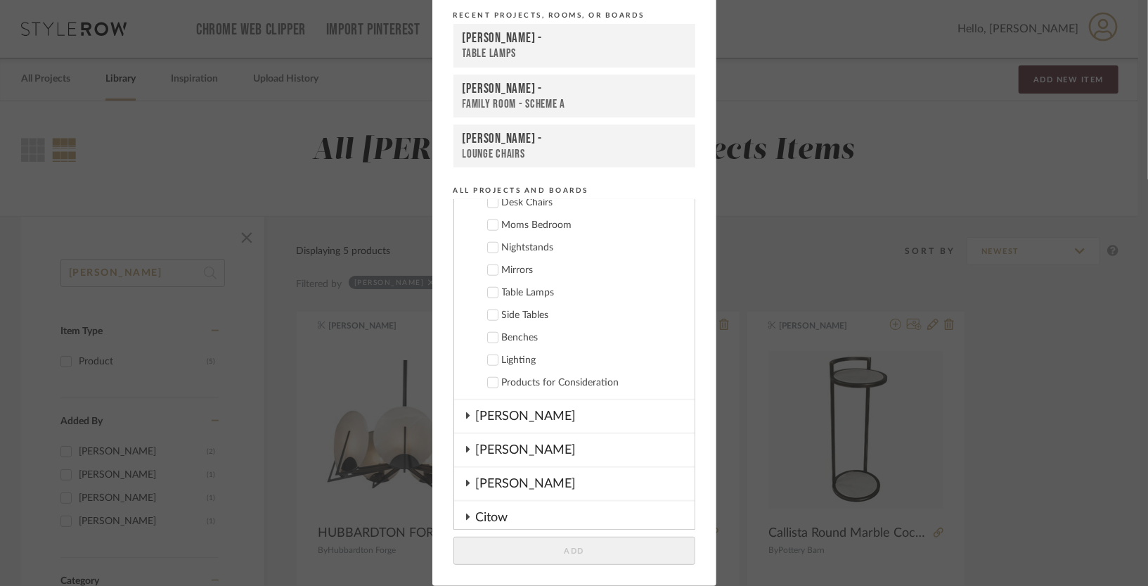
click at [503, 356] on div "Lighting" at bounding box center [592, 360] width 181 height 12
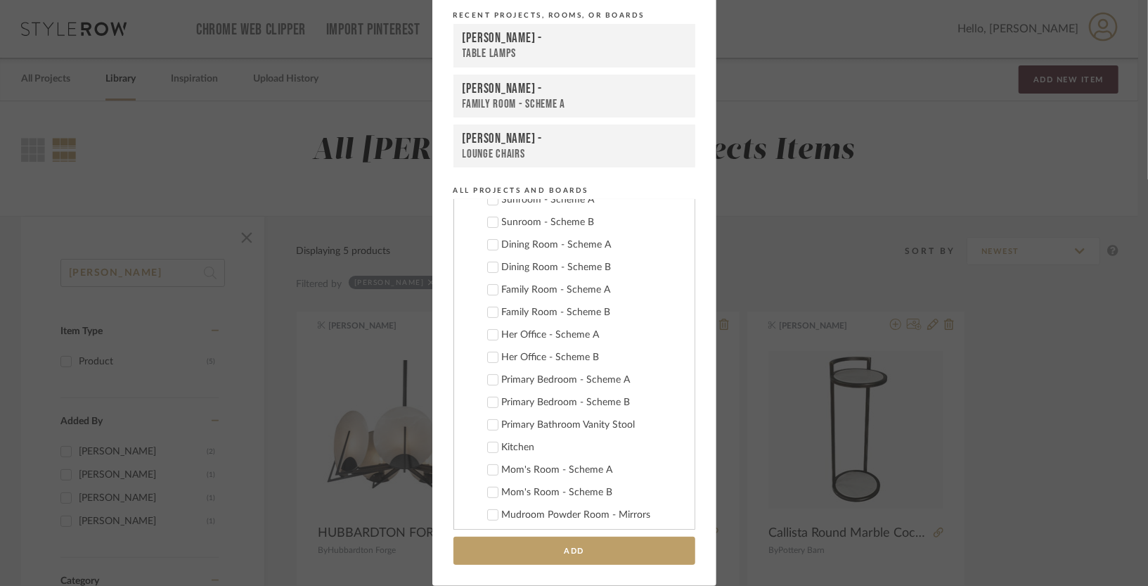
scroll to position [153, 0]
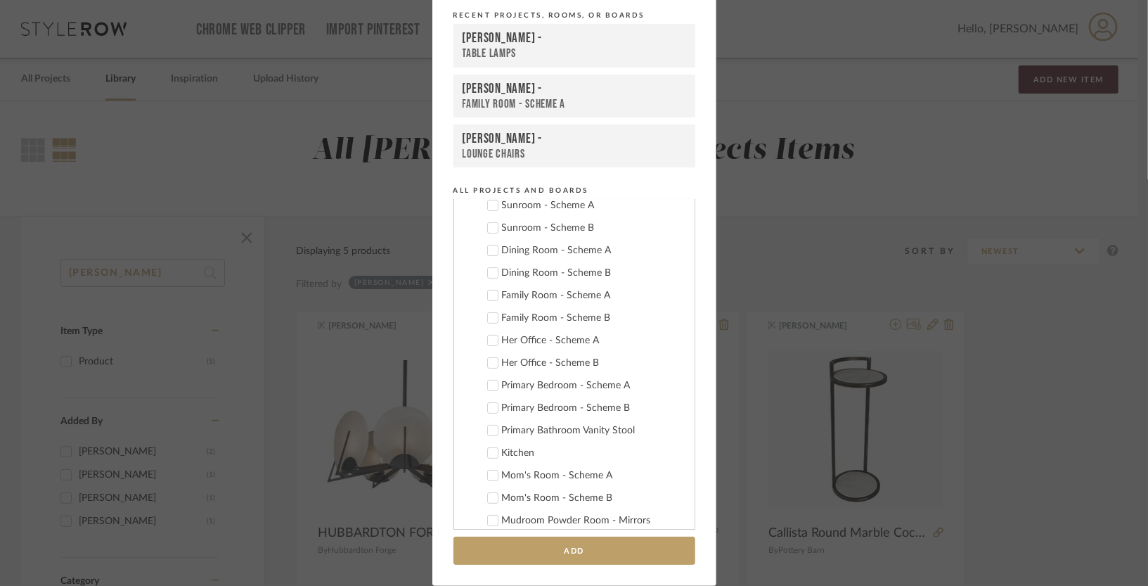
click at [514, 314] on div "Family Room - Scheme B" at bounding box center [592, 318] width 181 height 12
click at [520, 548] on button "Add" at bounding box center [574, 550] width 242 height 29
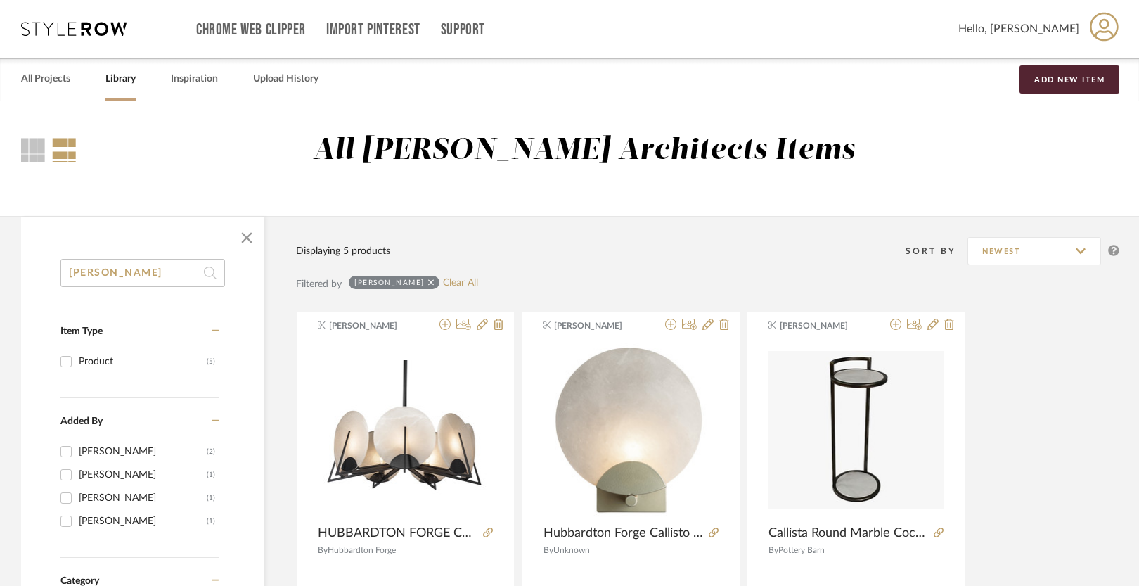
click at [117, 269] on input "[PERSON_NAME]" at bounding box center [142, 273] width 164 height 28
type input "c"
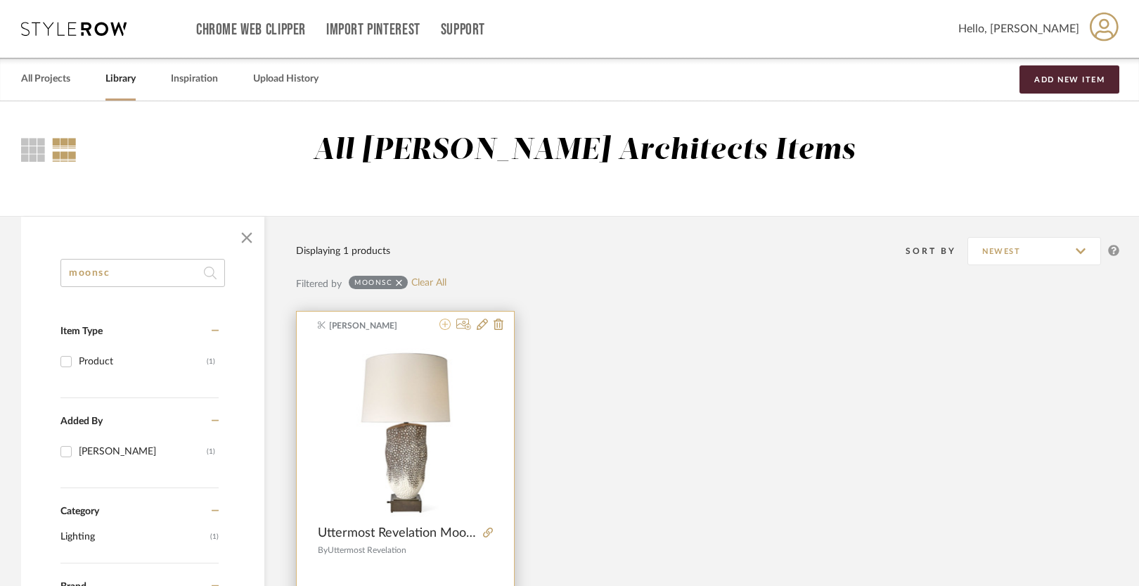
type input "moonsc"
click at [446, 325] on icon at bounding box center [444, 323] width 11 height 11
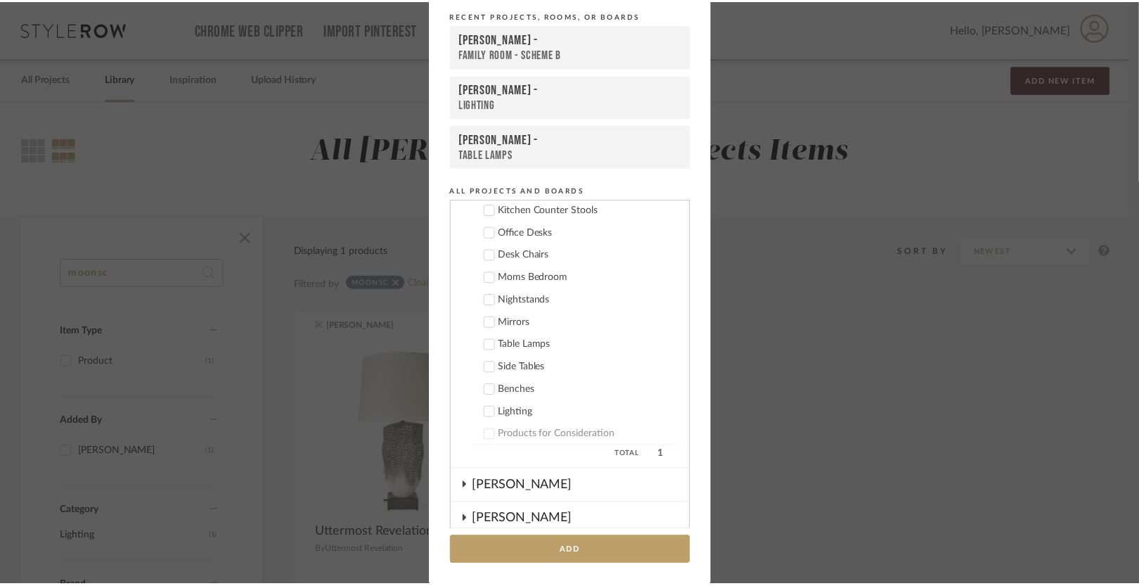
scroll to position [874, 0]
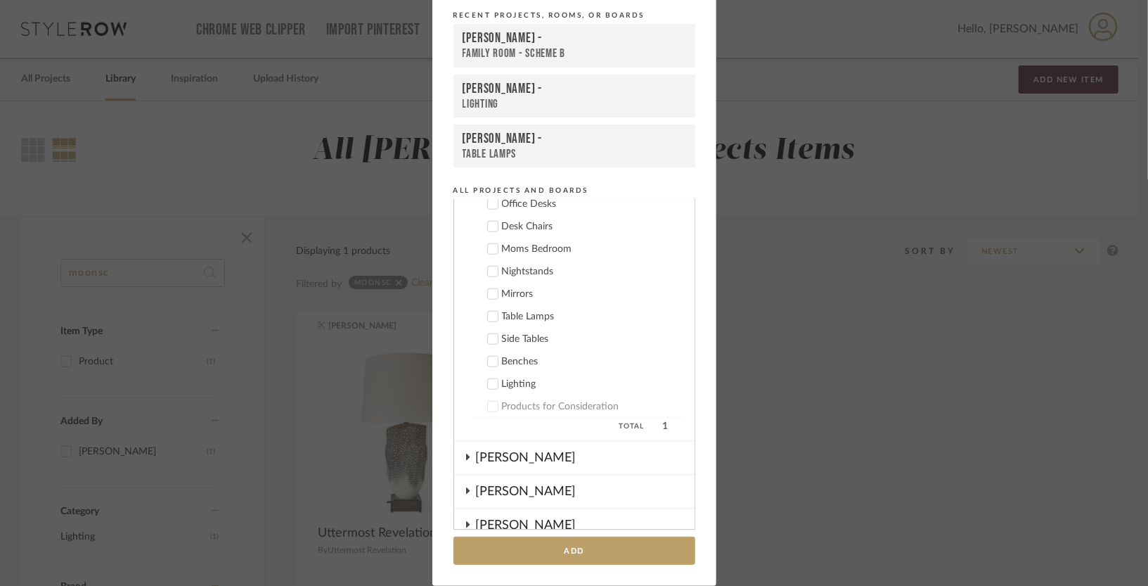
click at [519, 314] on div "Table Lamps" at bounding box center [592, 317] width 181 height 12
click at [567, 550] on button "Add" at bounding box center [574, 550] width 242 height 29
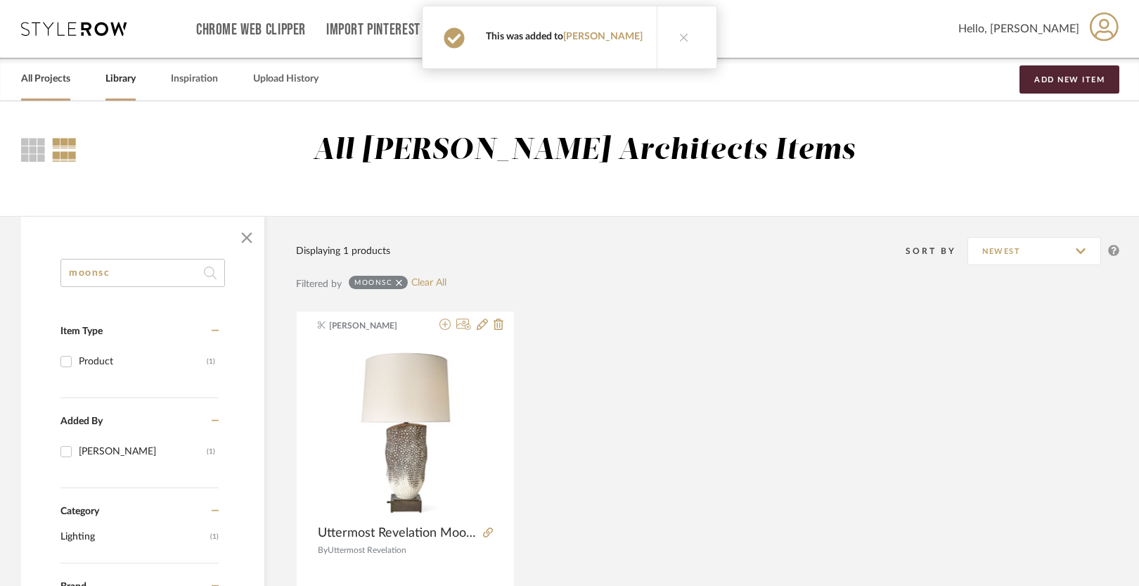
click at [35, 78] on link "All Projects" at bounding box center [45, 79] width 49 height 19
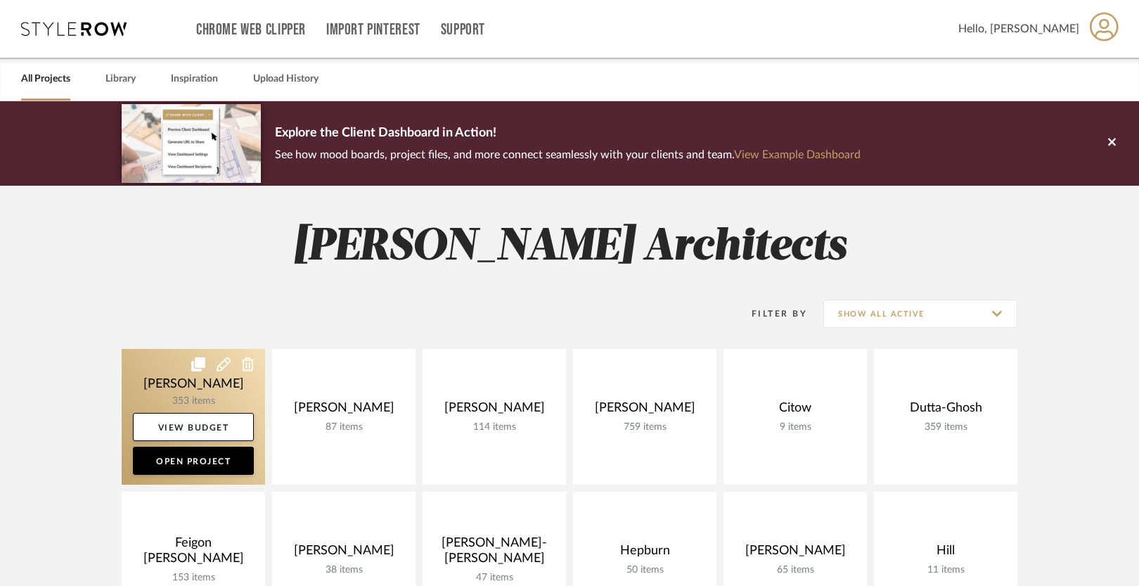
click at [155, 380] on link at bounding box center [193, 417] width 143 height 136
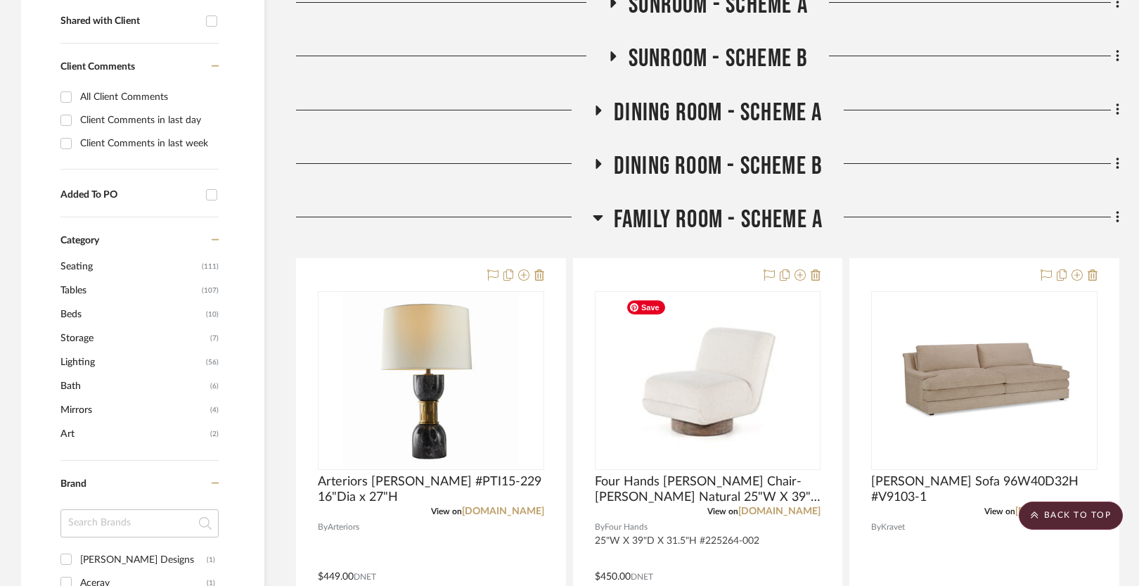
scroll to position [560, 0]
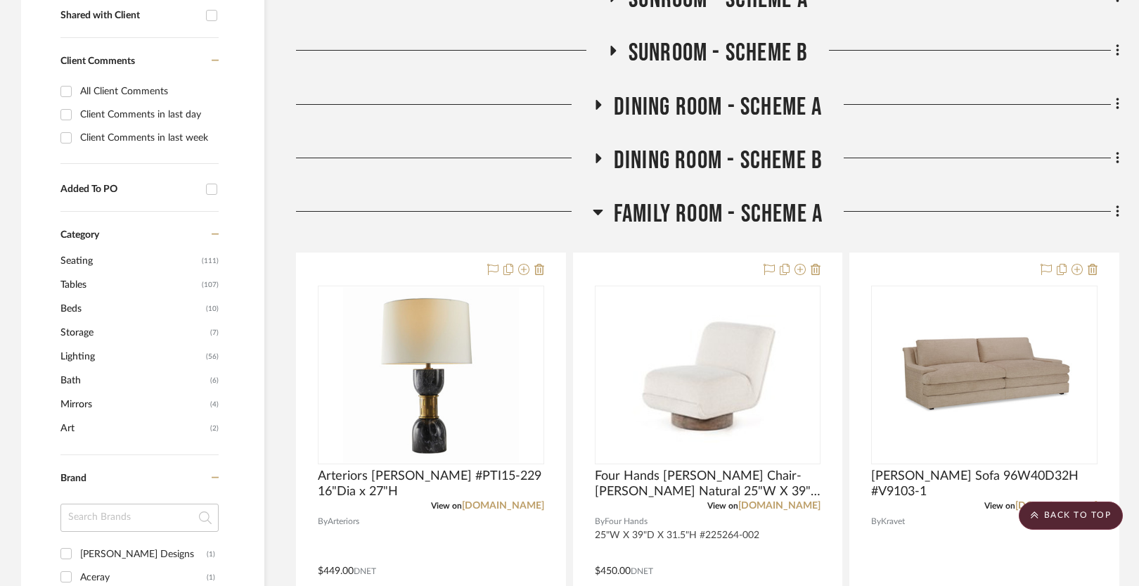
click at [711, 218] on span "Family Room - Scheme A" at bounding box center [718, 214] width 209 height 30
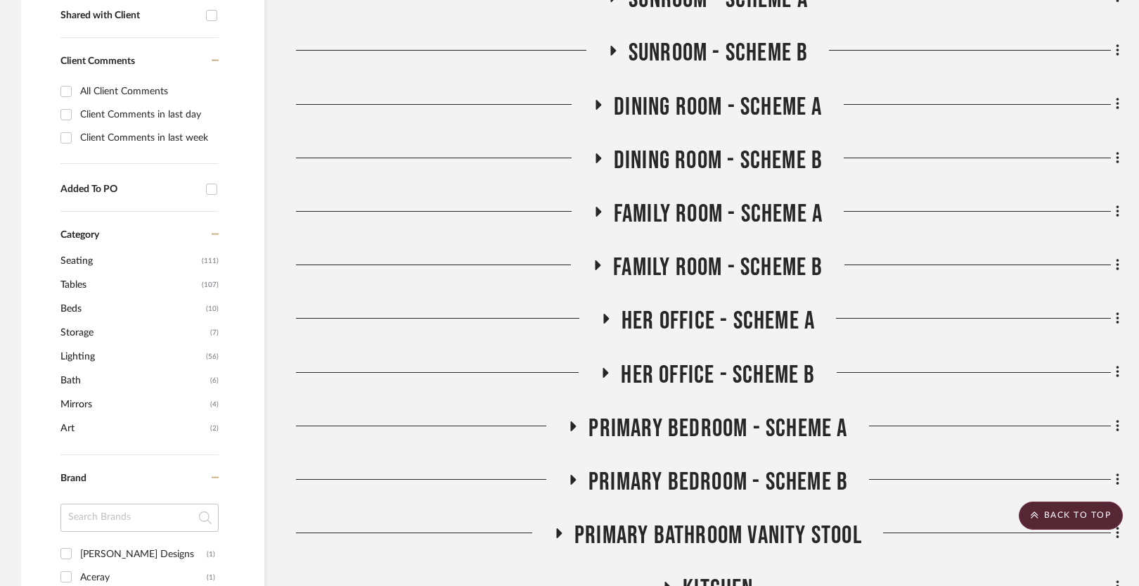
click at [693, 267] on span "Family Room - Scheme B" at bounding box center [717, 267] width 209 height 30
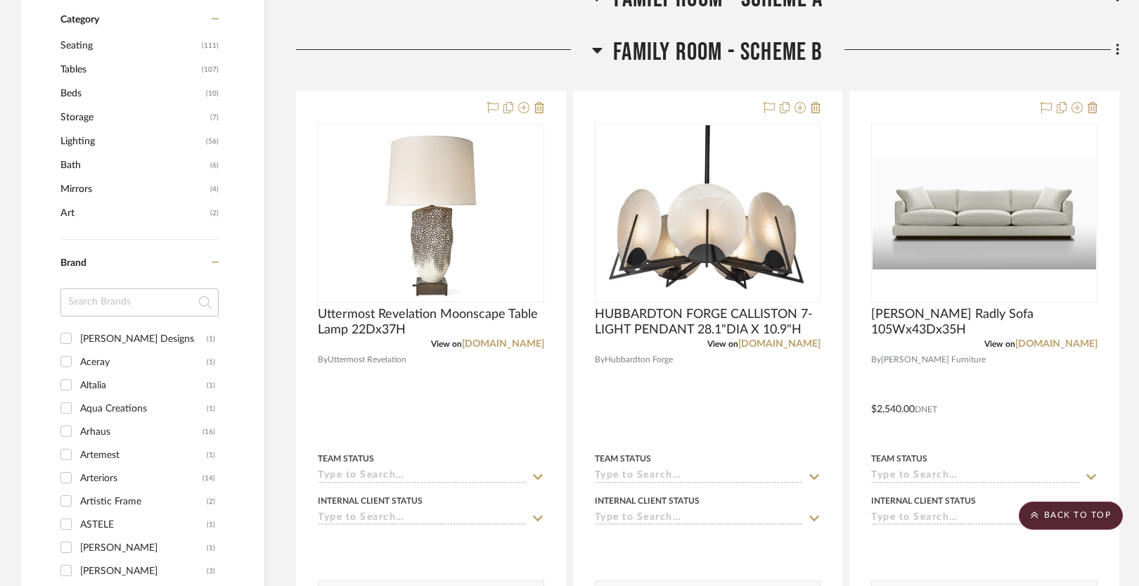
scroll to position [784, 0]
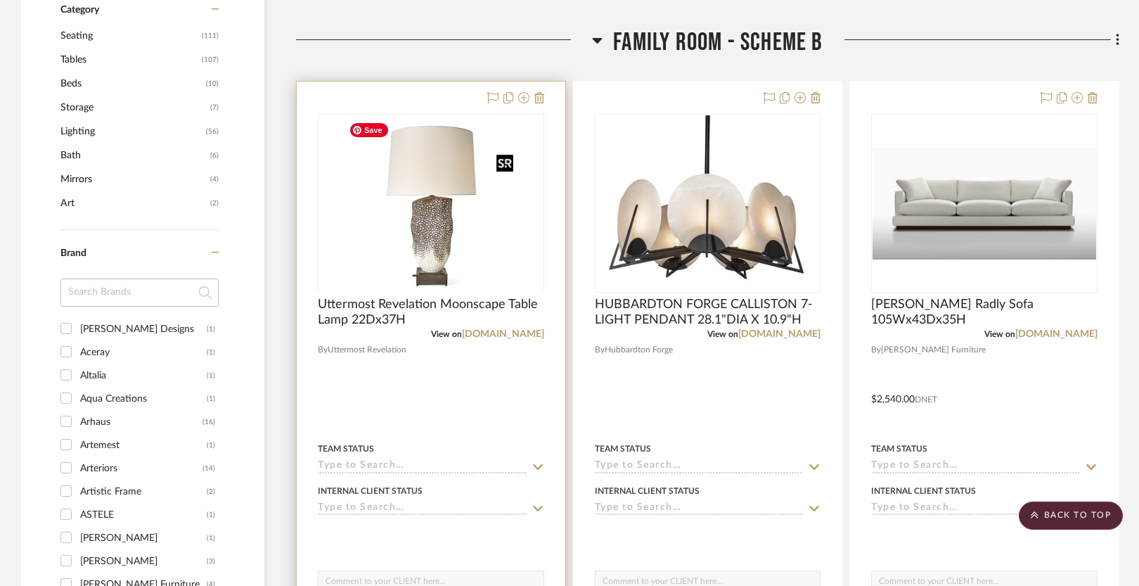
click at [420, 226] on div at bounding box center [431, 292] width 226 height 356
click at [368, 314] on span "Uttermost Revelation Moonscape Table Lamp 22Dx37H" at bounding box center [431, 312] width 226 height 31
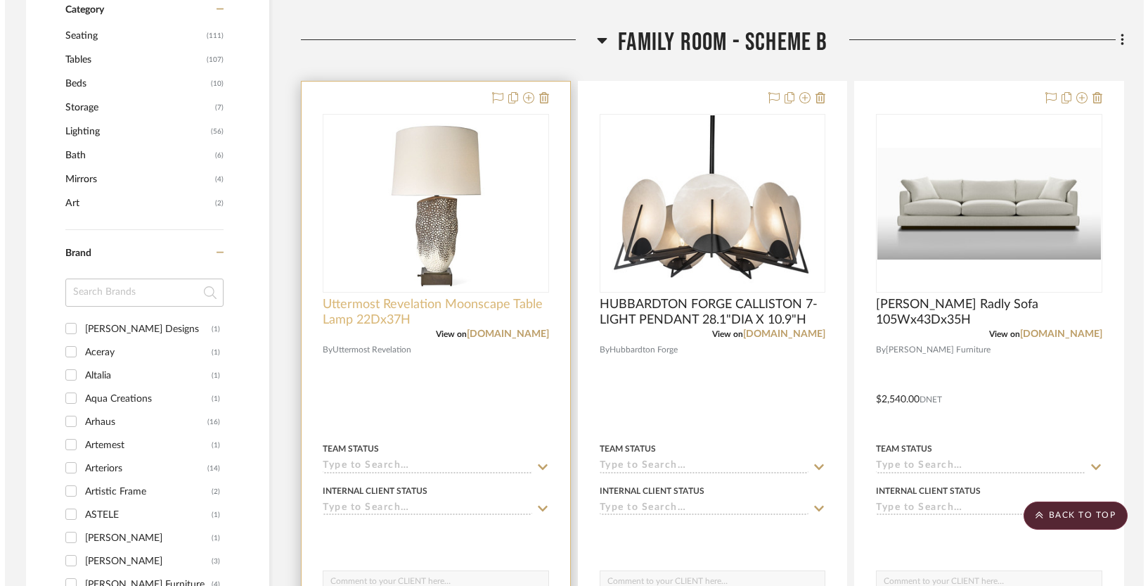
scroll to position [0, 0]
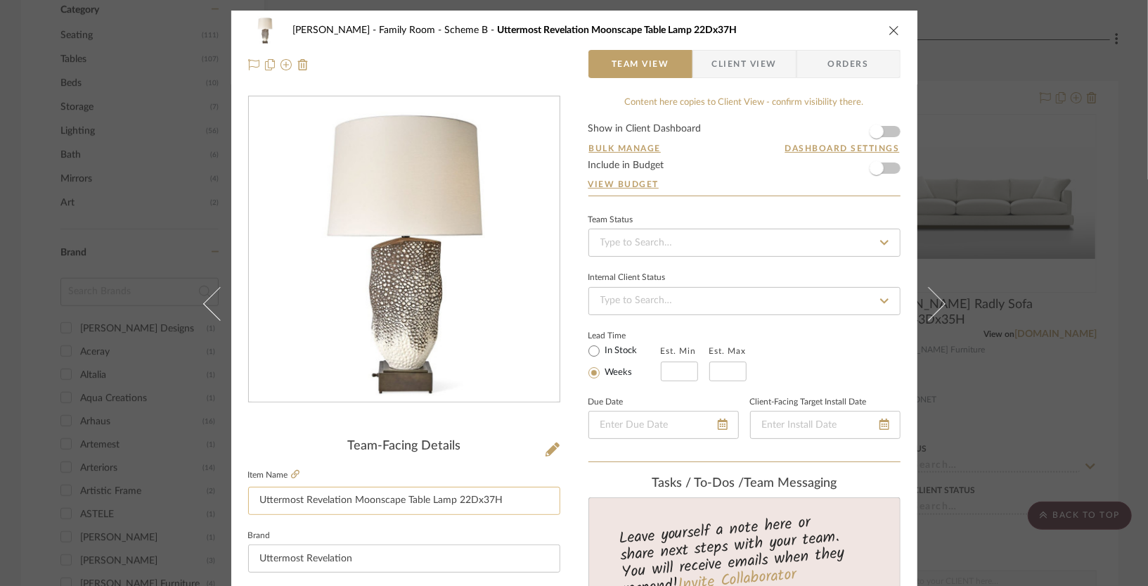
drag, startPoint x: 503, startPoint y: 502, endPoint x: 453, endPoint y: 505, distance: 50.0
click at [453, 505] on input "Uttermost Revelation Moonscape Table Lamp 22Dx37H" at bounding box center [404, 500] width 312 height 28
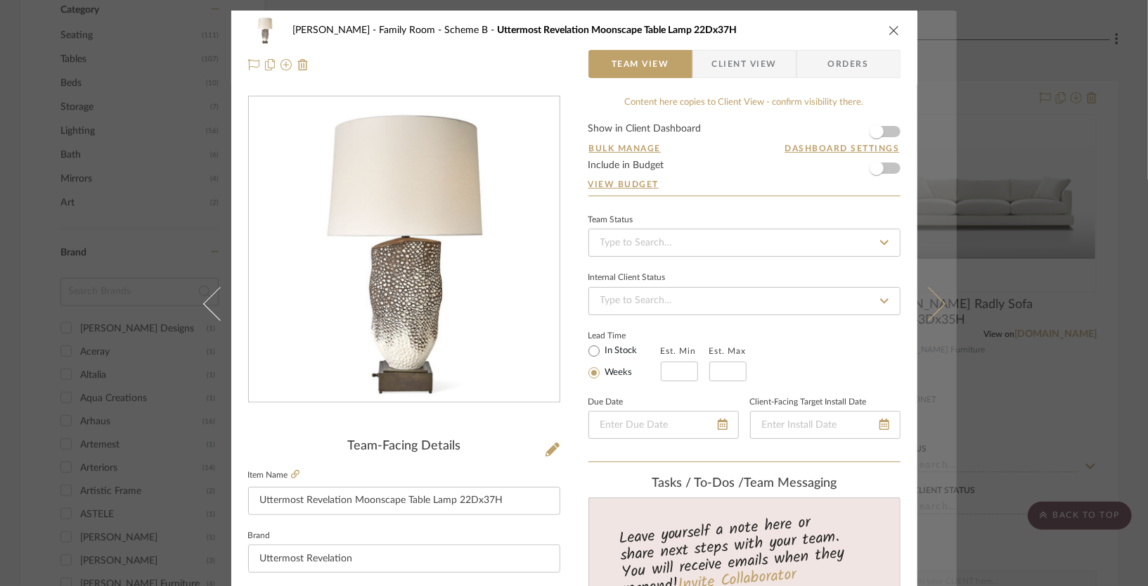
click at [929, 305] on icon at bounding box center [928, 303] width 34 height 34
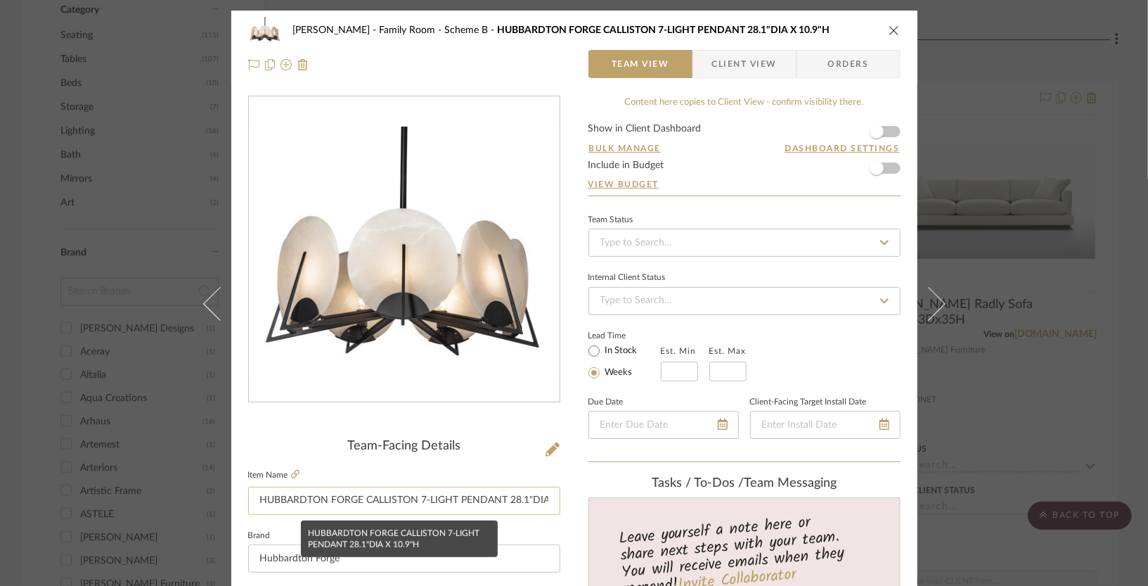
click at [505, 500] on input "HUBBARDTON FORGE CALLISTON 7-LIGHT PENDANT 28.1"DIA X 10.9"H" at bounding box center [404, 500] width 312 height 28
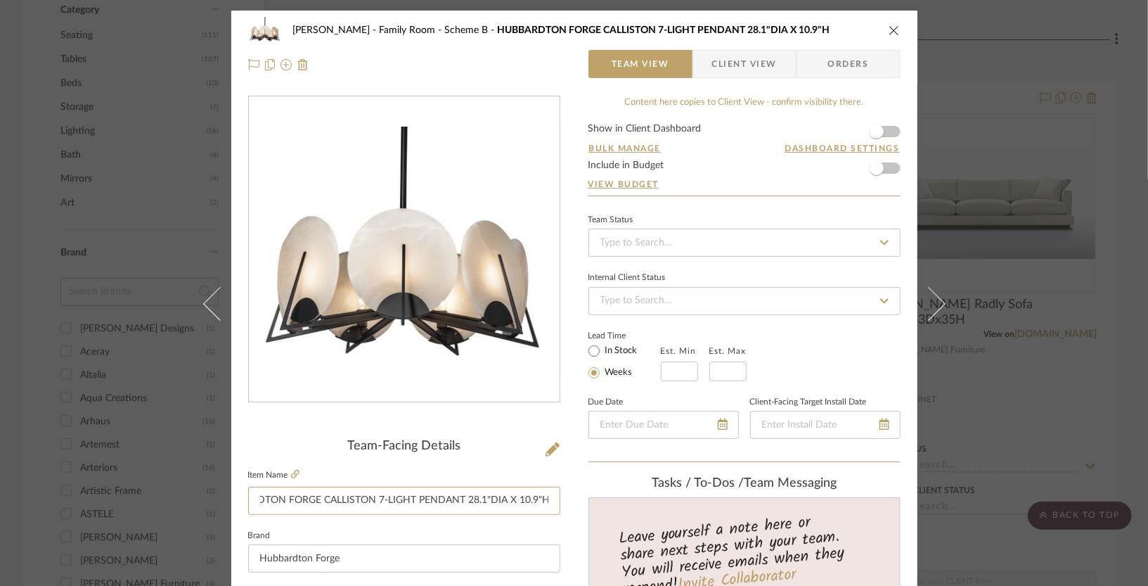
drag, startPoint x: 505, startPoint y: 500, endPoint x: 585, endPoint y: 510, distance: 80.7
click at [889, 33] on icon "close" at bounding box center [894, 30] width 11 height 11
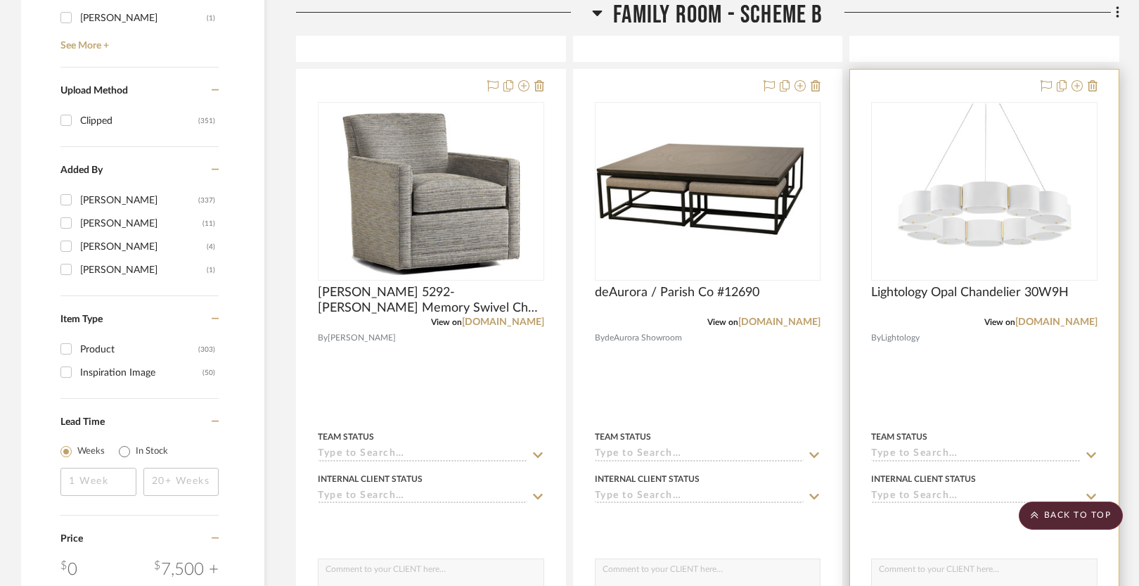
scroll to position [1409, 0]
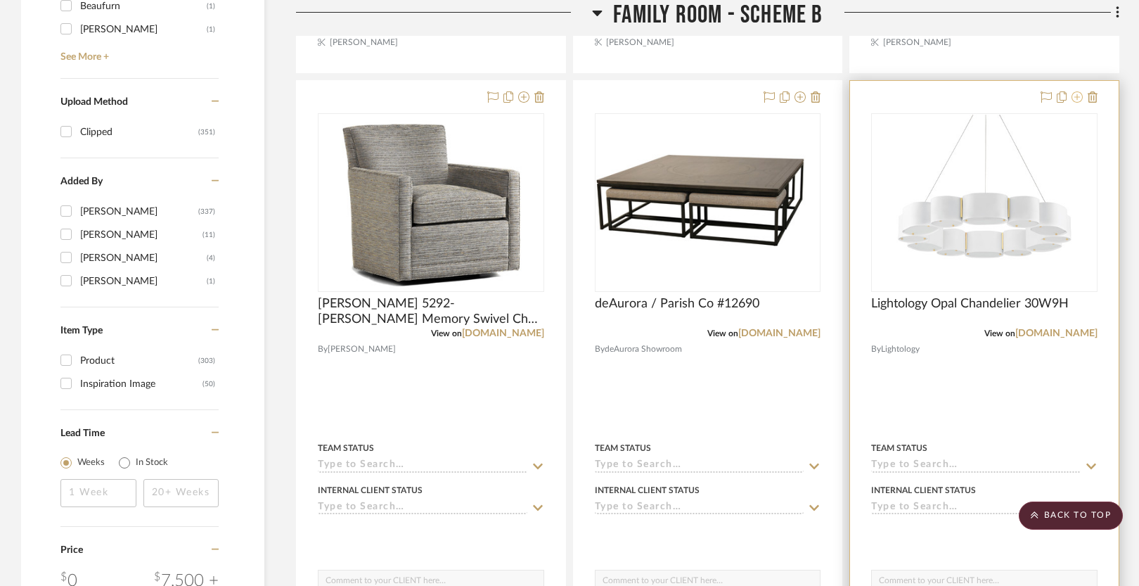
click at [1074, 97] on icon at bounding box center [1076, 96] width 11 height 11
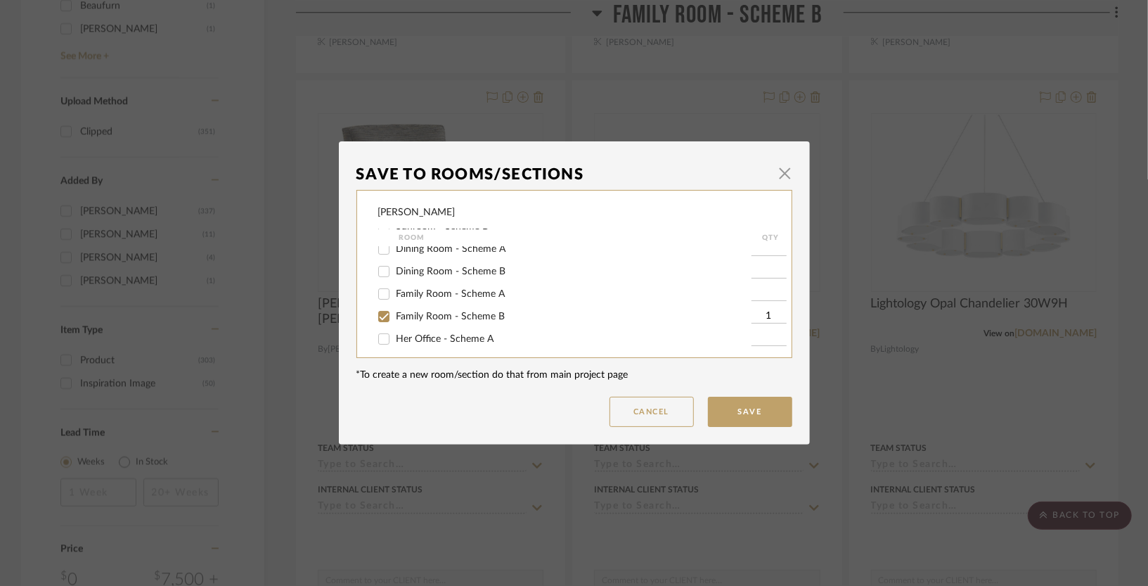
scroll to position [150, 0]
click at [437, 305] on span "Family Room - Scheme B" at bounding box center [450, 309] width 109 height 10
click at [395, 305] on input "Family Room - Scheme B" at bounding box center [384, 309] width 22 height 22
checkbox input "false"
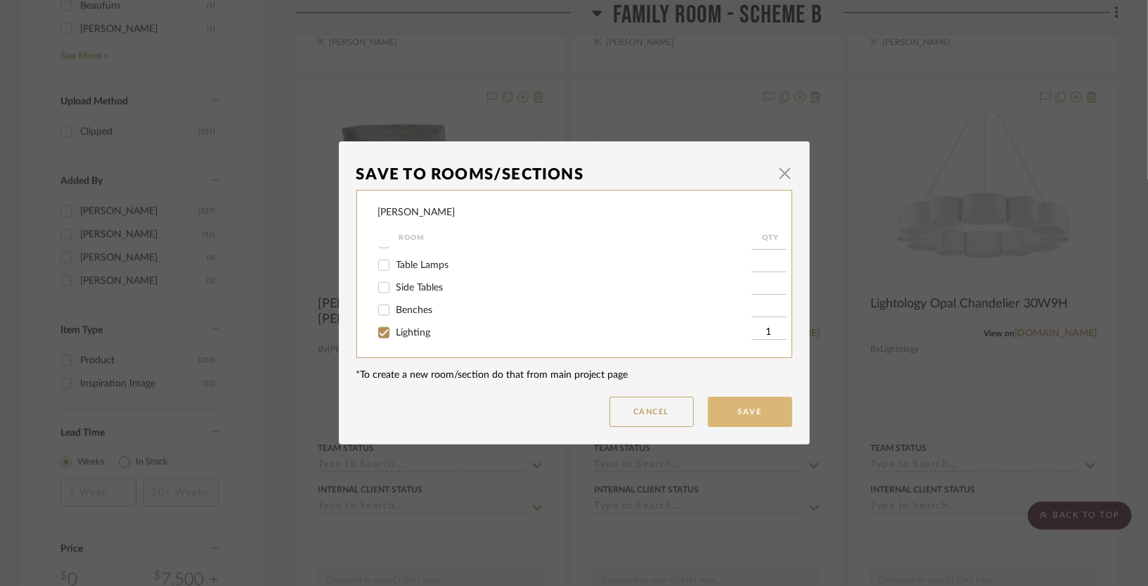
click at [749, 415] on button "Save" at bounding box center [750, 411] width 84 height 30
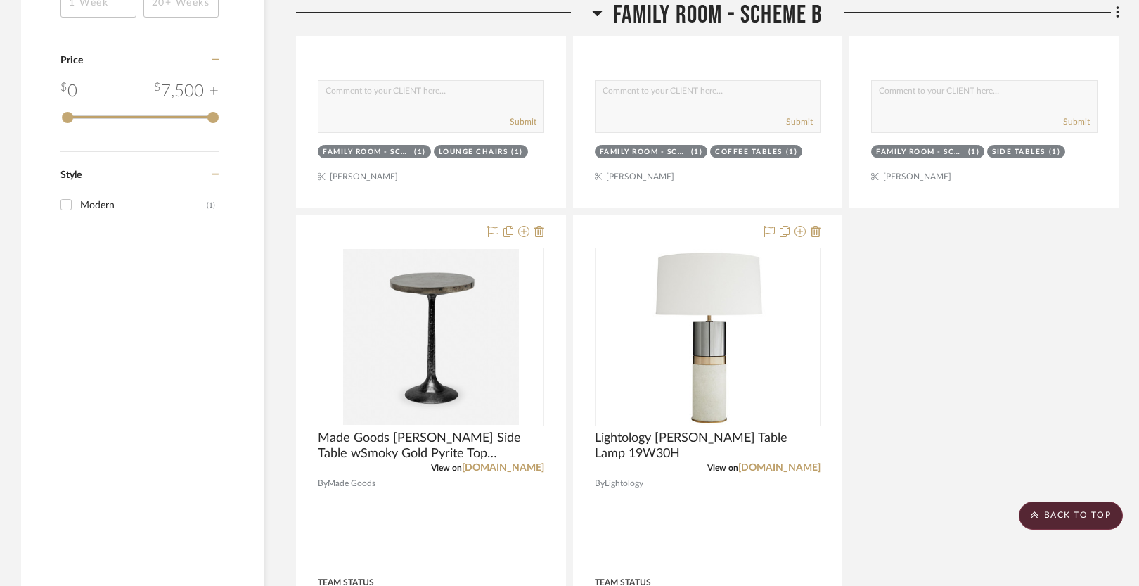
scroll to position [1899, 0]
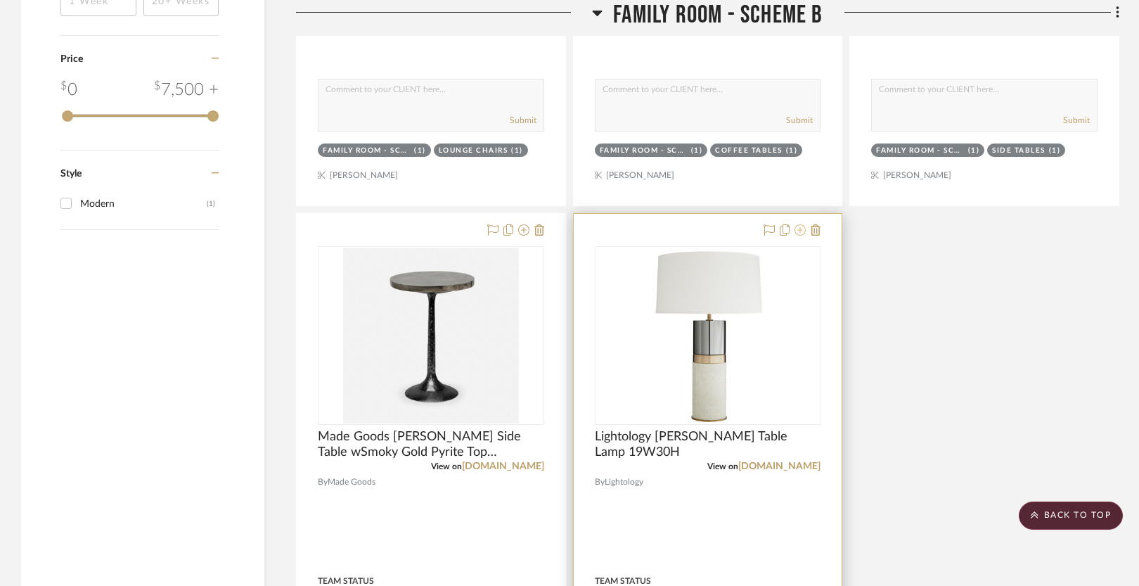
click at [800, 232] on icon at bounding box center [799, 229] width 11 height 11
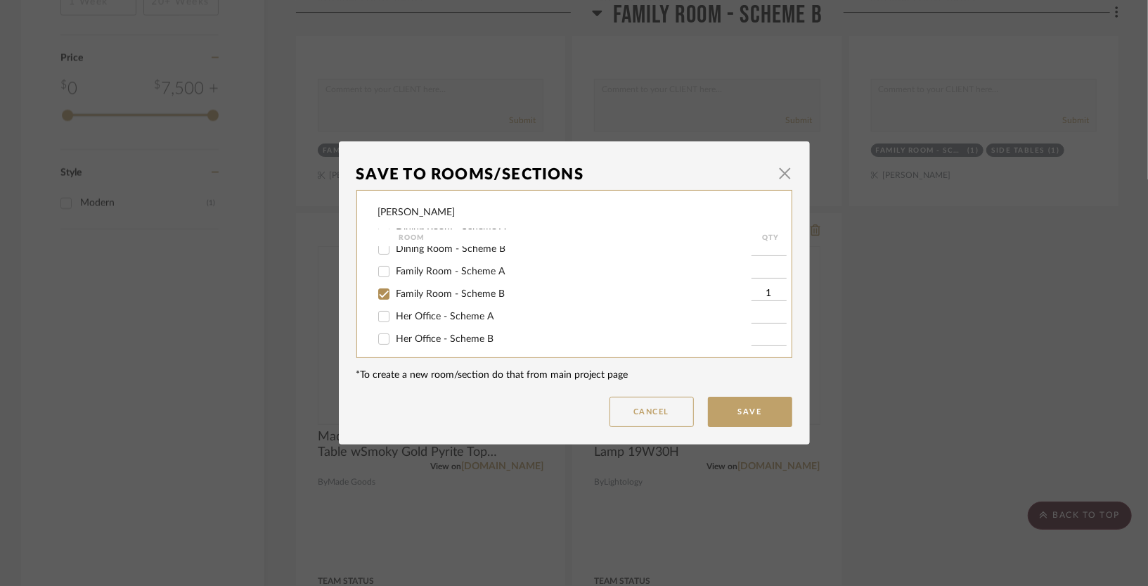
scroll to position [167, 0]
click at [418, 288] on label "Family Room - Scheme B" at bounding box center [573, 294] width 355 height 12
click at [395, 286] on input "Family Room - Scheme B" at bounding box center [384, 293] width 22 height 22
checkbox input "false"
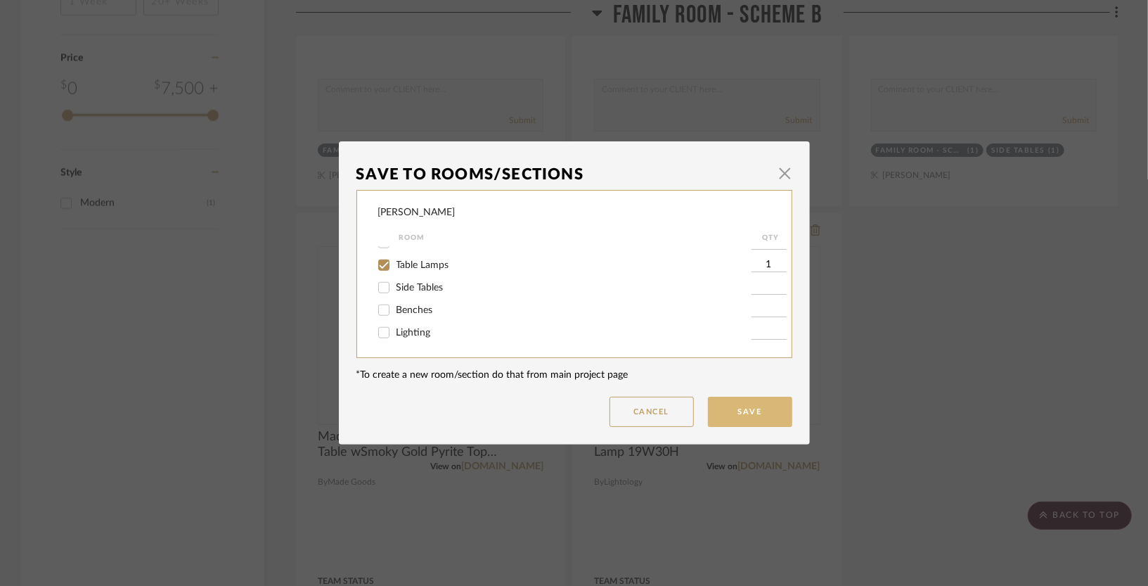
click at [730, 406] on button "Save" at bounding box center [750, 411] width 84 height 30
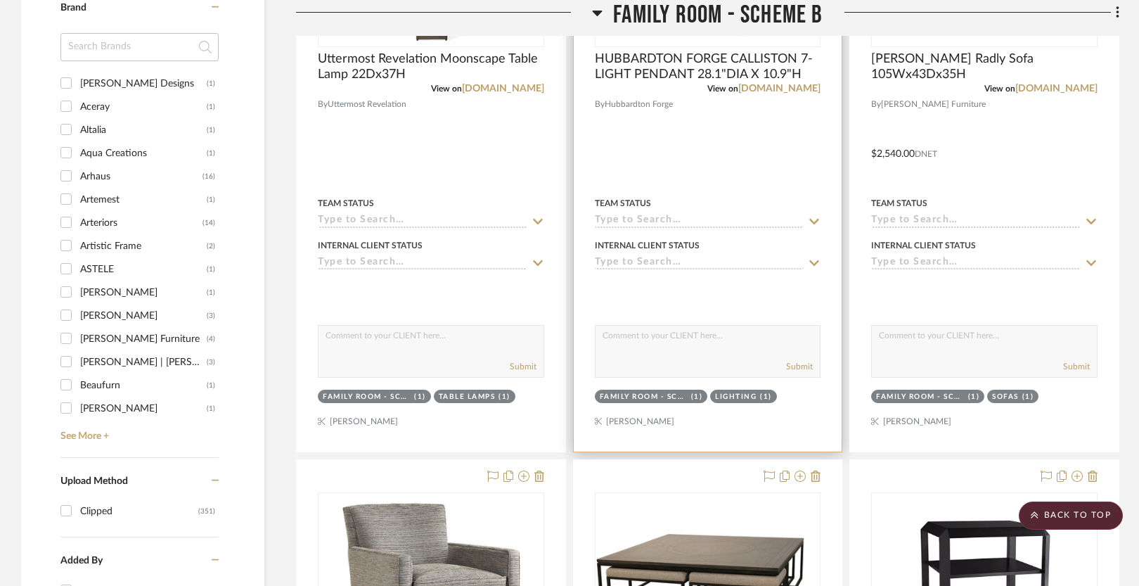
scroll to position [0, 0]
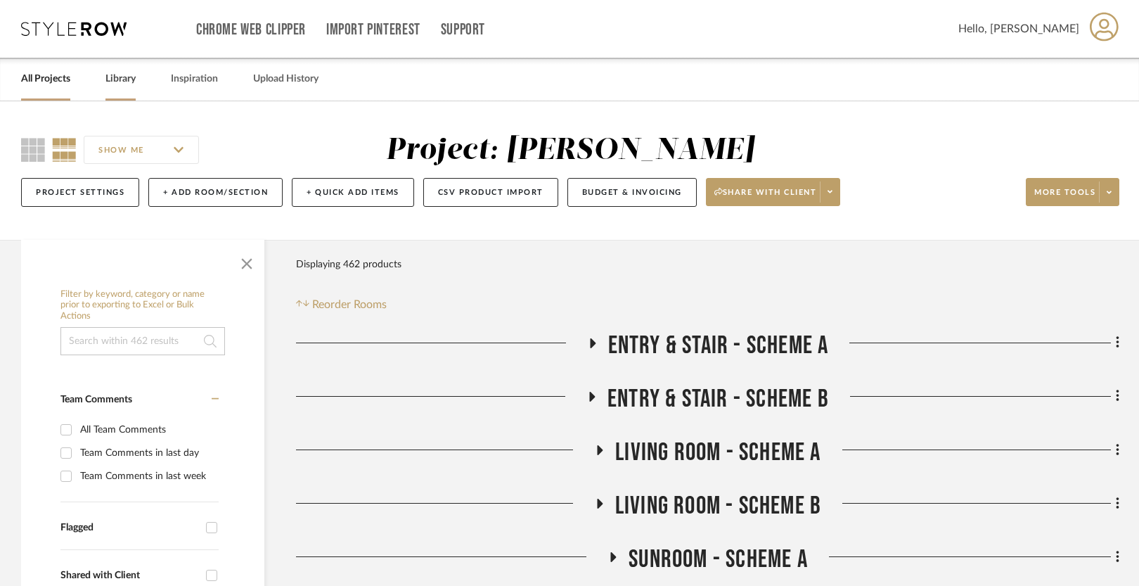
click at [127, 84] on link "Library" at bounding box center [120, 79] width 30 height 19
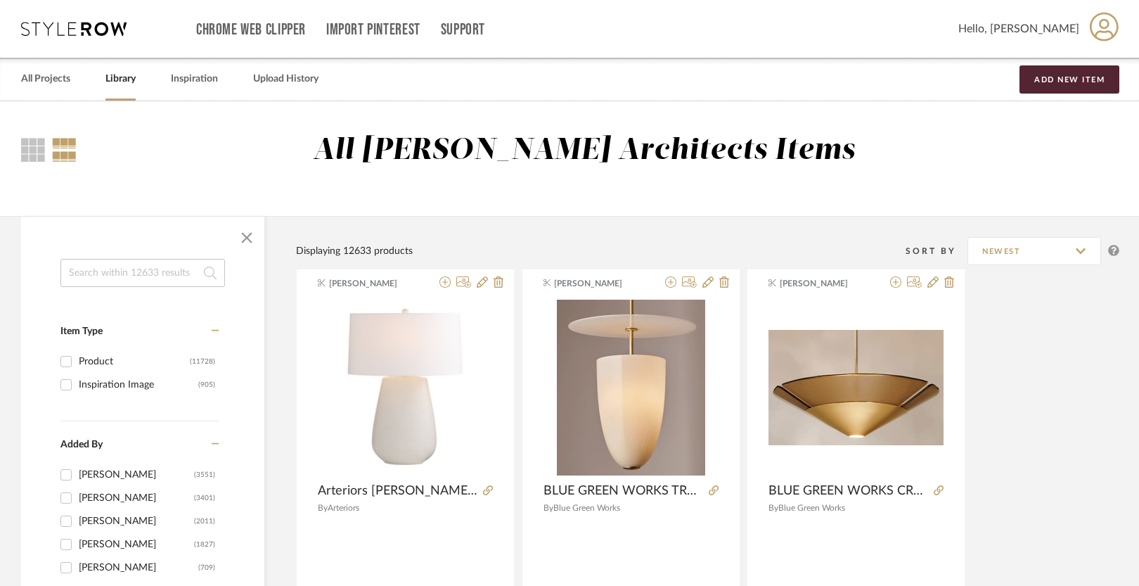
click at [102, 270] on input at bounding box center [142, 273] width 164 height 28
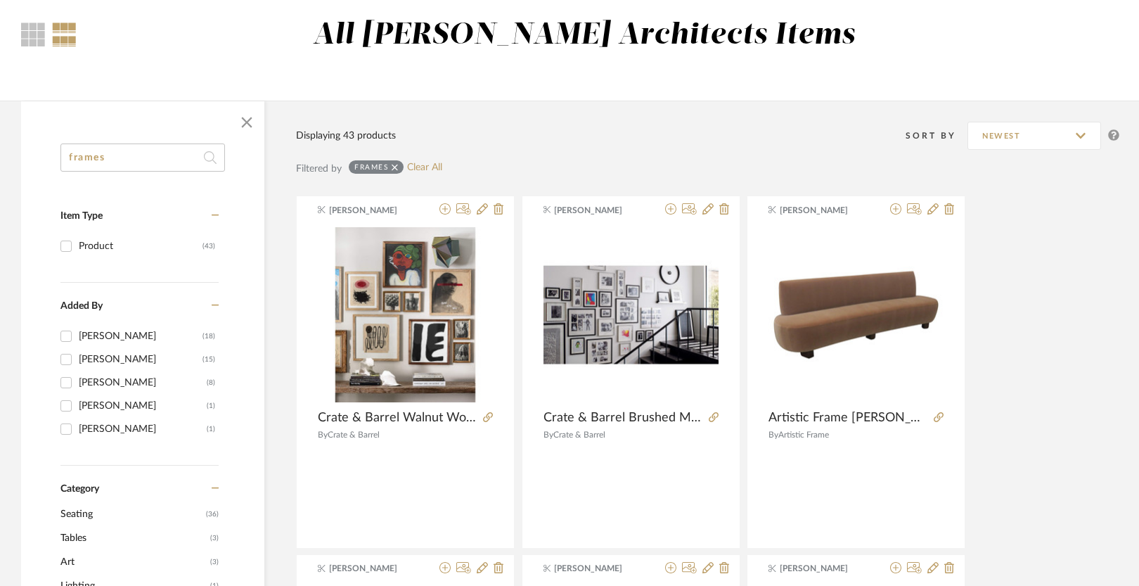
scroll to position [199, 0]
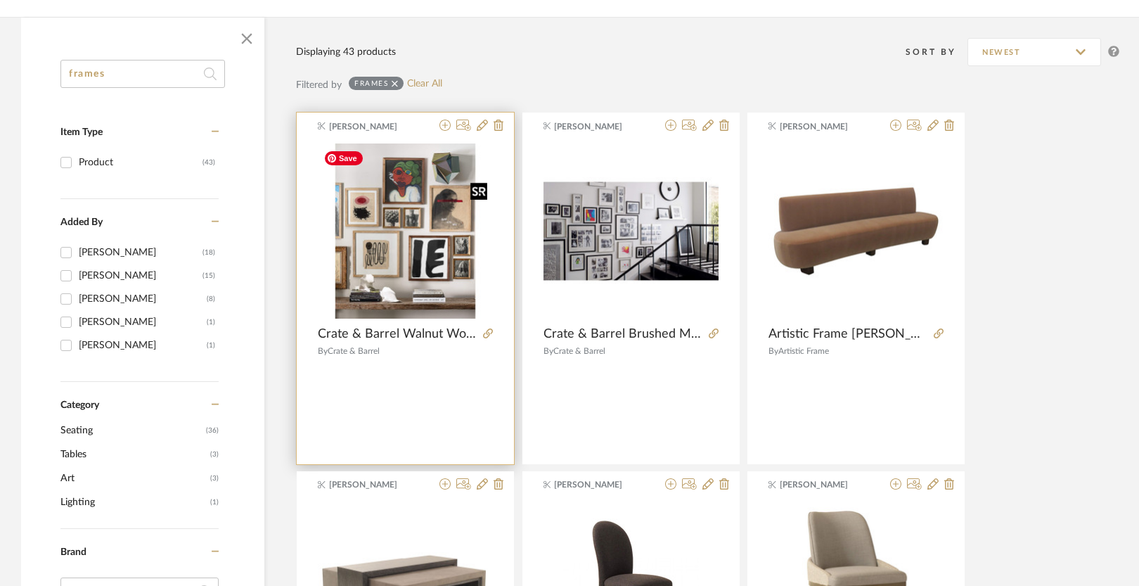
type input "frames"
click at [0, 0] on img at bounding box center [0, 0] width 0 height 0
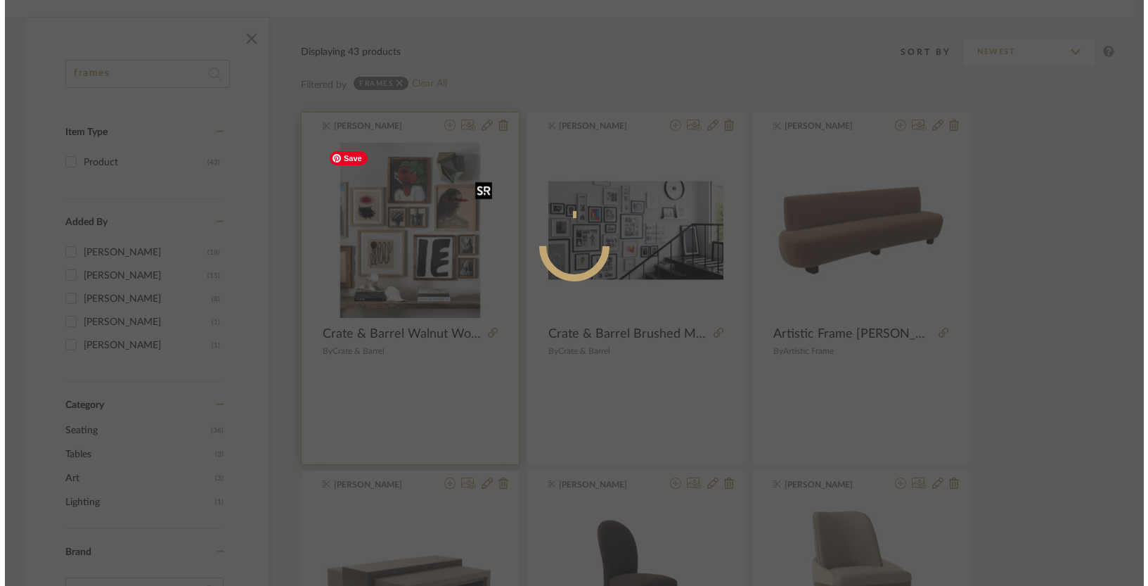
scroll to position [0, 0]
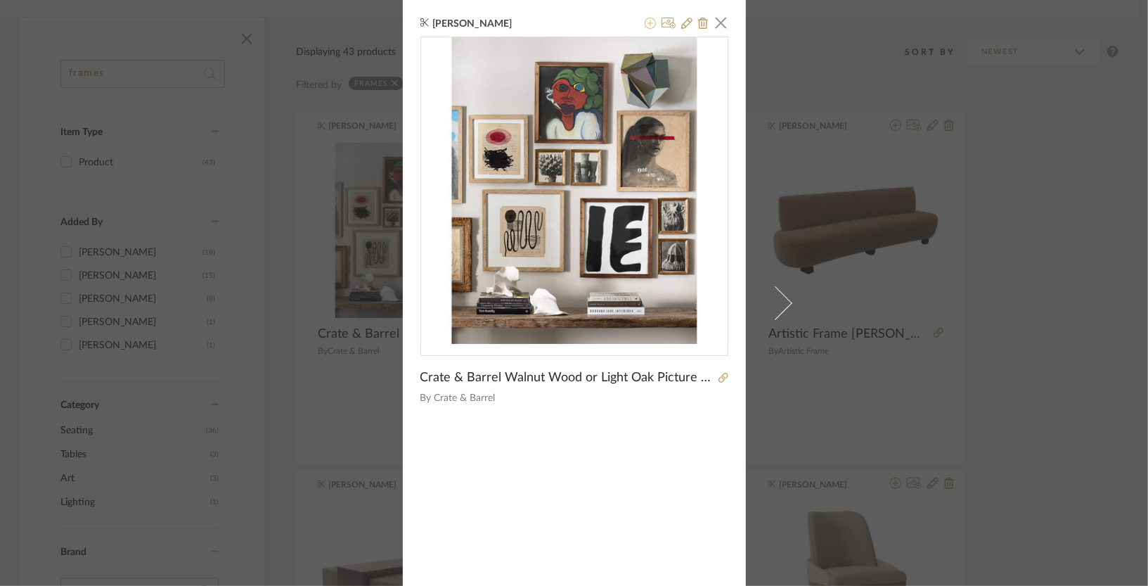
click at [645, 21] on icon at bounding box center [650, 23] width 11 height 11
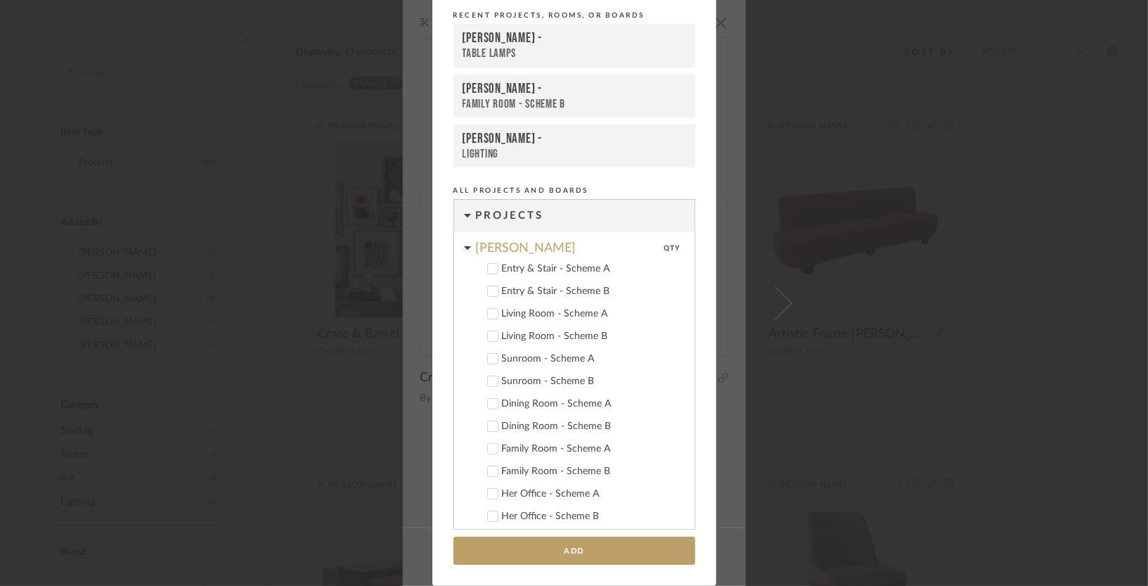
scroll to position [979, 0]
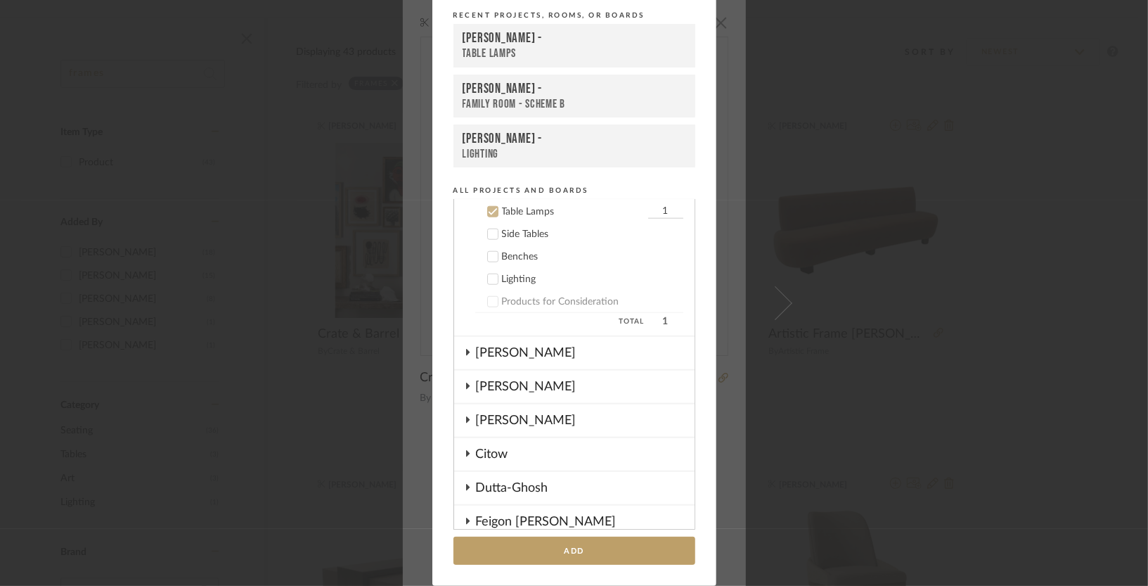
click at [515, 207] on div "Table Lamps" at bounding box center [573, 212] width 143 height 12
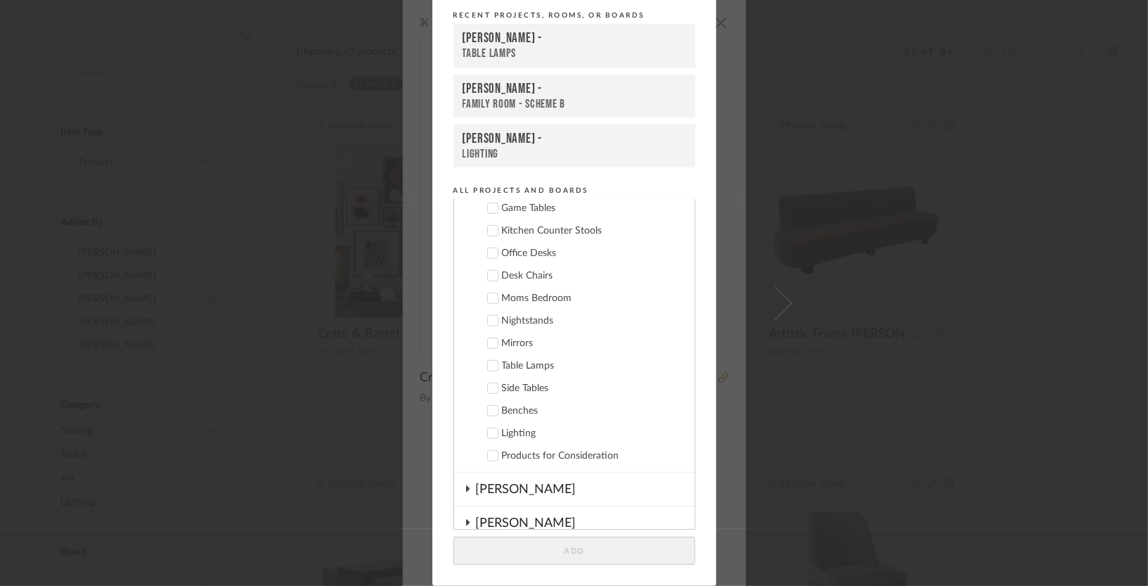
scroll to position [826, 0]
click at [531, 97] on div "Family Room - Scheme B" at bounding box center [575, 104] width 224 height 14
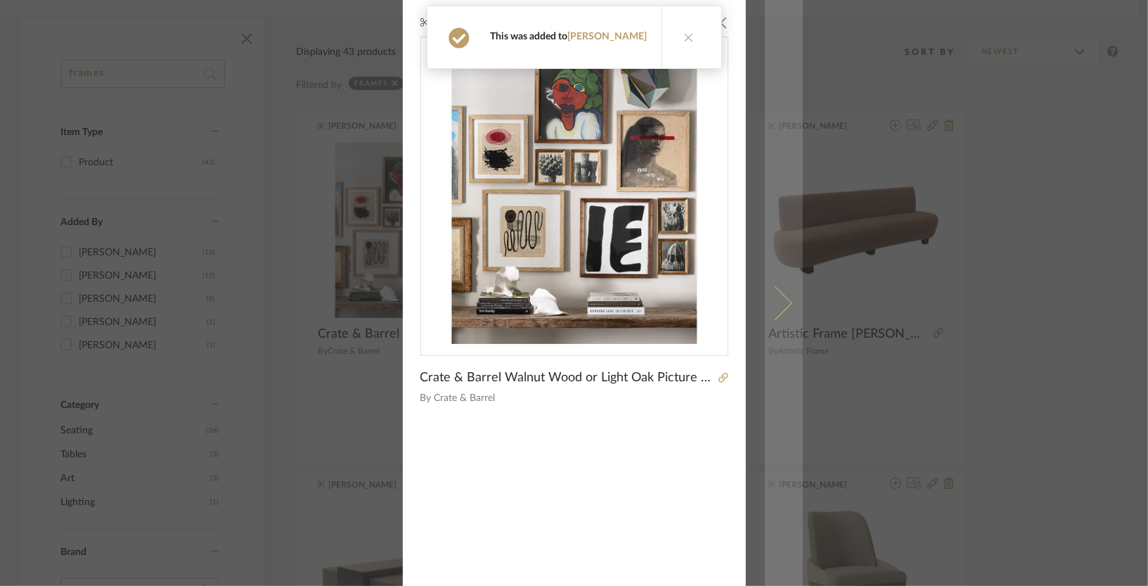
click at [773, 315] on span at bounding box center [775, 302] width 34 height 34
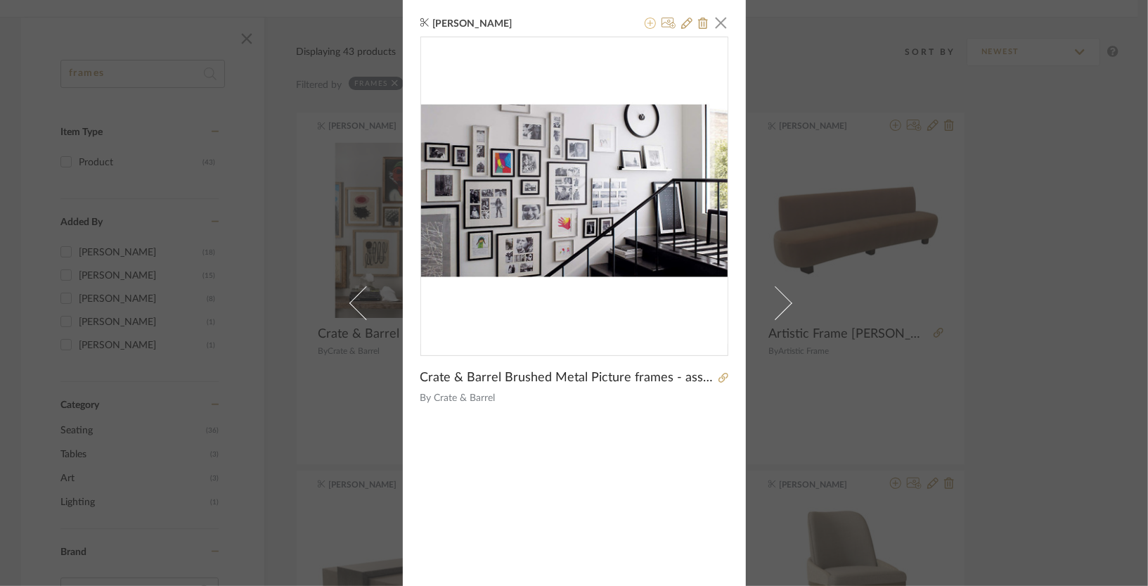
click at [647, 25] on icon at bounding box center [650, 23] width 11 height 11
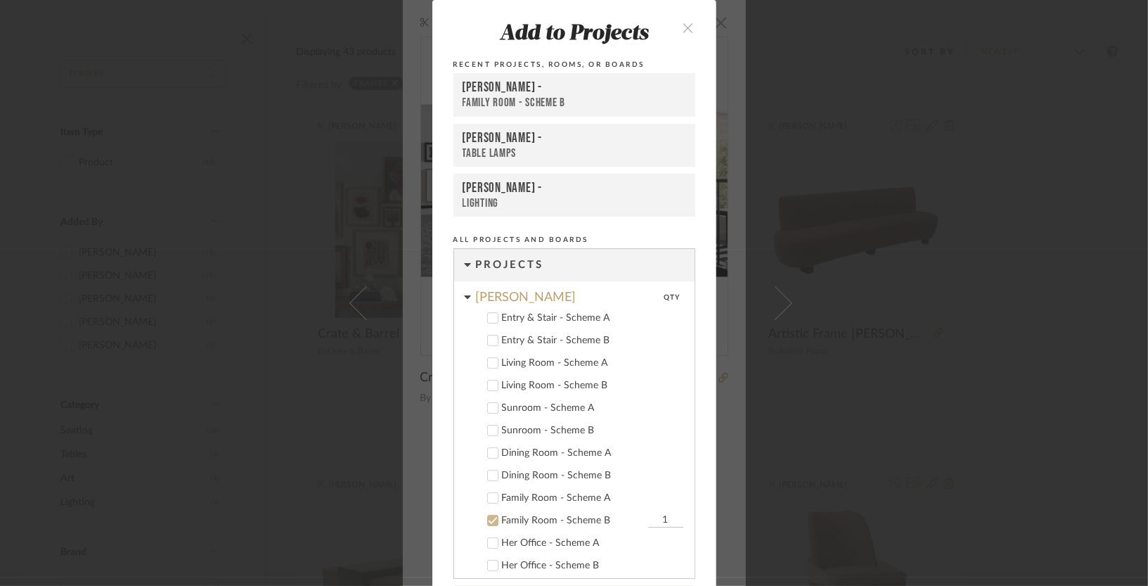
scroll to position [259, 0]
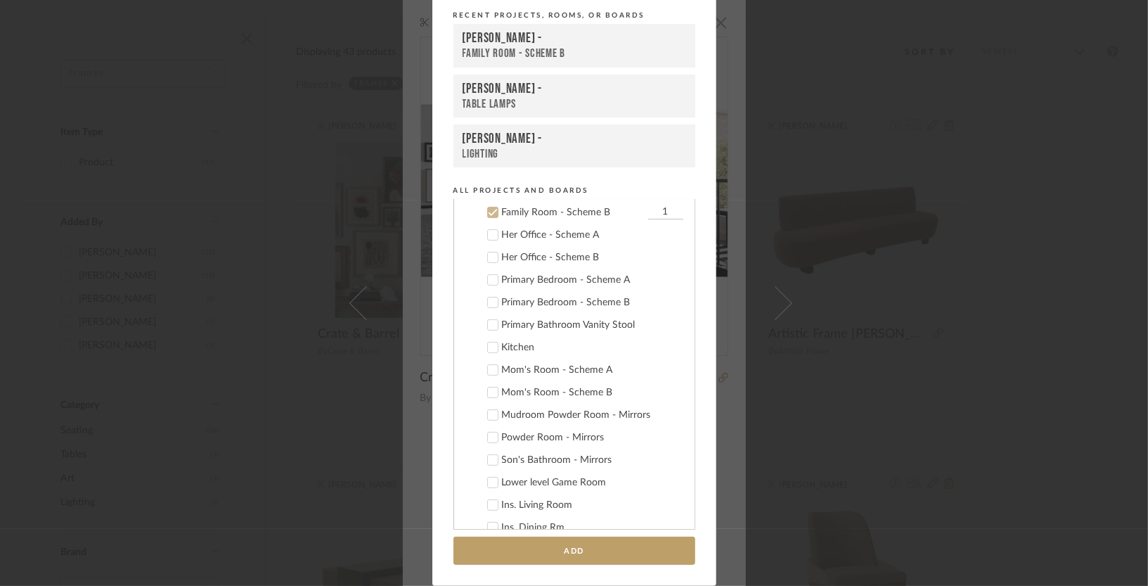
click at [559, 46] on div "Family Room - Scheme B" at bounding box center [575, 53] width 224 height 15
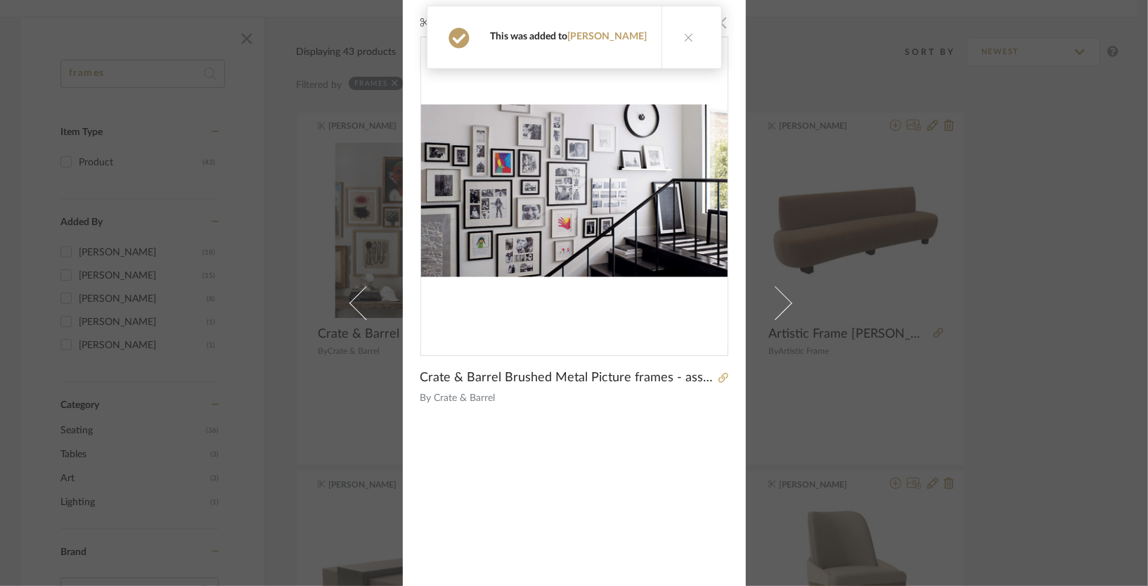
click at [719, 22] on span "button" at bounding box center [721, 22] width 28 height 28
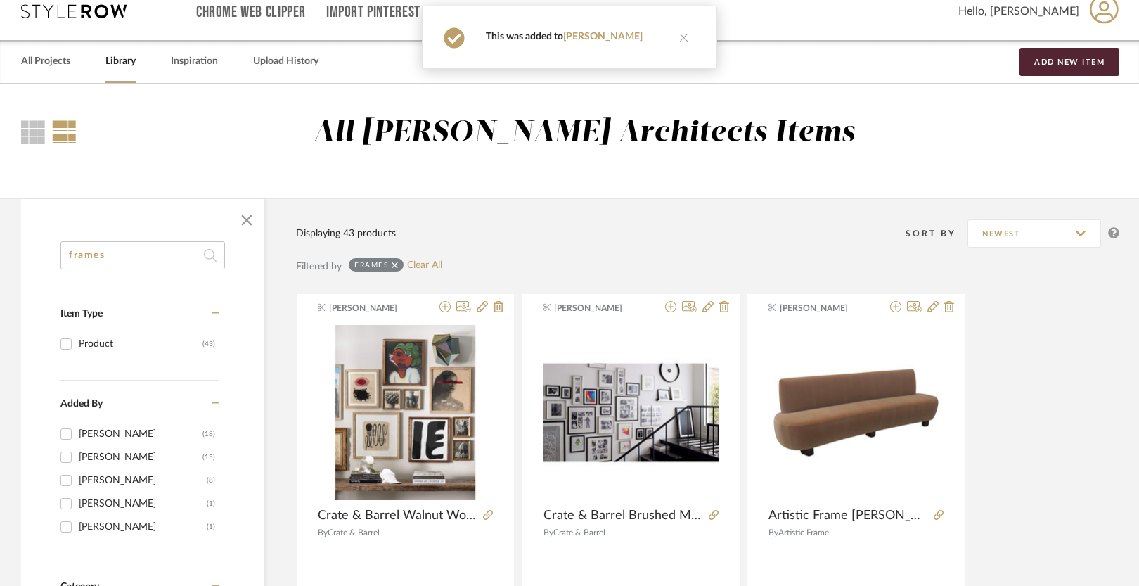
scroll to position [0, 0]
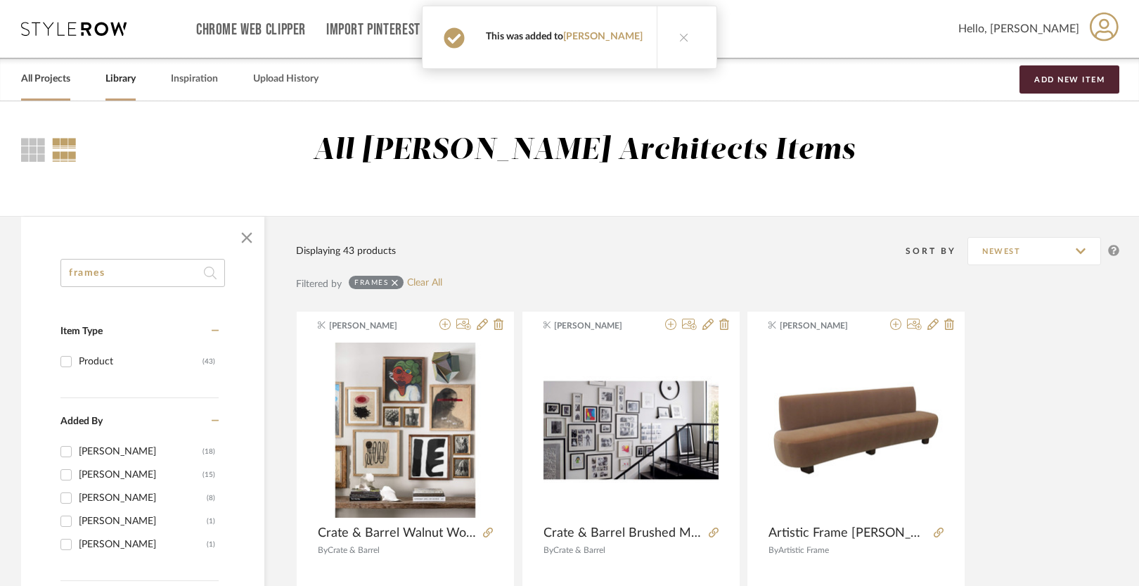
click at [49, 77] on link "All Projects" at bounding box center [45, 79] width 49 height 19
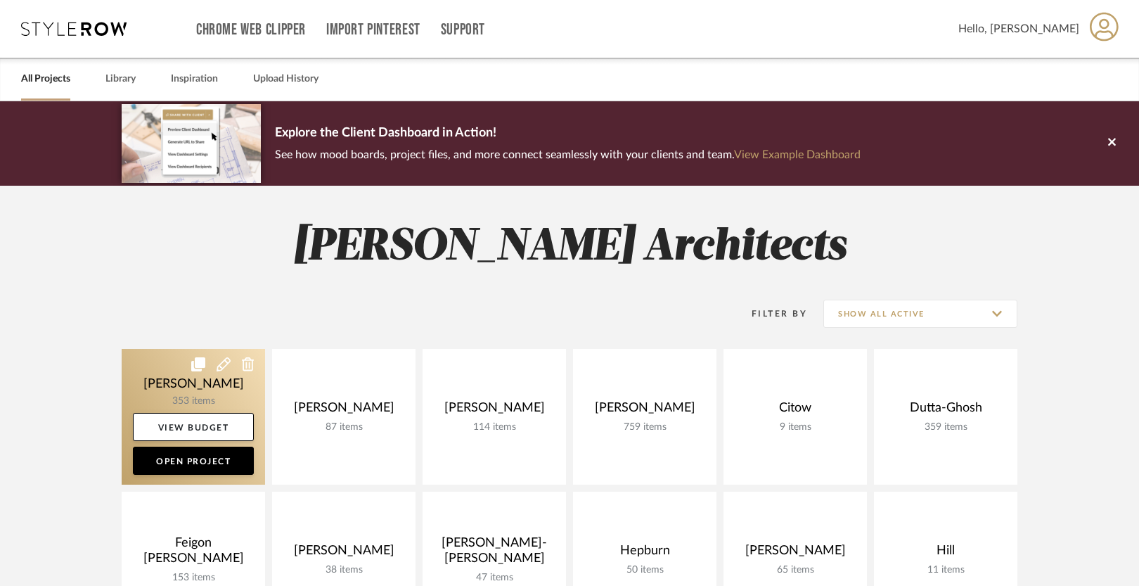
click at [153, 366] on link at bounding box center [193, 417] width 143 height 136
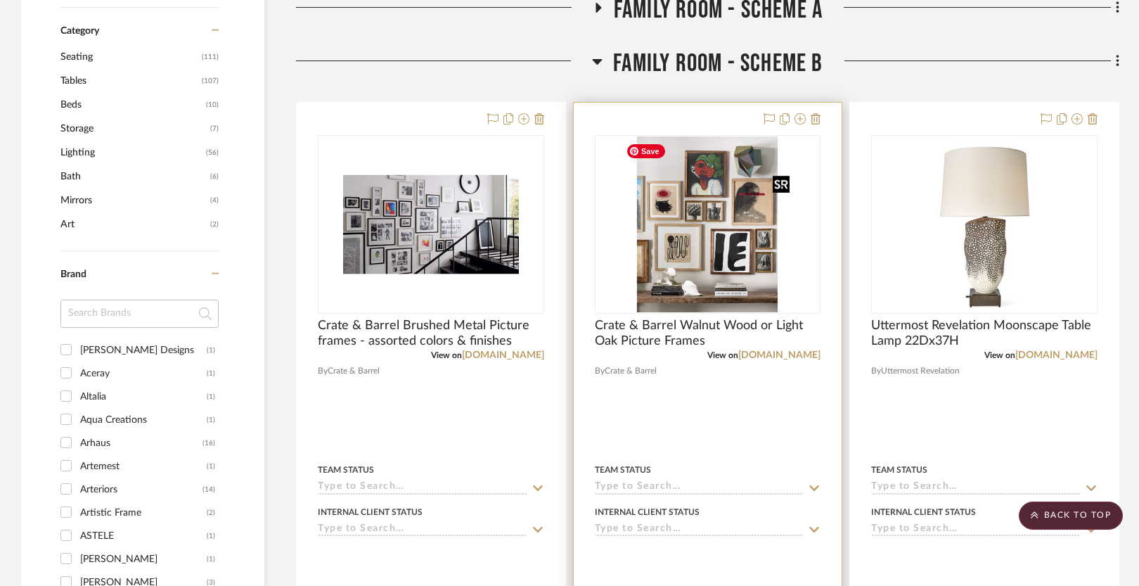
scroll to position [781, 0]
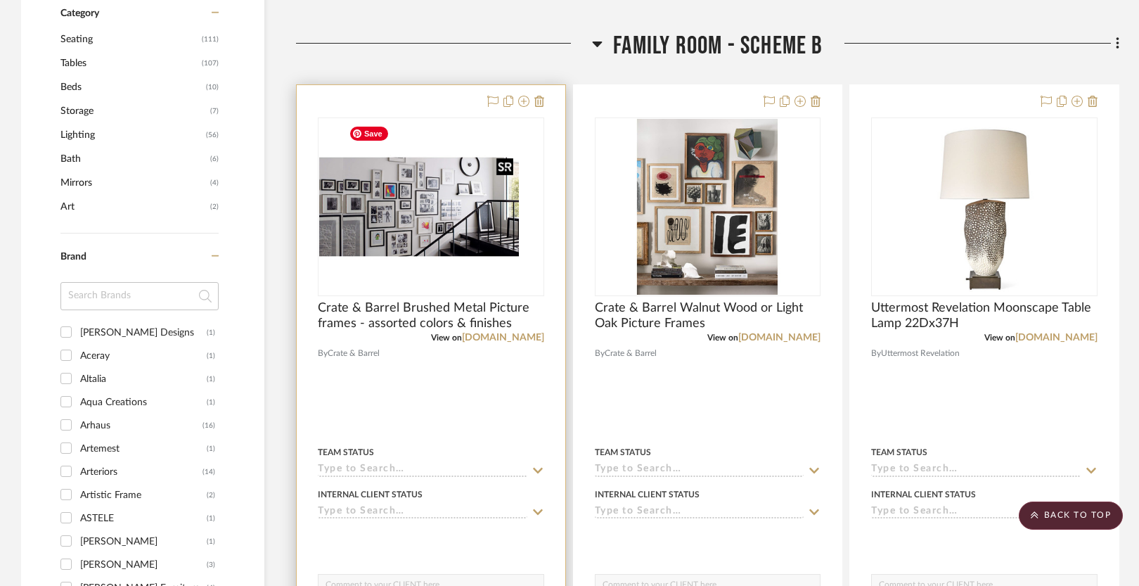
click at [430, 231] on img "0" at bounding box center [407, 207] width 176 height 176
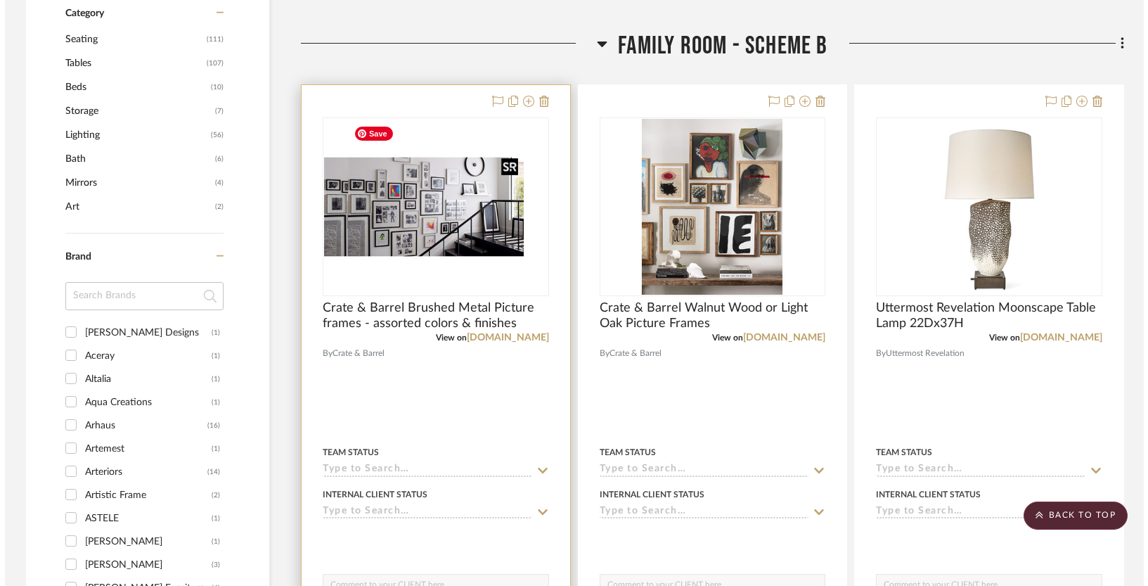
scroll to position [0, 0]
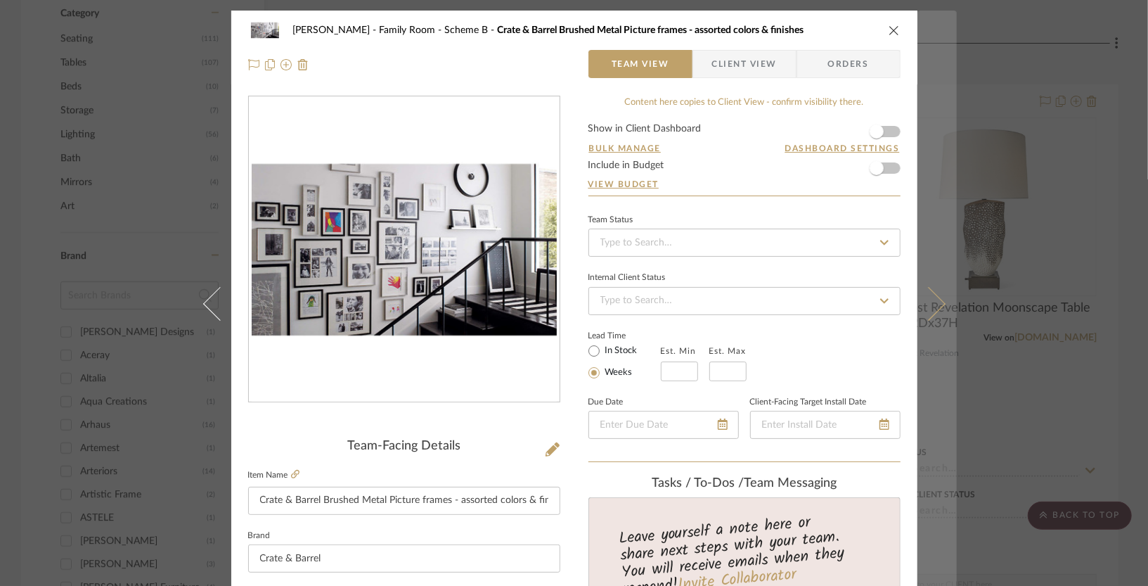
click at [929, 310] on icon at bounding box center [928, 303] width 34 height 34
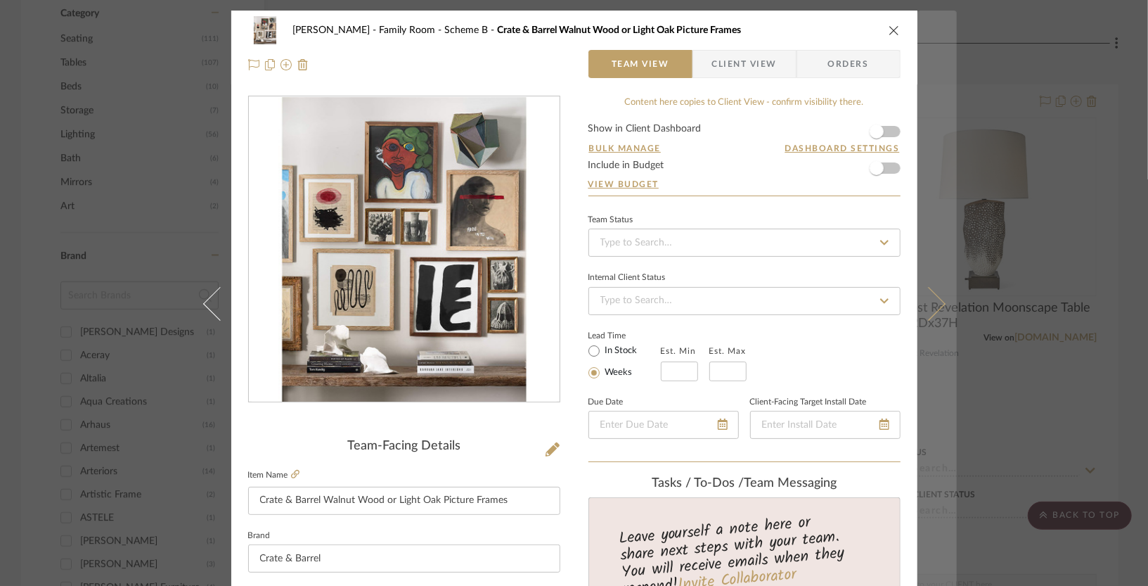
click at [923, 304] on icon at bounding box center [928, 303] width 34 height 34
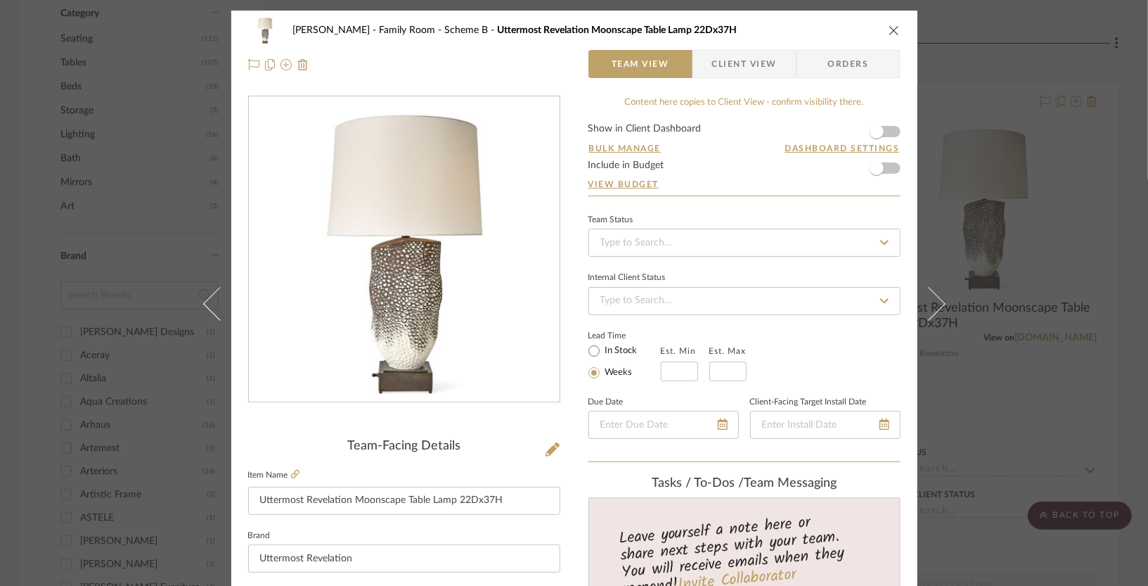
click at [923, 304] on icon at bounding box center [928, 303] width 34 height 34
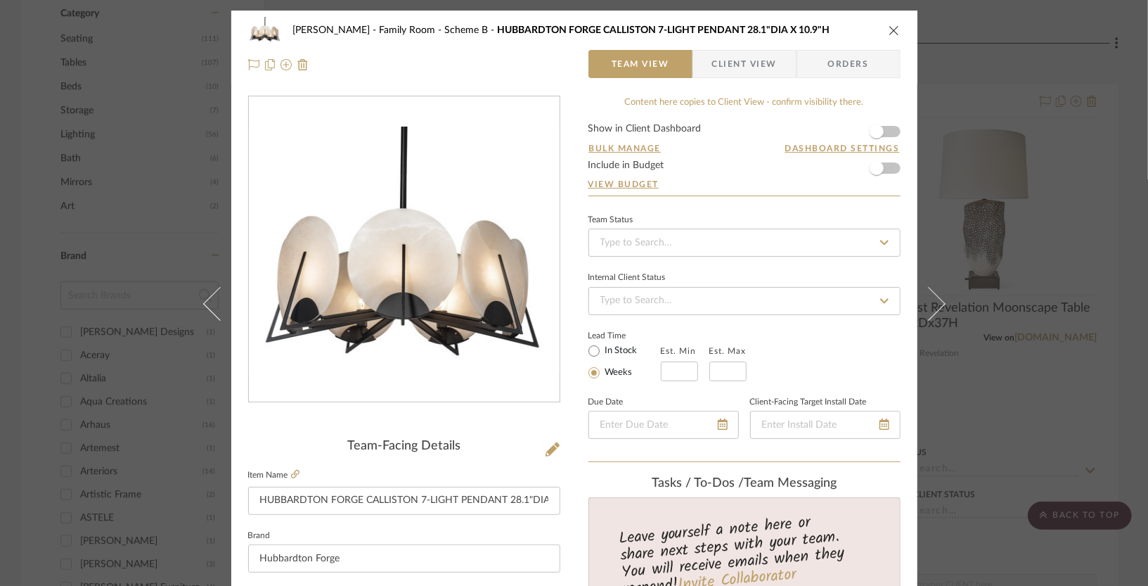
click at [923, 304] on icon at bounding box center [928, 303] width 34 height 34
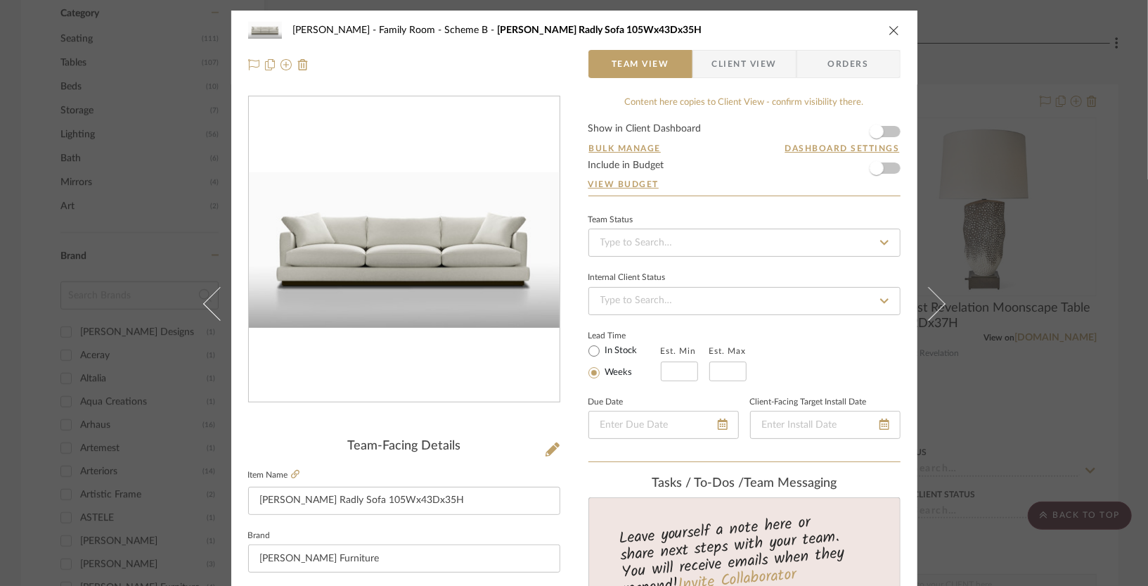
click at [923, 304] on icon at bounding box center [928, 303] width 34 height 34
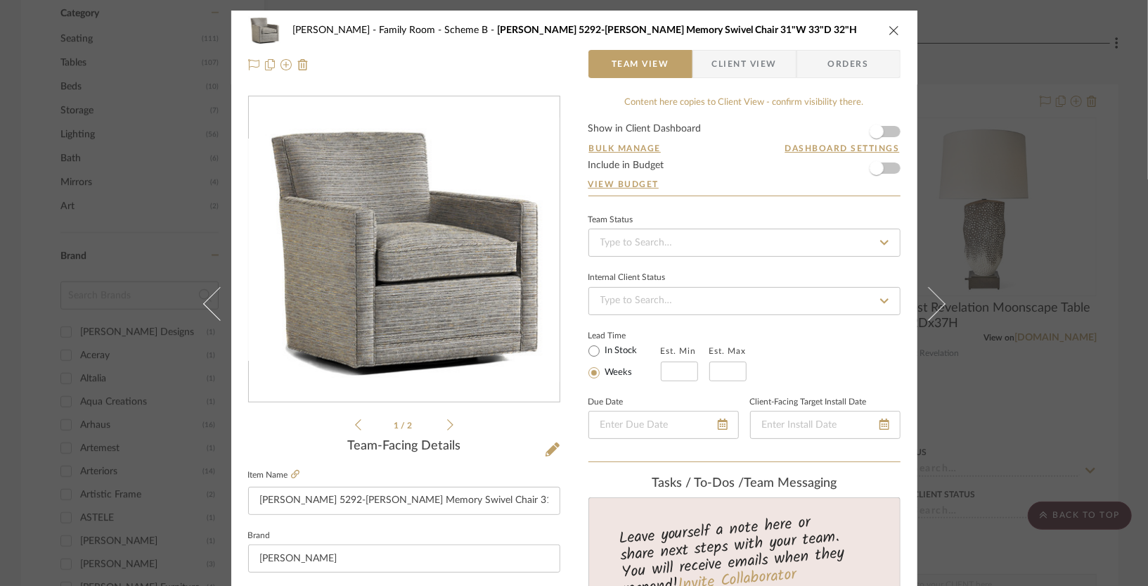
click at [923, 304] on icon at bounding box center [928, 303] width 34 height 34
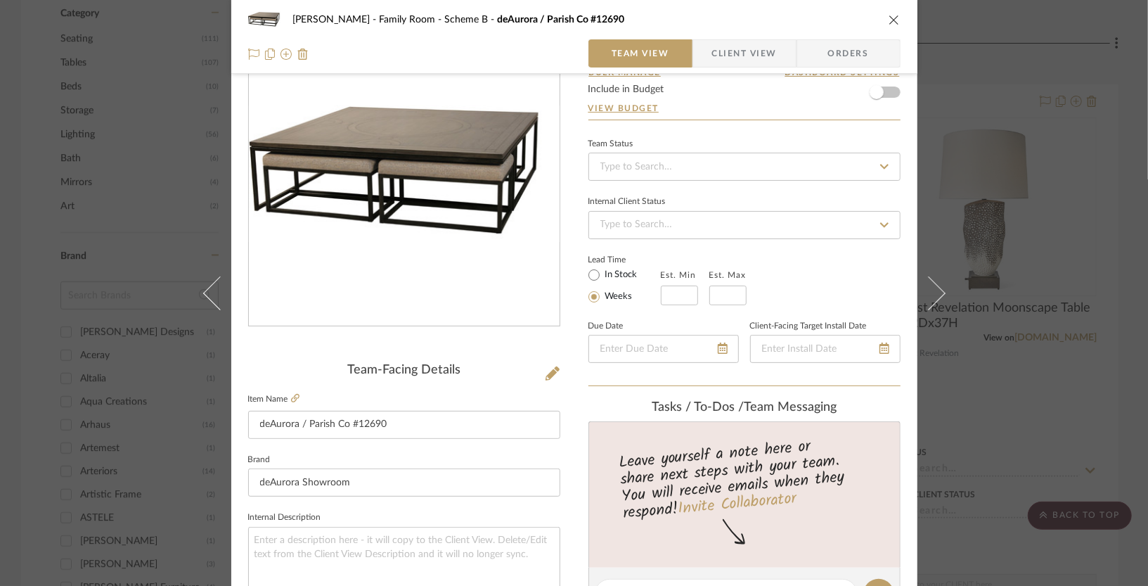
scroll to position [79, 0]
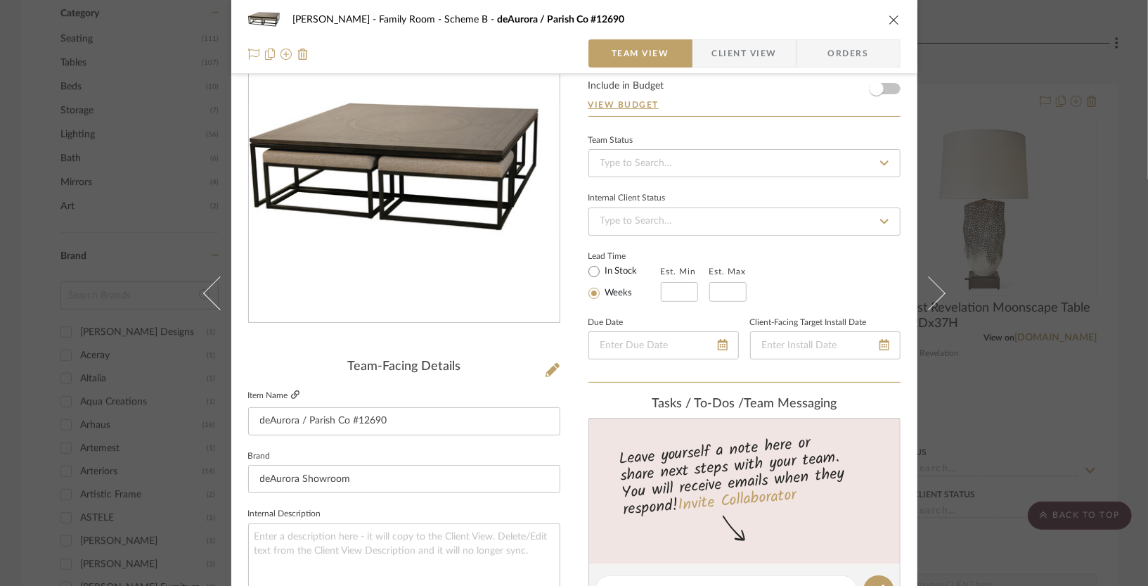
click at [292, 394] on icon at bounding box center [295, 394] width 8 height 8
click at [960, 78] on div "[PERSON_NAME] Family Room - Scheme B deAurora / Parish Co #12690 Team View Clie…" at bounding box center [574, 293] width 1148 height 586
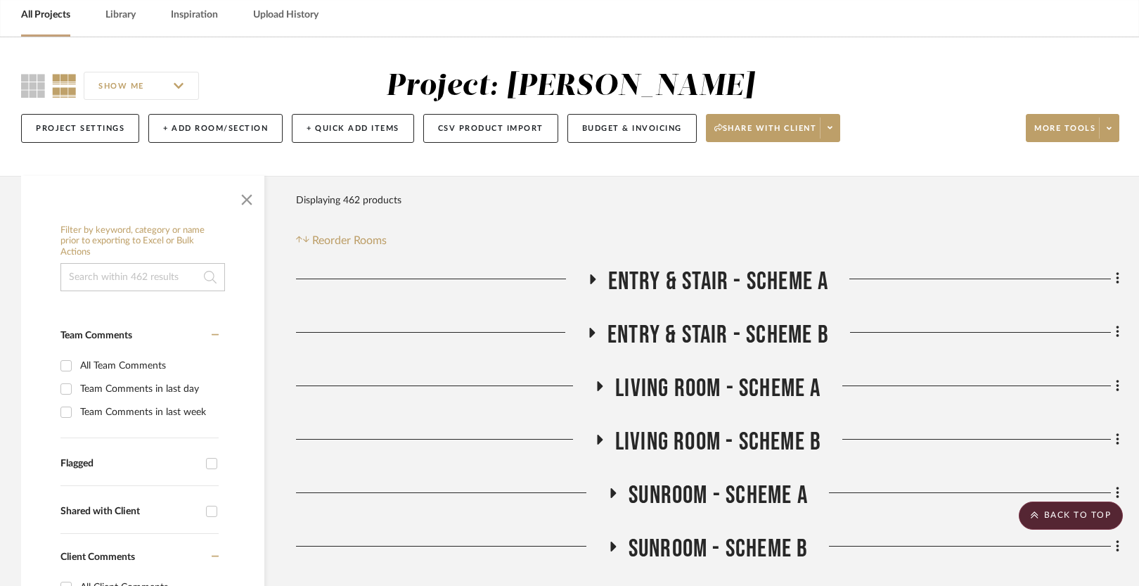
scroll to position [0, 0]
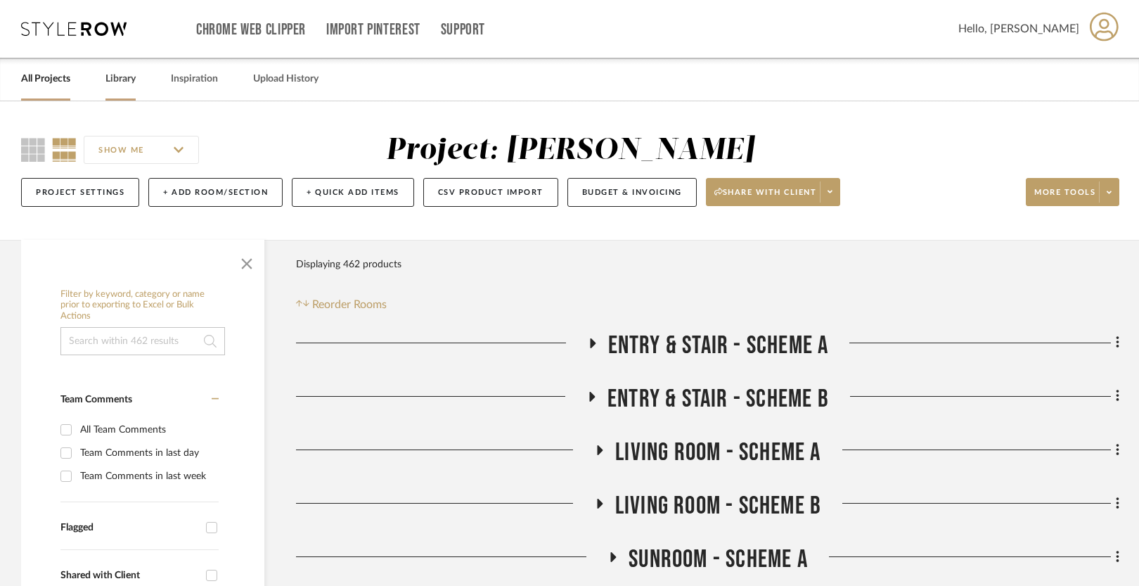
click at [130, 80] on link "Library" at bounding box center [120, 79] width 30 height 19
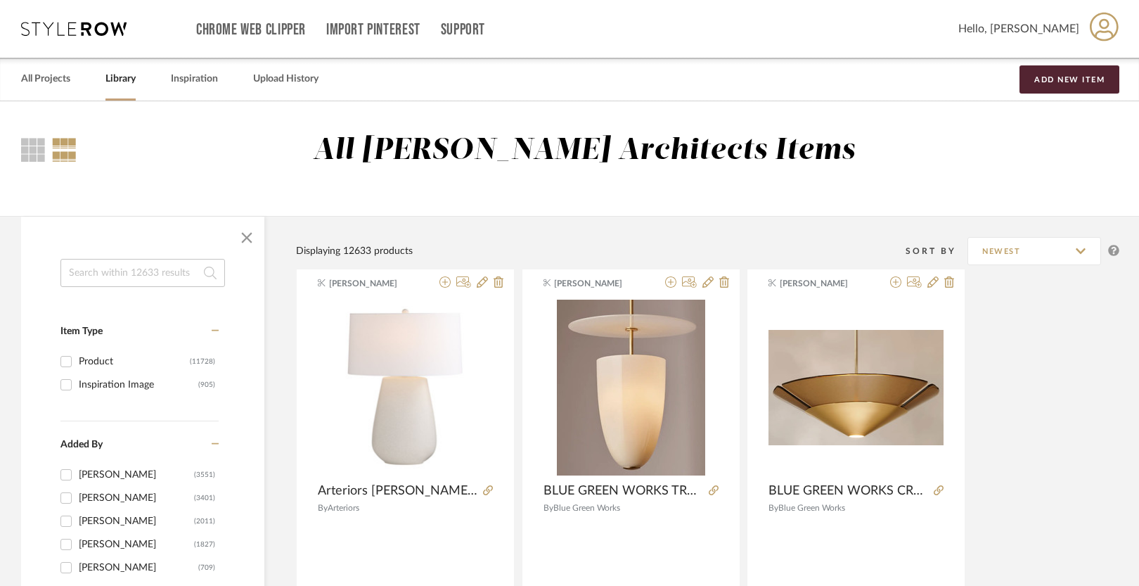
click at [125, 272] on input at bounding box center [142, 273] width 164 height 28
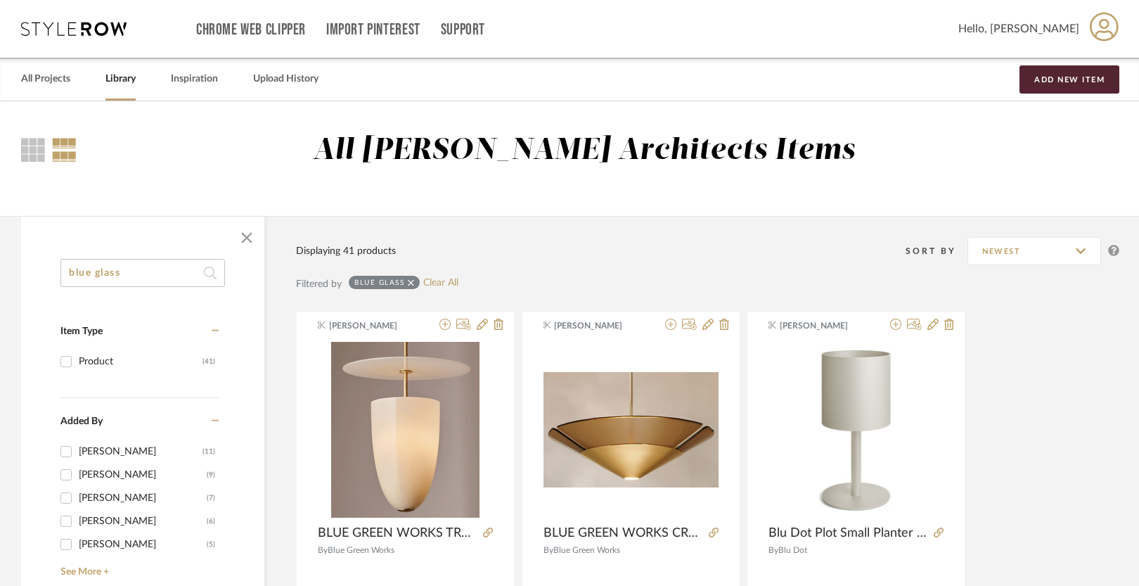
click at [135, 268] on input "blue glass" at bounding box center [142, 273] width 164 height 28
type input "b"
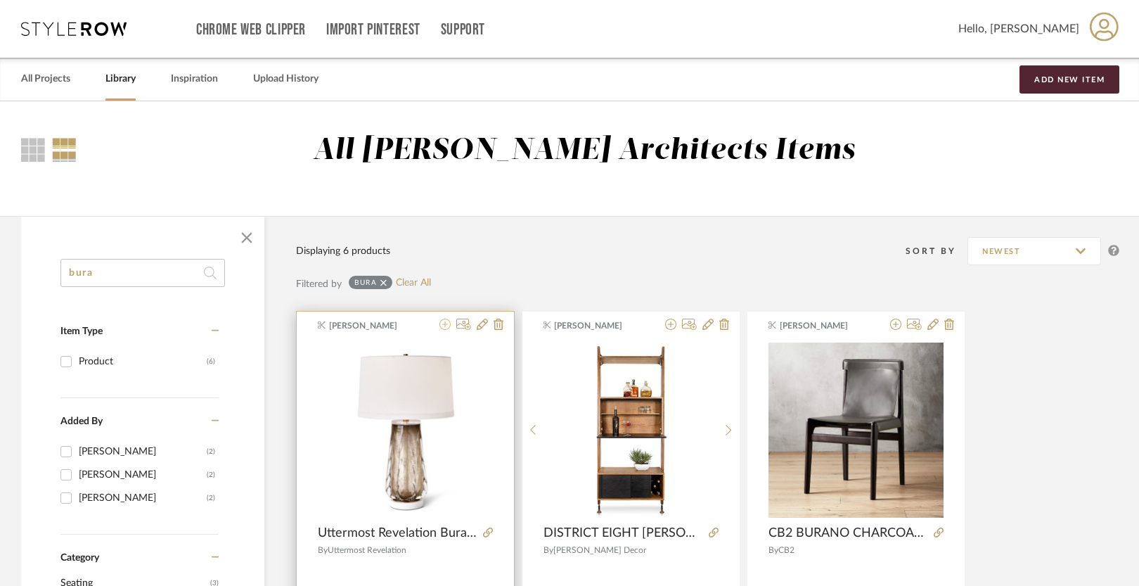
type input "bura"
click at [446, 323] on icon at bounding box center [444, 323] width 11 height 11
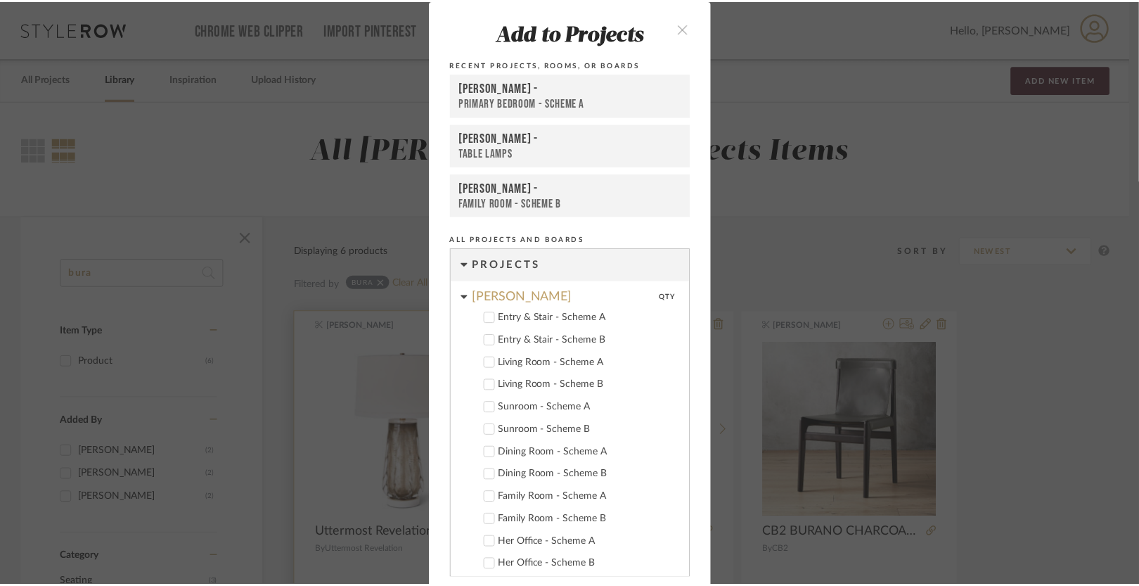
scroll to position [326, 0]
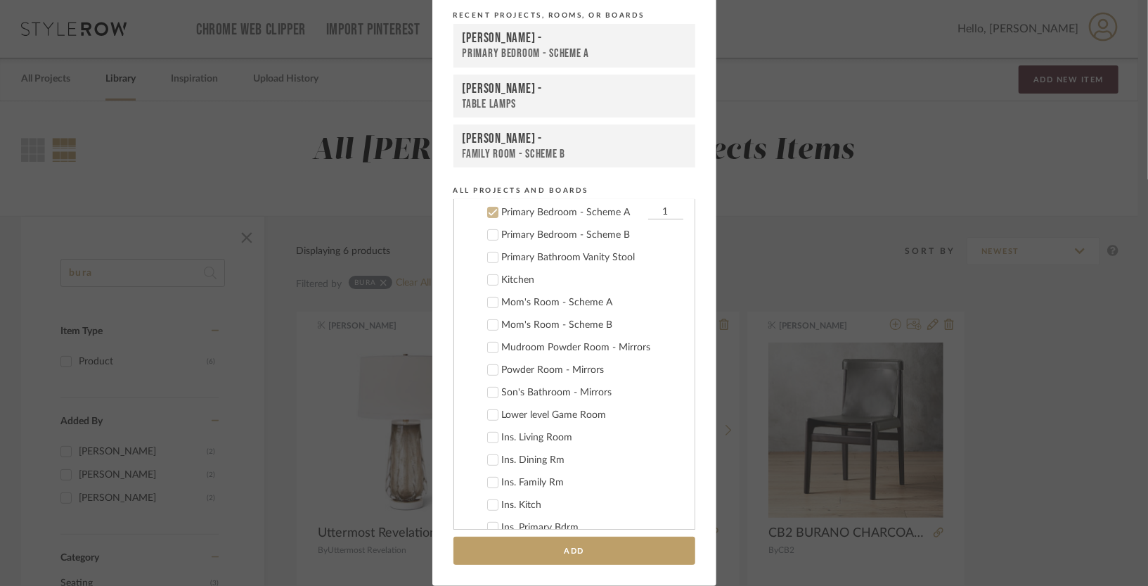
click at [488, 321] on icon at bounding box center [493, 325] width 10 height 10
click at [490, 212] on icon at bounding box center [493, 212] width 10 height 10
click at [568, 546] on button "Add" at bounding box center [574, 550] width 242 height 29
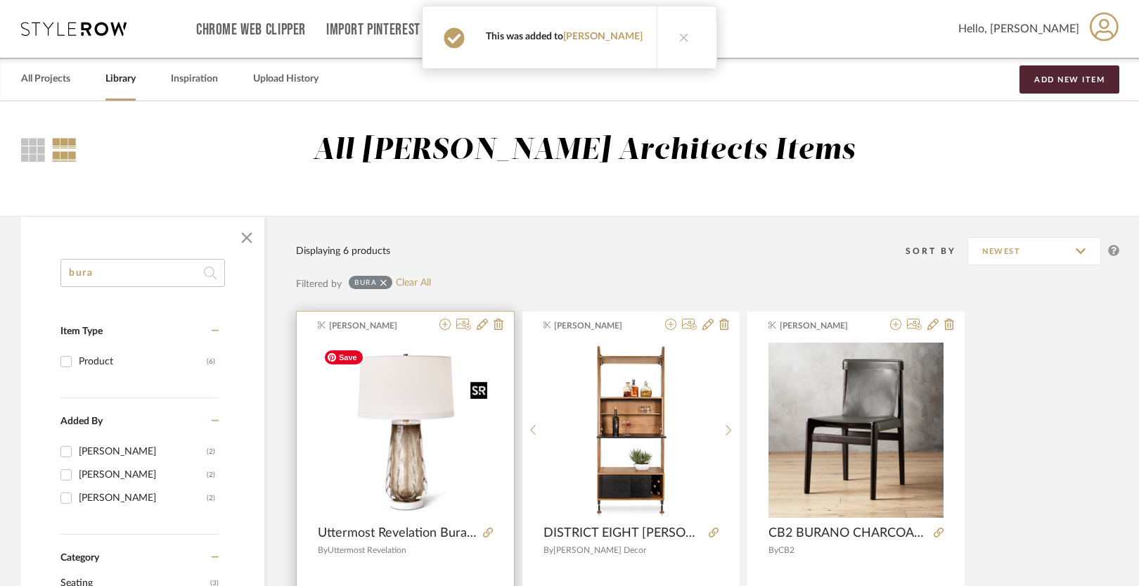
click at [438, 456] on img "0" at bounding box center [405, 429] width 175 height 175
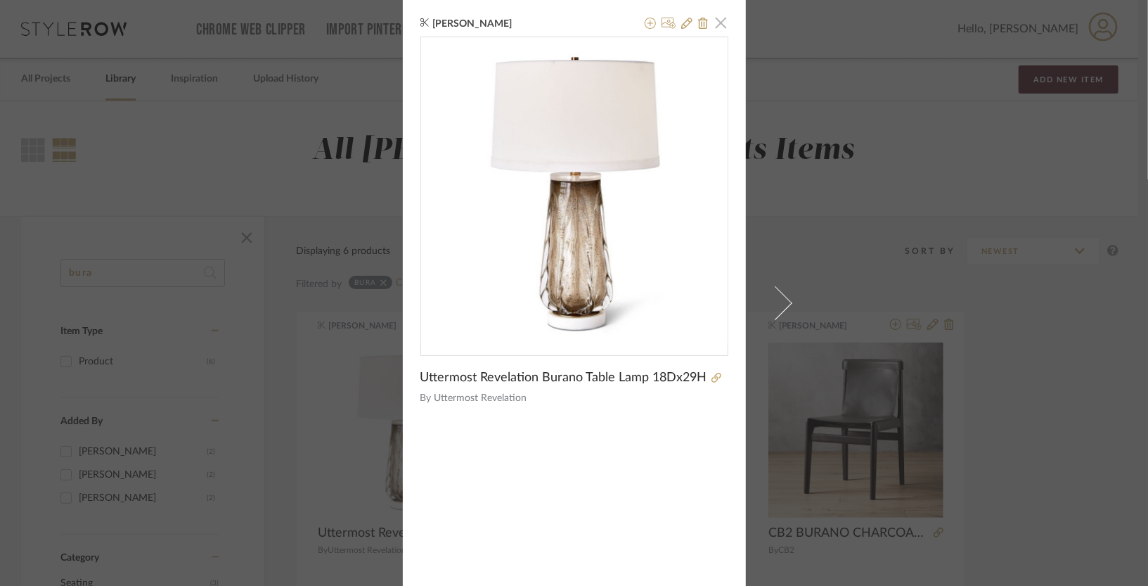
click at [715, 26] on span "button" at bounding box center [721, 22] width 28 height 28
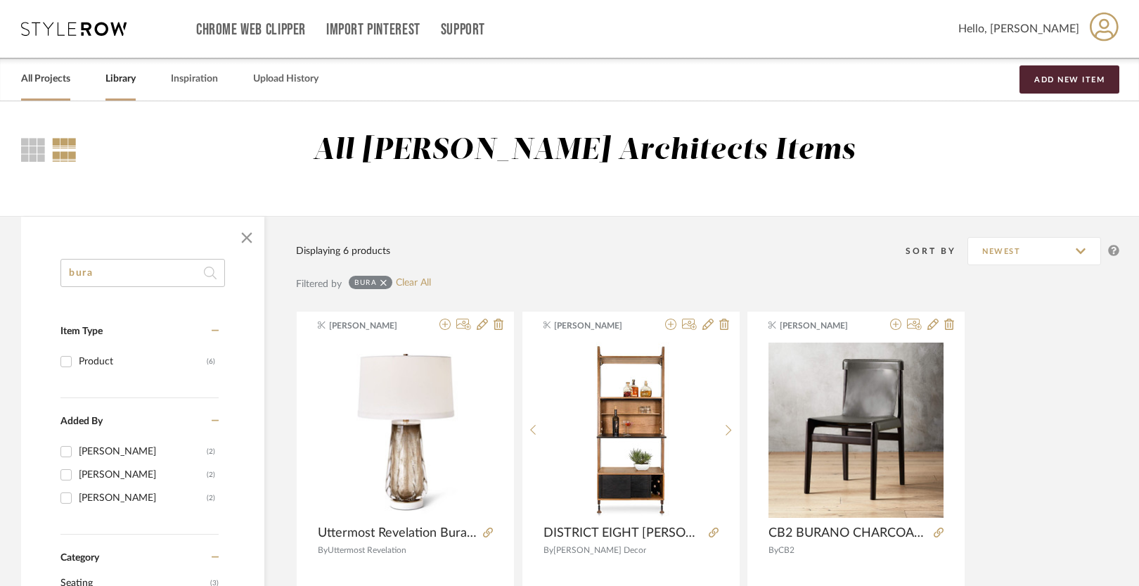
click at [55, 75] on link "All Projects" at bounding box center [45, 79] width 49 height 19
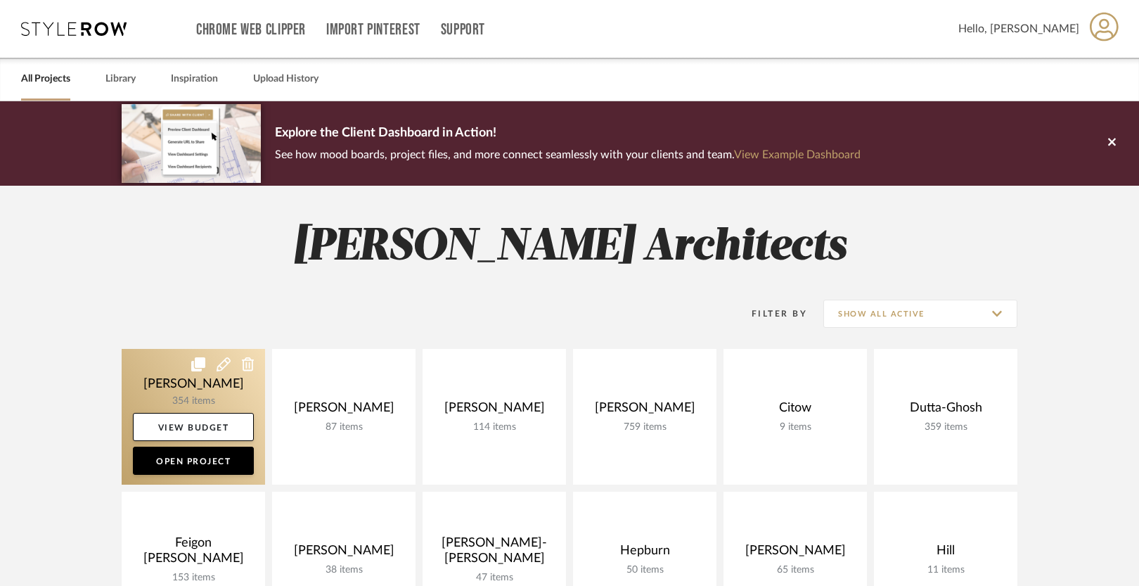
click at [184, 377] on link at bounding box center [193, 417] width 143 height 136
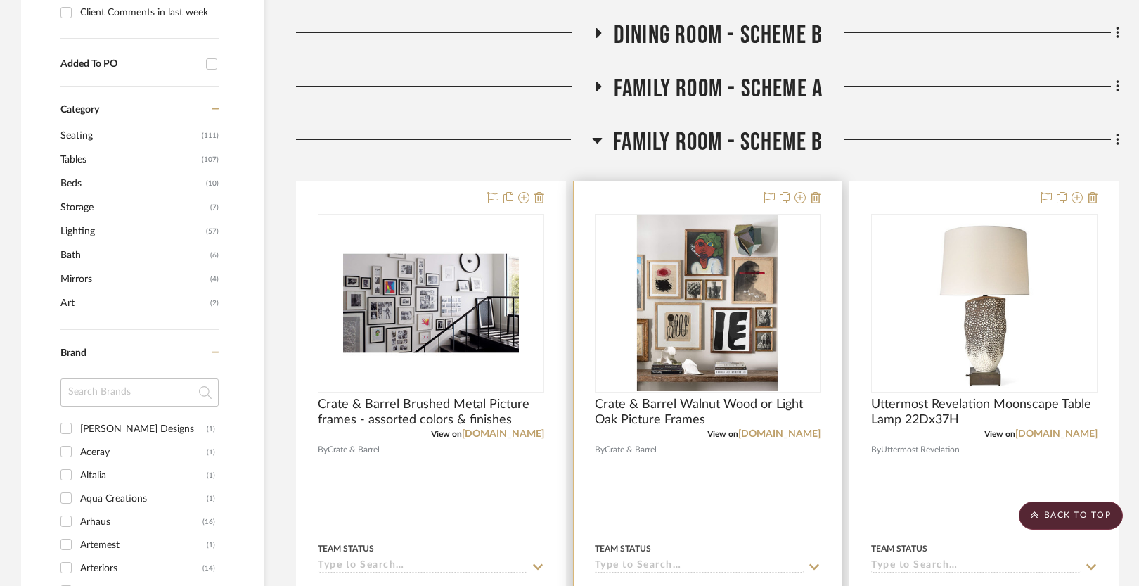
scroll to position [642, 0]
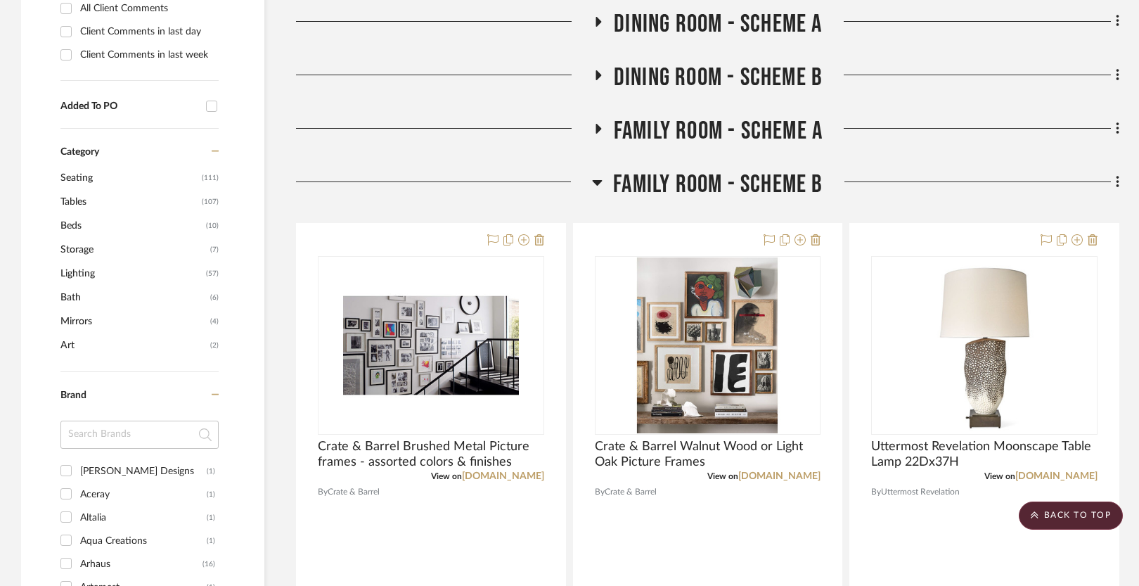
click at [686, 184] on span "Family Room - Scheme B" at bounding box center [717, 184] width 209 height 30
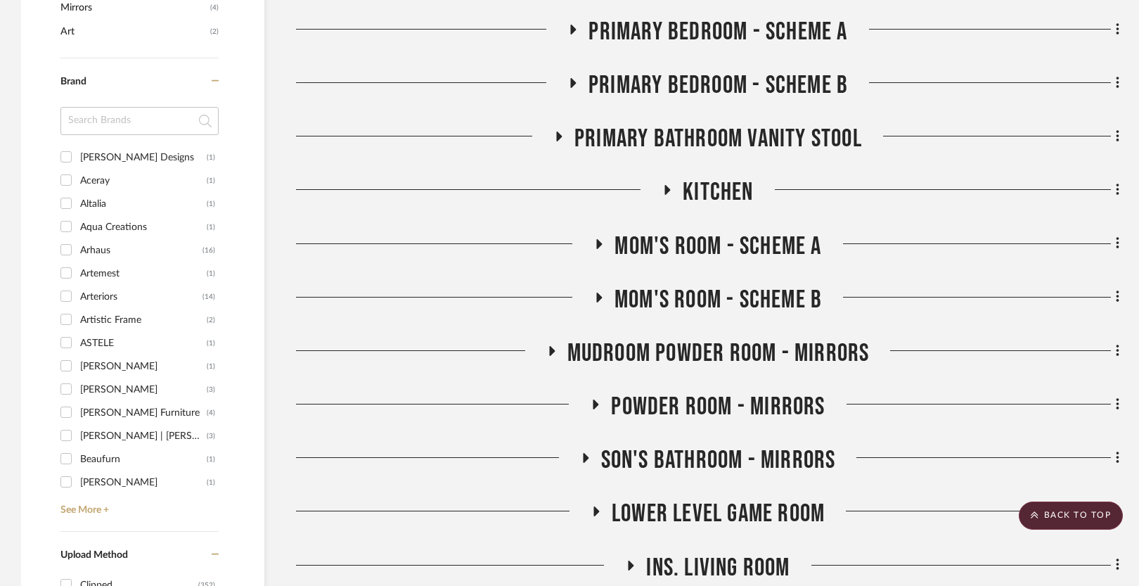
scroll to position [962, 0]
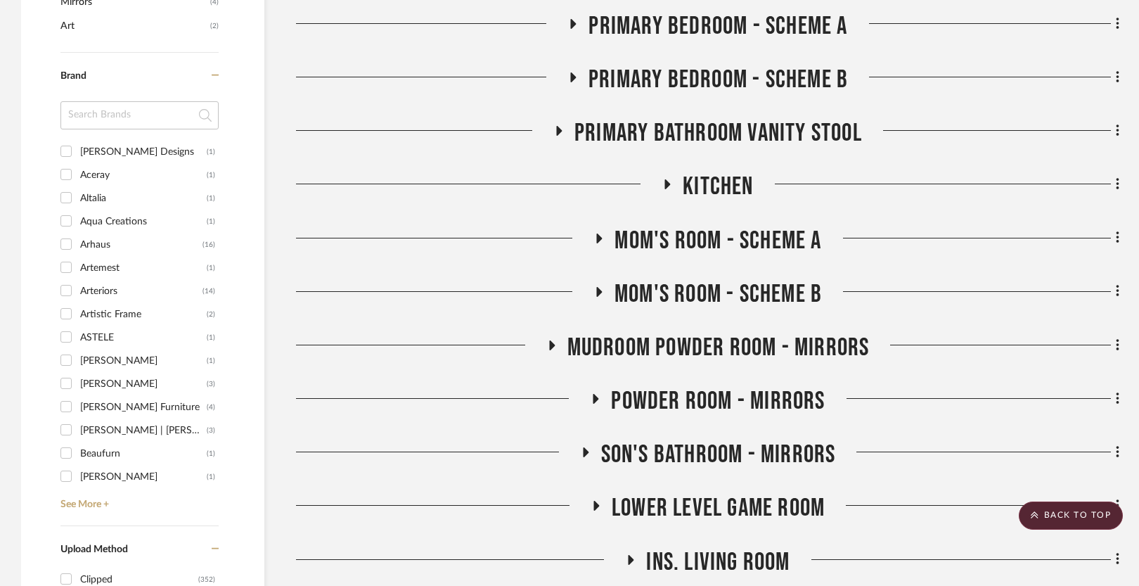
click at [689, 296] on span "Mom's Room - Scheme B" at bounding box center [717, 294] width 207 height 30
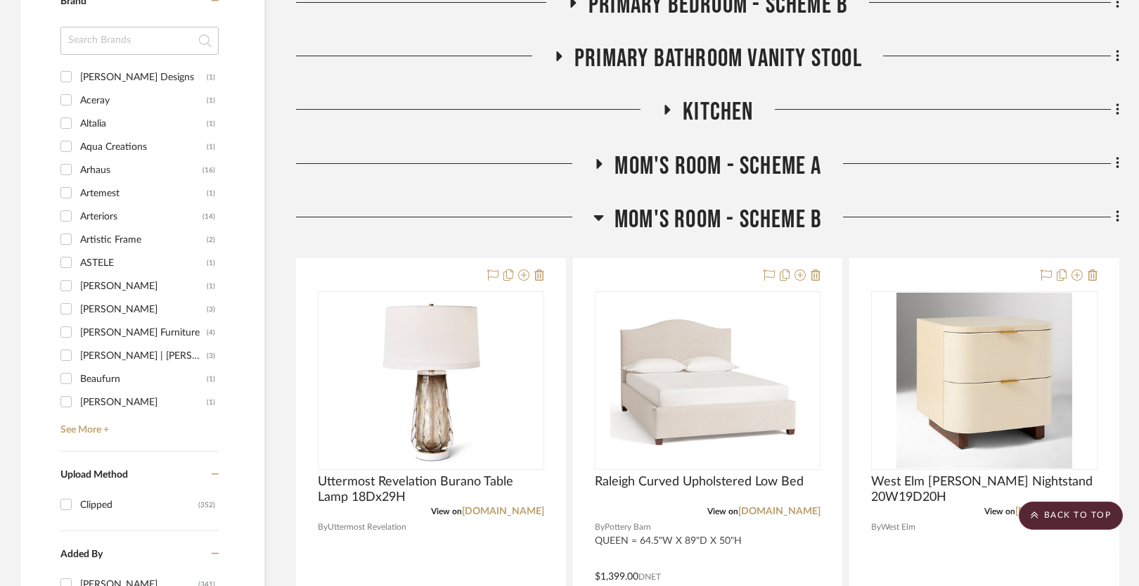
scroll to position [891, 0]
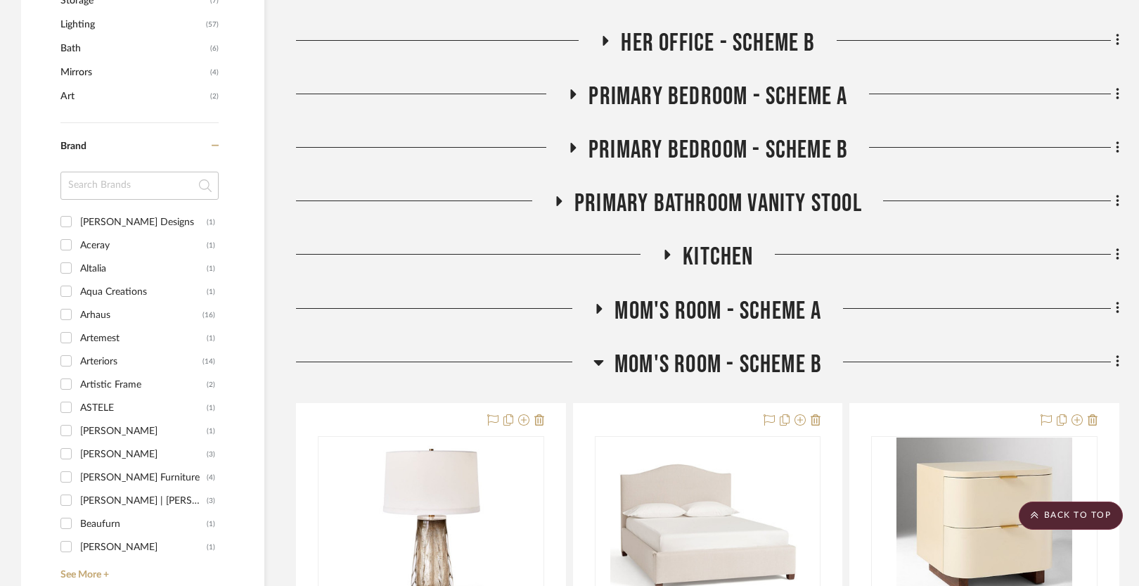
click at [682, 315] on span "Mom's Room - Scheme A" at bounding box center [717, 311] width 207 height 30
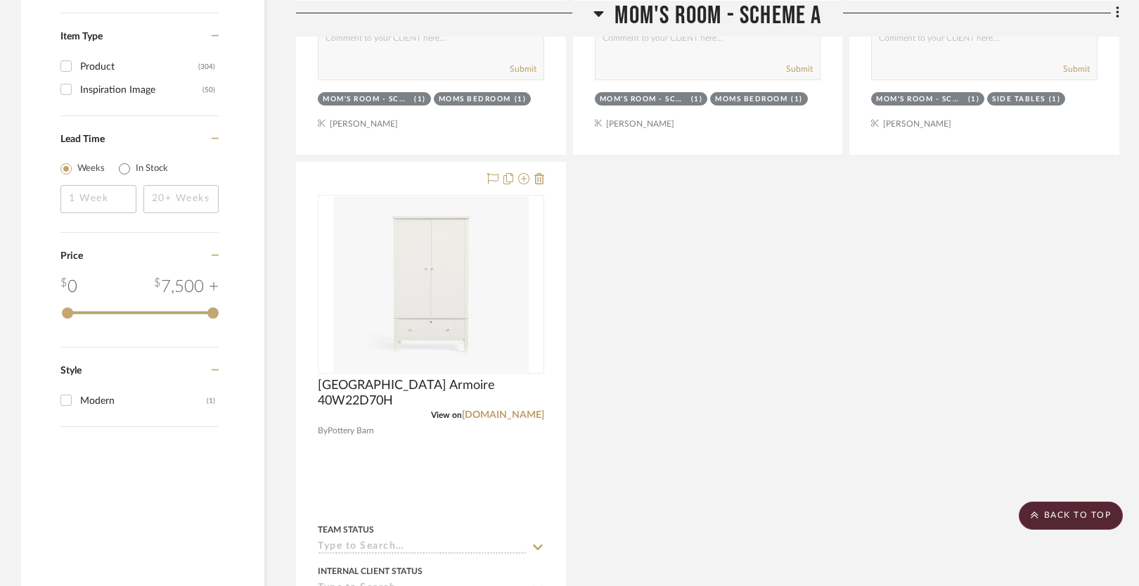
scroll to position [1704, 0]
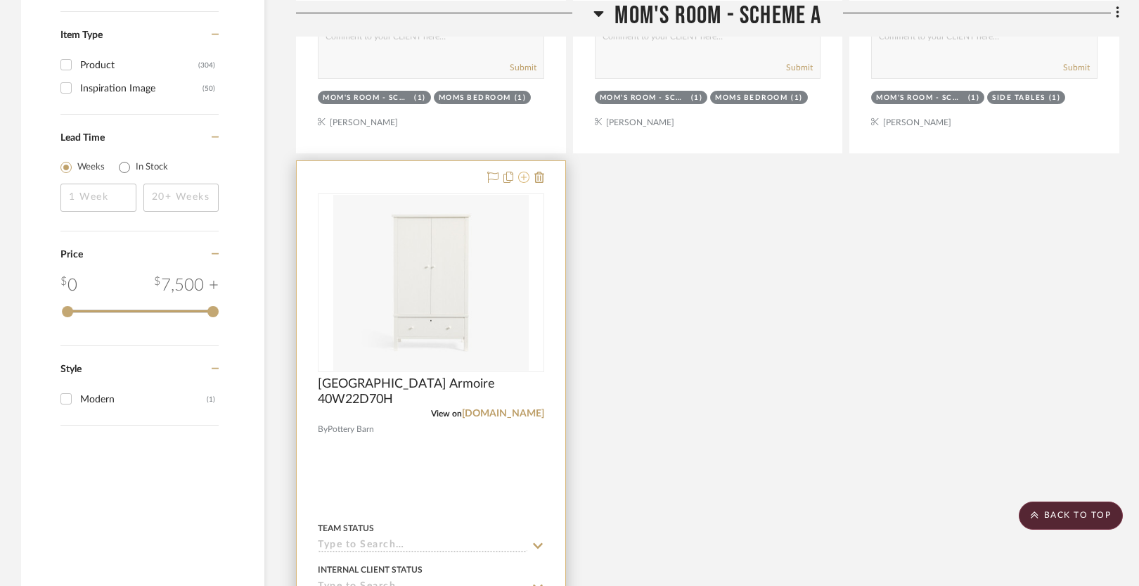
click at [520, 174] on icon at bounding box center [523, 177] width 11 height 11
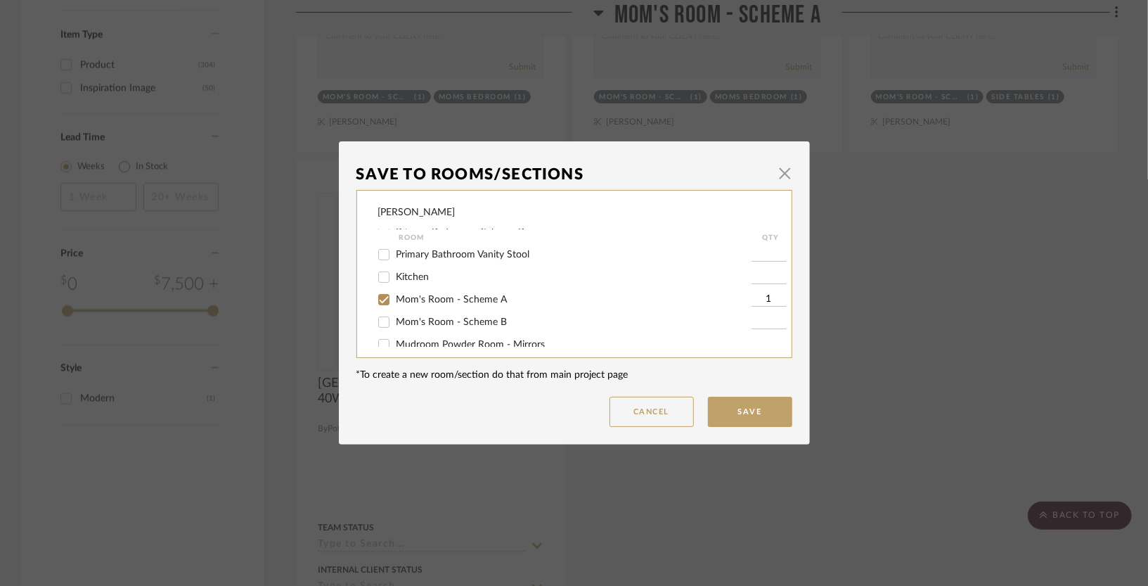
scroll to position [319, 0]
click at [433, 296] on span "Mom's Room - Scheme A" at bounding box center [451, 298] width 111 height 10
click at [395, 296] on input "Mom's Room - Scheme A" at bounding box center [384, 298] width 22 height 22
checkbox input "false"
click at [728, 417] on button "Save" at bounding box center [750, 411] width 84 height 30
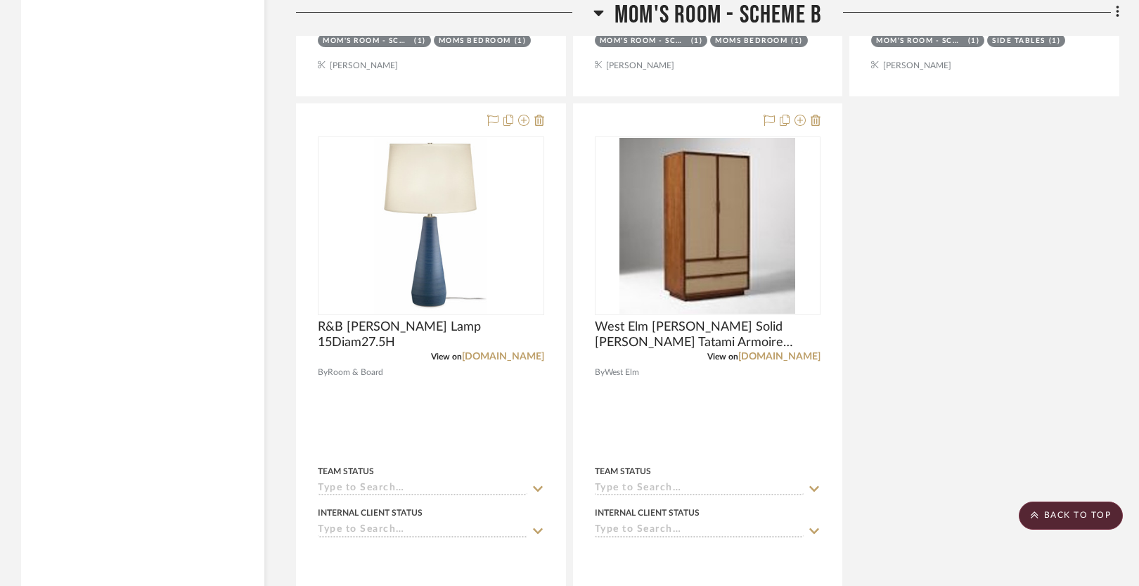
scroll to position [3076, 0]
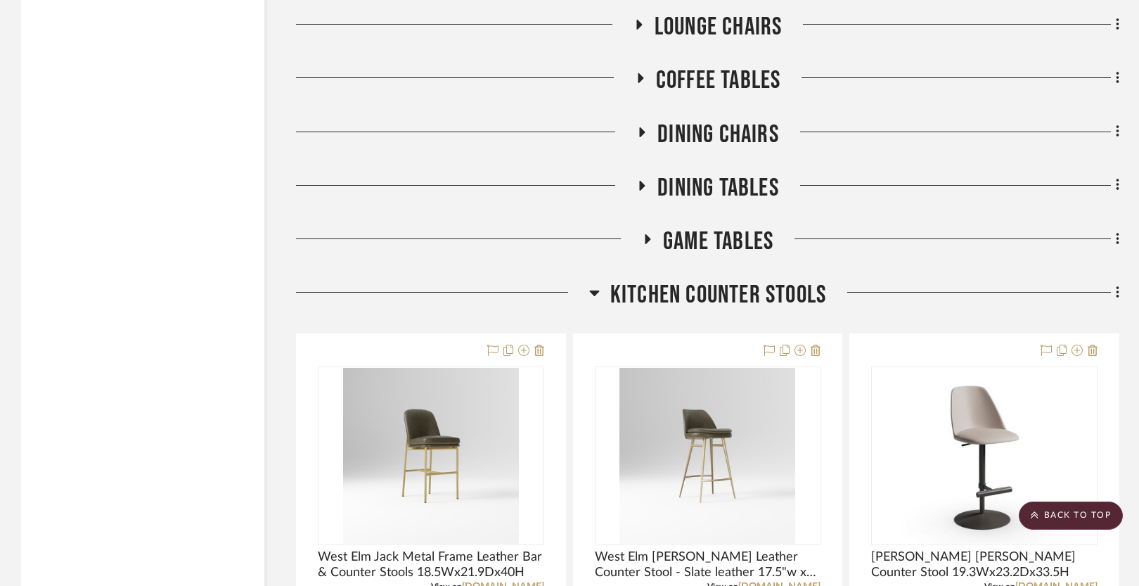
scroll to position [5121, 0]
